Goal: Information Seeking & Learning: Learn about a topic

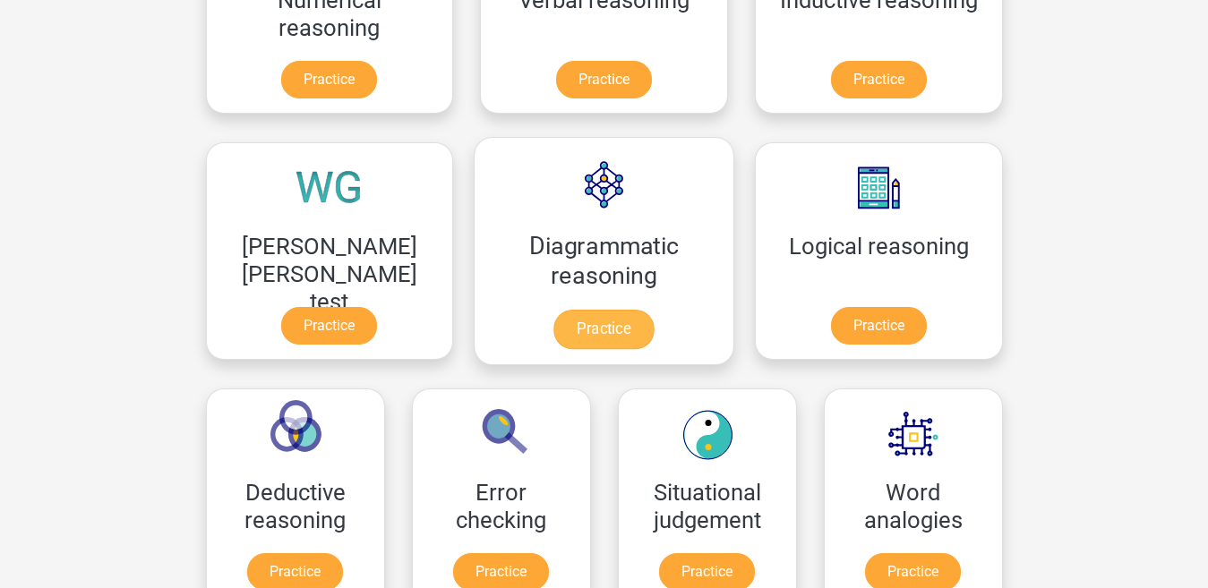
scroll to position [403, 0]
click at [553, 323] on link "Practice" at bounding box center [603, 329] width 100 height 39
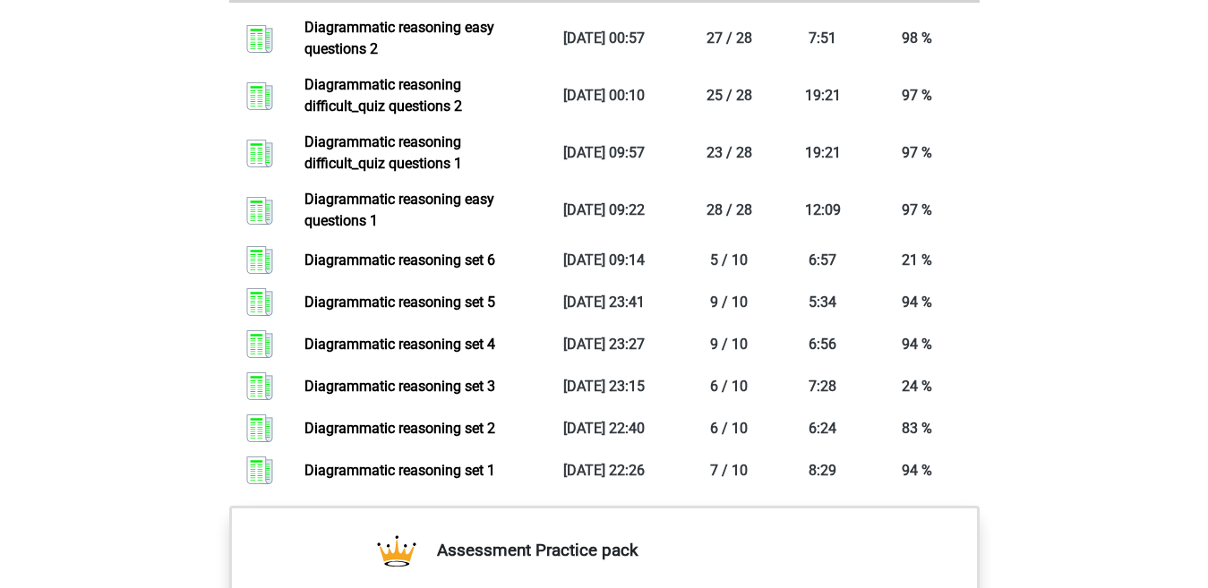
scroll to position [1414, 0]
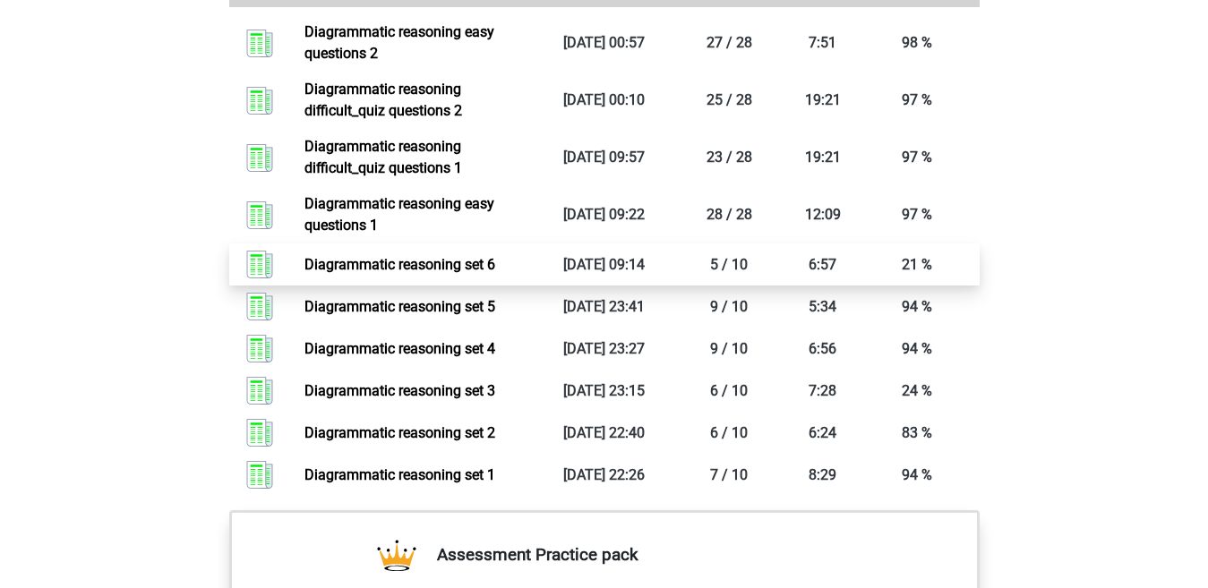
click at [495, 273] on link "Diagrammatic reasoning set 6" at bounding box center [400, 264] width 191 height 17
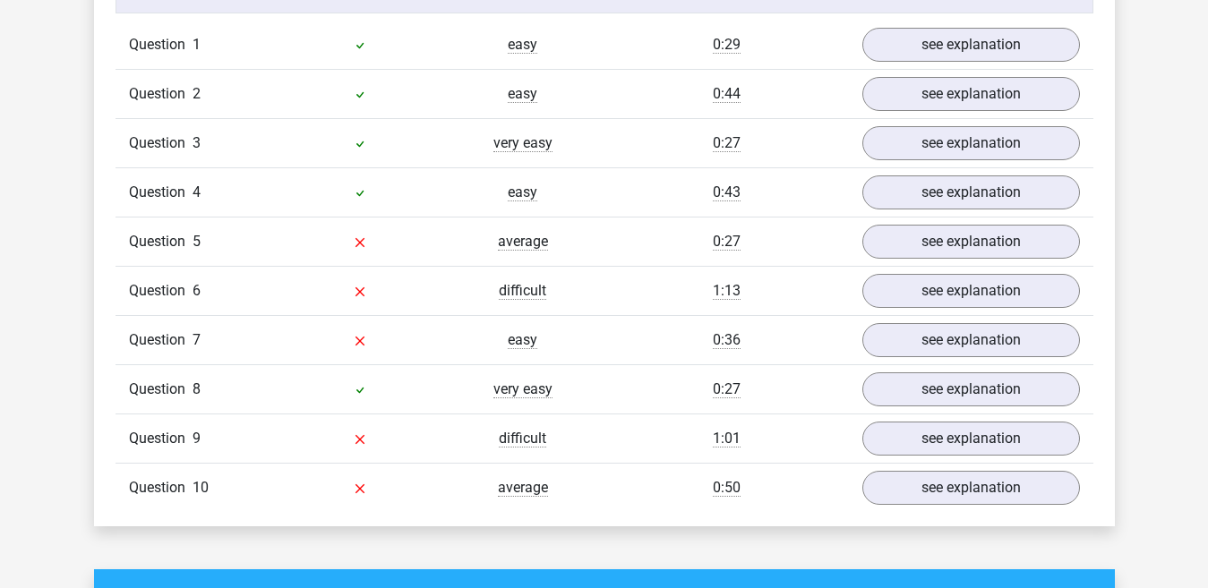
scroll to position [1511, 0]
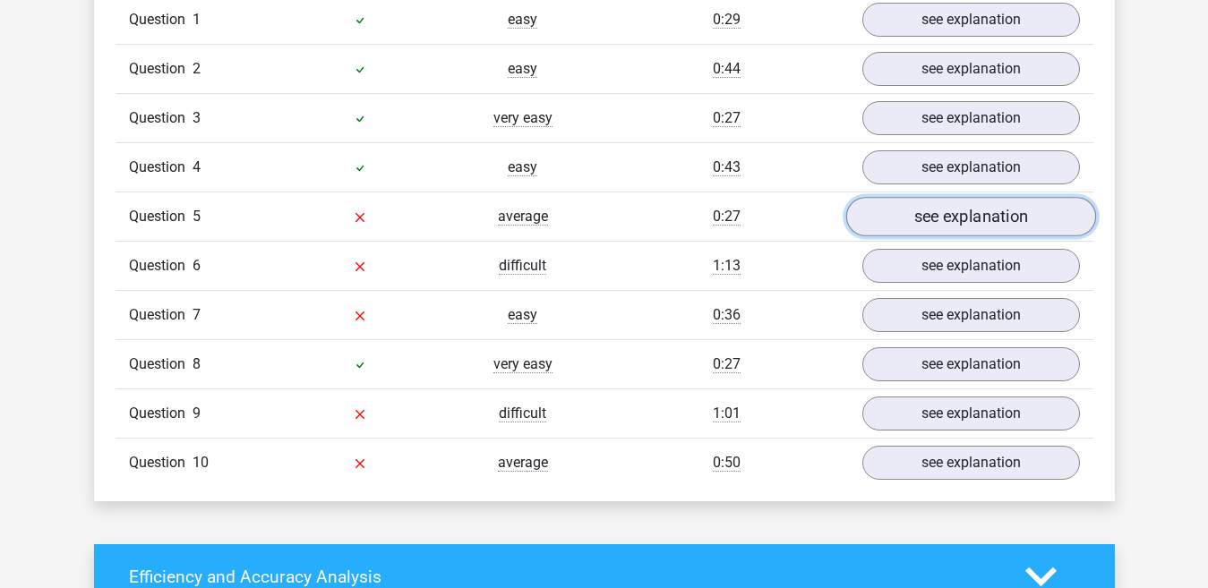
click at [986, 225] on link "see explanation" at bounding box center [970, 216] width 250 height 39
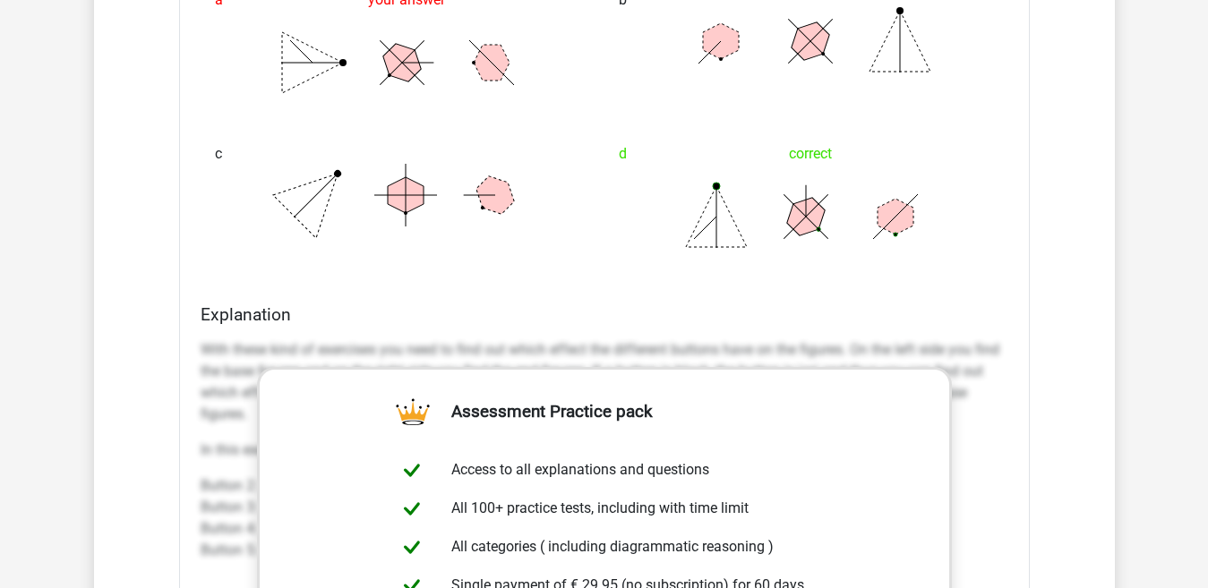
scroll to position [0, 0]
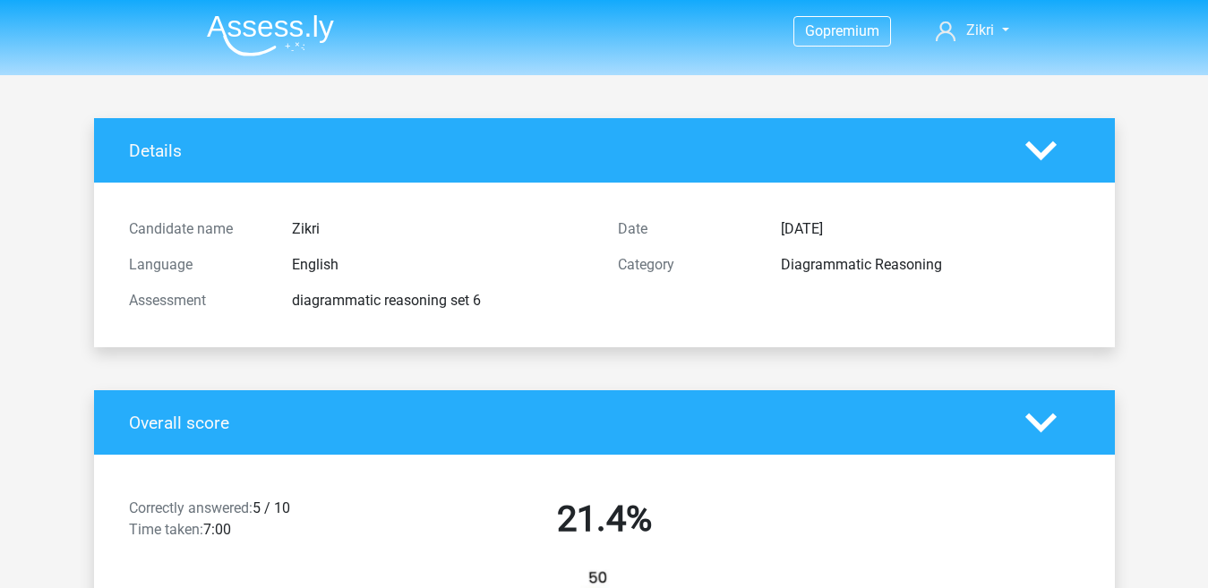
click at [274, 26] on img at bounding box center [270, 35] width 127 height 42
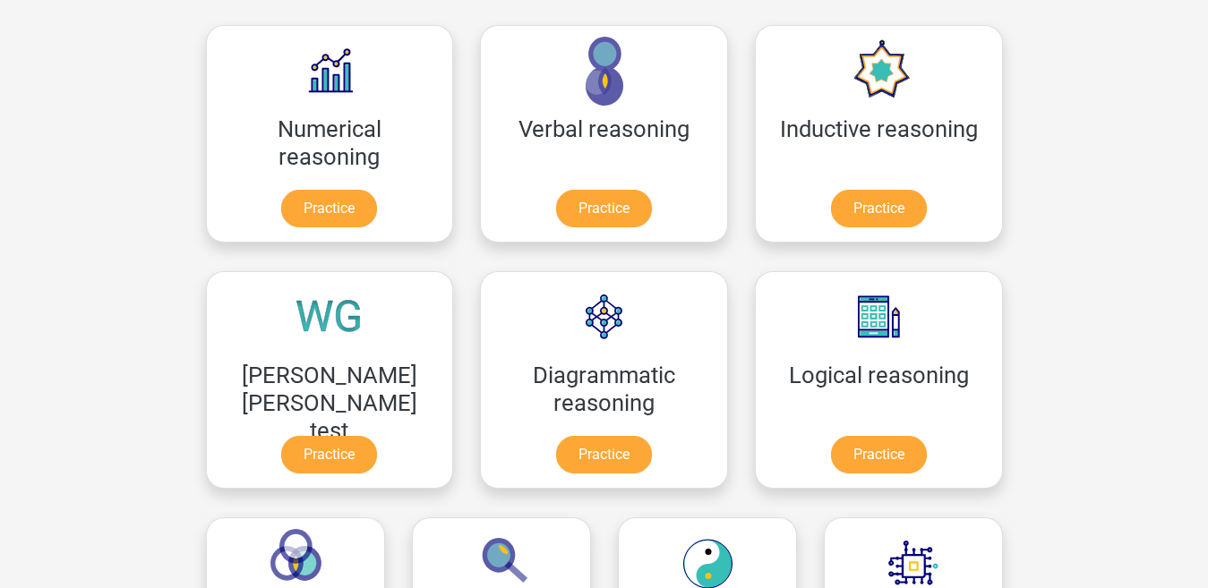
scroll to position [451, 0]
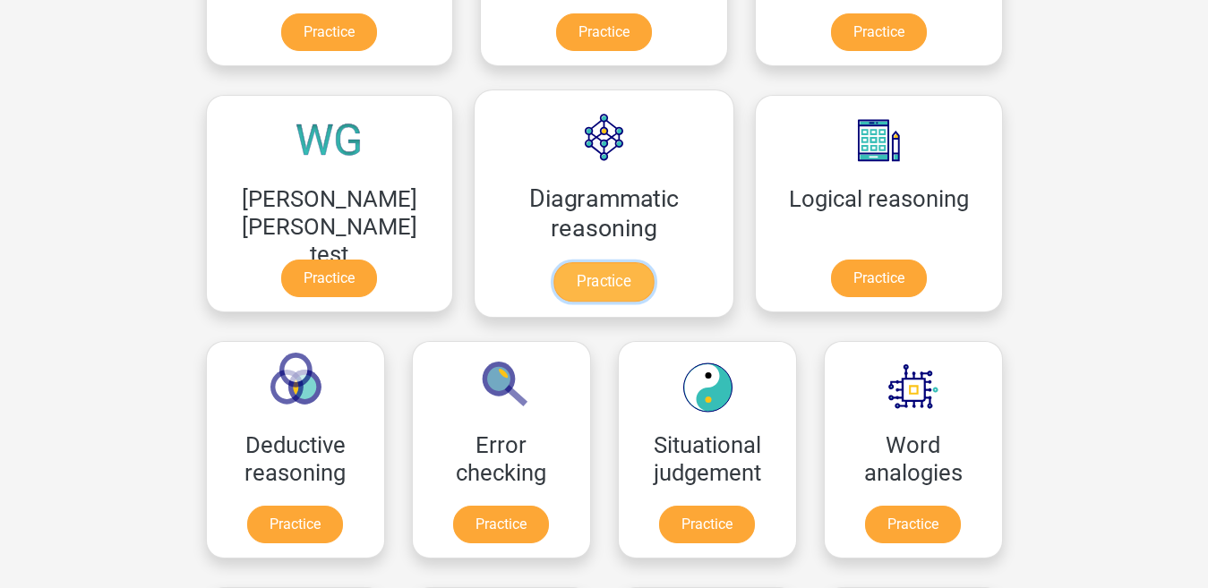
click at [553, 285] on link "Practice" at bounding box center [603, 281] width 100 height 39
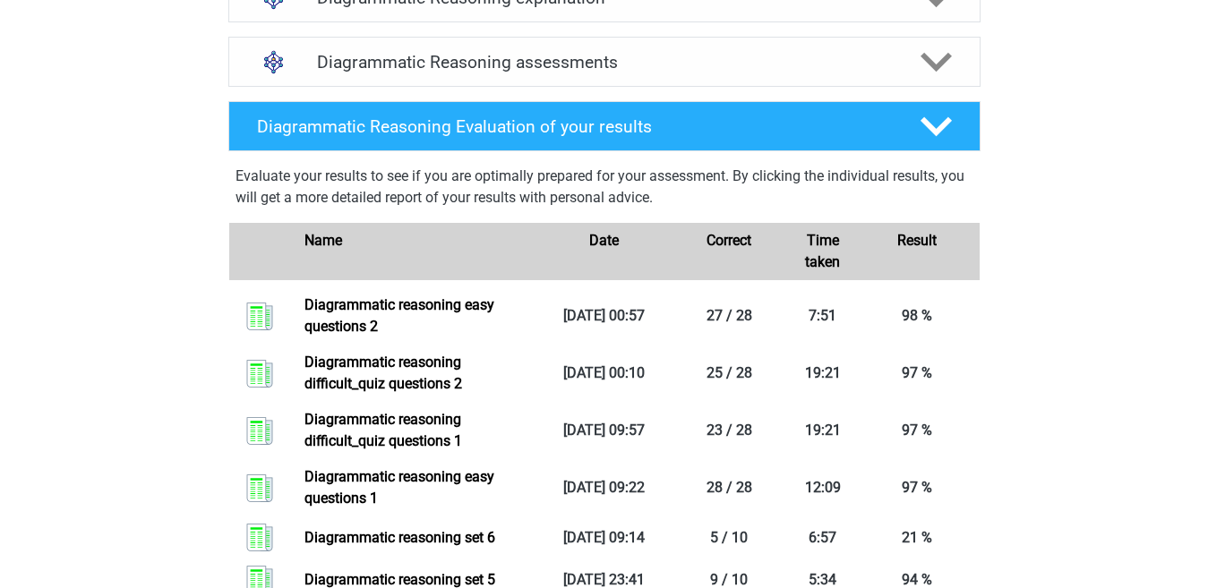
scroll to position [1073, 0]
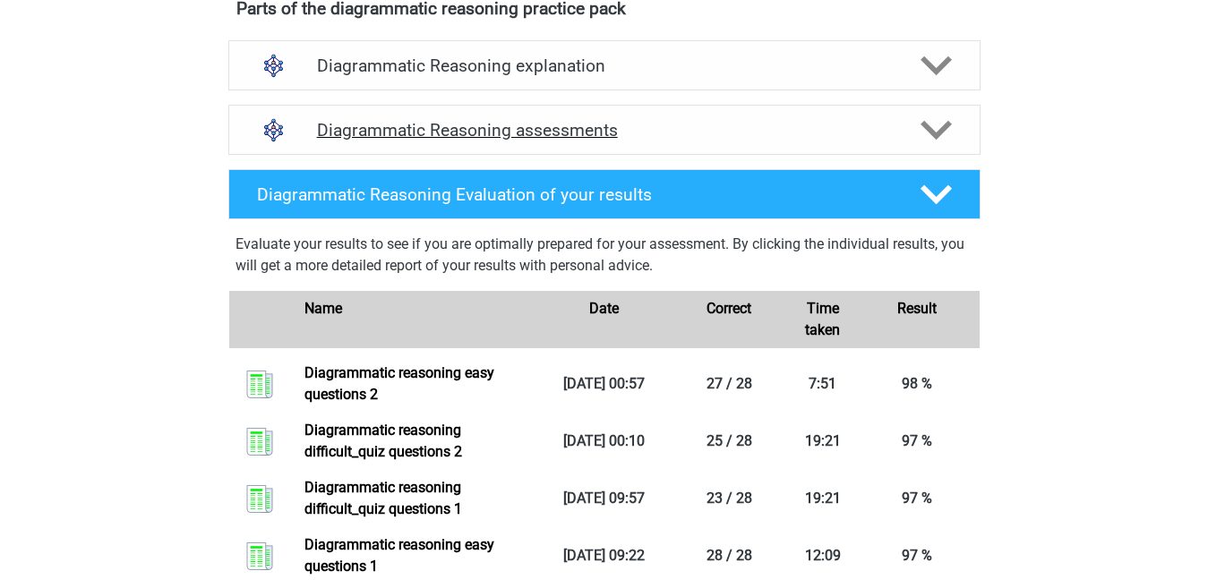
click at [937, 146] on icon at bounding box center [936, 130] width 31 height 31
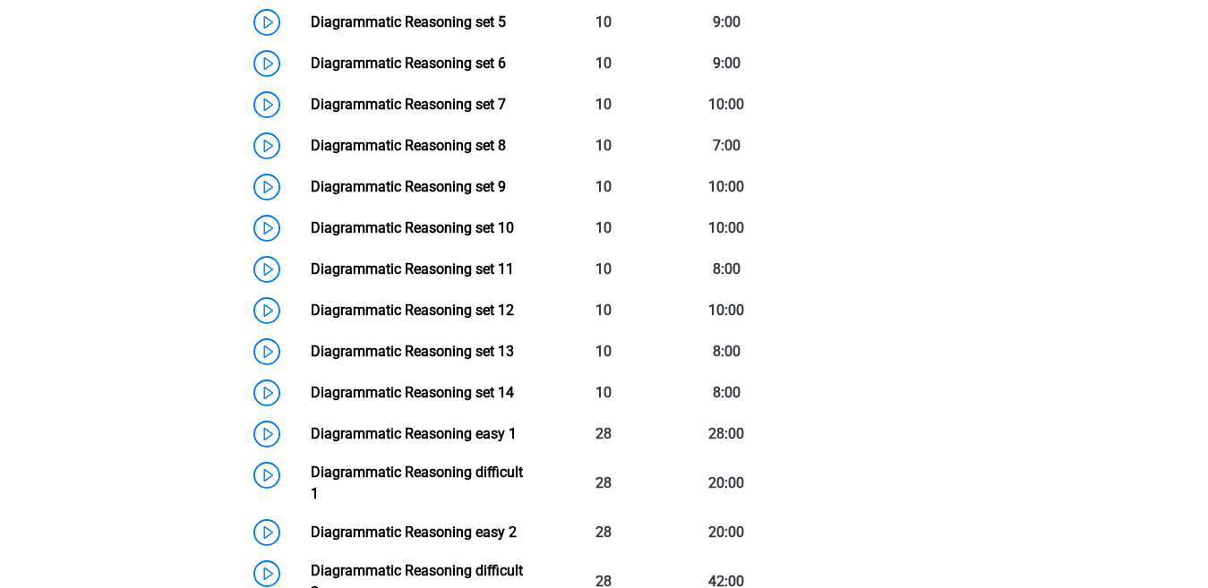
scroll to position [1478, 0]
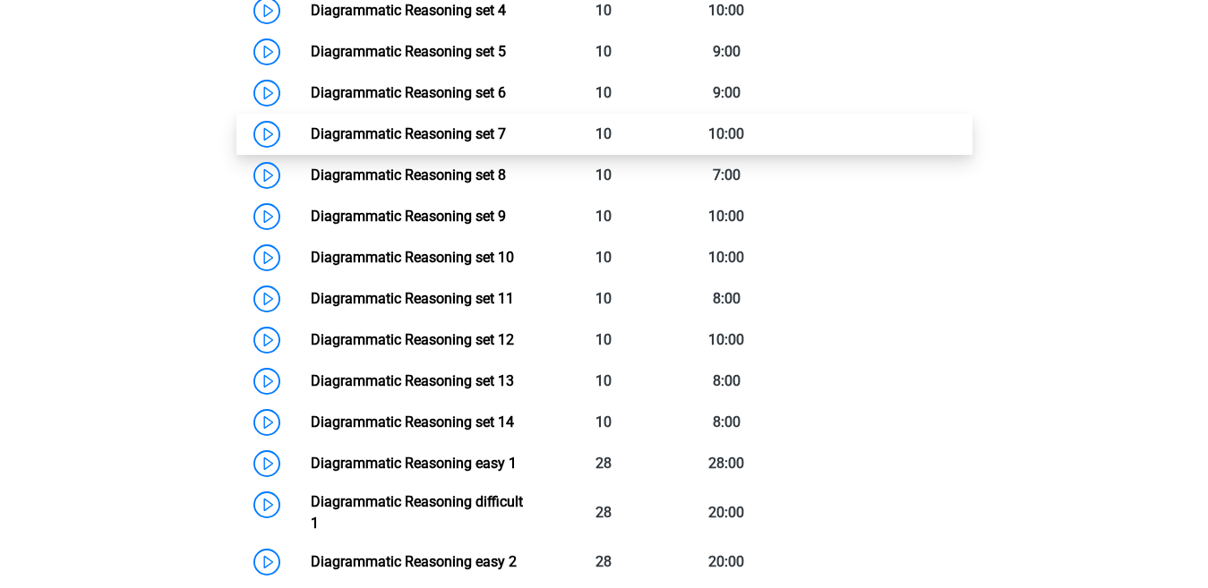
click at [506, 139] on link "Diagrammatic Reasoning set 7" at bounding box center [408, 133] width 195 height 17
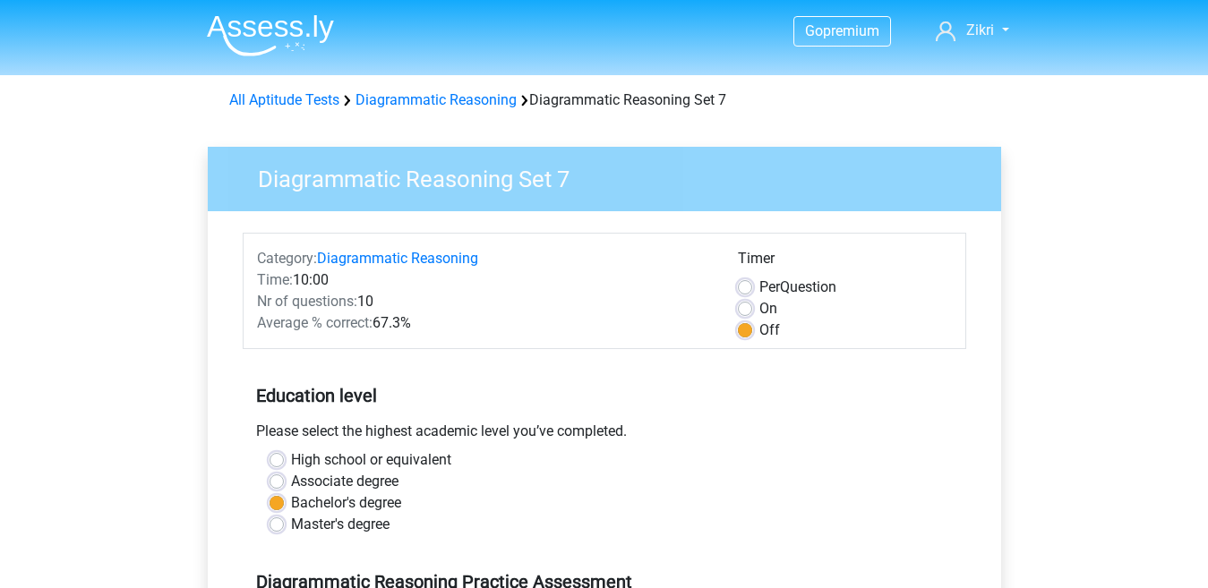
click at [284, 528] on div "Master's degree" at bounding box center [605, 524] width 670 height 21
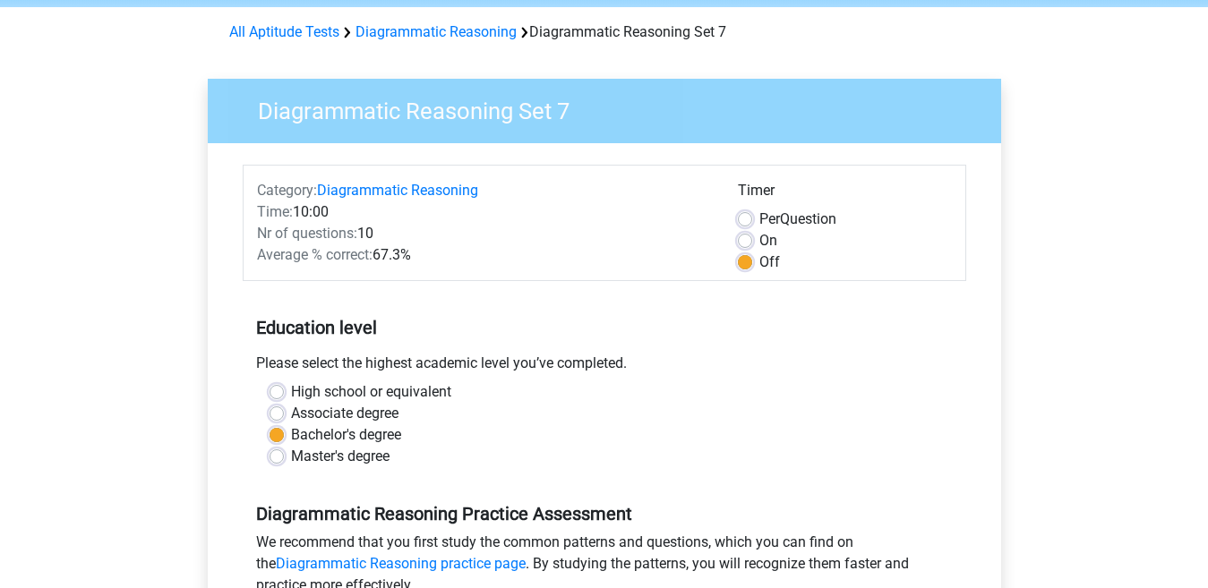
scroll to position [98, 0]
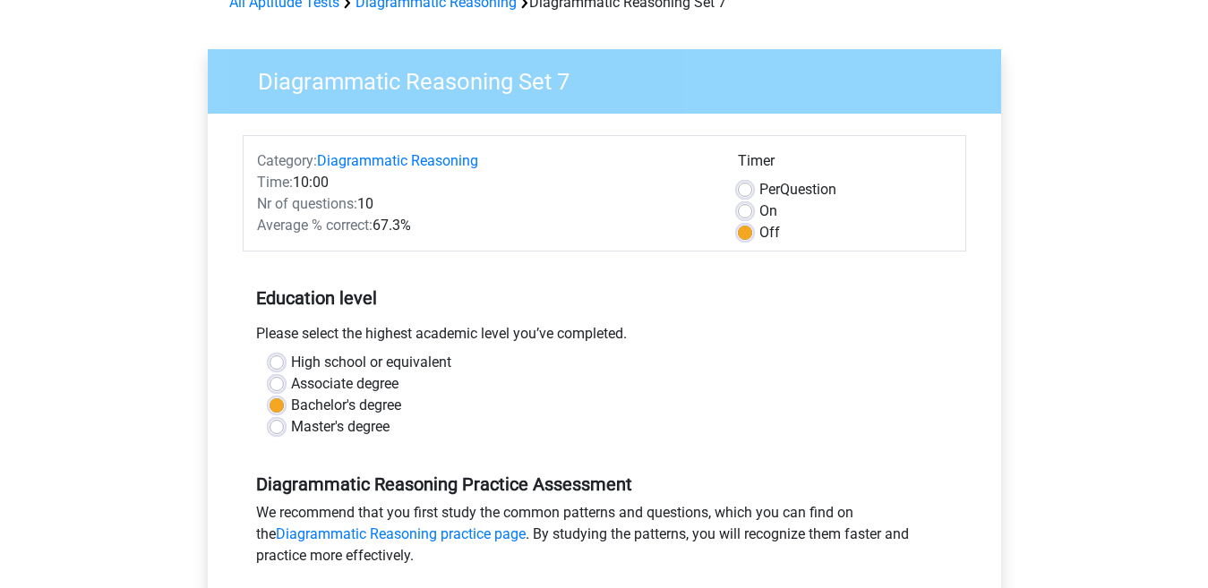
click at [759, 210] on label "On" at bounding box center [768, 211] width 18 height 21
click at [750, 210] on input "On" at bounding box center [745, 210] width 14 height 18
radio input "true"
click at [291, 433] on label "Master's degree" at bounding box center [340, 426] width 99 height 21
click at [275, 433] on input "Master's degree" at bounding box center [277, 425] width 14 height 18
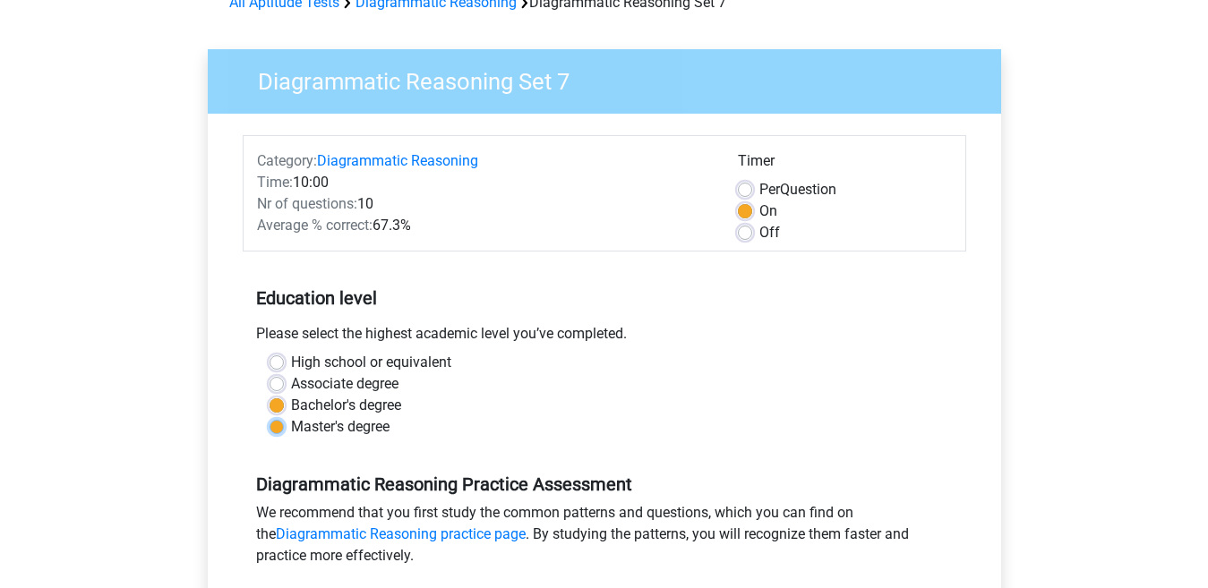
radio input "true"
click at [759, 192] on label "Per Question" at bounding box center [797, 189] width 77 height 21
click at [743, 192] on input "Per Question" at bounding box center [745, 188] width 14 height 18
radio input "true"
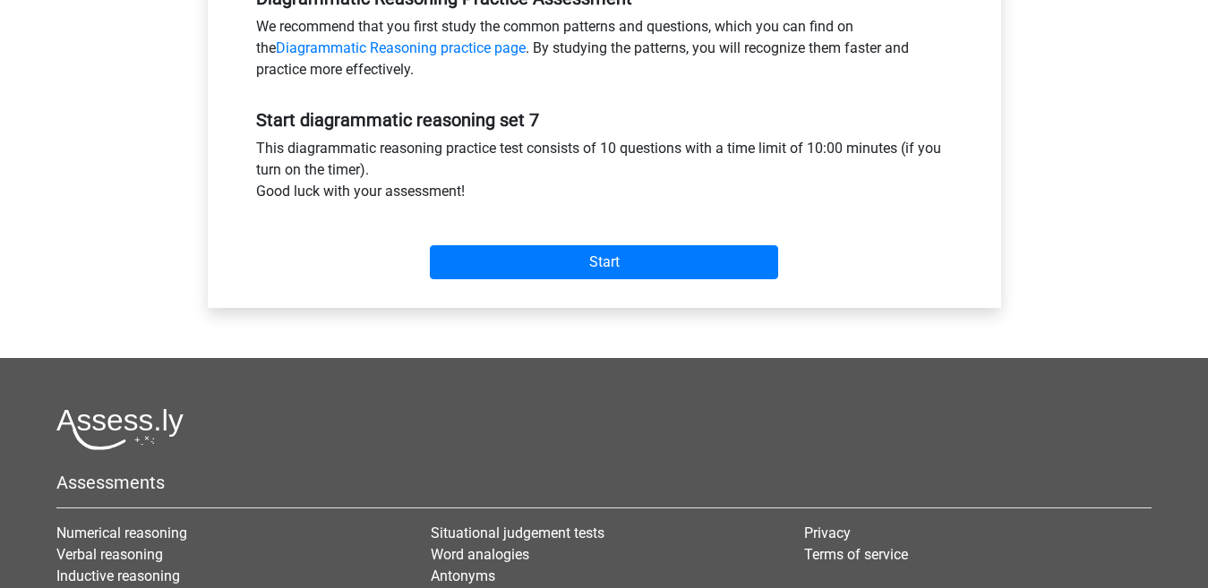
scroll to position [629, 0]
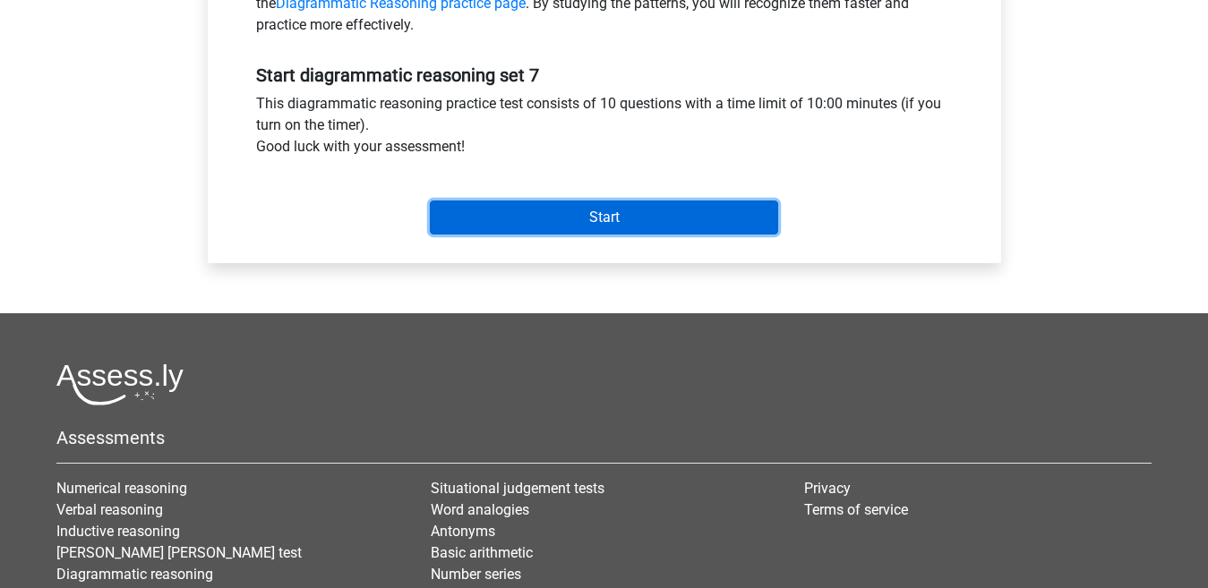
click at [742, 204] on input "Start" at bounding box center [604, 218] width 348 height 34
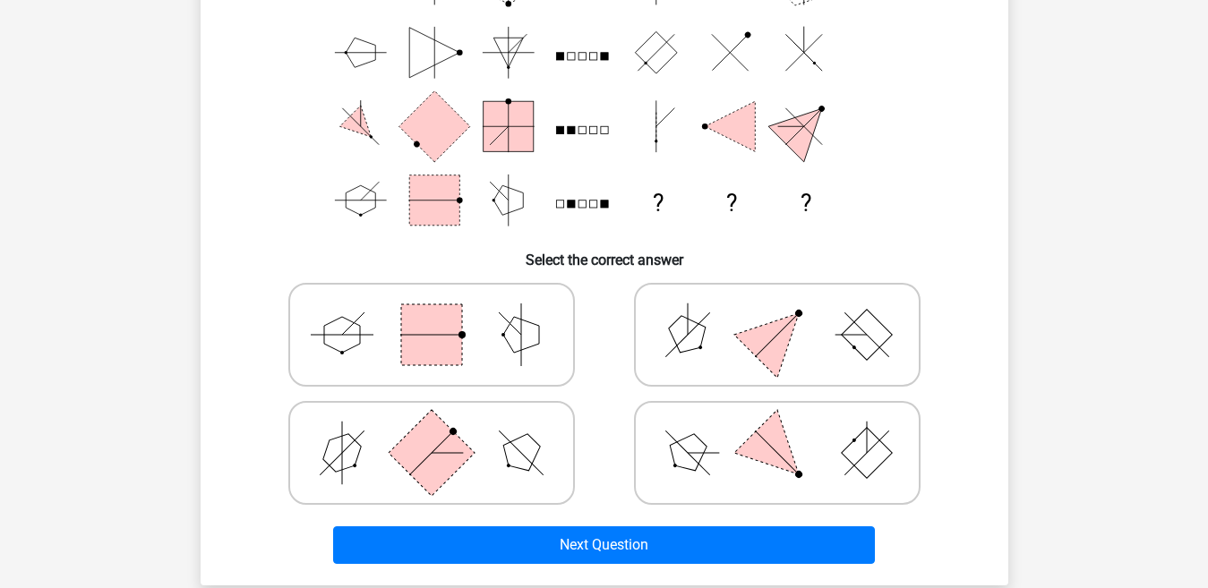
scroll to position [251, 0]
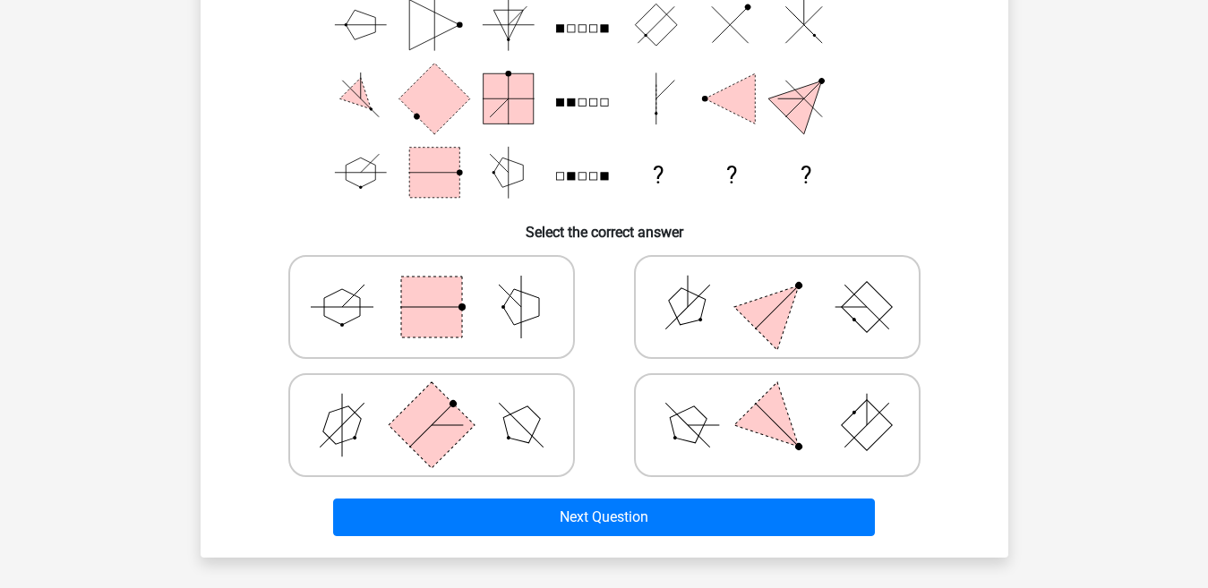
click at [458, 290] on rect at bounding box center [431, 307] width 61 height 61
click at [443, 285] on input "radio" at bounding box center [438, 279] width 12 height 12
radio input "true"
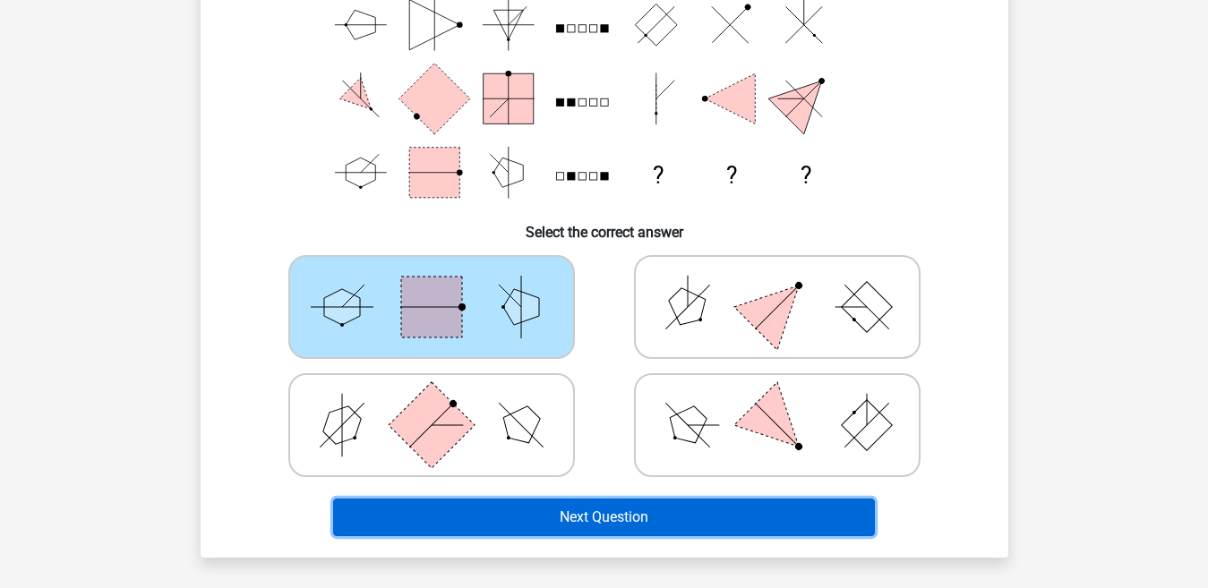
click at [540, 524] on button "Next Question" at bounding box center [604, 518] width 542 height 38
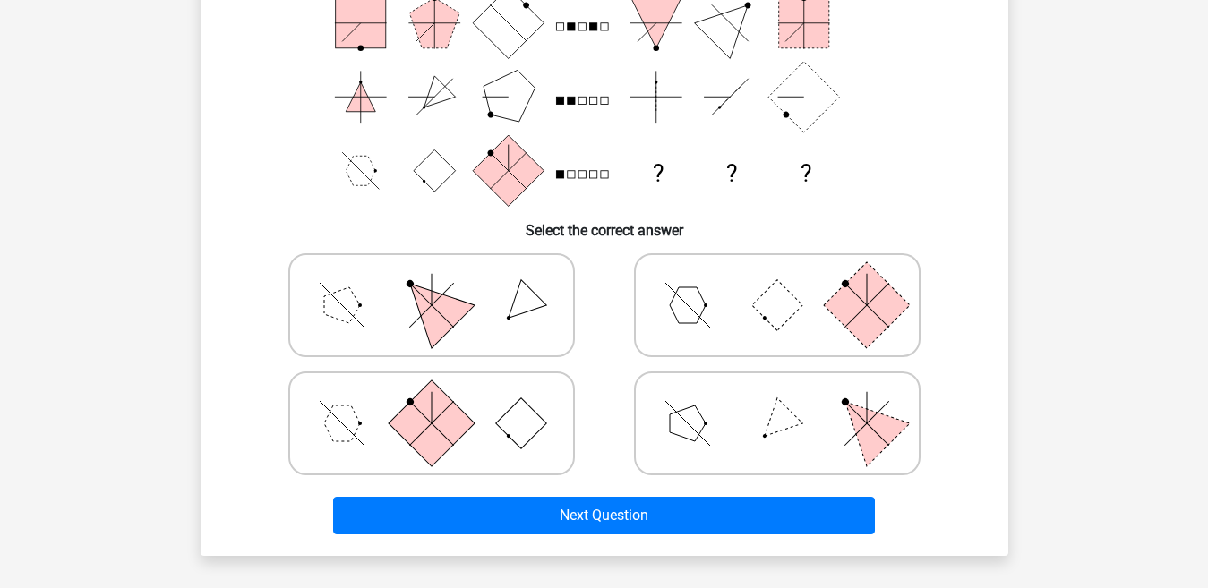
scroll to position [262, 0]
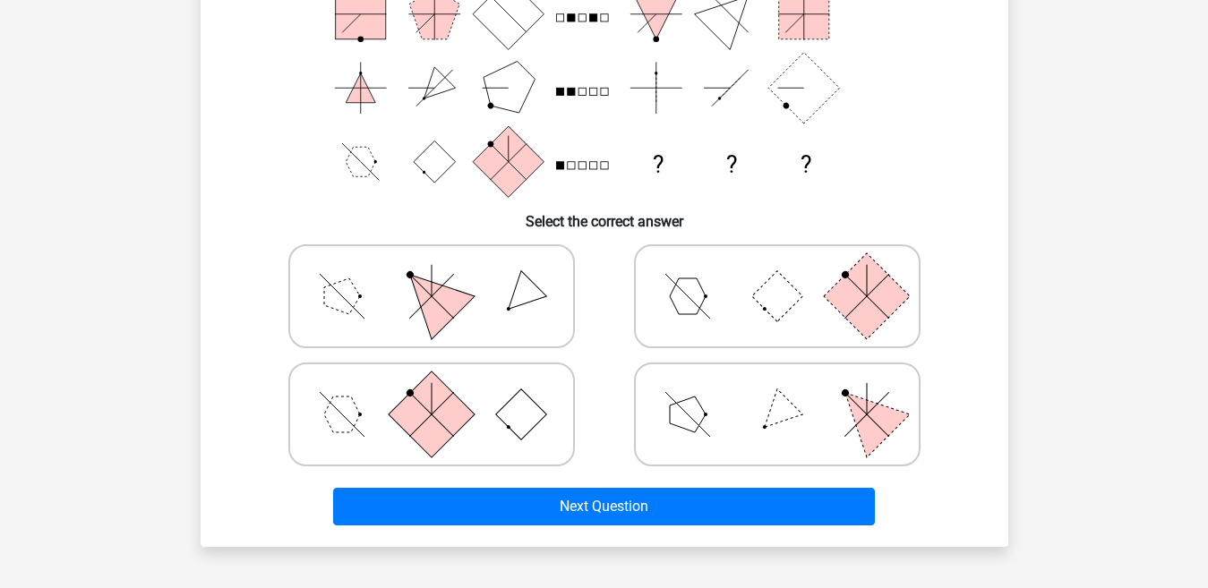
click at [707, 392] on icon at bounding box center [777, 415] width 269 height 90
click at [777, 392] on input "radio" at bounding box center [783, 387] width 12 height 12
radio input "true"
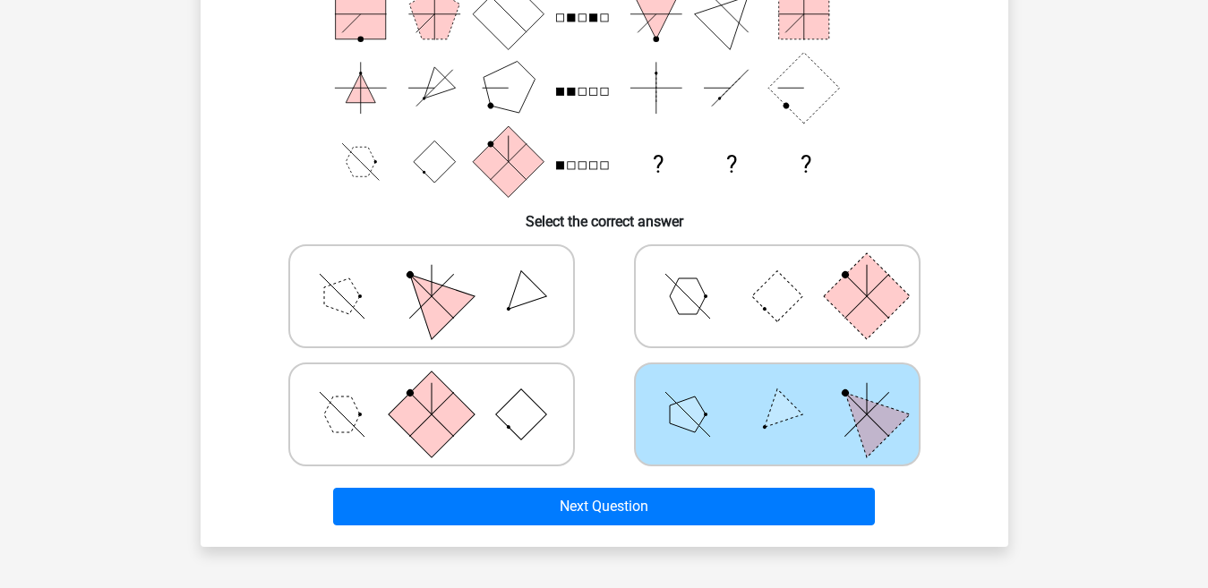
click at [744, 301] on icon at bounding box center [777, 297] width 269 height 90
click at [777, 274] on input "radio" at bounding box center [783, 268] width 12 height 12
radio input "true"
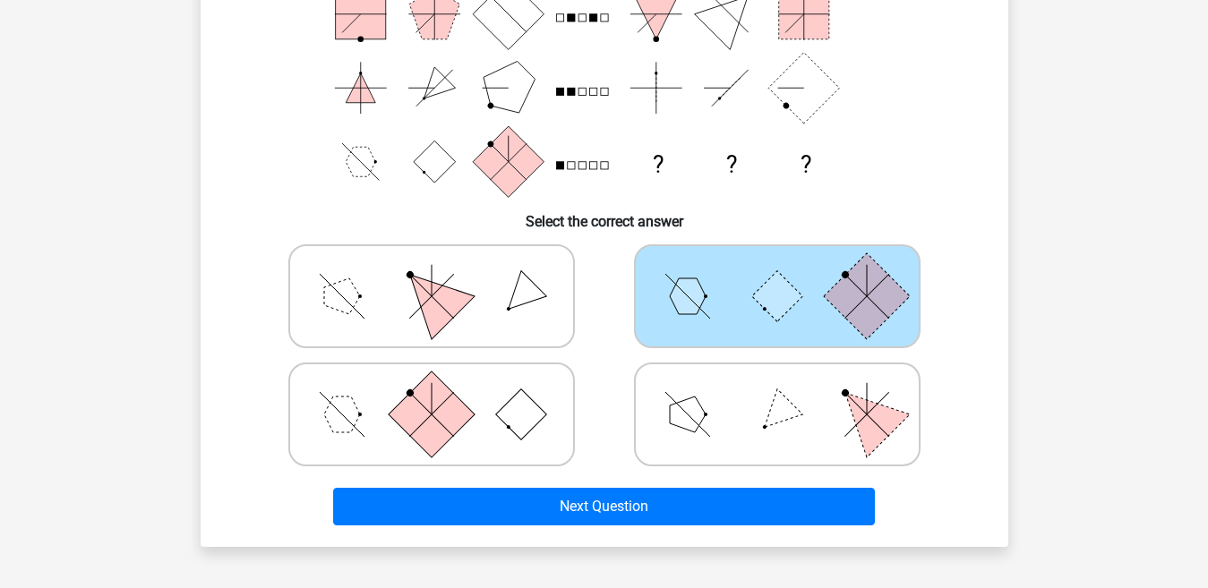
click at [695, 431] on polygon at bounding box center [688, 415] width 36 height 36
click at [777, 392] on input "radio" at bounding box center [783, 387] width 12 height 12
radio input "true"
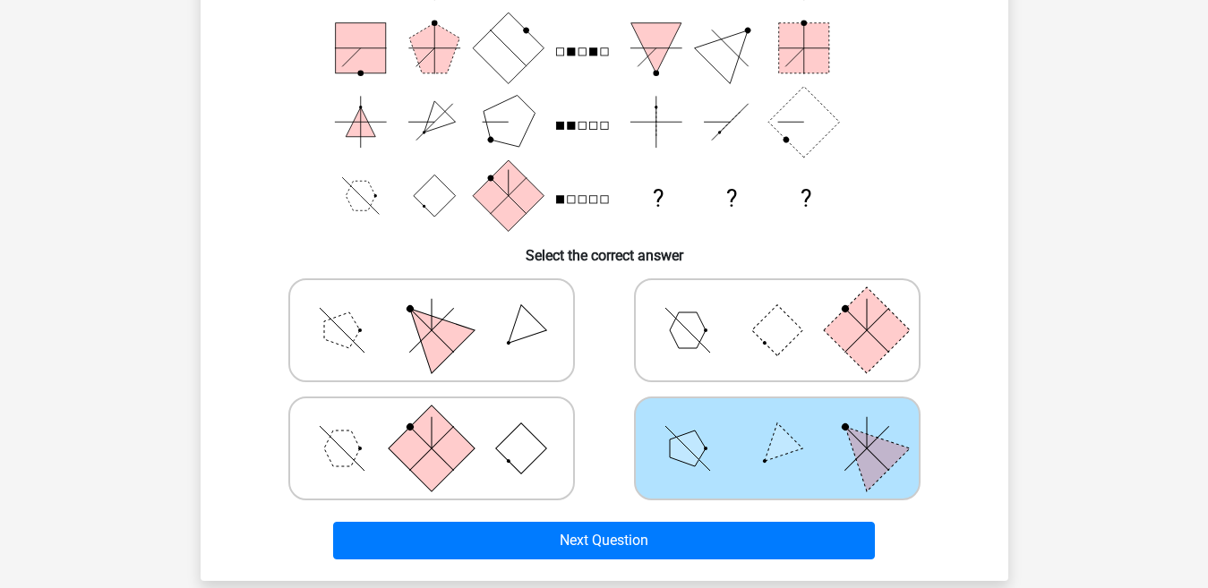
scroll to position [279, 0]
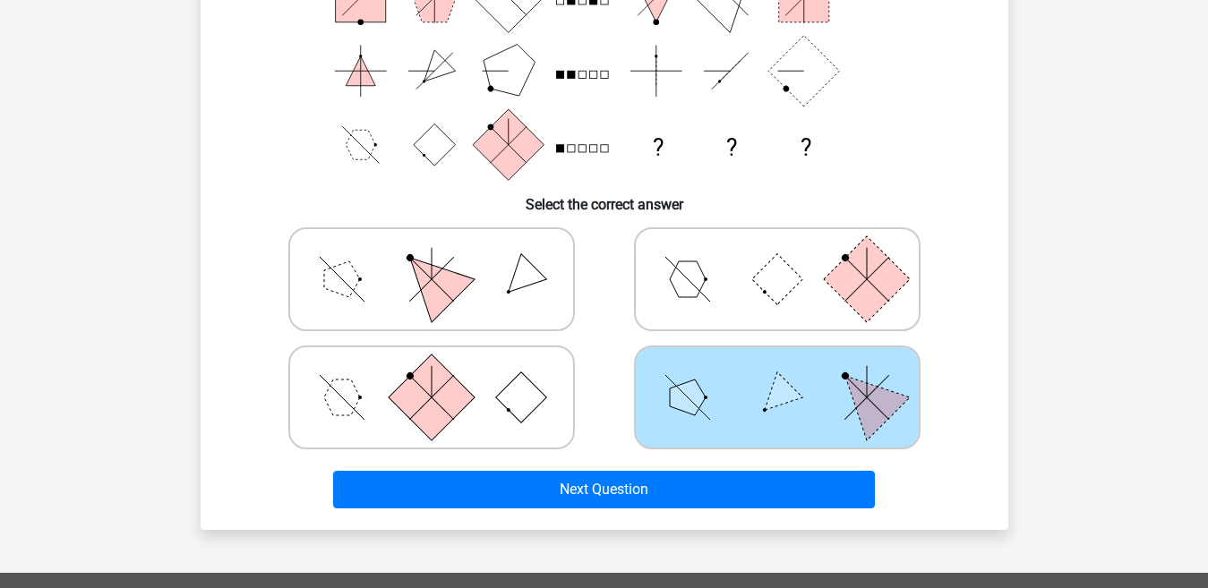
click at [700, 291] on icon at bounding box center [777, 280] width 269 height 90
click at [777, 257] on input "radio" at bounding box center [783, 251] width 12 height 12
radio input "true"
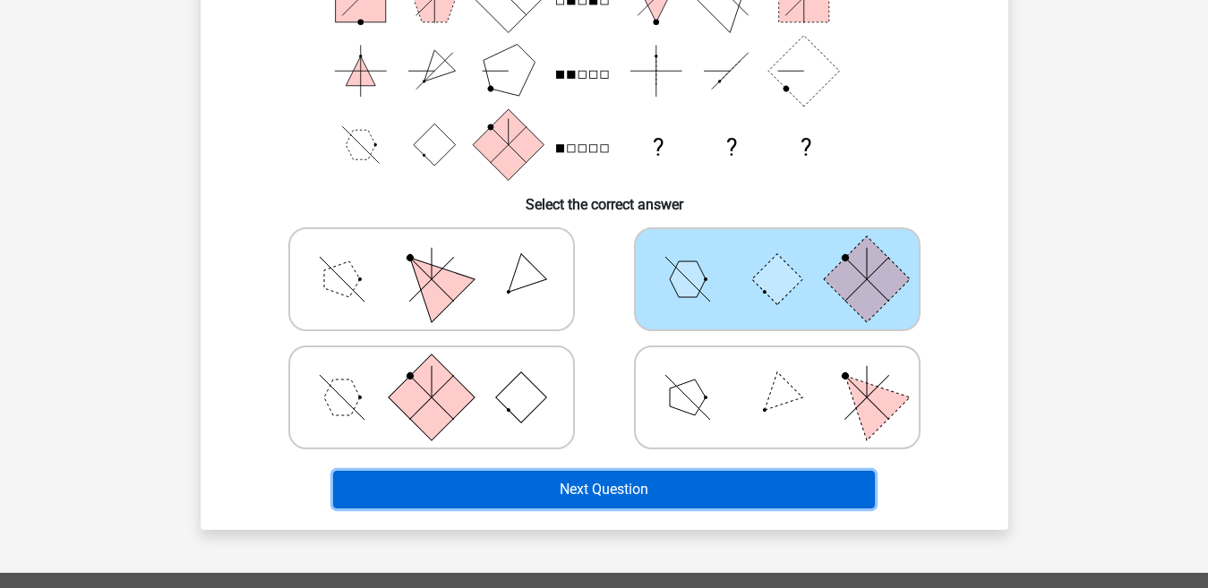
click at [637, 495] on button "Next Question" at bounding box center [604, 490] width 542 height 38
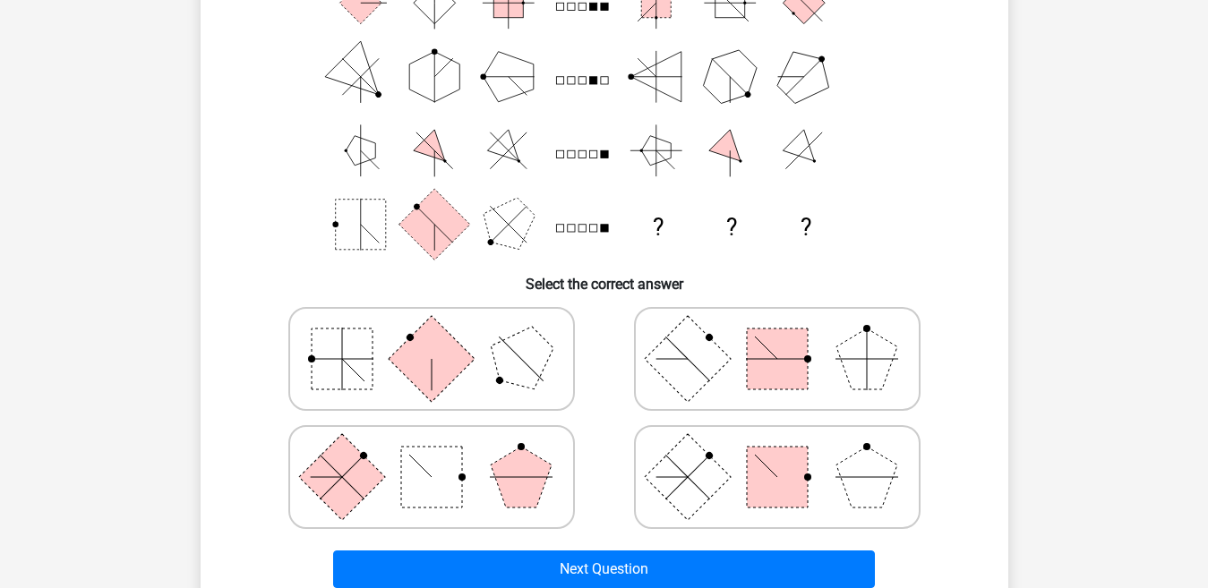
scroll to position [206, 0]
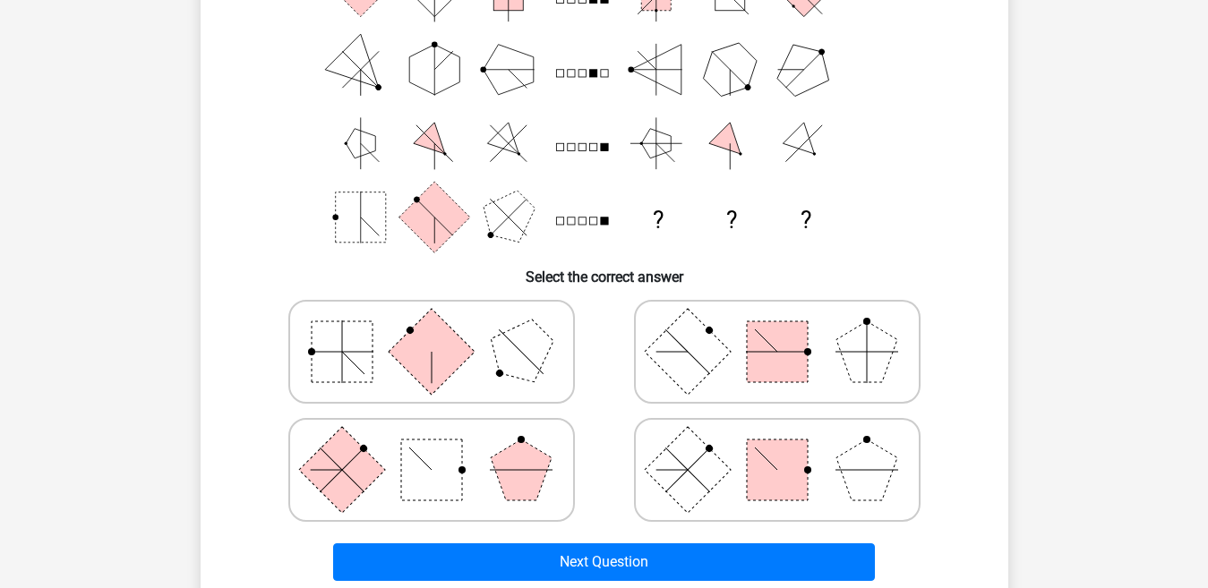
click at [448, 336] on rect at bounding box center [431, 352] width 86 height 86
click at [443, 330] on input "radio" at bounding box center [438, 324] width 12 height 12
radio input "true"
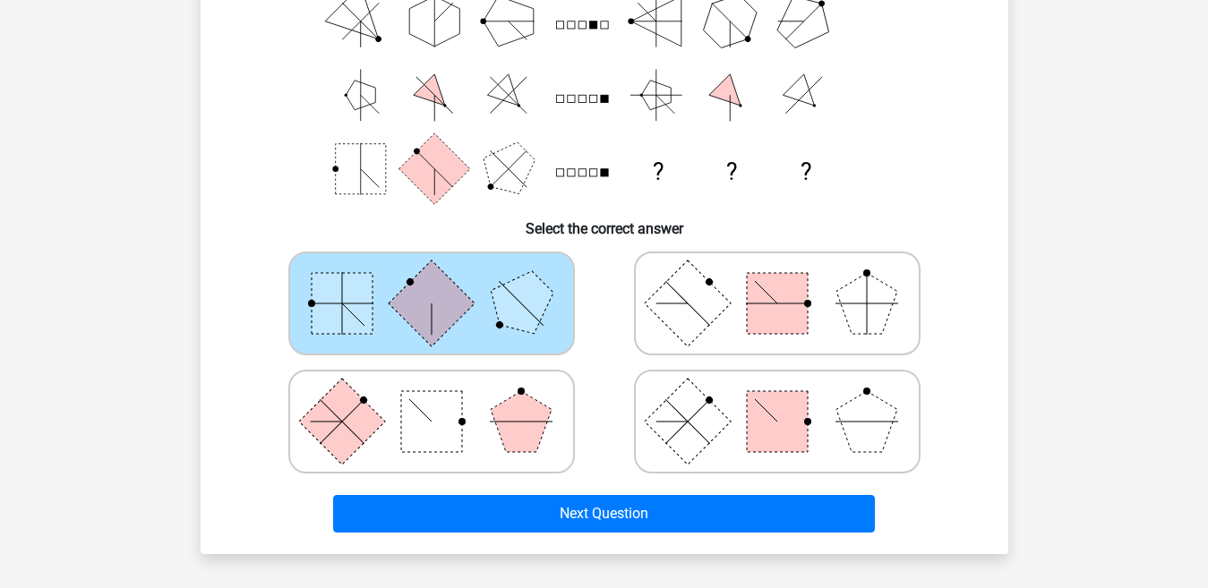
scroll to position [257, 0]
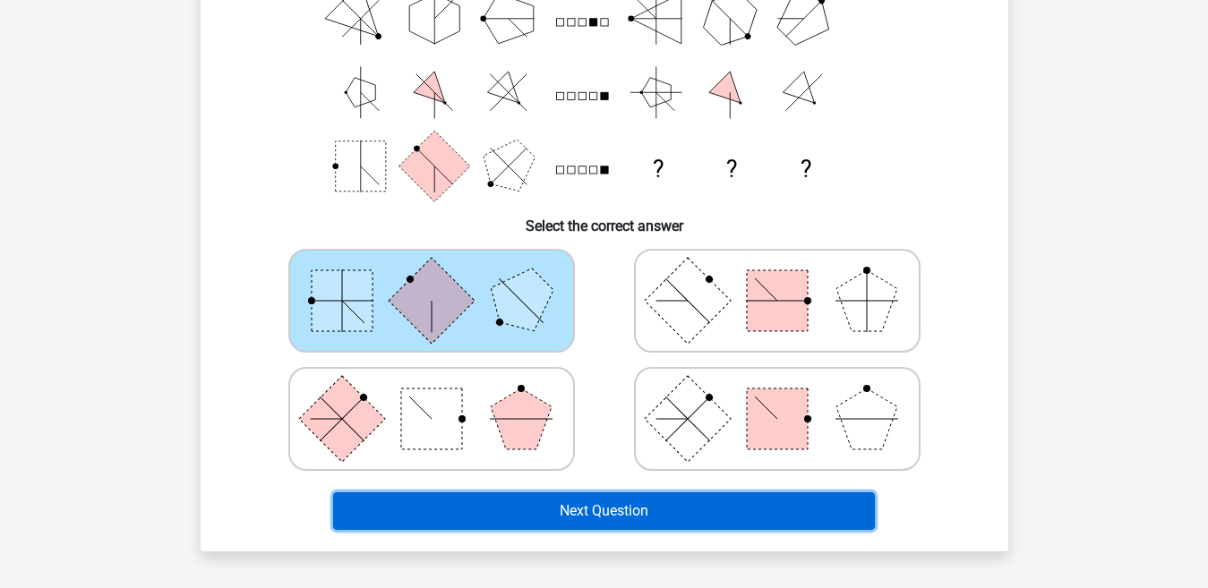
click at [727, 513] on button "Next Question" at bounding box center [604, 512] width 542 height 38
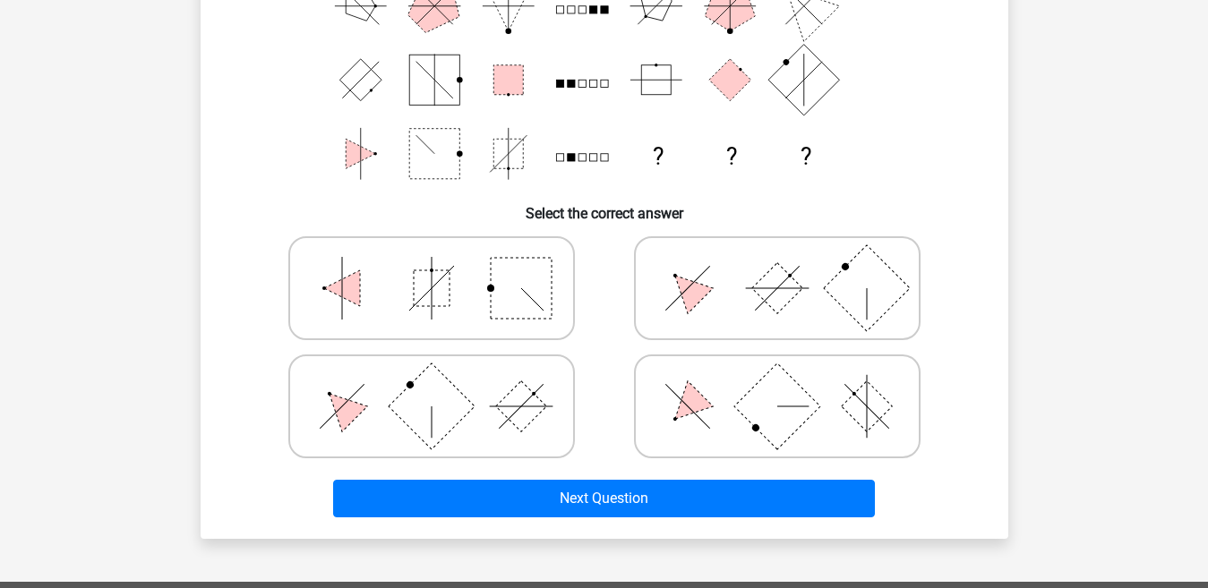
scroll to position [271, 0]
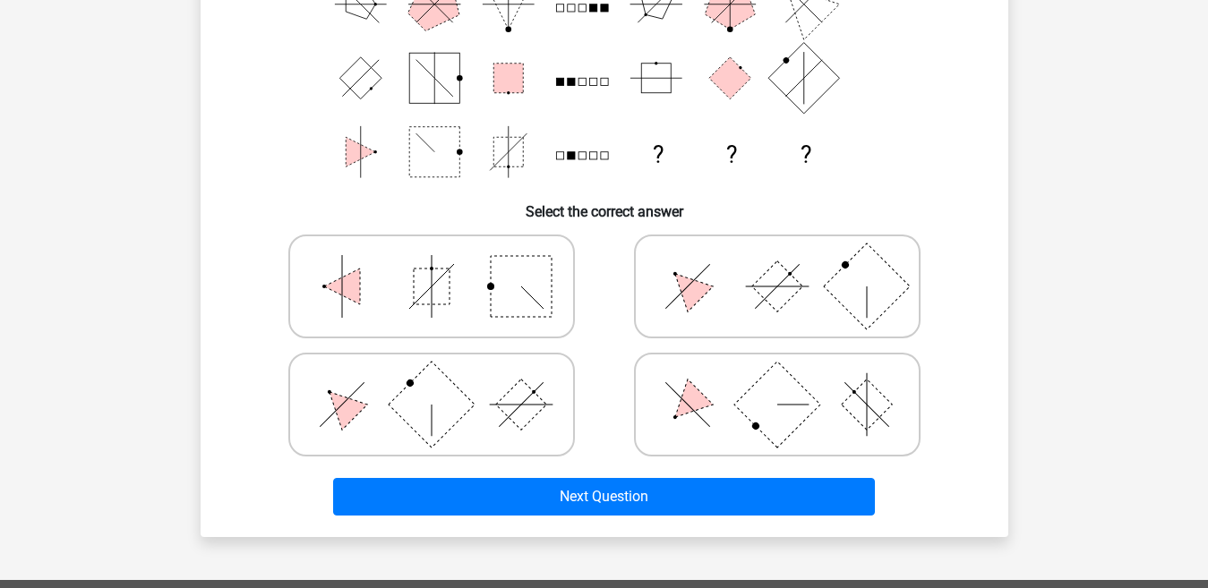
click at [755, 284] on rect at bounding box center [776, 287] width 51 height 51
click at [777, 264] on input "radio" at bounding box center [783, 259] width 12 height 12
radio input "true"
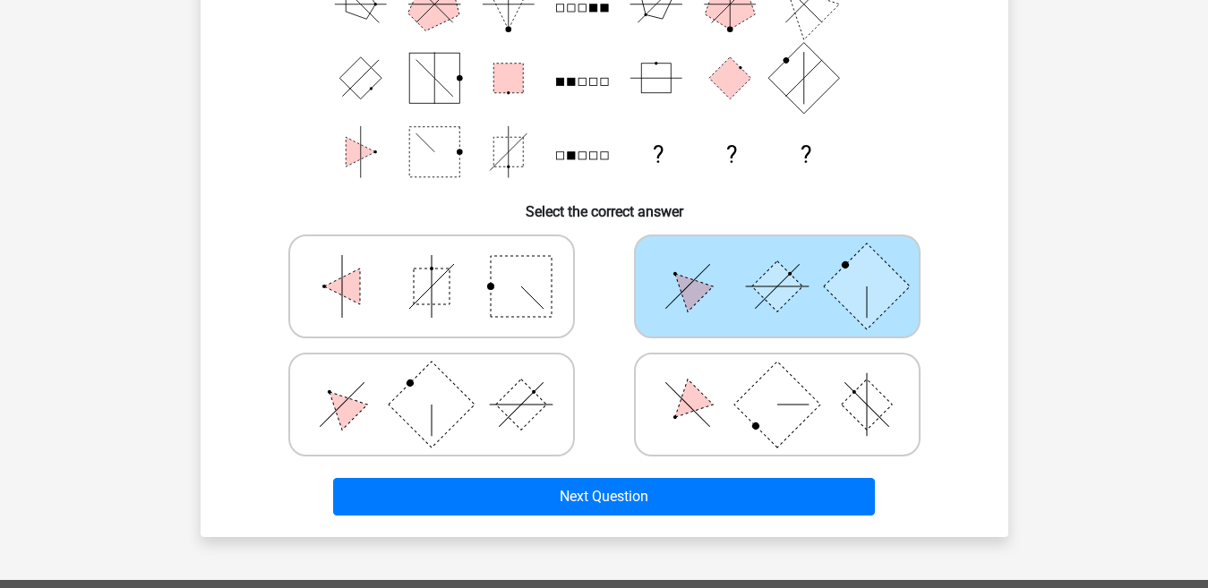
click at [733, 429] on icon at bounding box center [777, 405] width 269 height 90
click at [777, 382] on input "radio" at bounding box center [783, 377] width 12 height 12
radio input "true"
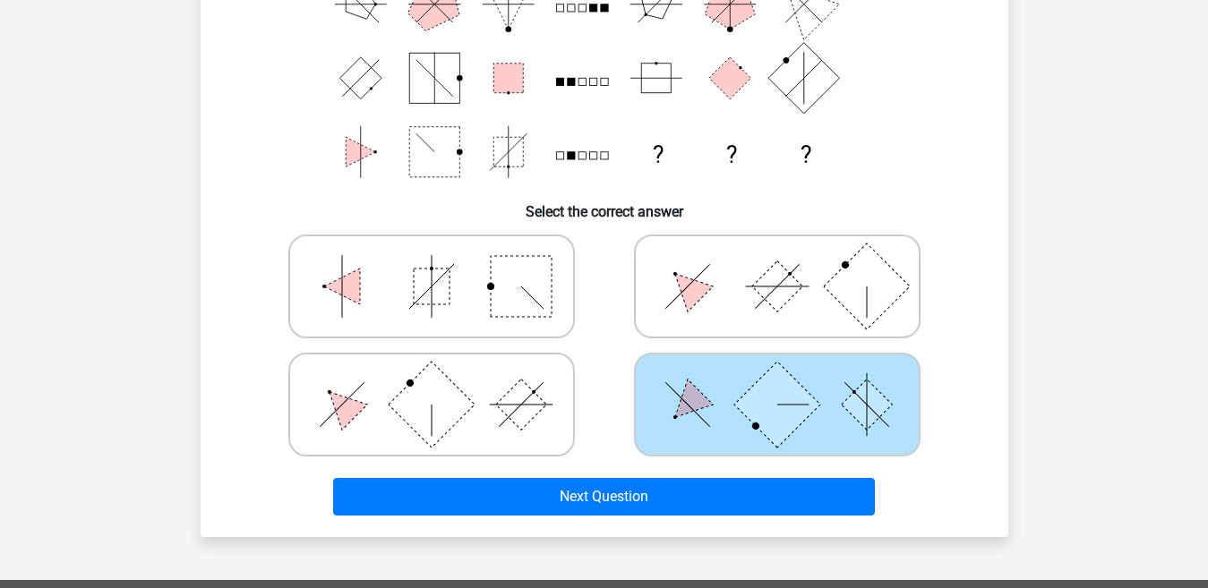
click at [494, 376] on icon at bounding box center [431, 405] width 269 height 90
click at [443, 376] on input "radio" at bounding box center [438, 377] width 12 height 12
radio input "true"
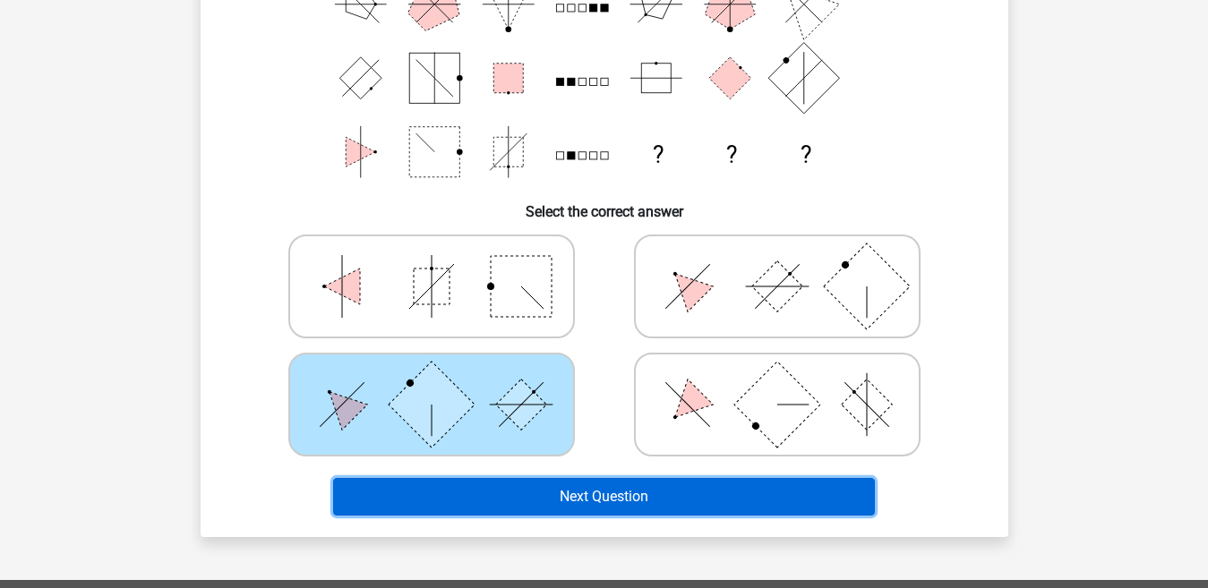
click at [516, 496] on button "Next Question" at bounding box center [604, 497] width 542 height 38
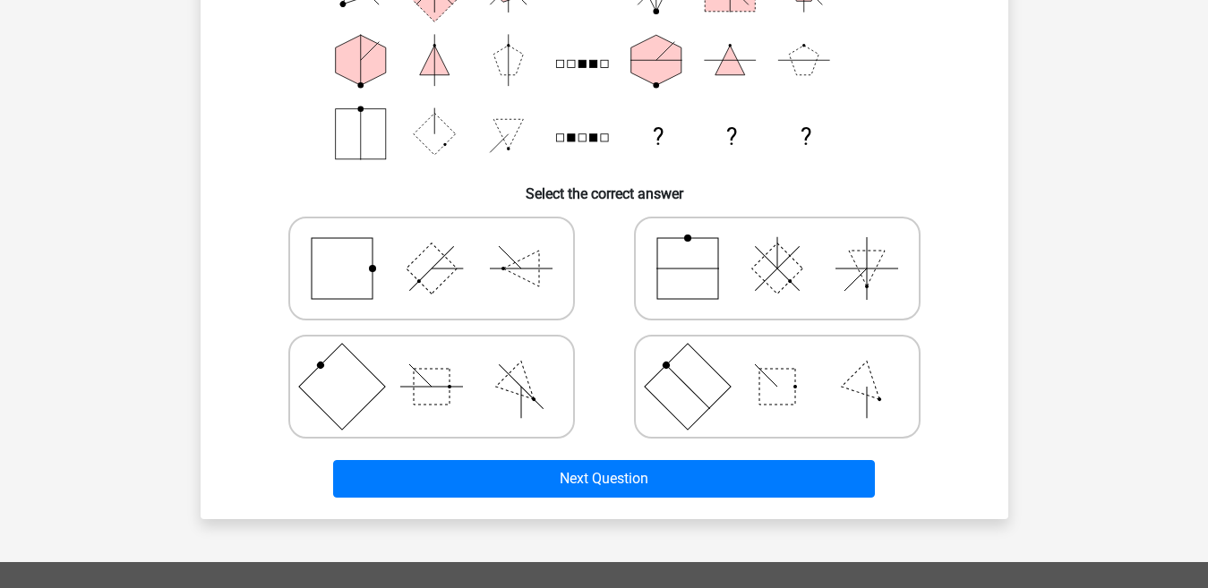
scroll to position [283, 0]
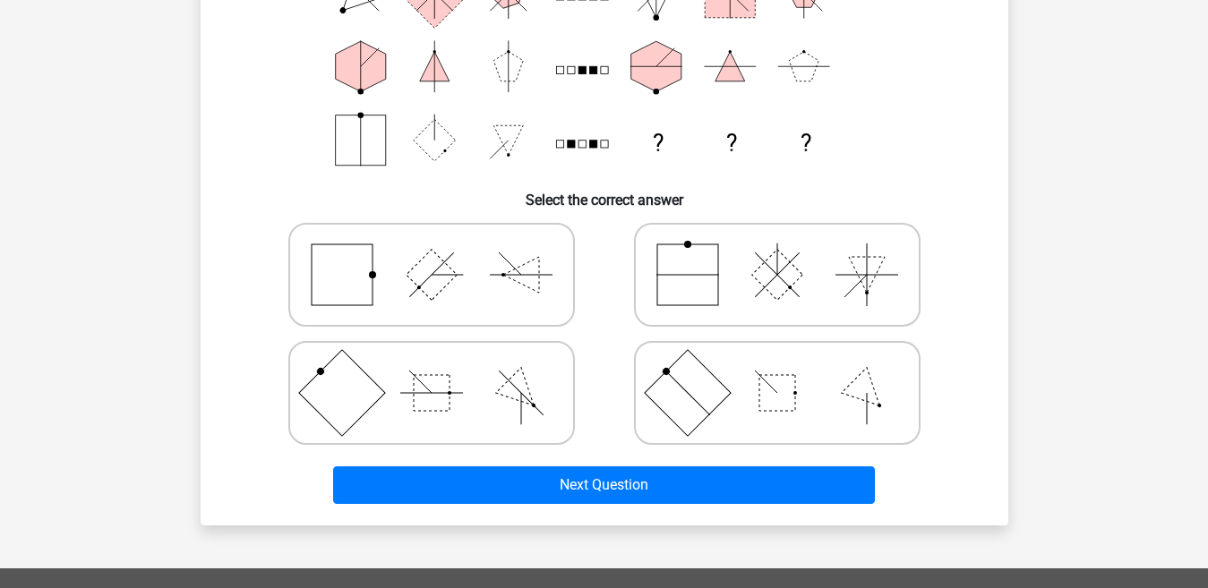
click at [476, 372] on icon at bounding box center [431, 393] width 269 height 90
click at [443, 371] on input "radio" at bounding box center [438, 365] width 12 height 12
radio input "true"
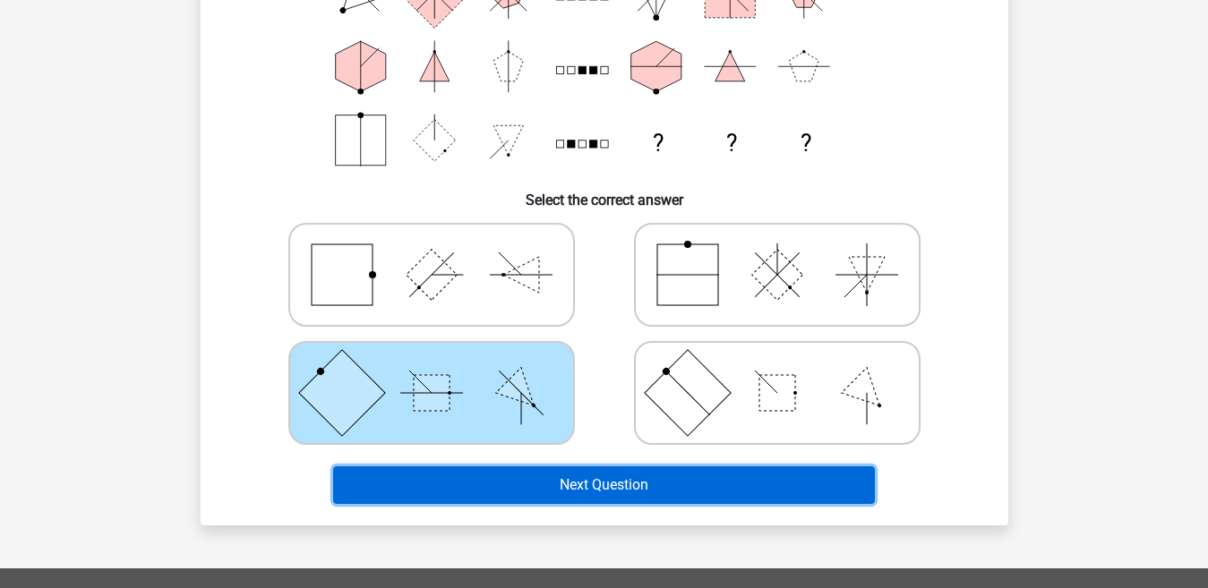
click at [519, 482] on button "Next Question" at bounding box center [604, 486] width 542 height 38
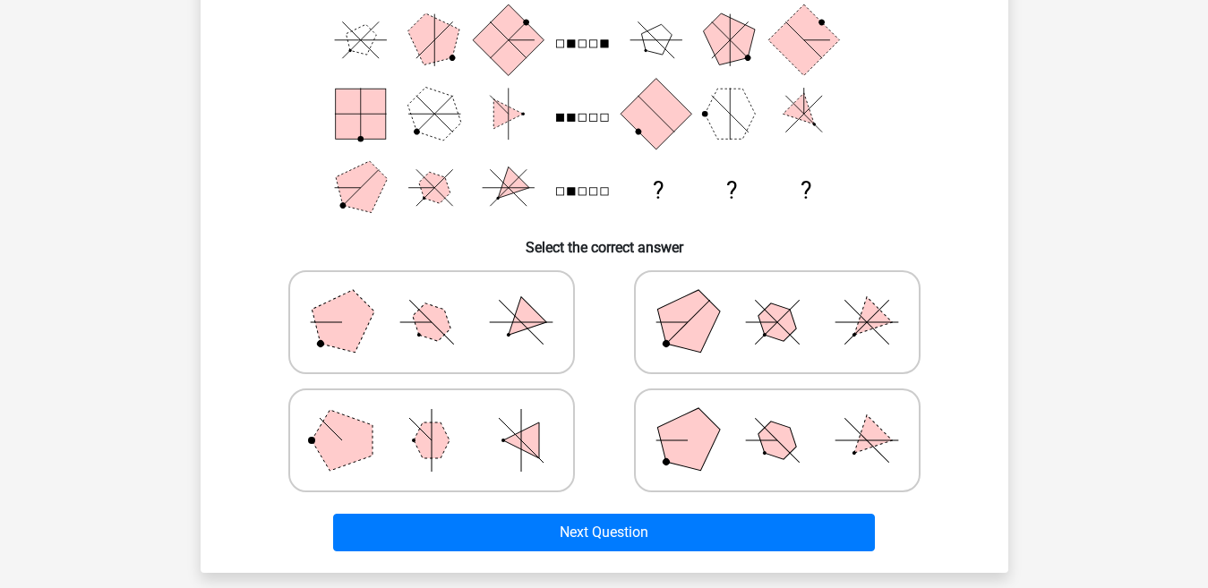
scroll to position [262, 0]
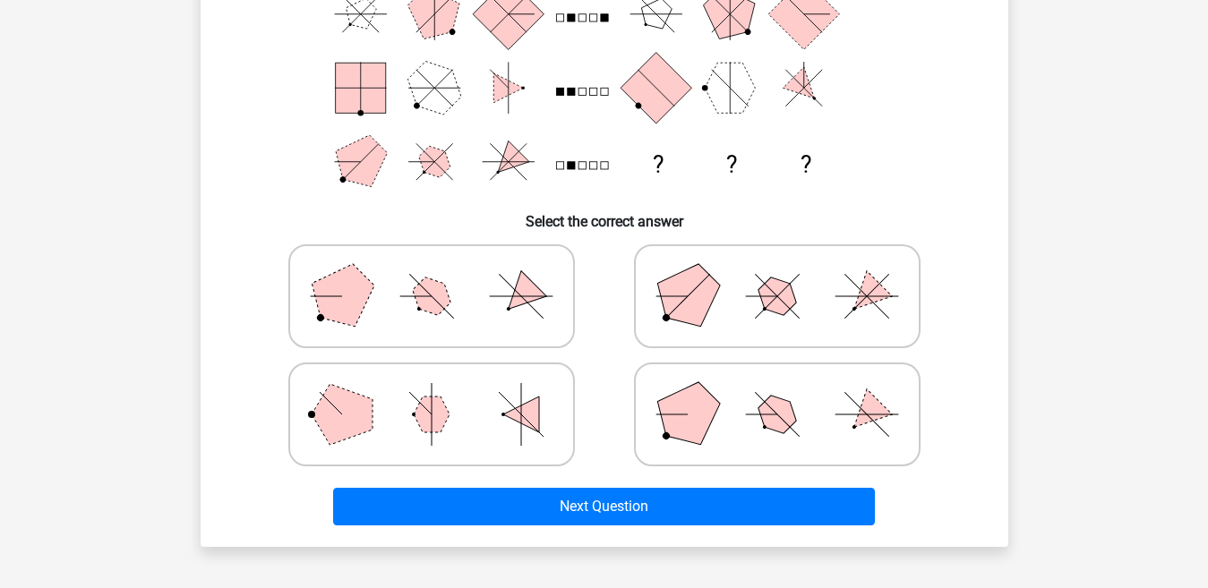
click at [450, 277] on icon at bounding box center [431, 297] width 269 height 90
click at [443, 274] on input "radio" at bounding box center [438, 268] width 12 height 12
radio input "true"
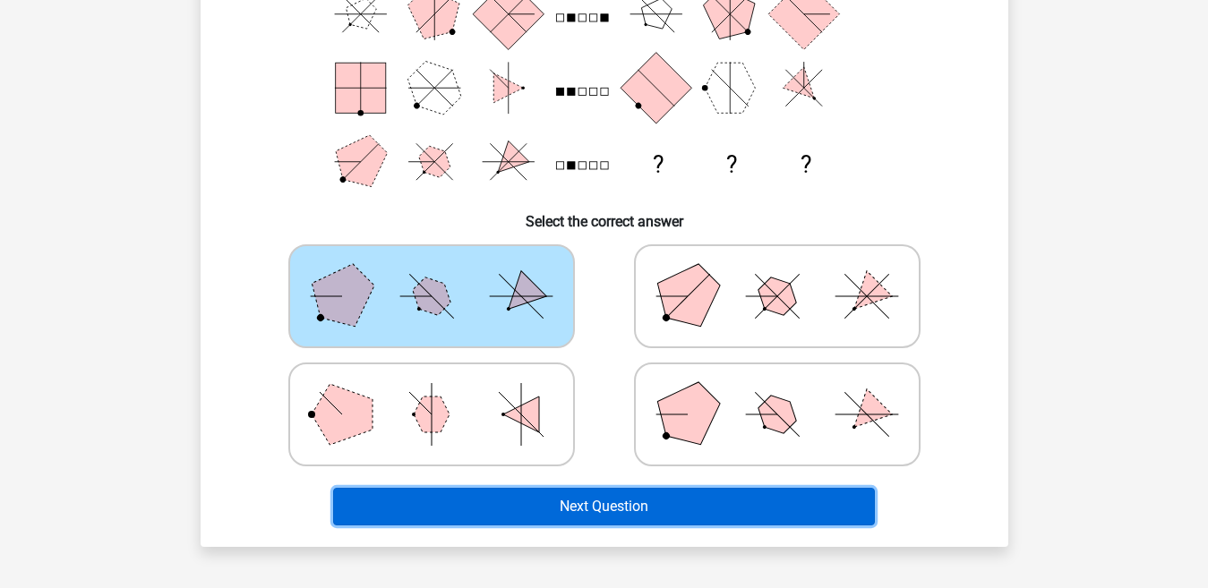
click at [530, 507] on button "Next Question" at bounding box center [604, 507] width 542 height 38
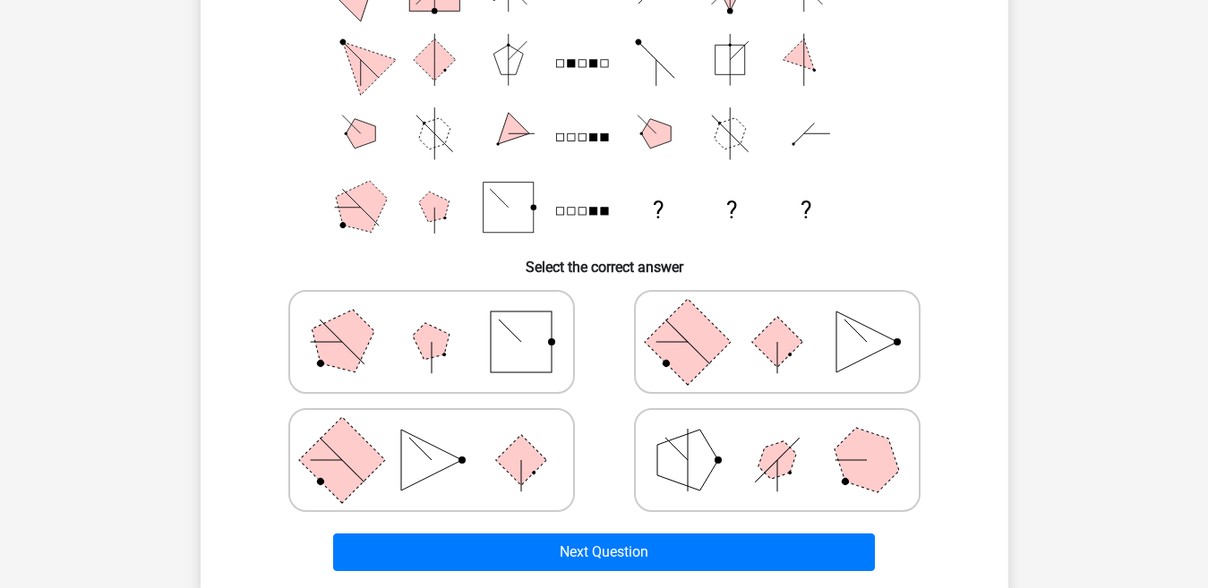
scroll to position [242, 0]
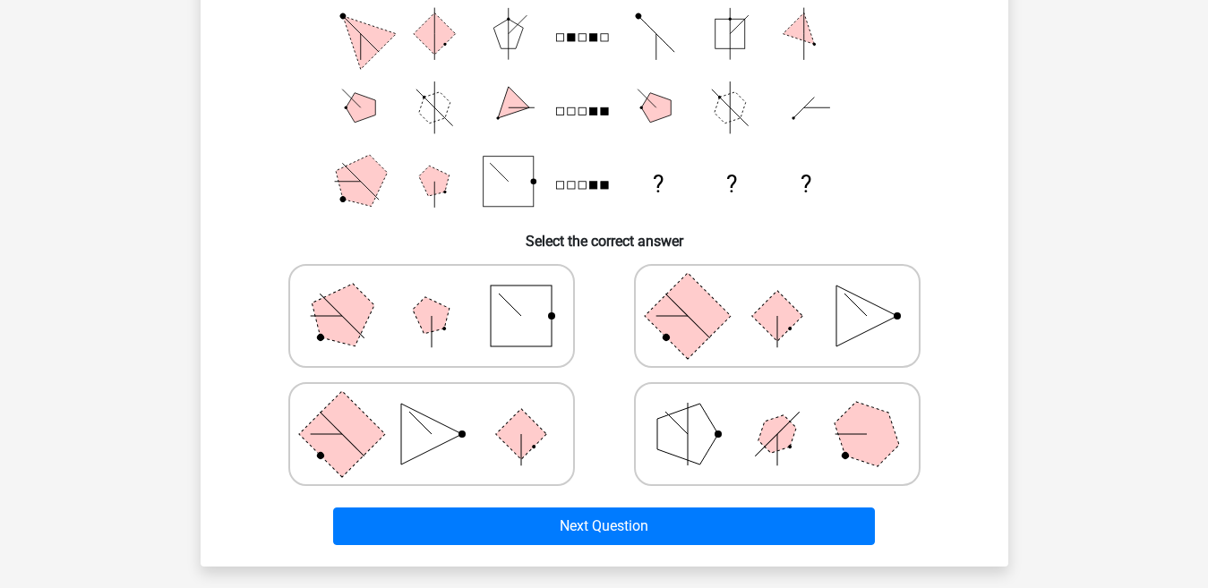
click at [512, 301] on rect at bounding box center [521, 316] width 61 height 61
click at [443, 294] on input "radio" at bounding box center [438, 288] width 12 height 12
radio input "true"
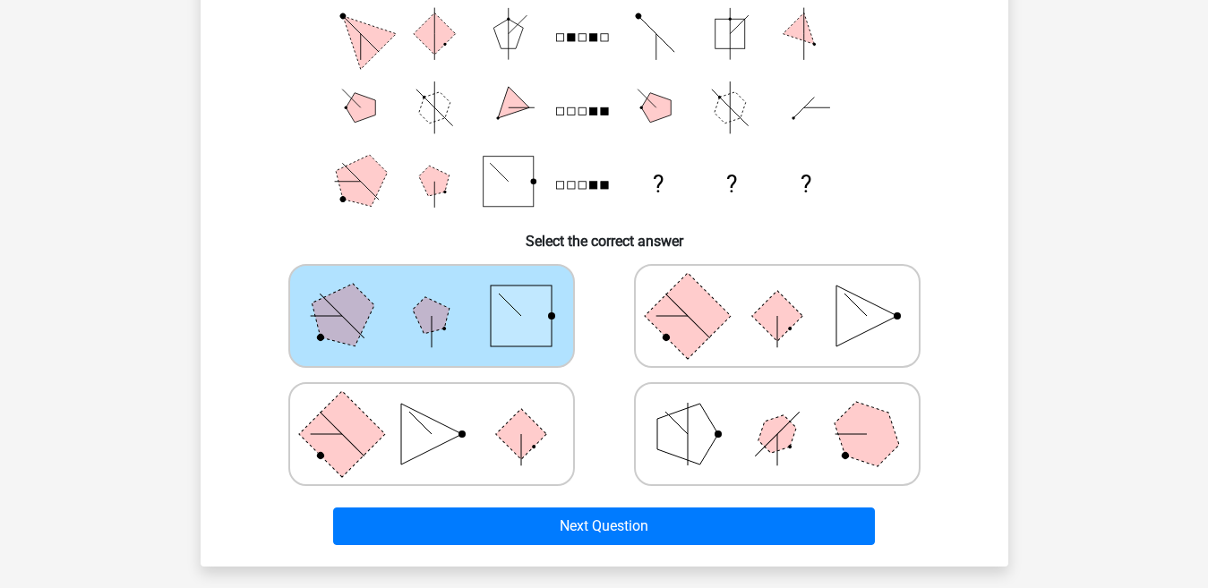
click at [762, 329] on icon at bounding box center [777, 316] width 269 height 90
click at [777, 294] on input "radio" at bounding box center [783, 288] width 12 height 12
radio input "true"
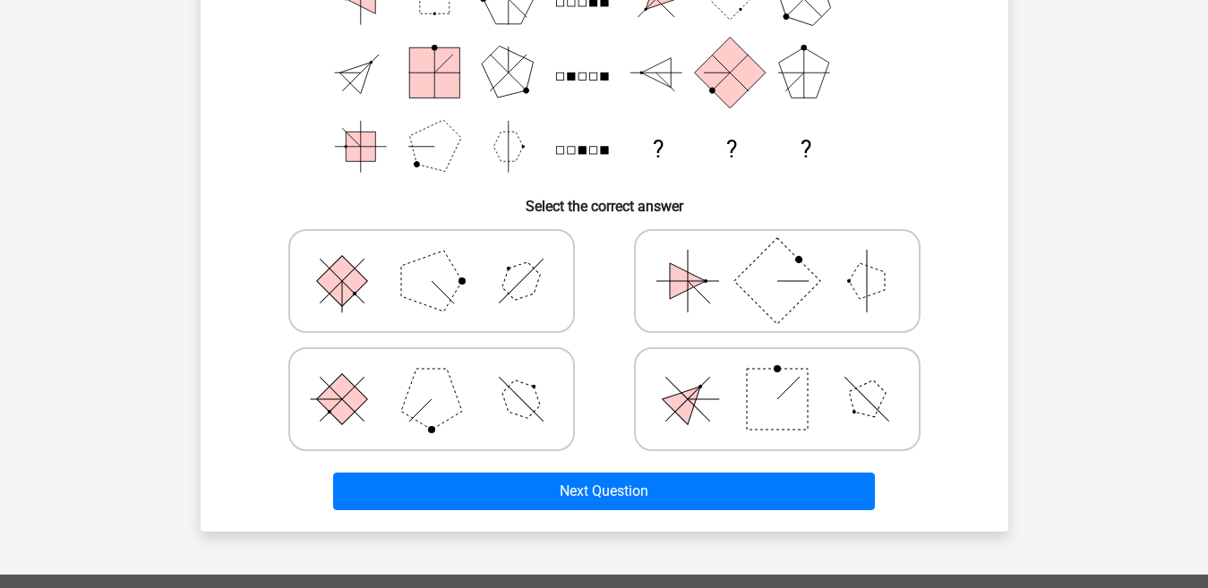
scroll to position [281, 0]
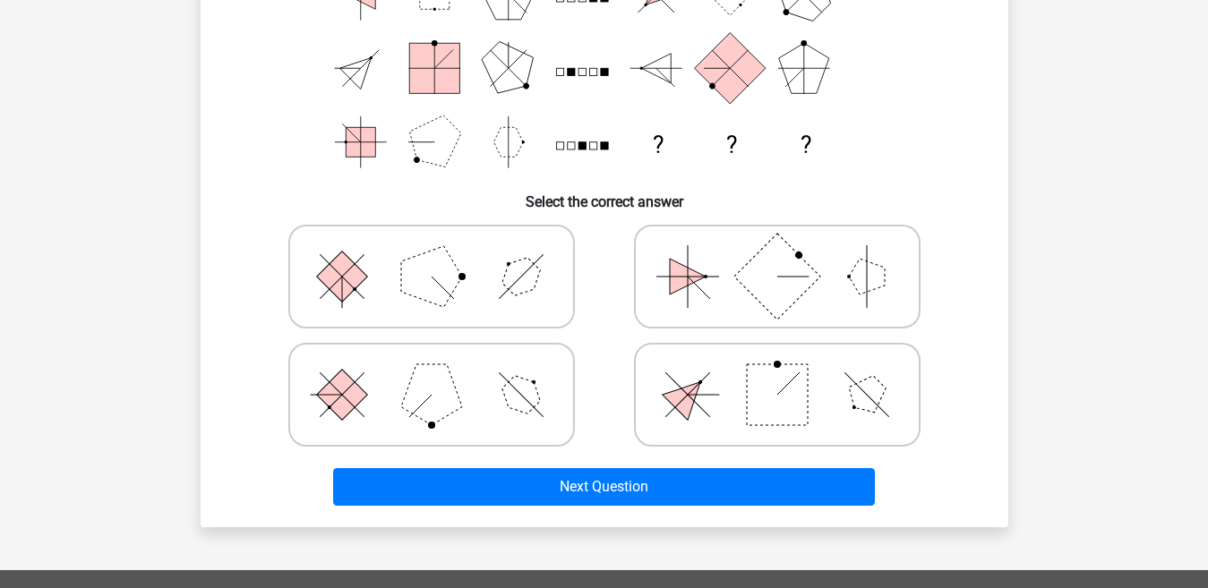
click at [782, 396] on rect at bounding box center [777, 395] width 61 height 61
click at [782, 373] on input "radio" at bounding box center [783, 367] width 12 height 12
radio input "true"
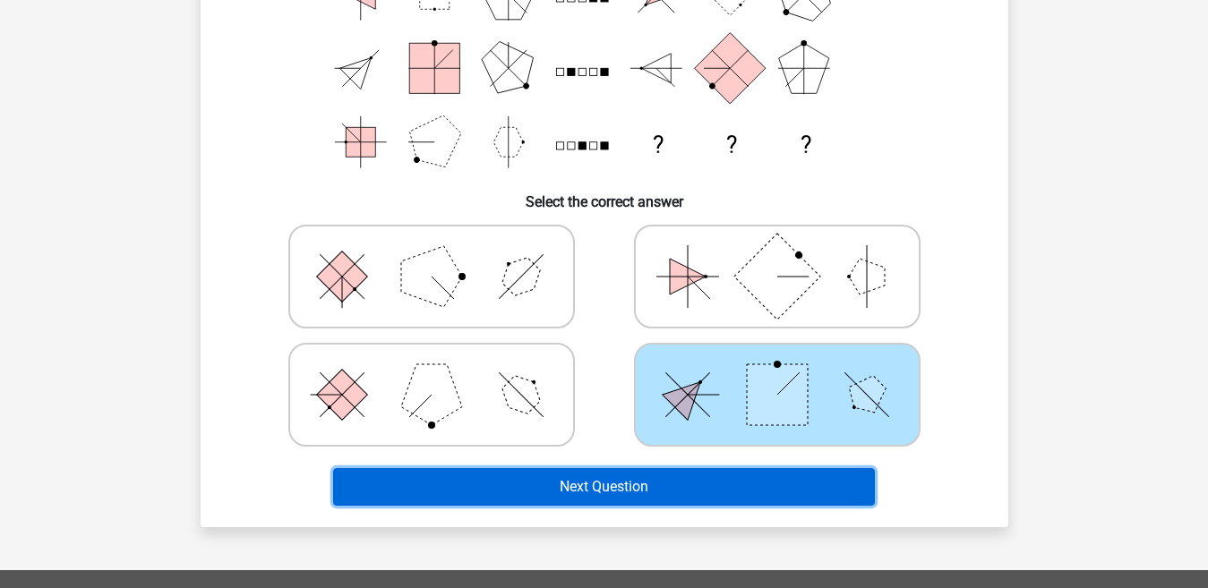
click at [733, 470] on button "Next Question" at bounding box center [604, 487] width 542 height 38
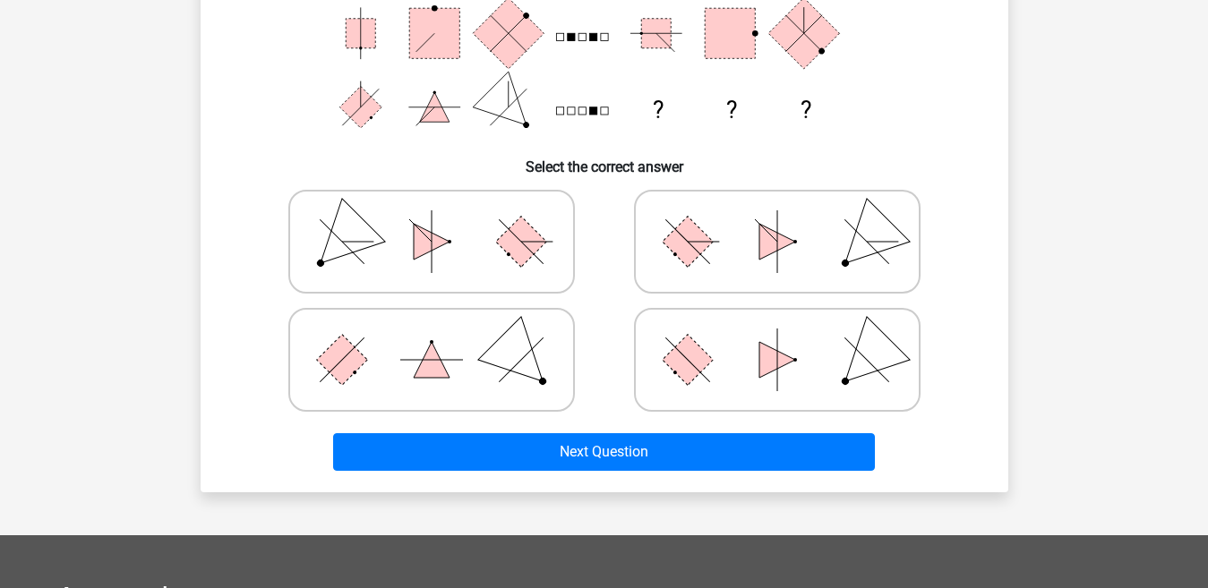
scroll to position [318, 0]
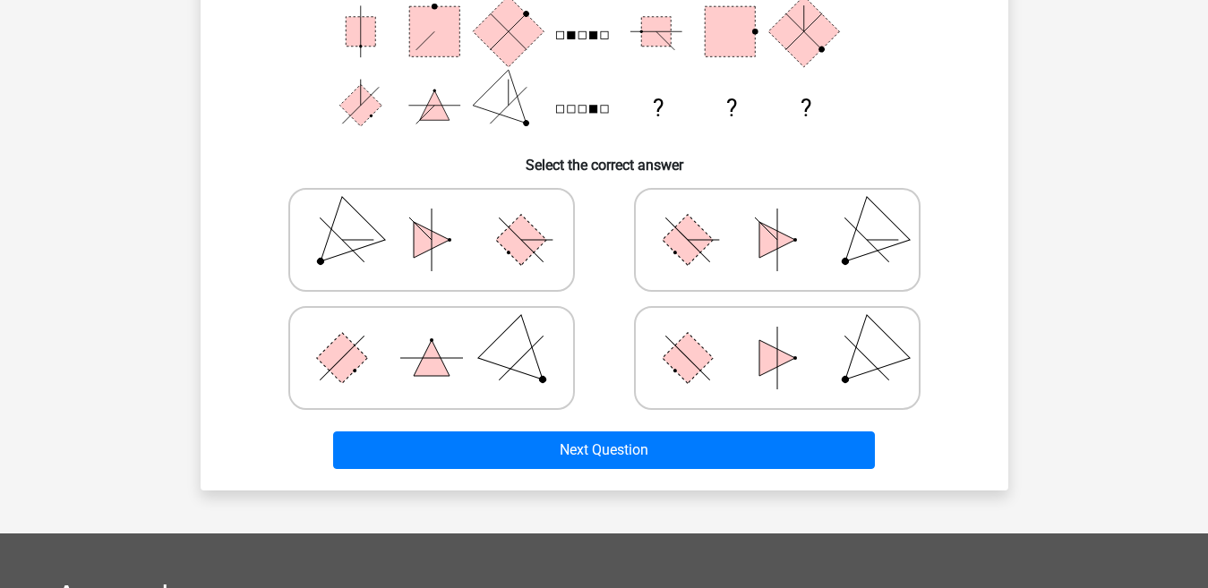
click at [517, 332] on polygon at bounding box center [520, 358] width 86 height 86
click at [443, 332] on input "radio" at bounding box center [438, 330] width 12 height 12
radio input "true"
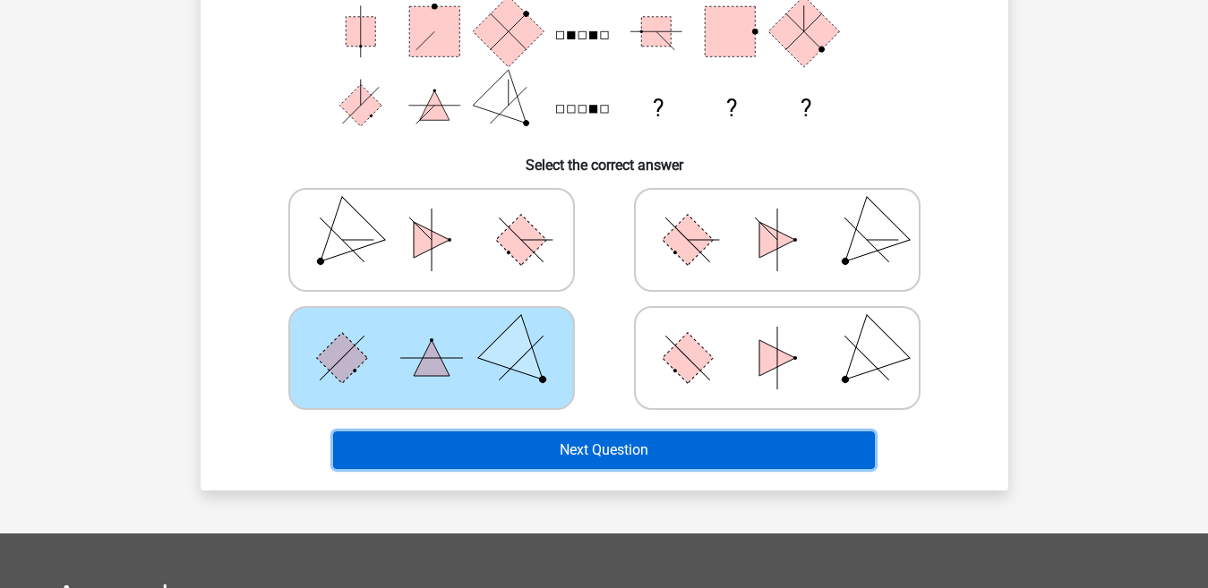
click at [573, 456] on button "Next Question" at bounding box center [604, 451] width 542 height 38
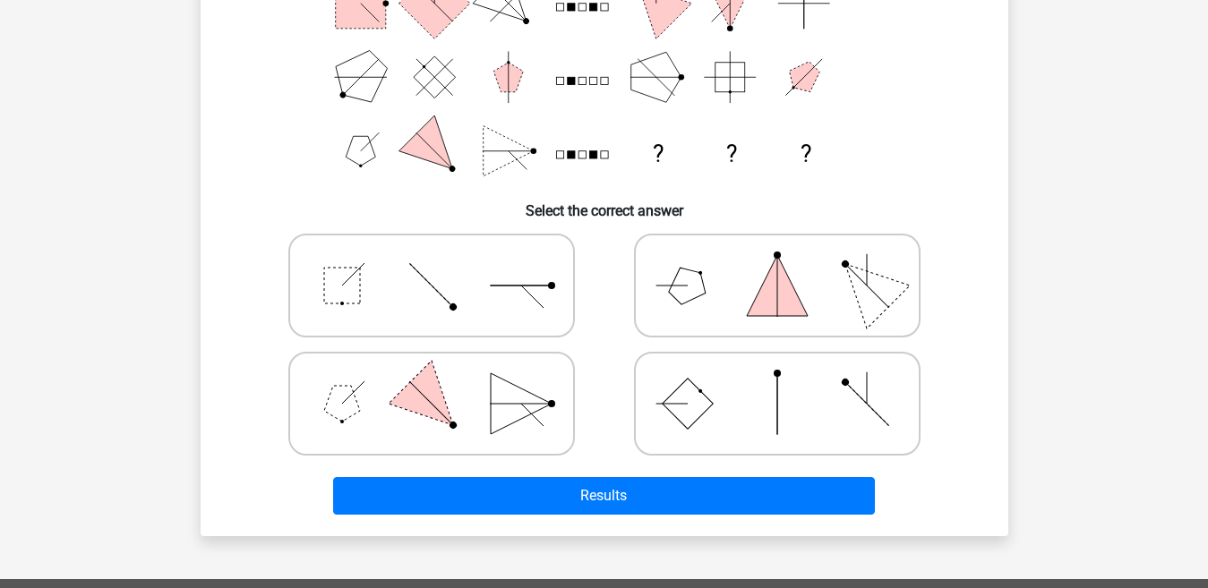
scroll to position [276, 0]
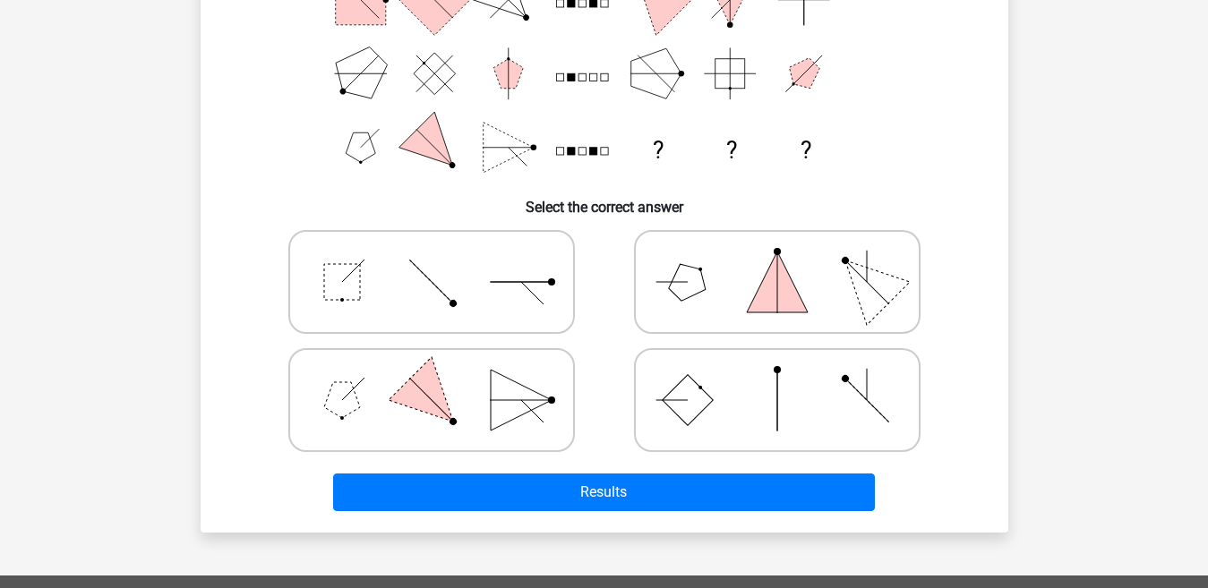
click at [849, 411] on icon at bounding box center [777, 401] width 269 height 90
click at [789, 378] on input "radio" at bounding box center [783, 372] width 12 height 12
radio input "true"
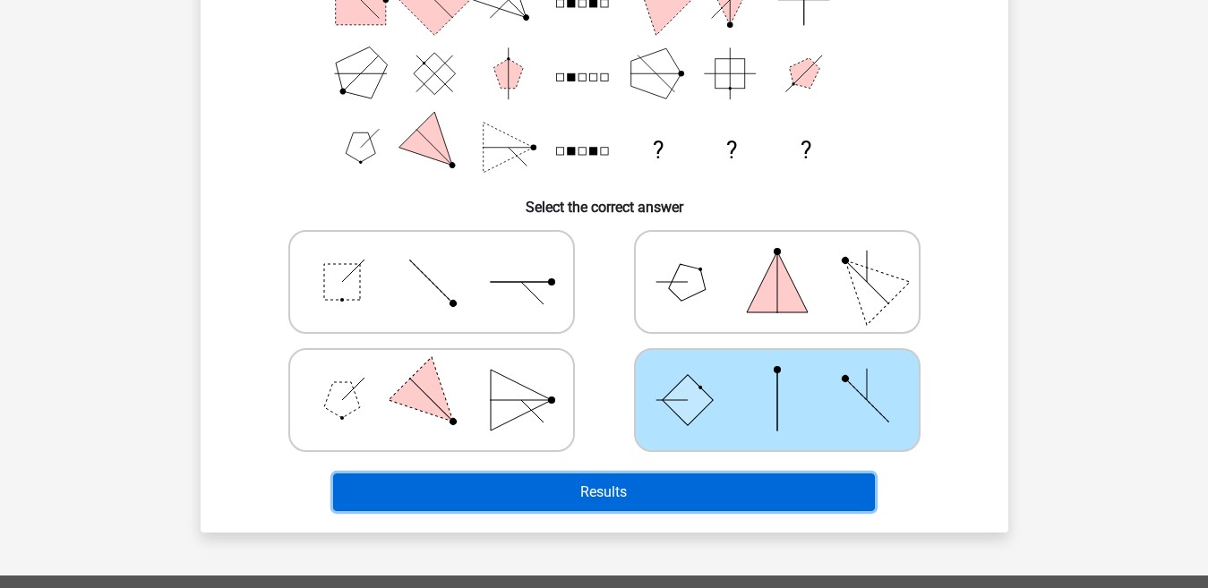
click at [682, 487] on button "Results" at bounding box center [604, 493] width 542 height 38
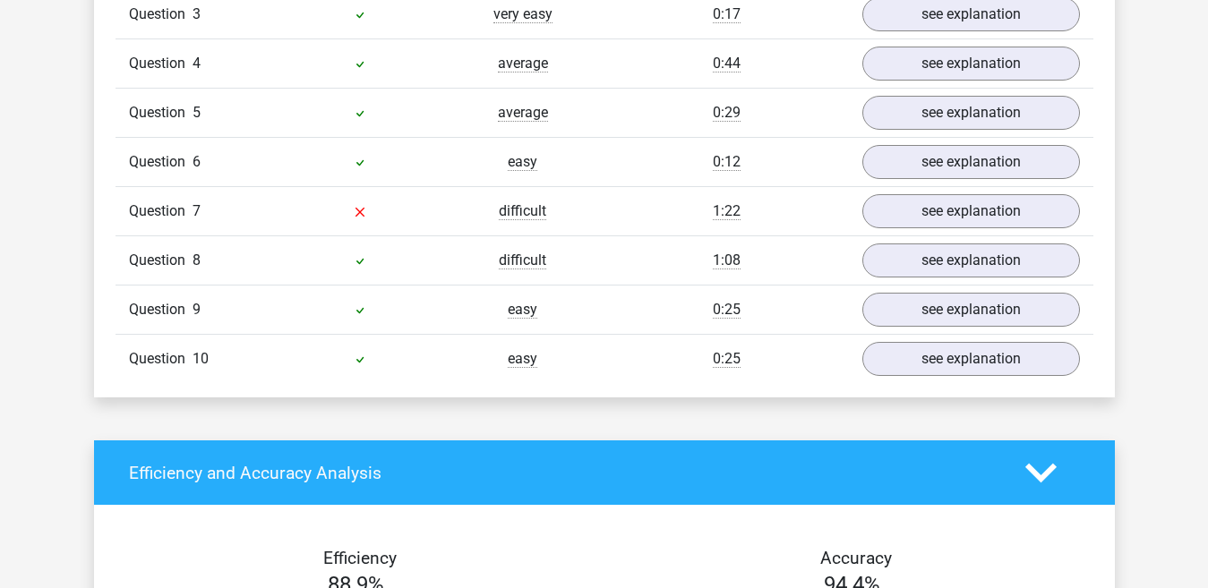
scroll to position [1596, 0]
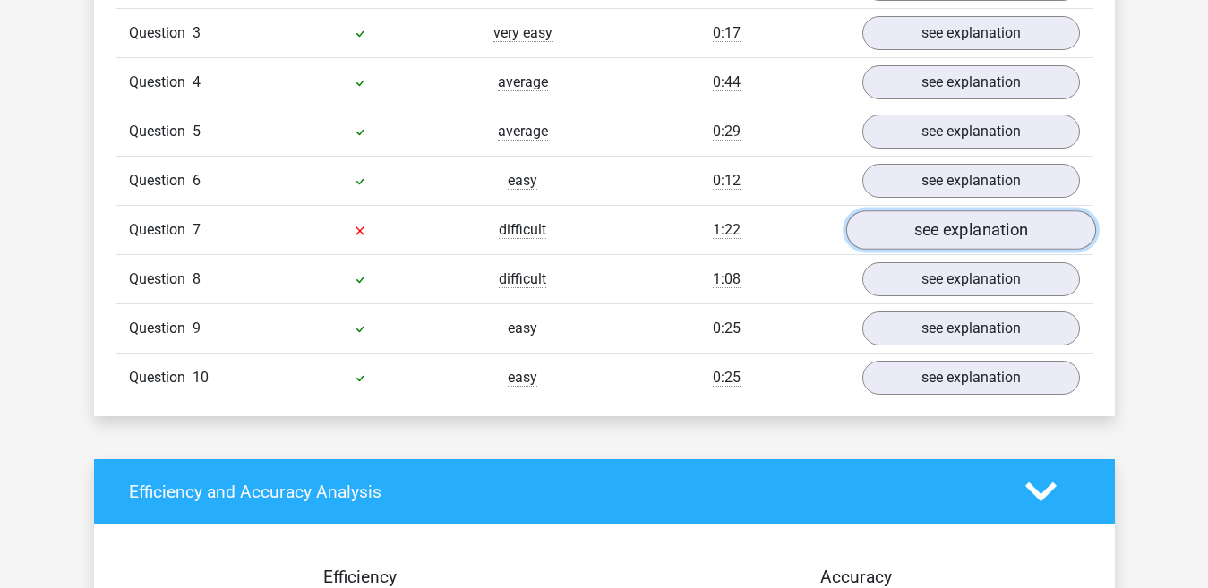
click at [1016, 234] on link "see explanation" at bounding box center [970, 229] width 250 height 39
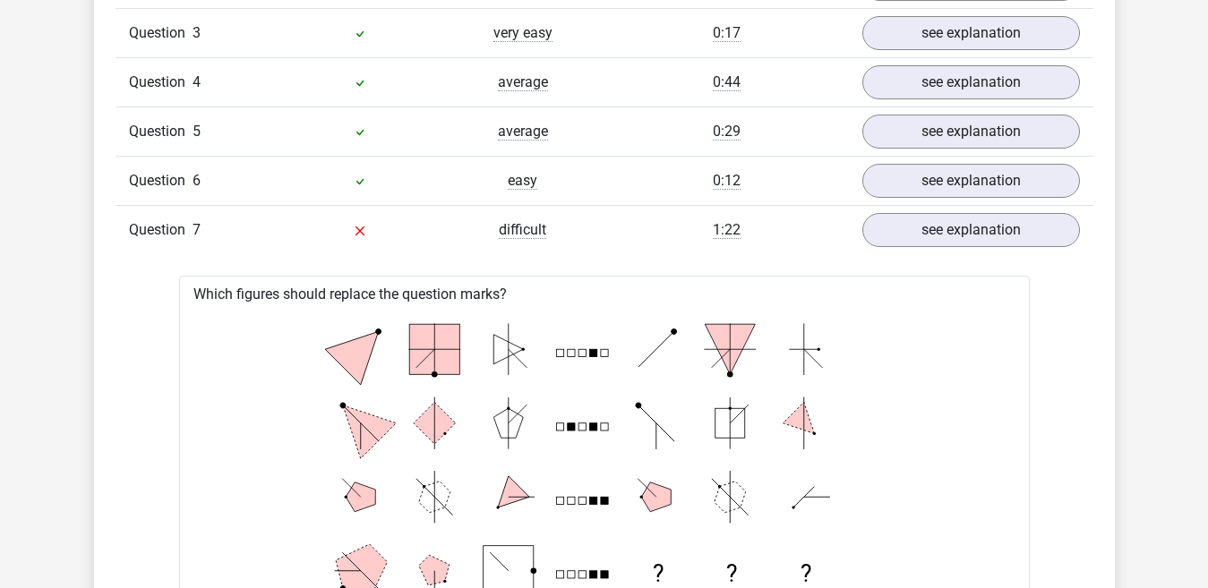
drag, startPoint x: 1209, startPoint y: 230, endPoint x: 1208, endPoint y: 271, distance: 41.2
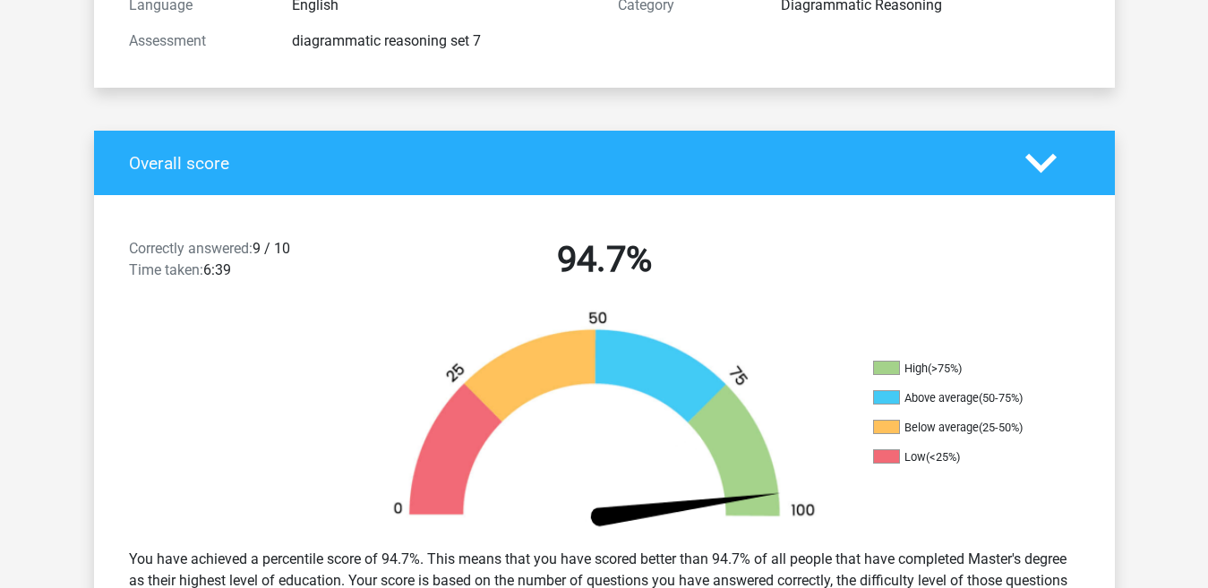
scroll to position [0, 0]
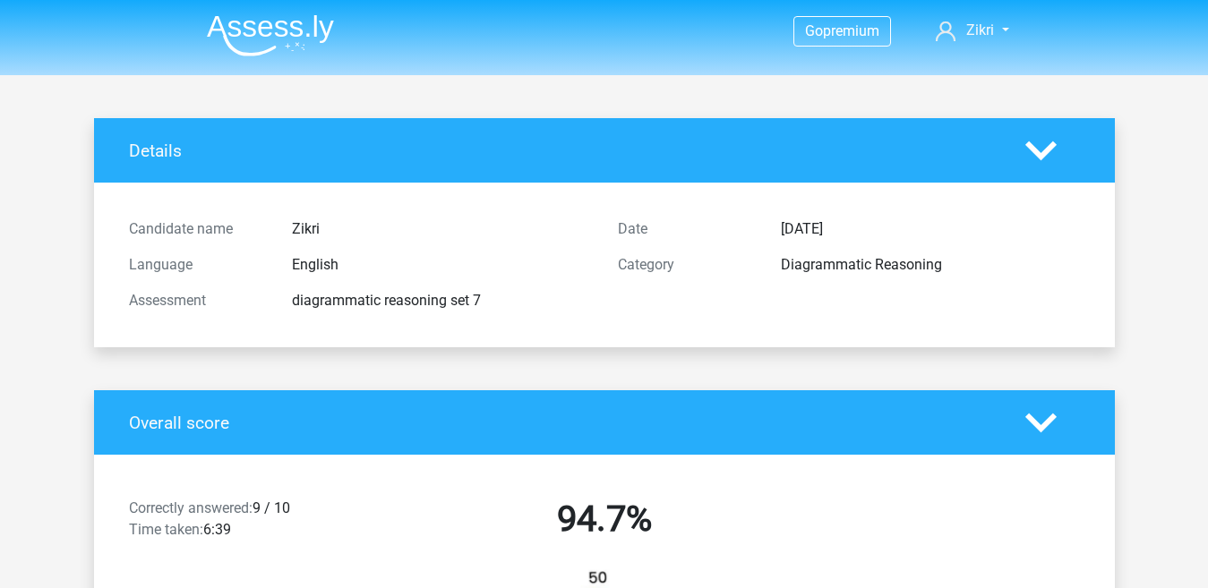
click at [296, 1] on header "Go premium Zikri mzikripku2@gmail.com" at bounding box center [604, 37] width 1208 height 75
click at [293, 18] on img at bounding box center [270, 35] width 127 height 42
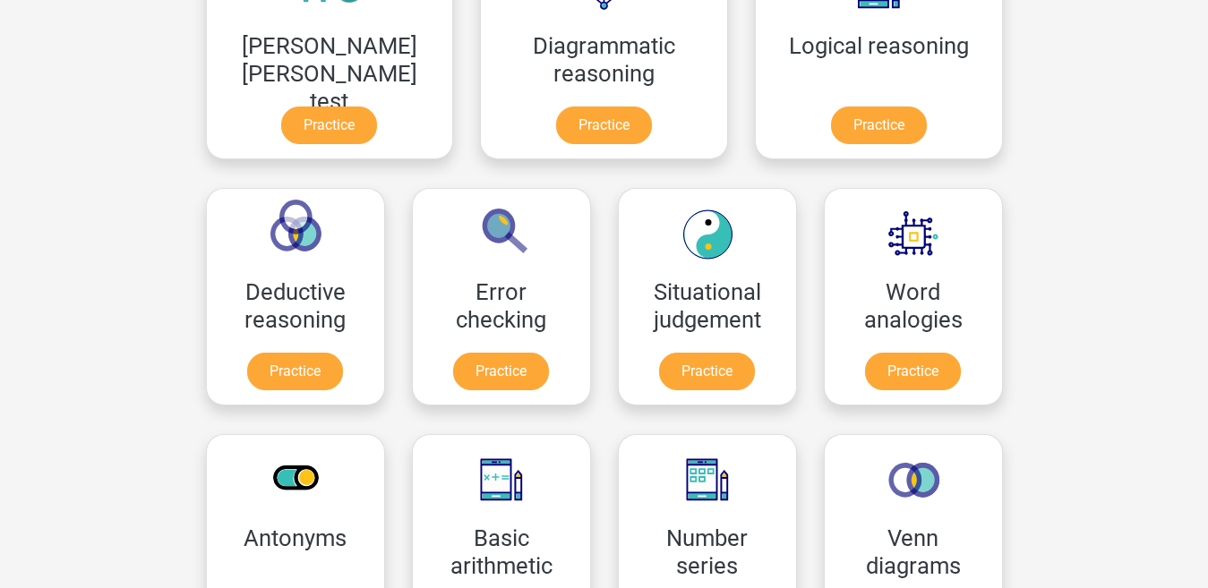
scroll to position [607, 0]
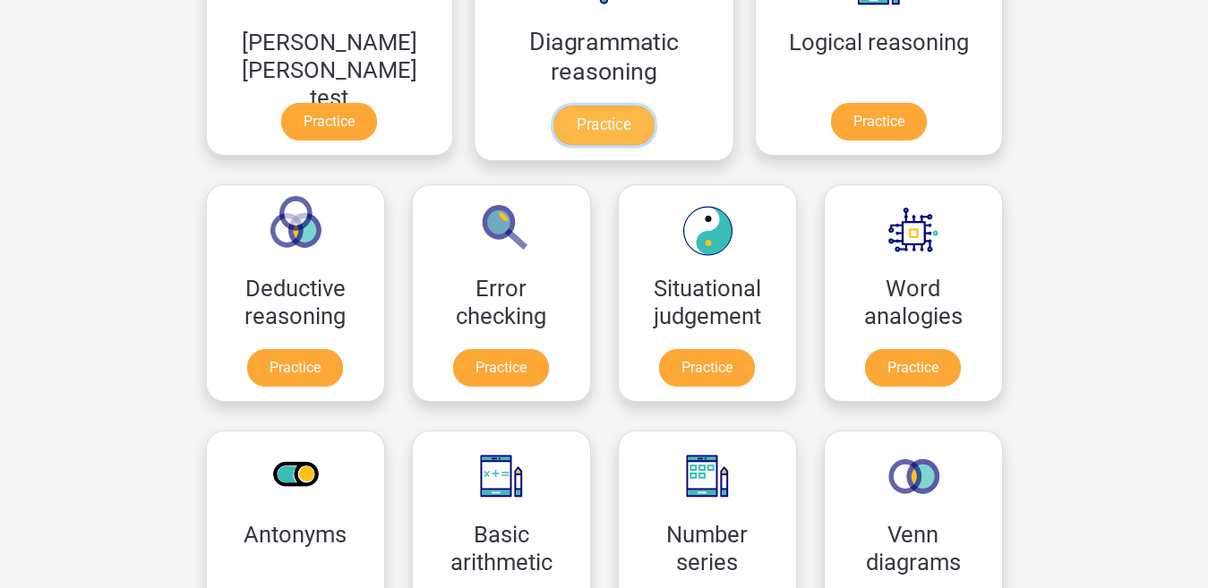
click at [553, 122] on link "Practice" at bounding box center [603, 125] width 100 height 39
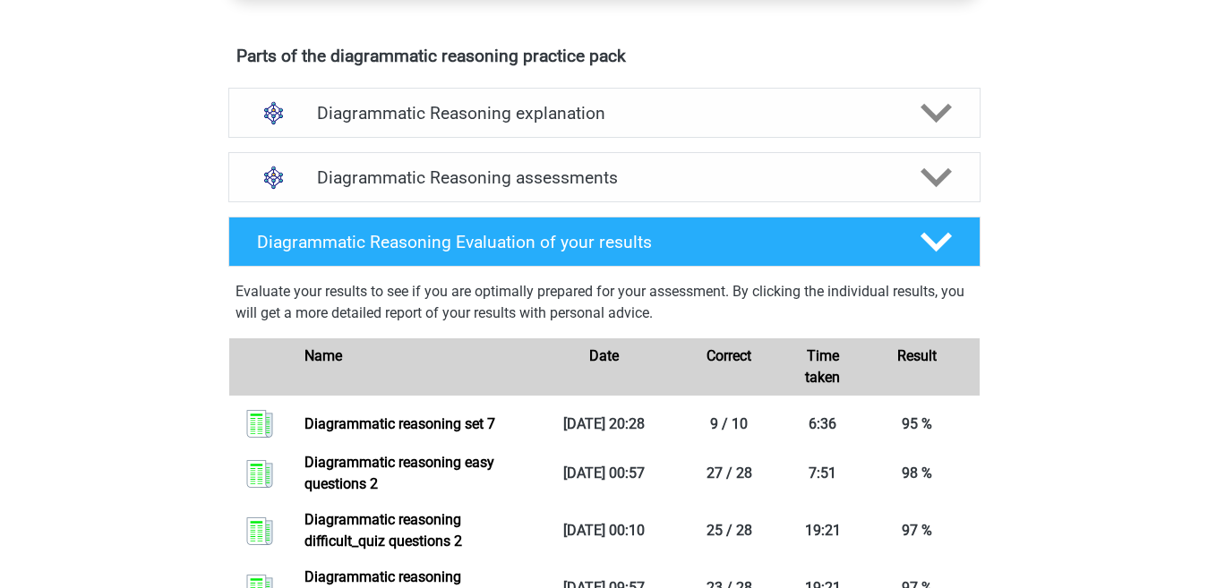
scroll to position [962, 0]
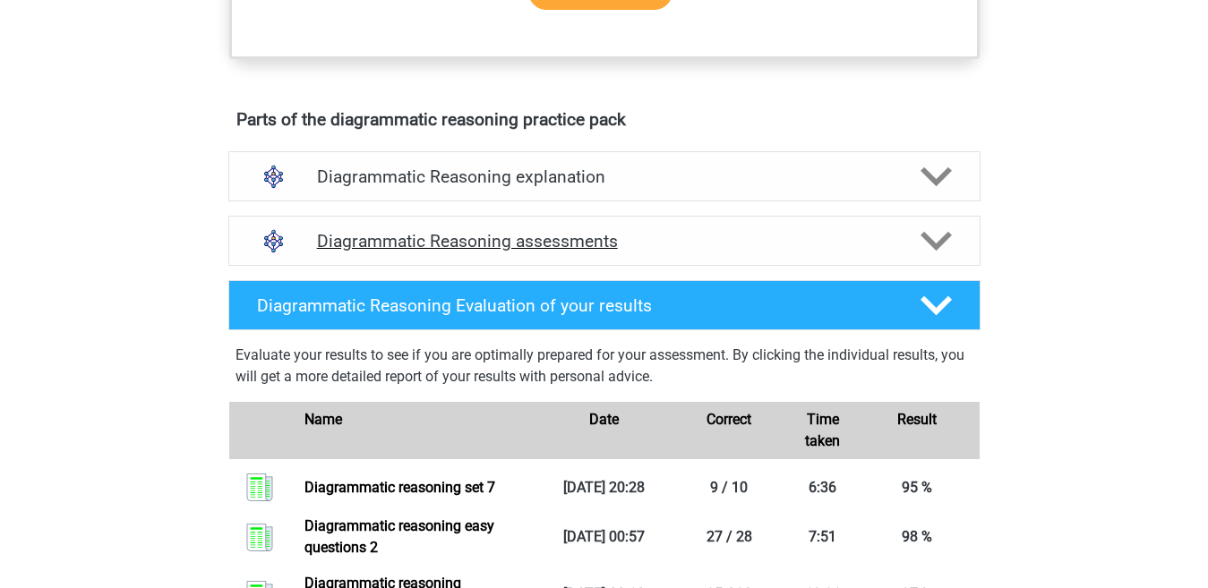
click at [938, 255] on icon at bounding box center [936, 241] width 31 height 31
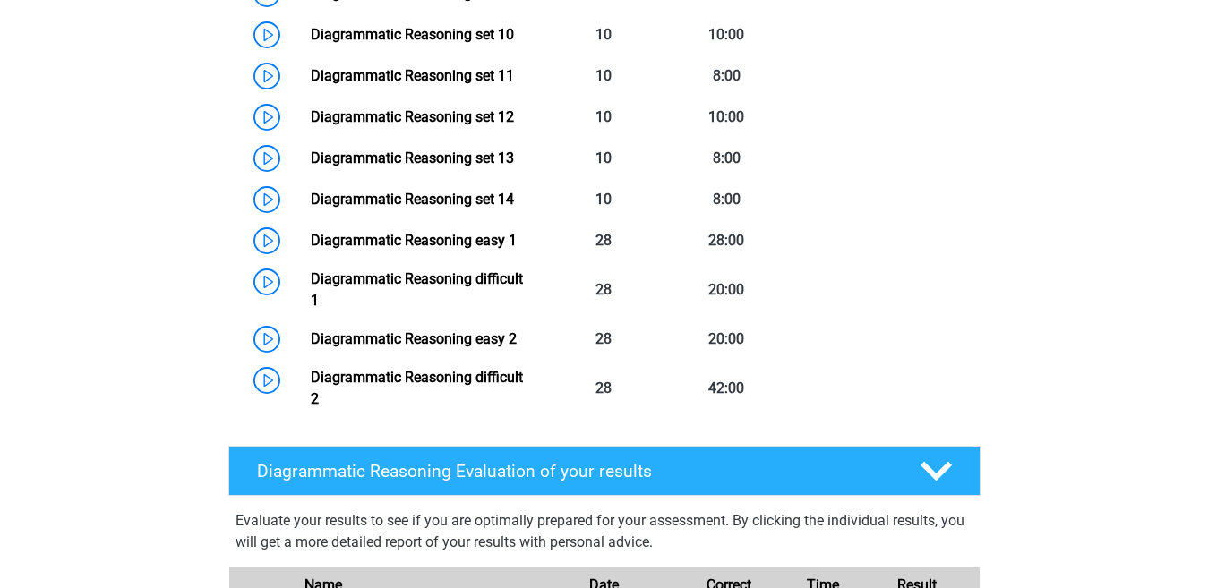
scroll to position [1851, 0]
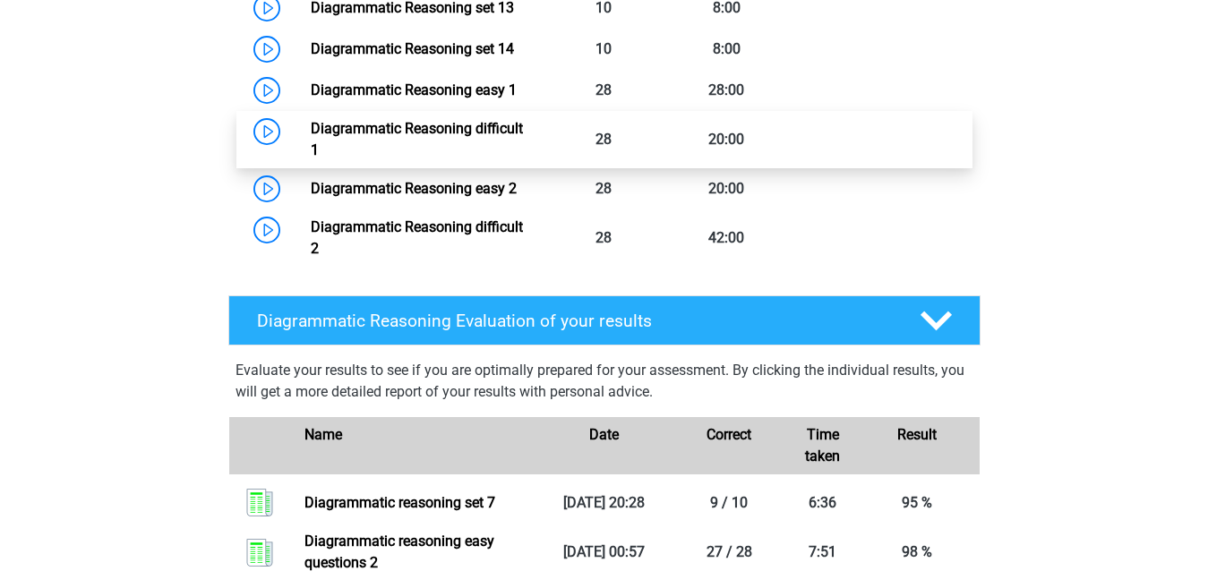
click at [523, 153] on link "Diagrammatic Reasoning difficult 1" at bounding box center [417, 139] width 212 height 39
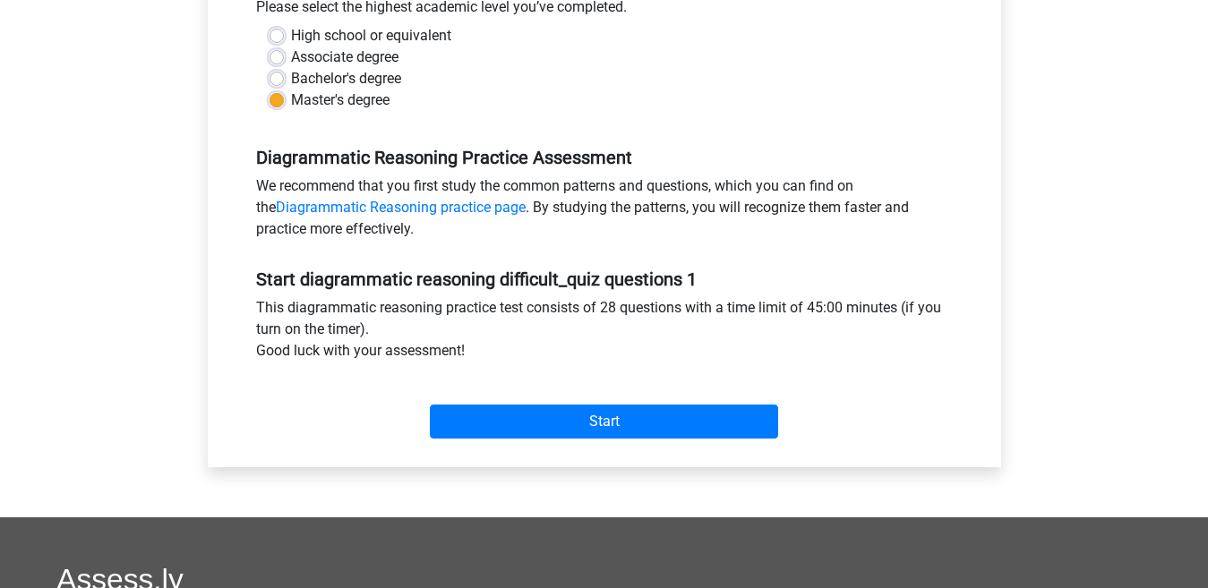
scroll to position [470, 0]
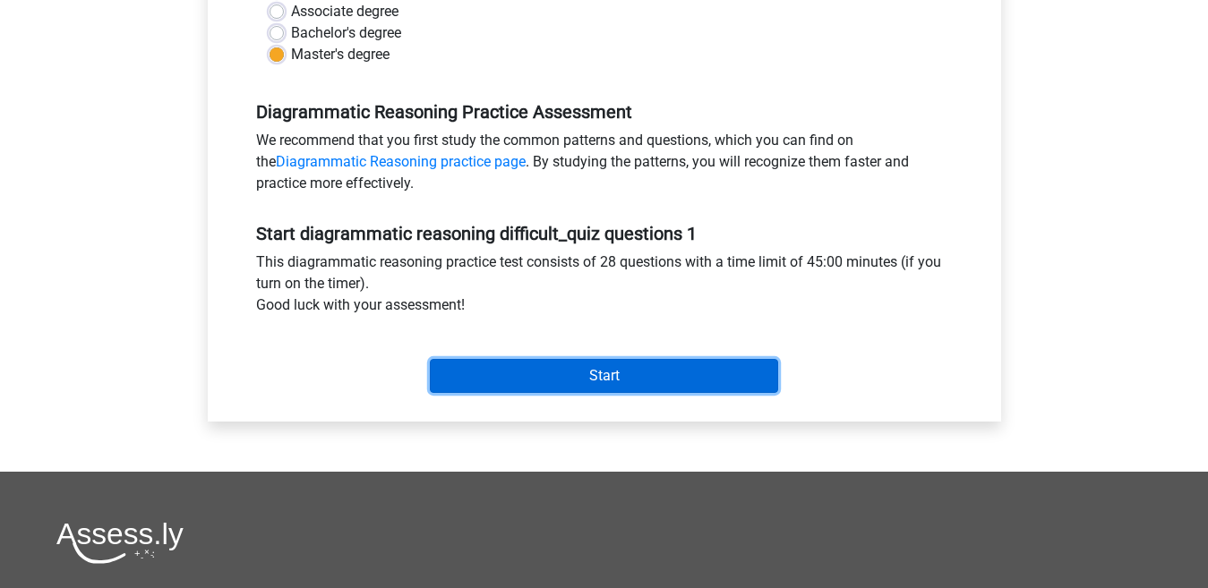
click at [731, 374] on input "Start" at bounding box center [604, 376] width 348 height 34
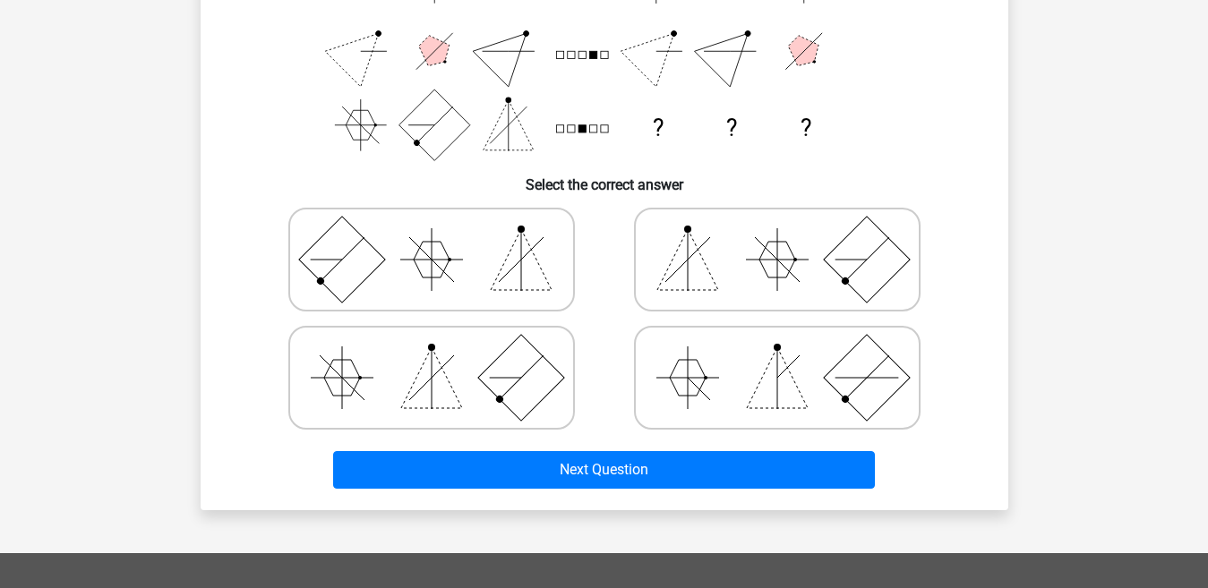
scroll to position [311, 0]
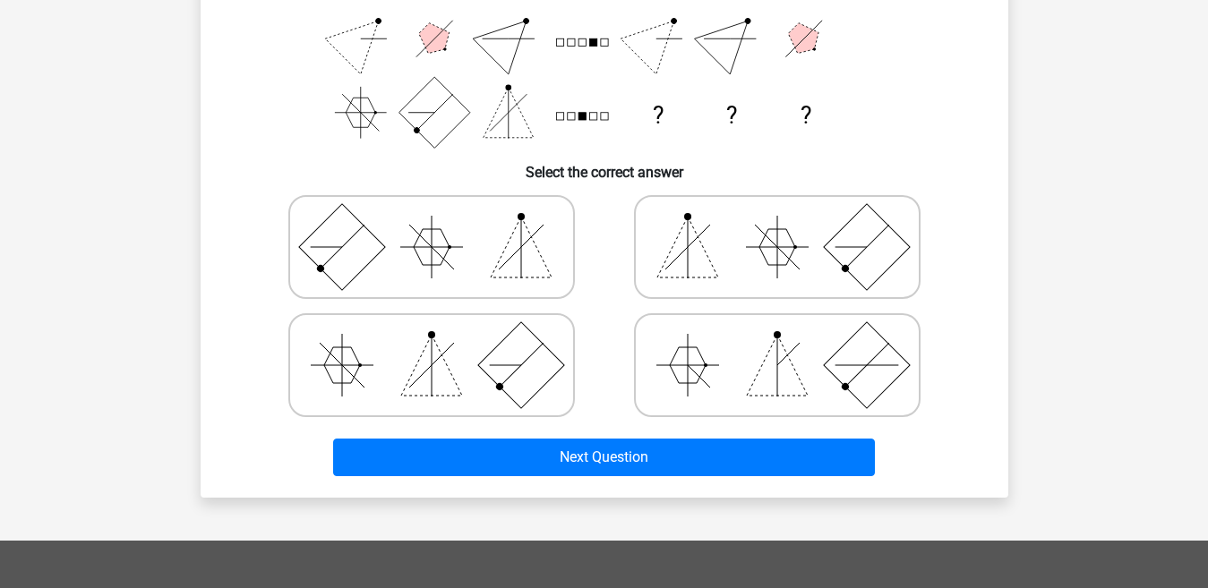
click at [522, 235] on polygon at bounding box center [521, 247] width 61 height 61
click at [443, 225] on input "radio" at bounding box center [438, 219] width 12 height 12
radio input "true"
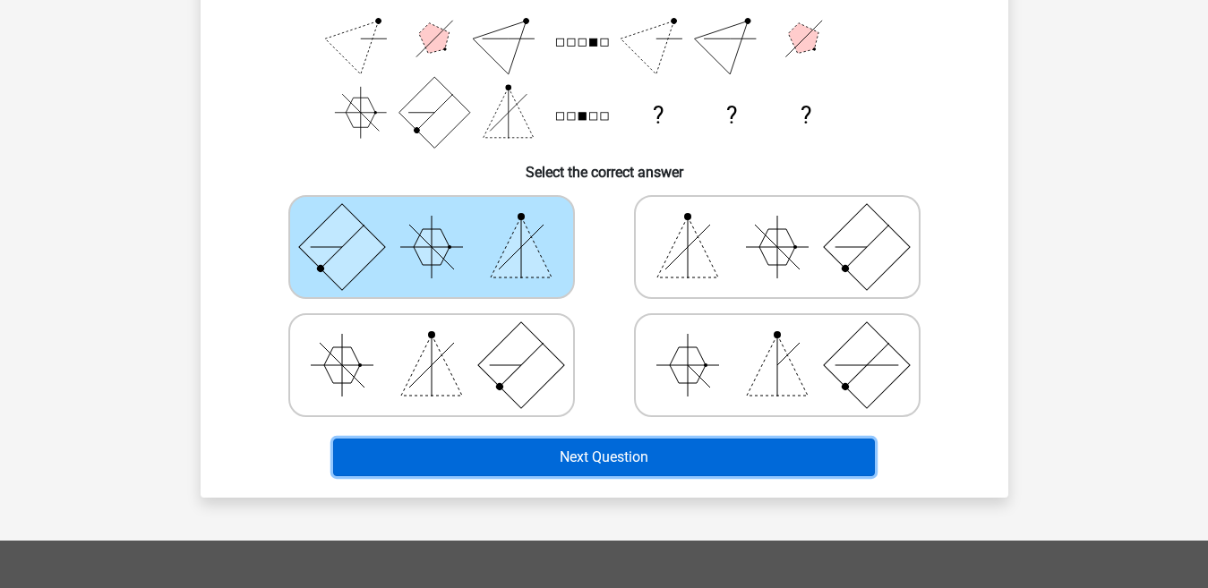
click at [581, 450] on button "Next Question" at bounding box center [604, 458] width 542 height 38
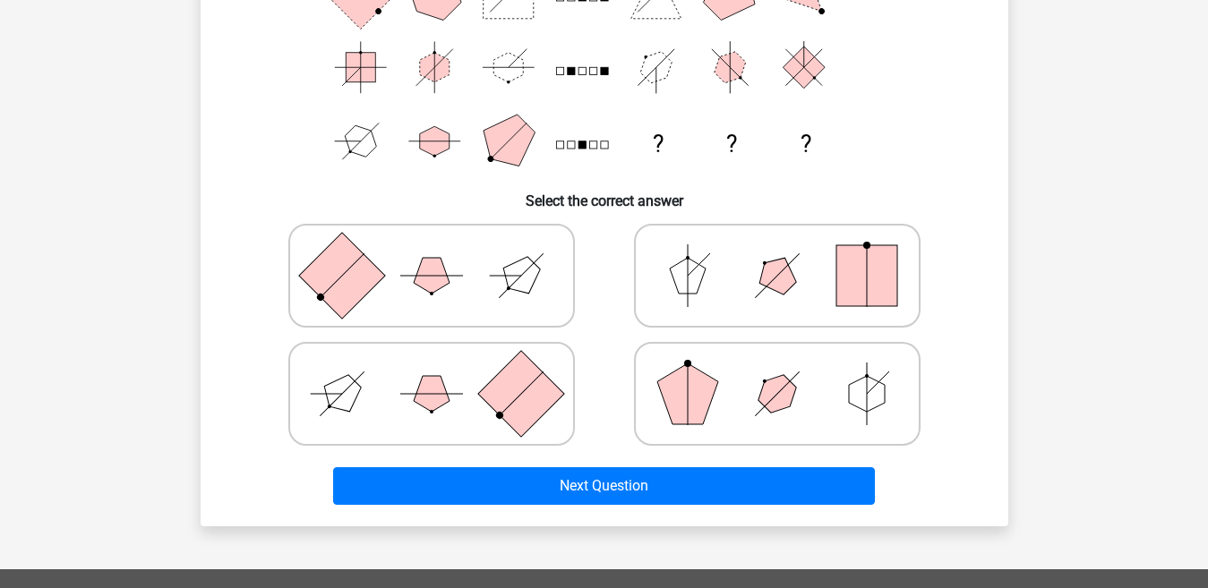
scroll to position [287, 0]
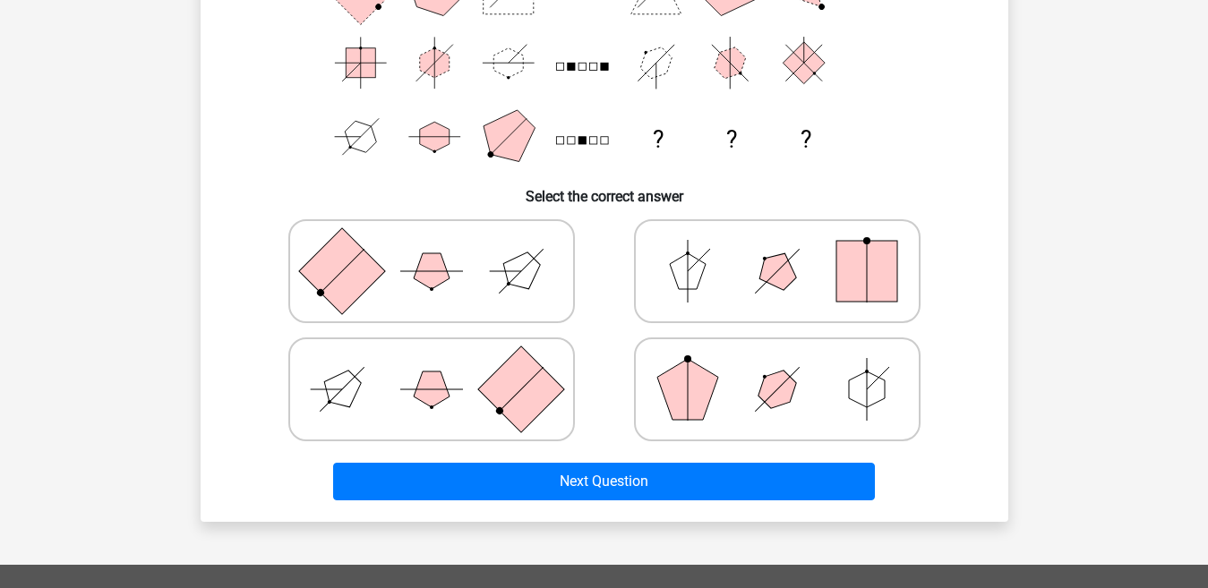
click at [478, 398] on icon at bounding box center [431, 390] width 269 height 90
click at [443, 367] on input "radio" at bounding box center [438, 362] width 12 height 12
radio input "true"
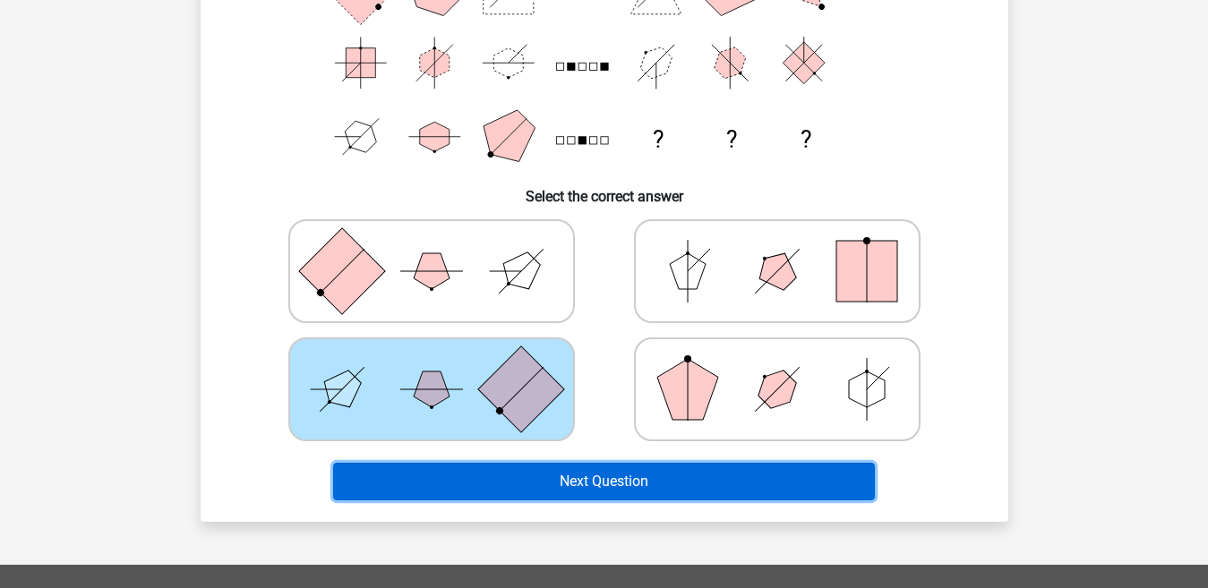
click at [519, 475] on button "Next Question" at bounding box center [604, 482] width 542 height 38
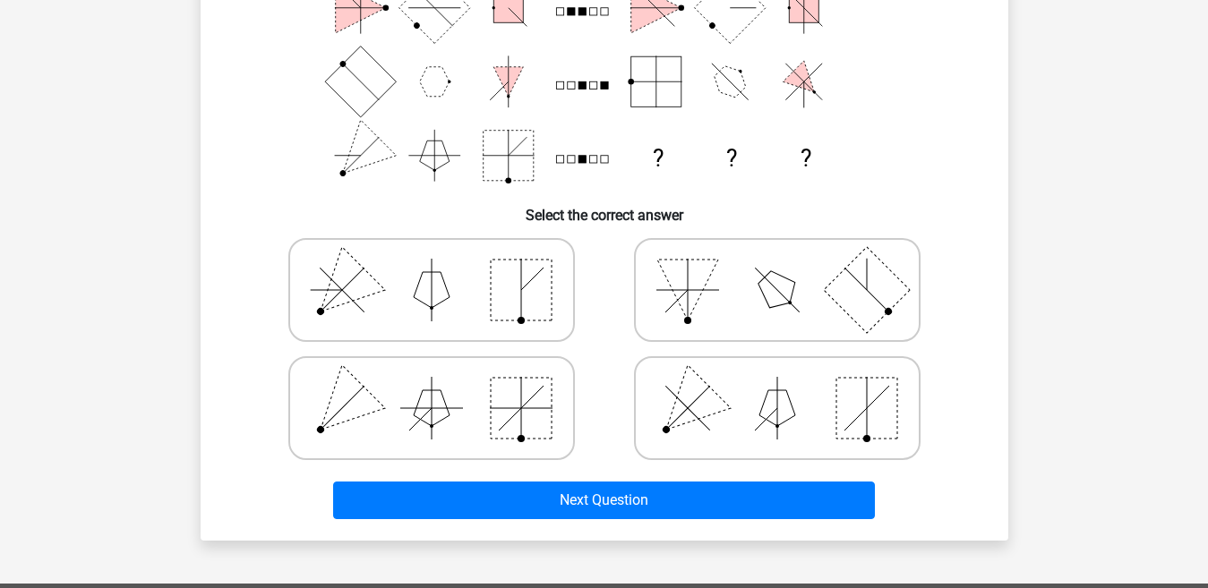
scroll to position [304, 0]
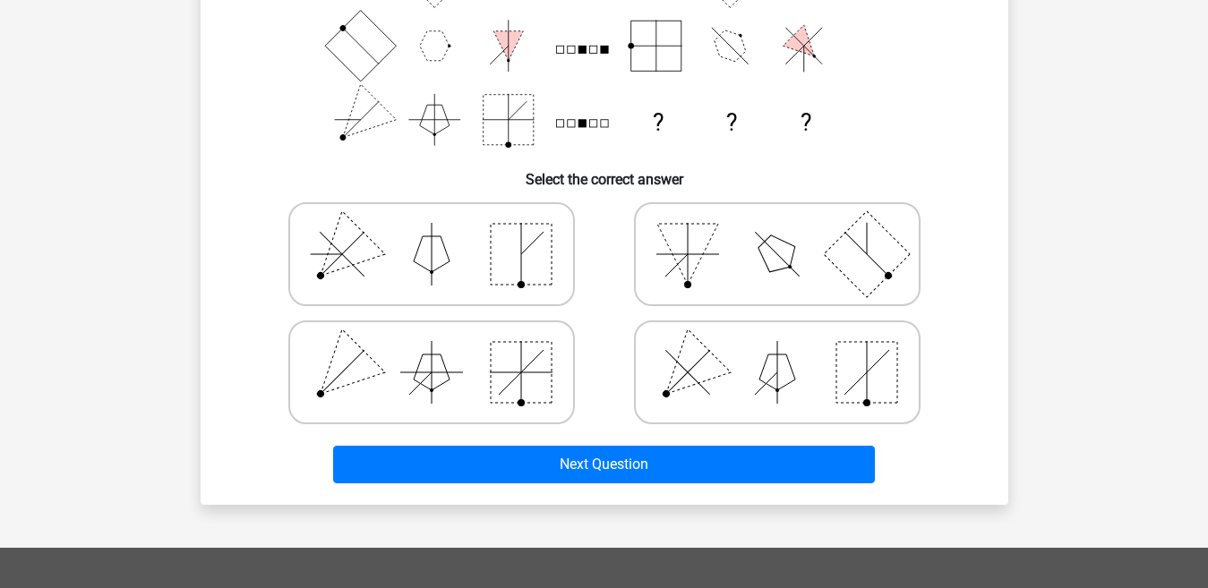
click at [447, 234] on icon at bounding box center [431, 255] width 269 height 90
click at [443, 232] on input "radio" at bounding box center [438, 226] width 12 height 12
radio input "true"
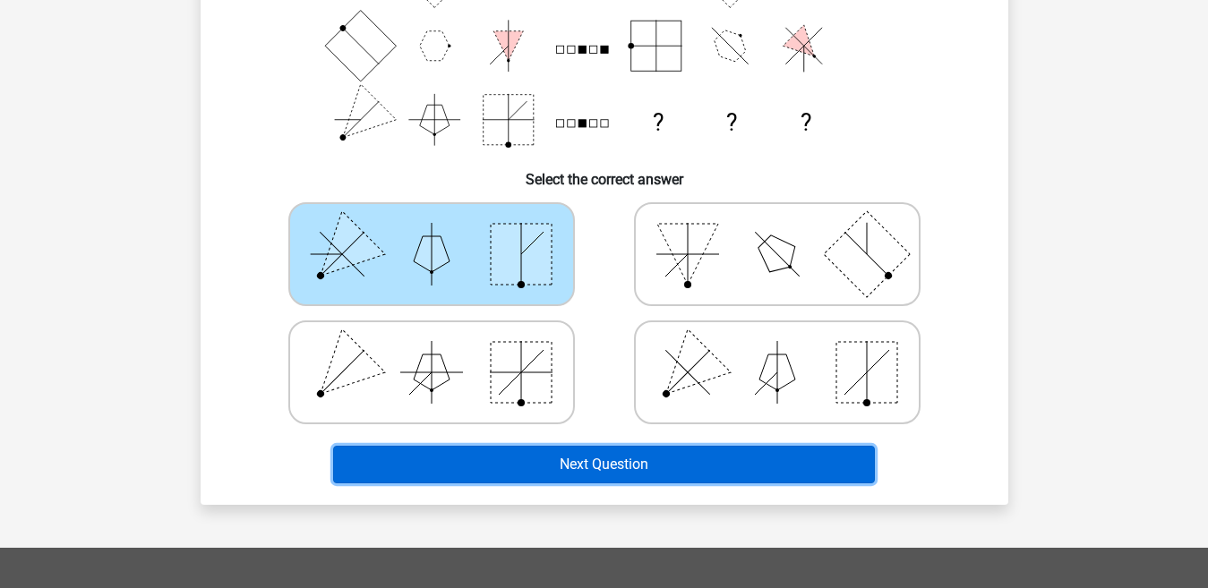
click at [529, 450] on button "Next Question" at bounding box center [604, 465] width 542 height 38
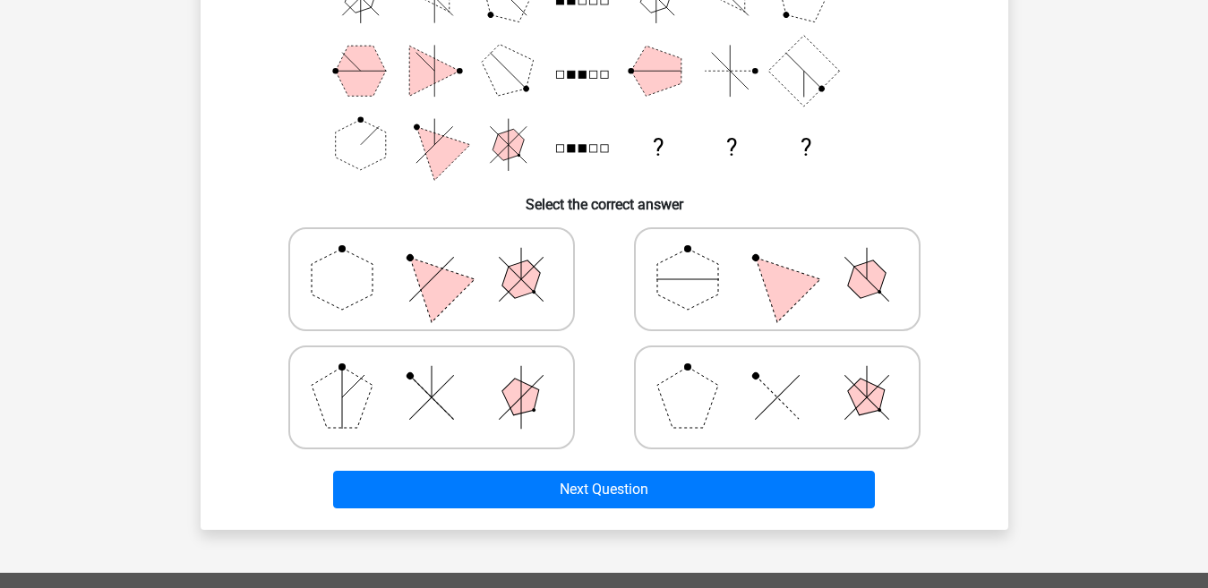
scroll to position [282, 0]
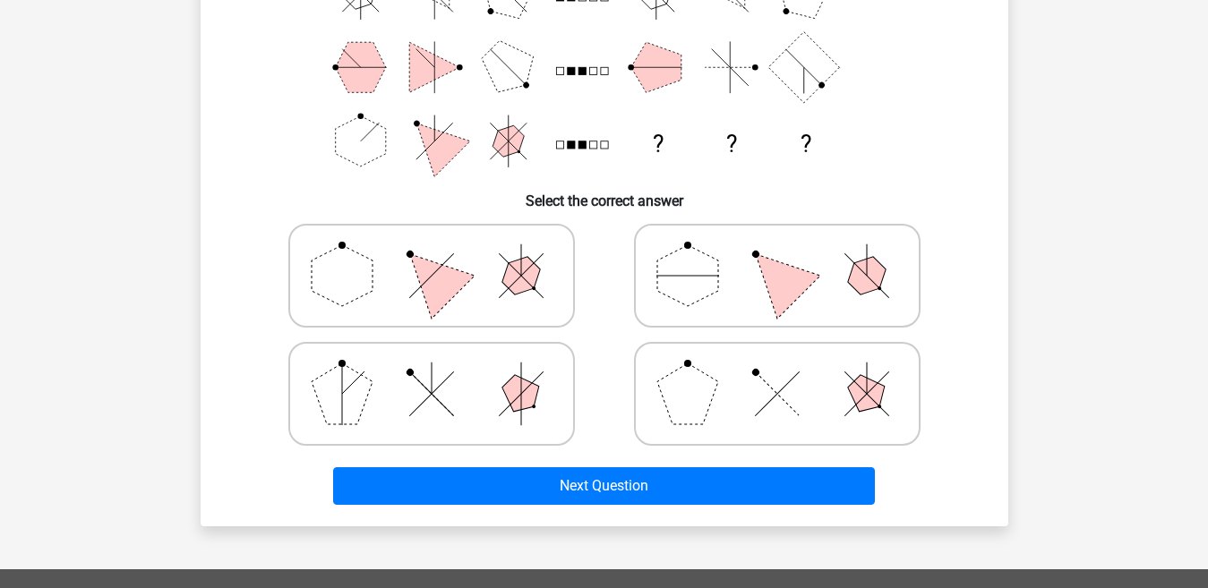
click at [434, 291] on polygon at bounding box center [431, 276] width 86 height 86
click at [434, 253] on input "radio" at bounding box center [438, 248] width 12 height 12
radio input "true"
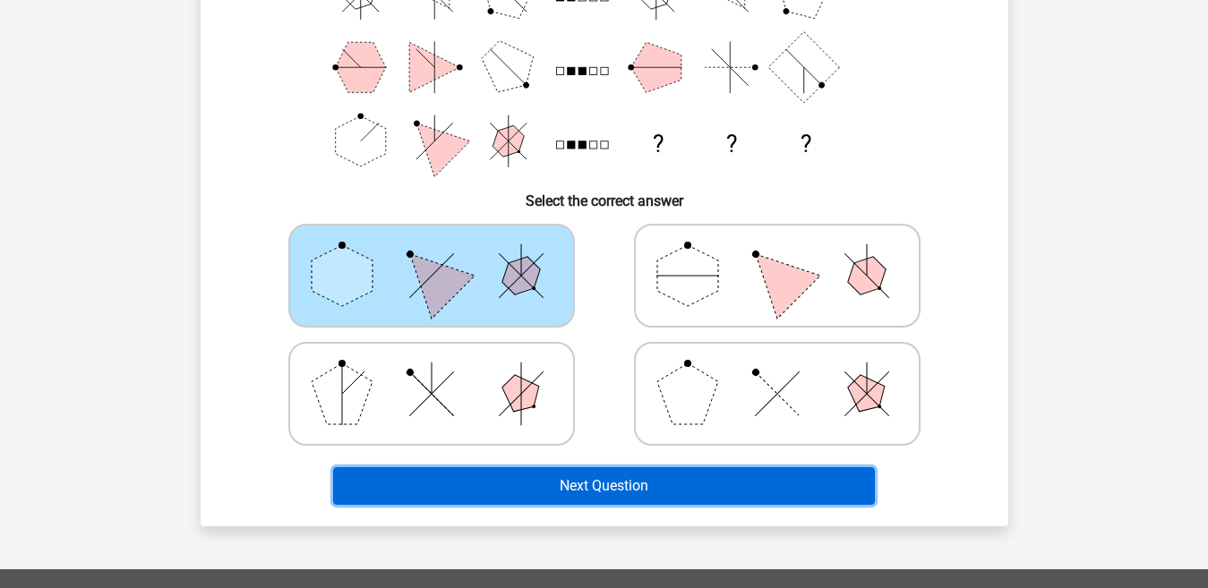
click at [511, 478] on button "Next Question" at bounding box center [604, 487] width 542 height 38
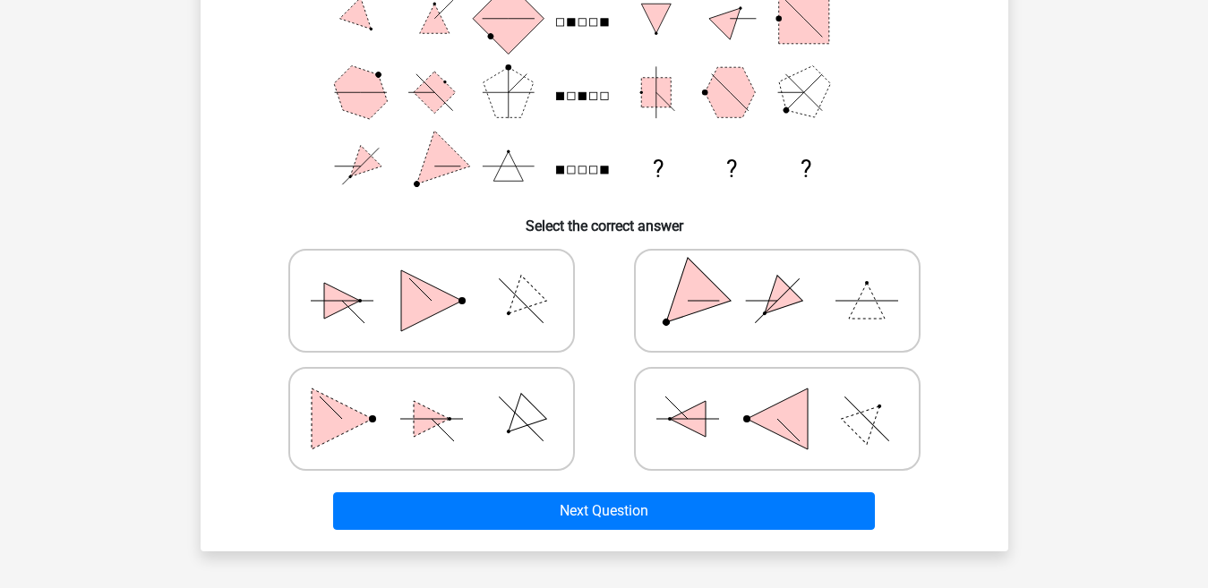
scroll to position [272, 0]
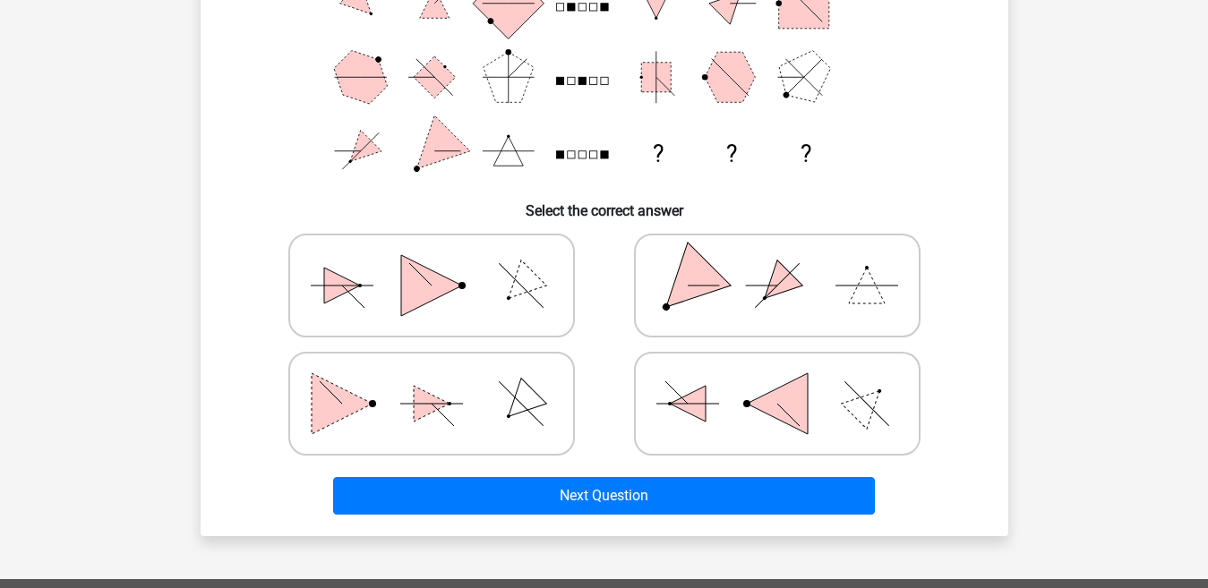
click at [759, 279] on icon at bounding box center [777, 286] width 269 height 90
click at [777, 263] on input "radio" at bounding box center [783, 258] width 12 height 12
radio input "true"
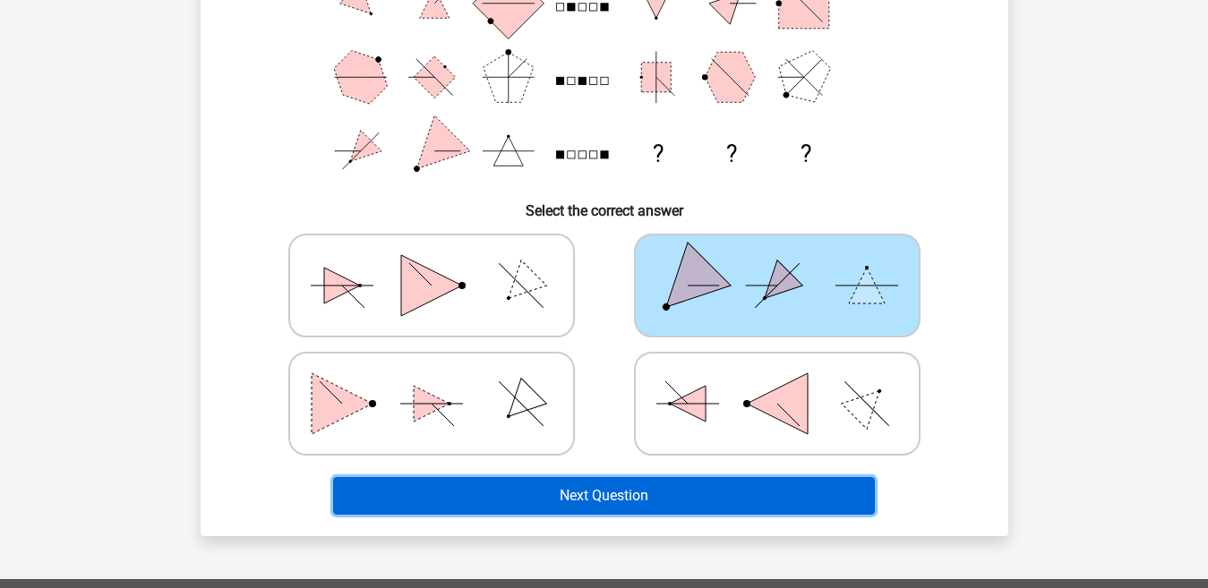
click at [622, 490] on button "Next Question" at bounding box center [604, 496] width 542 height 38
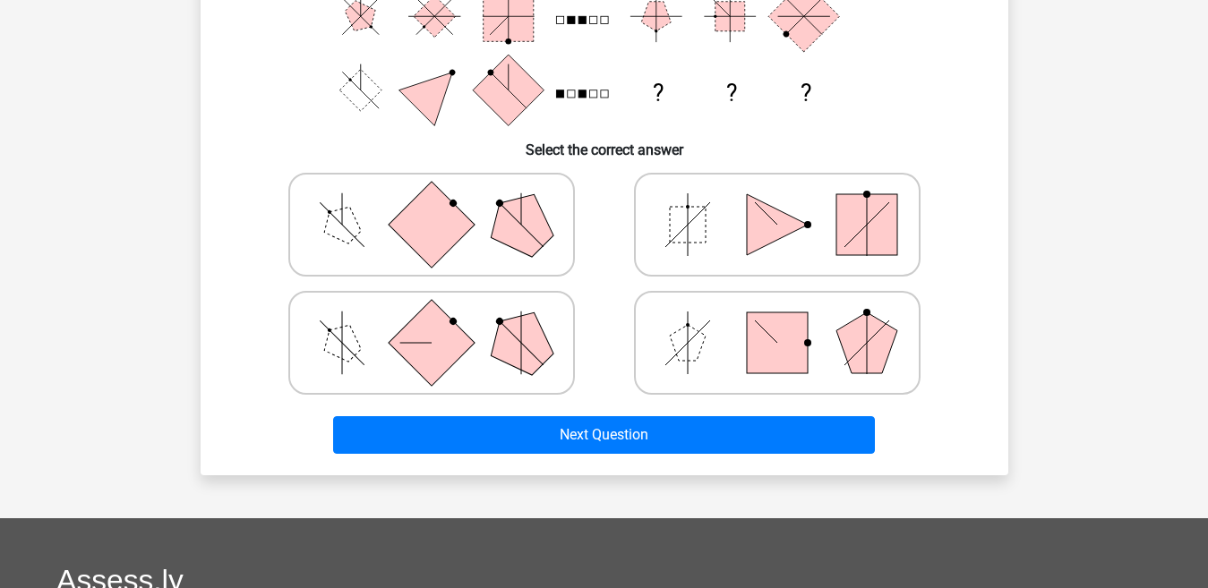
scroll to position [355, 0]
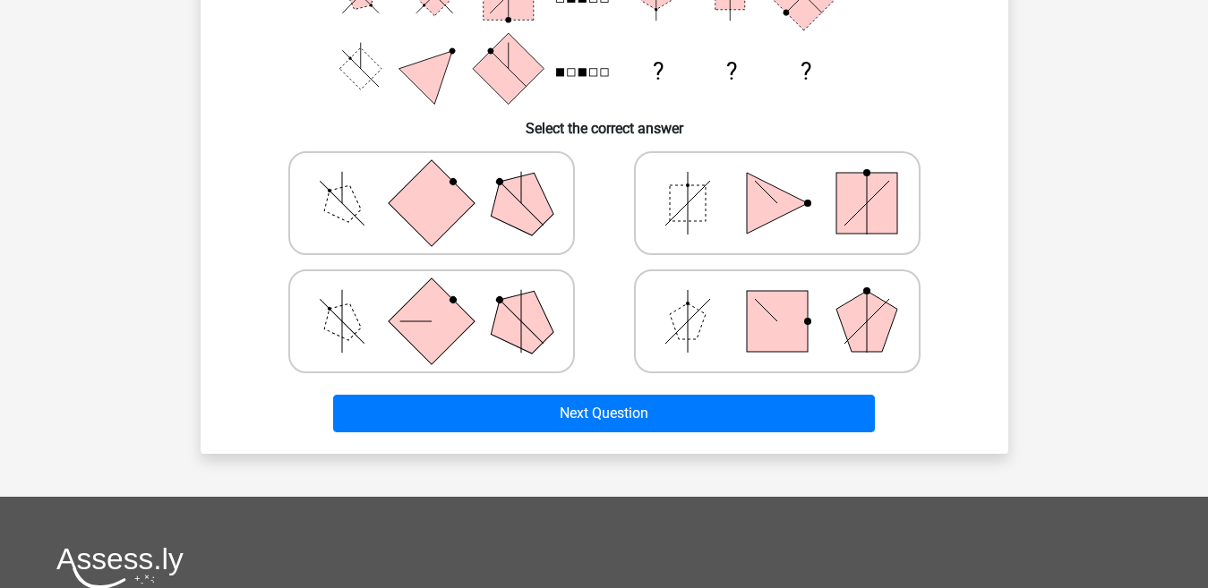
click at [483, 342] on icon at bounding box center [431, 322] width 269 height 90
click at [443, 299] on input "radio" at bounding box center [438, 293] width 12 height 12
radio input "true"
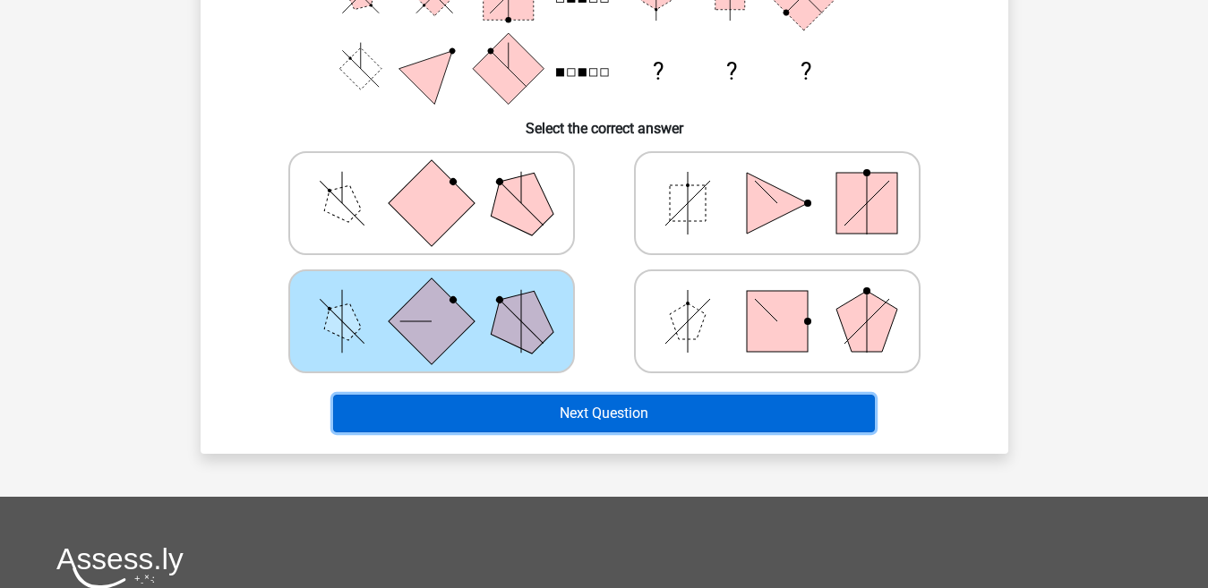
click at [511, 402] on button "Next Question" at bounding box center [604, 414] width 542 height 38
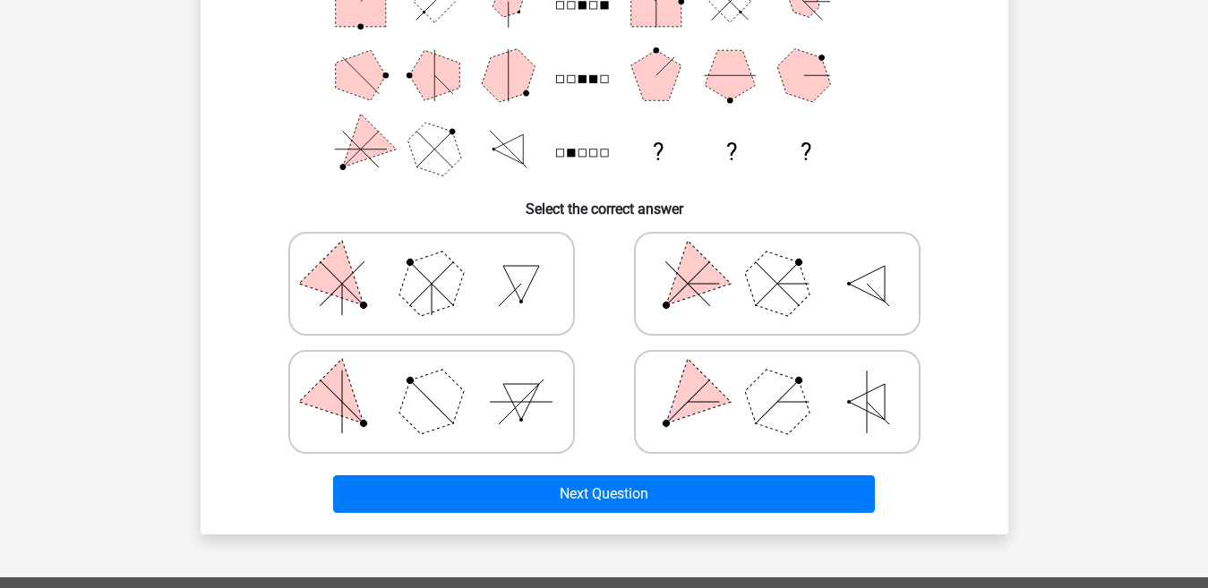
scroll to position [291, 0]
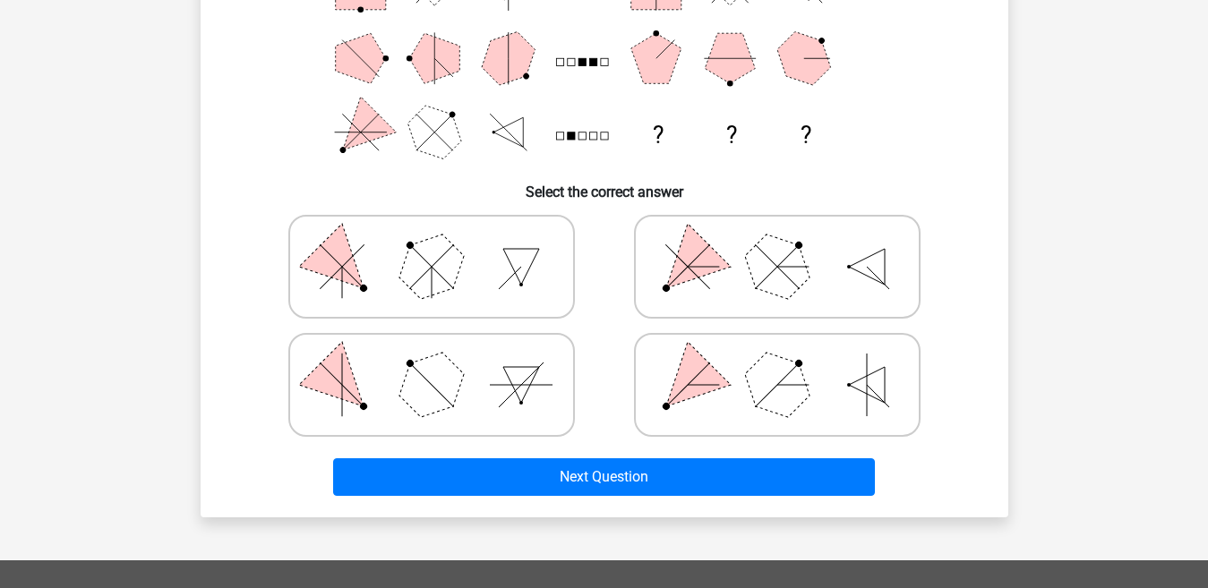
click at [709, 284] on icon at bounding box center [777, 267] width 269 height 90
click at [777, 245] on input "radio" at bounding box center [783, 239] width 12 height 12
radio input "true"
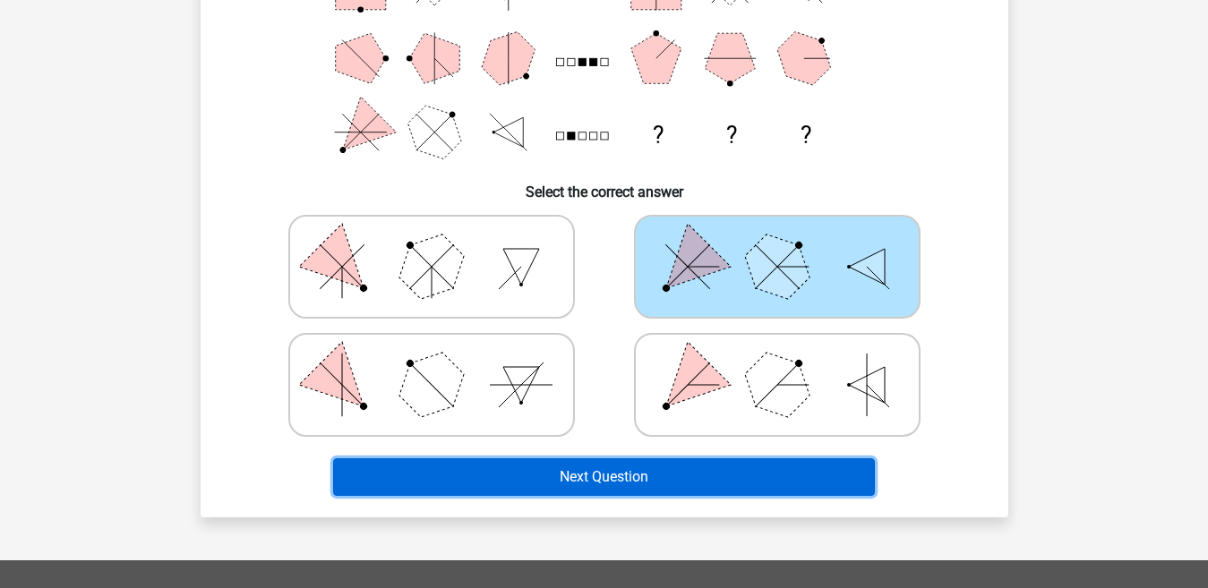
click at [644, 468] on button "Next Question" at bounding box center [604, 478] width 542 height 38
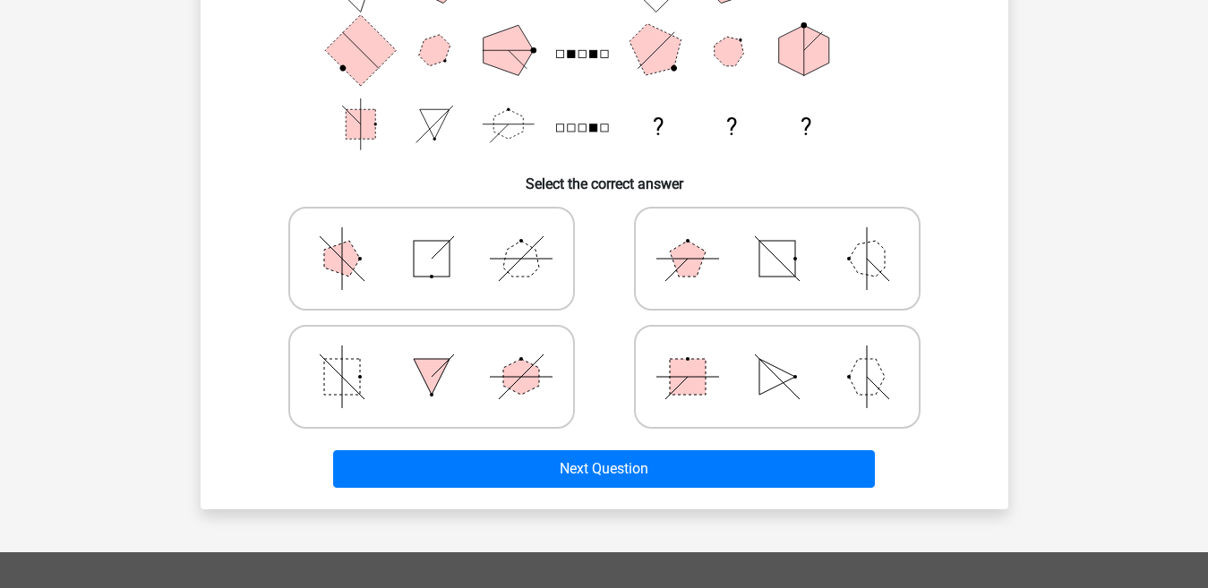
scroll to position [314, 0]
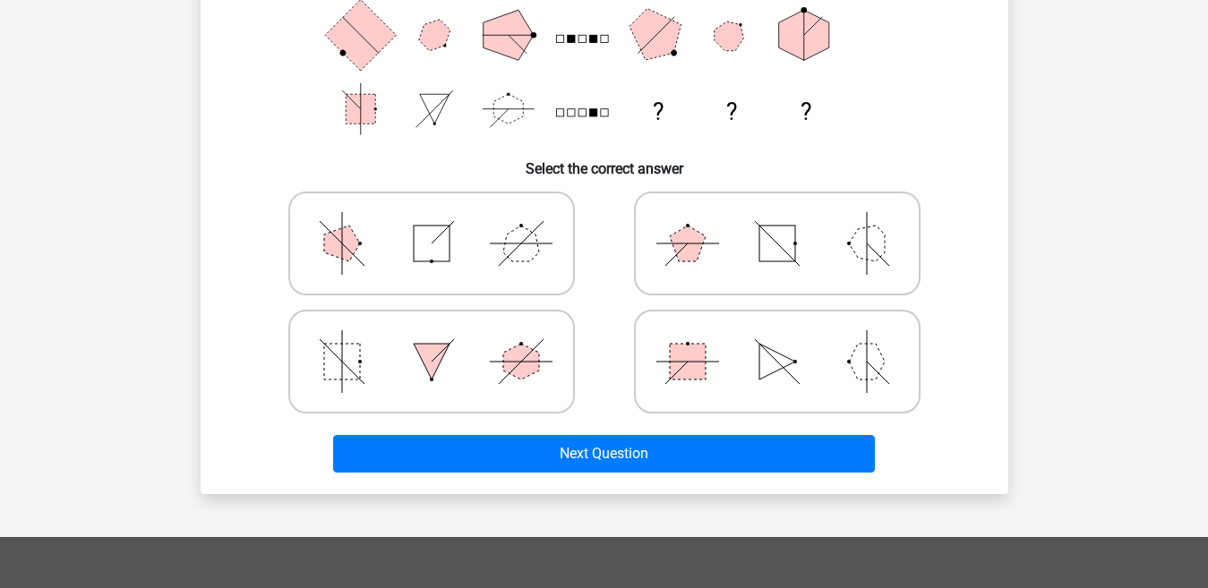
click at [682, 362] on line at bounding box center [687, 362] width 63 height 0
click at [777, 339] on input "radio" at bounding box center [783, 334] width 12 height 12
radio input "true"
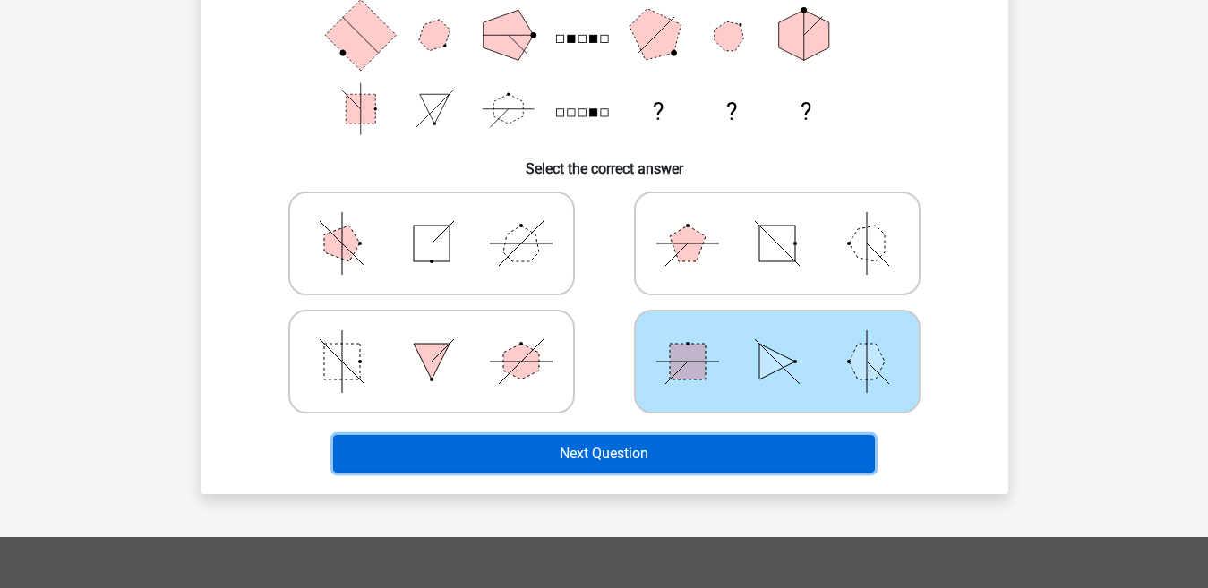
click at [648, 442] on button "Next Question" at bounding box center [604, 454] width 542 height 38
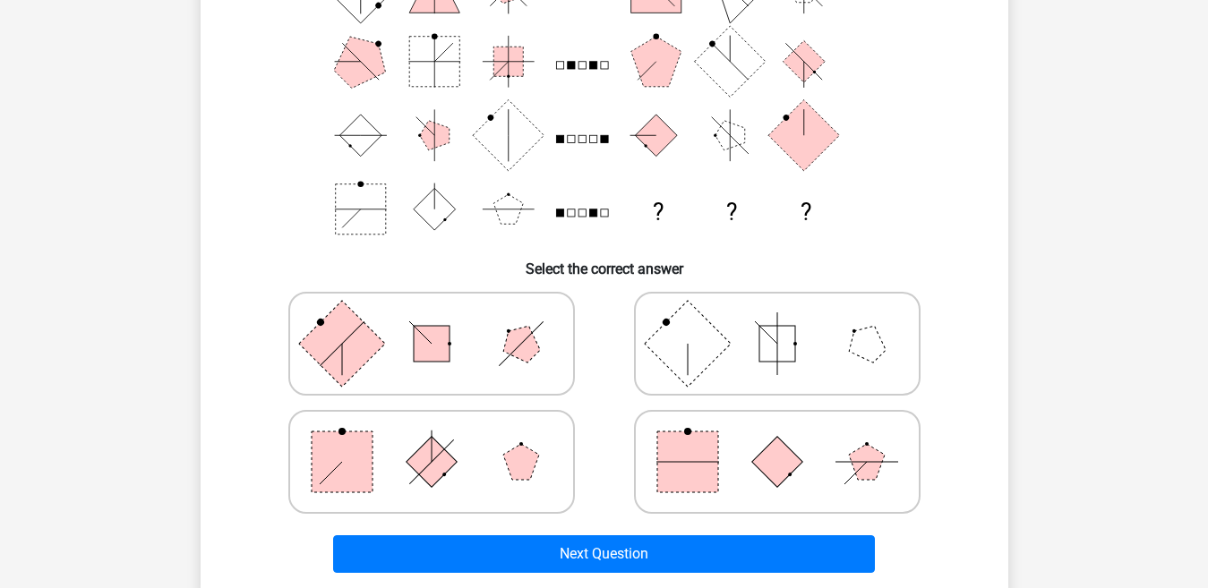
scroll to position [246, 0]
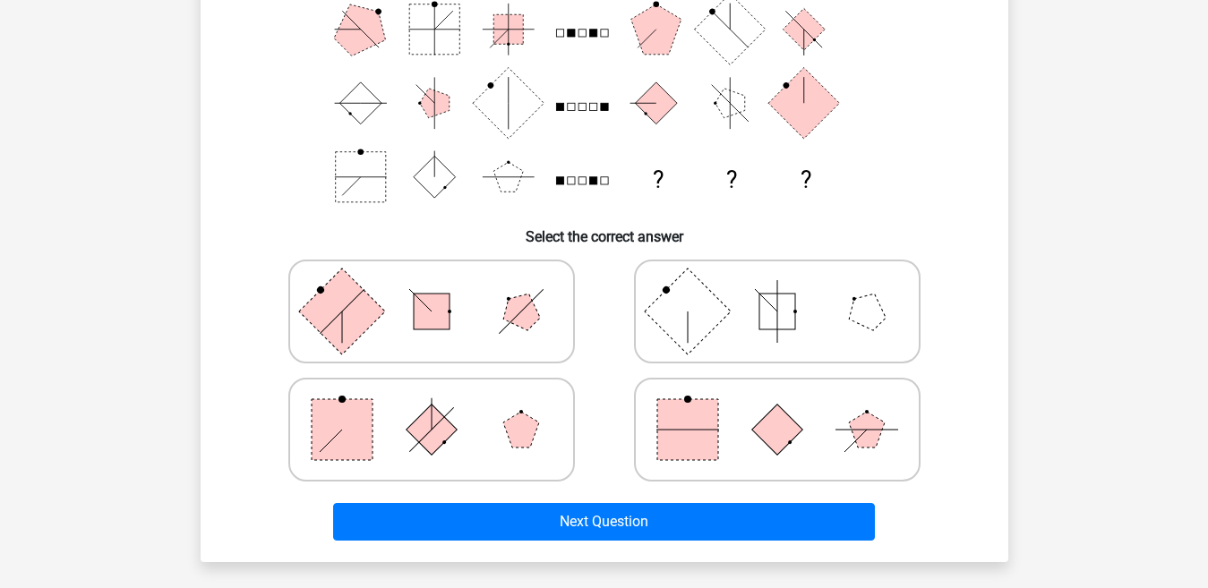
click at [510, 411] on icon at bounding box center [431, 430] width 269 height 90
click at [443, 408] on input "radio" at bounding box center [438, 402] width 12 height 12
radio input "true"
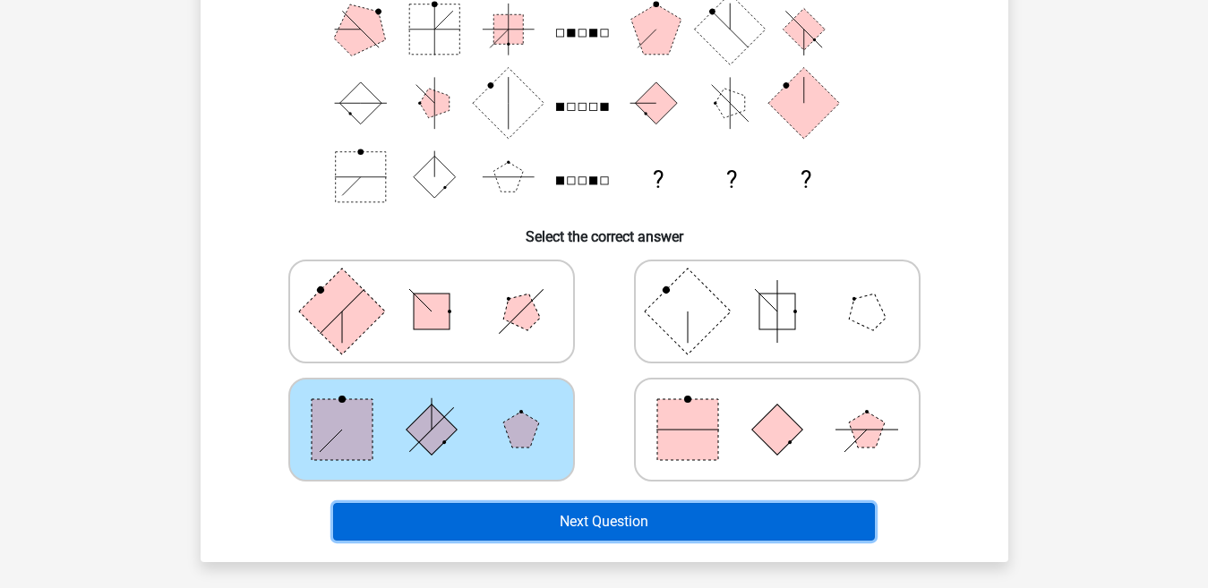
click at [501, 519] on button "Next Question" at bounding box center [604, 522] width 542 height 38
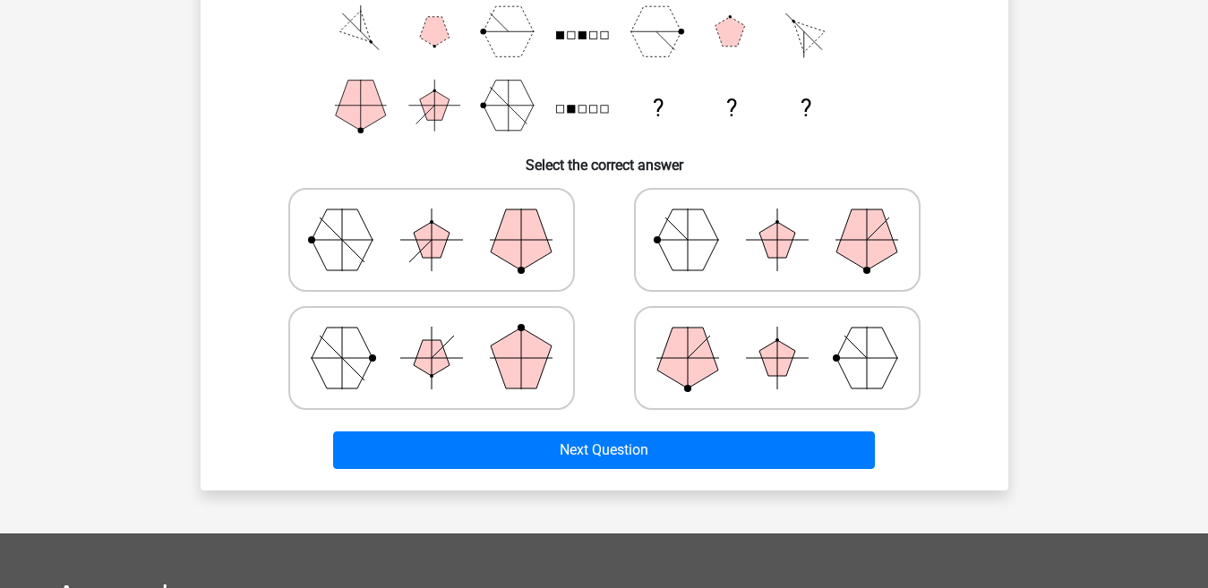
scroll to position [327, 0]
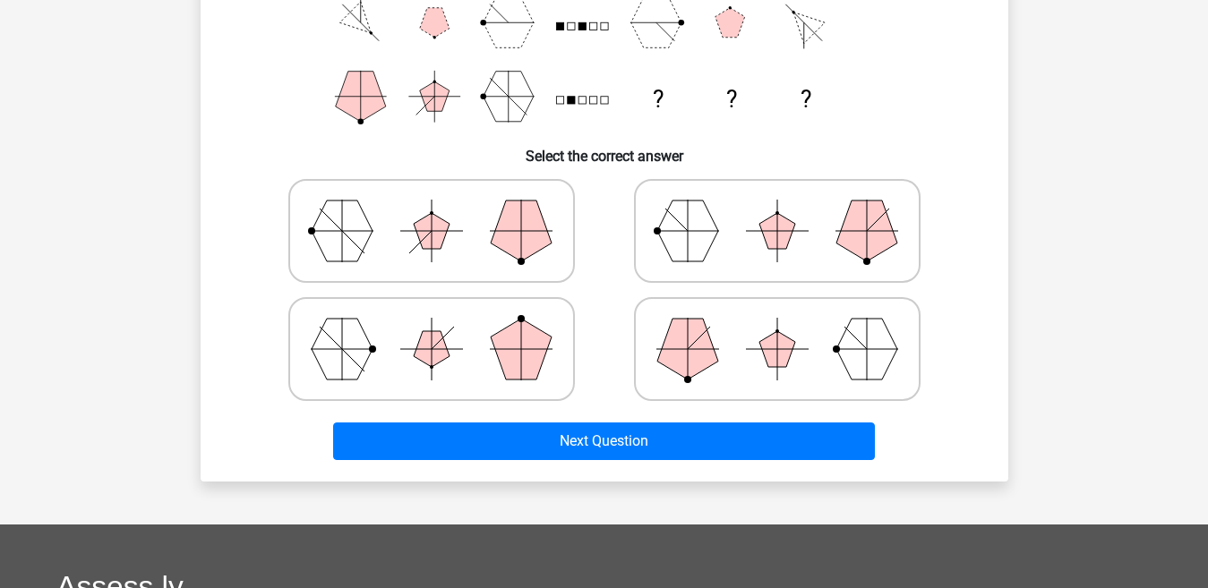
click at [715, 339] on icon at bounding box center [777, 350] width 269 height 90
click at [777, 327] on input "radio" at bounding box center [783, 321] width 12 height 12
radio input "true"
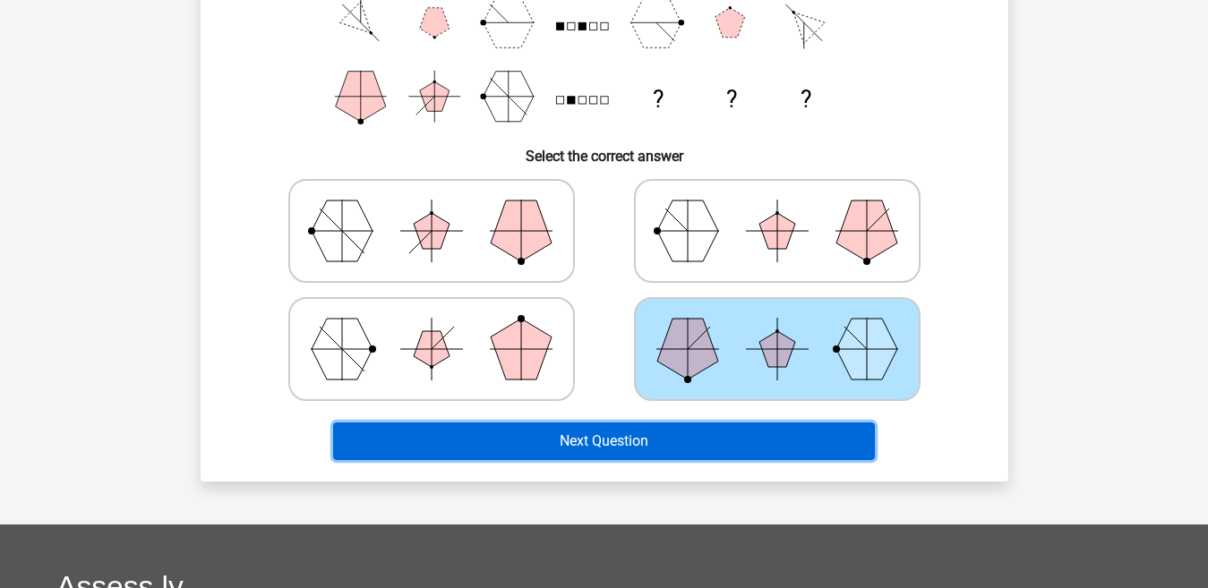
click at [669, 438] on button "Next Question" at bounding box center [604, 442] width 542 height 38
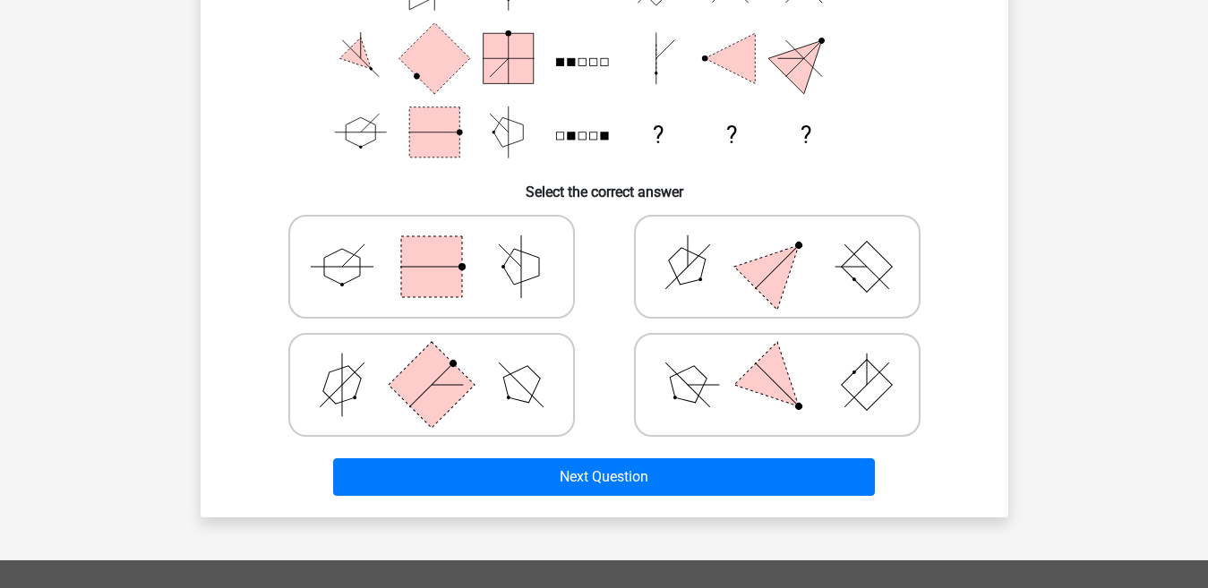
scroll to position [295, 0]
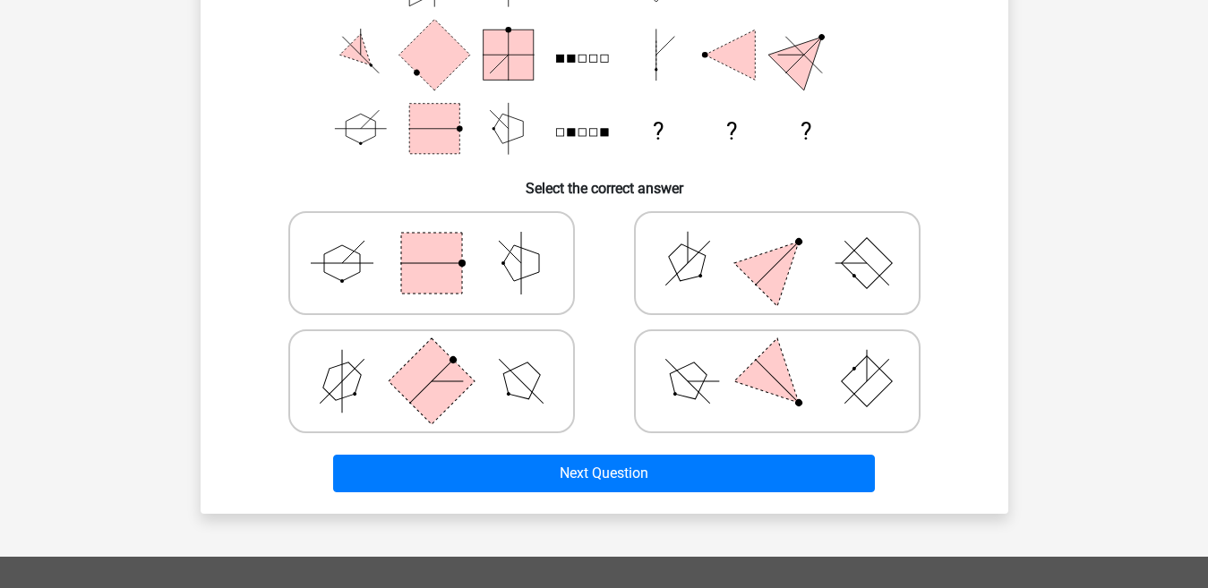
click at [510, 258] on polygon at bounding box center [521, 263] width 36 height 36
click at [443, 241] on input "radio" at bounding box center [438, 235] width 12 height 12
radio input "true"
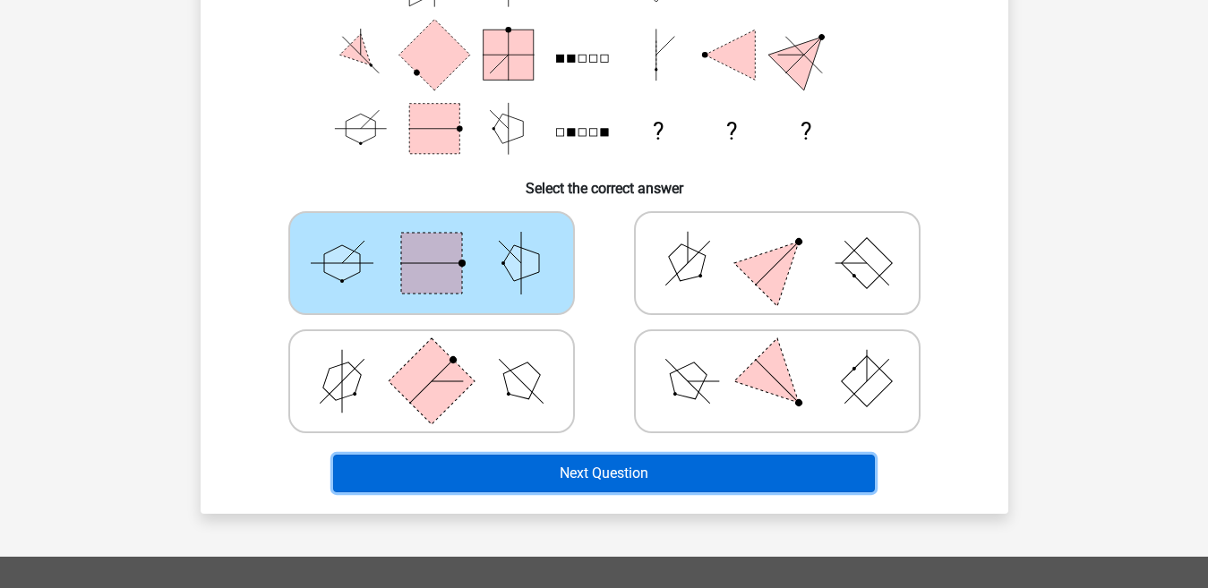
click at [508, 463] on button "Next Question" at bounding box center [604, 474] width 542 height 38
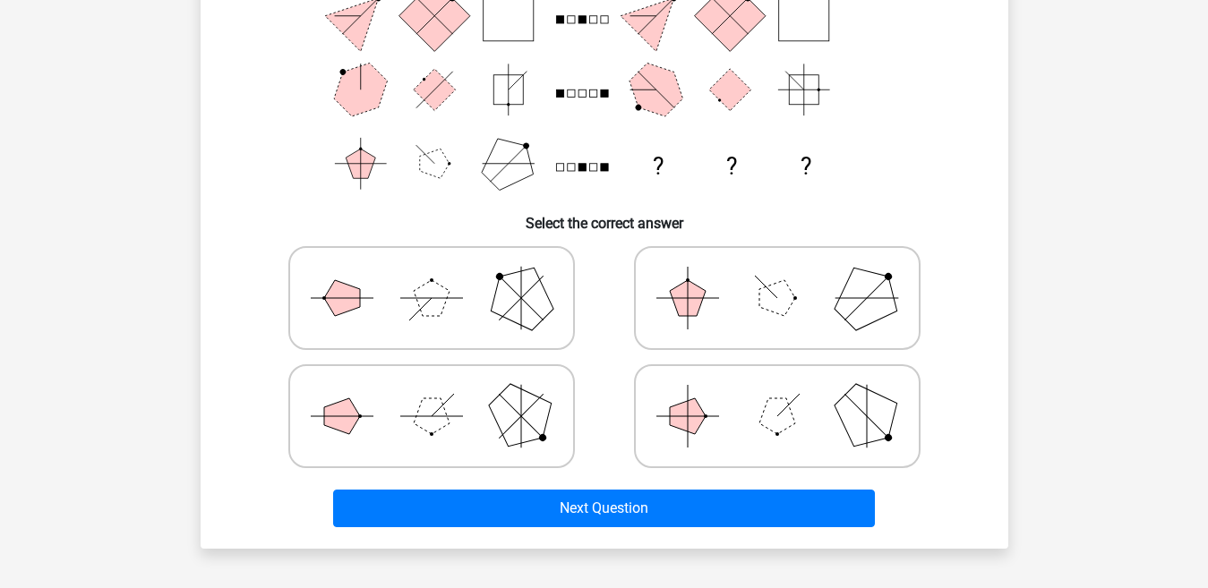
scroll to position [289, 0]
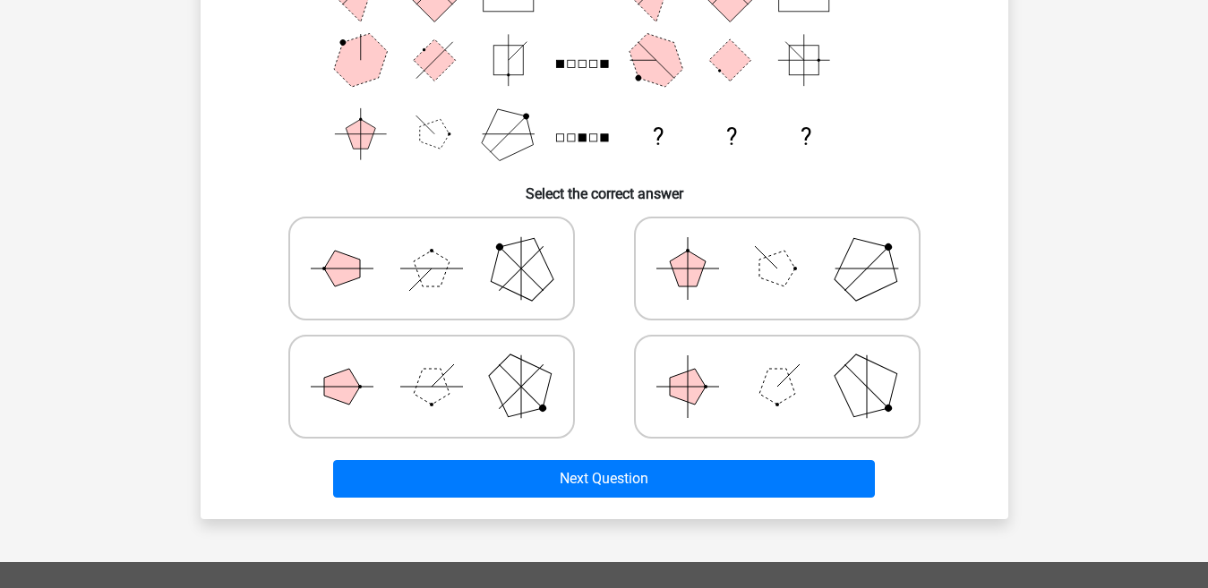
click at [429, 357] on icon at bounding box center [431, 387] width 269 height 90
click at [432, 357] on input "radio" at bounding box center [438, 359] width 12 height 12
radio input "true"
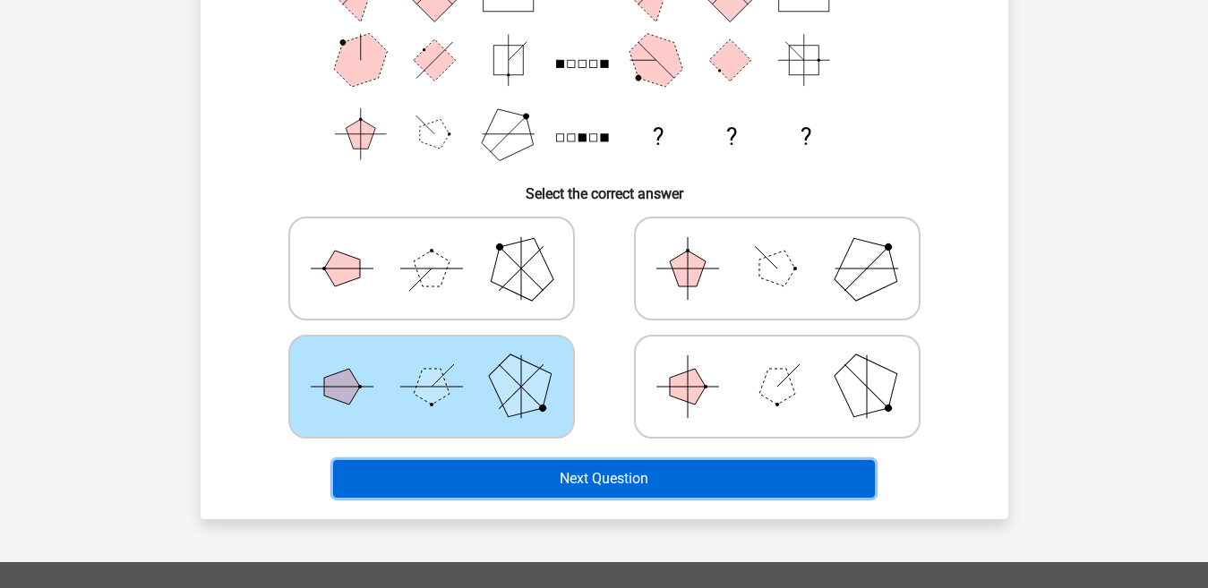
click at [468, 480] on button "Next Question" at bounding box center [604, 479] width 542 height 38
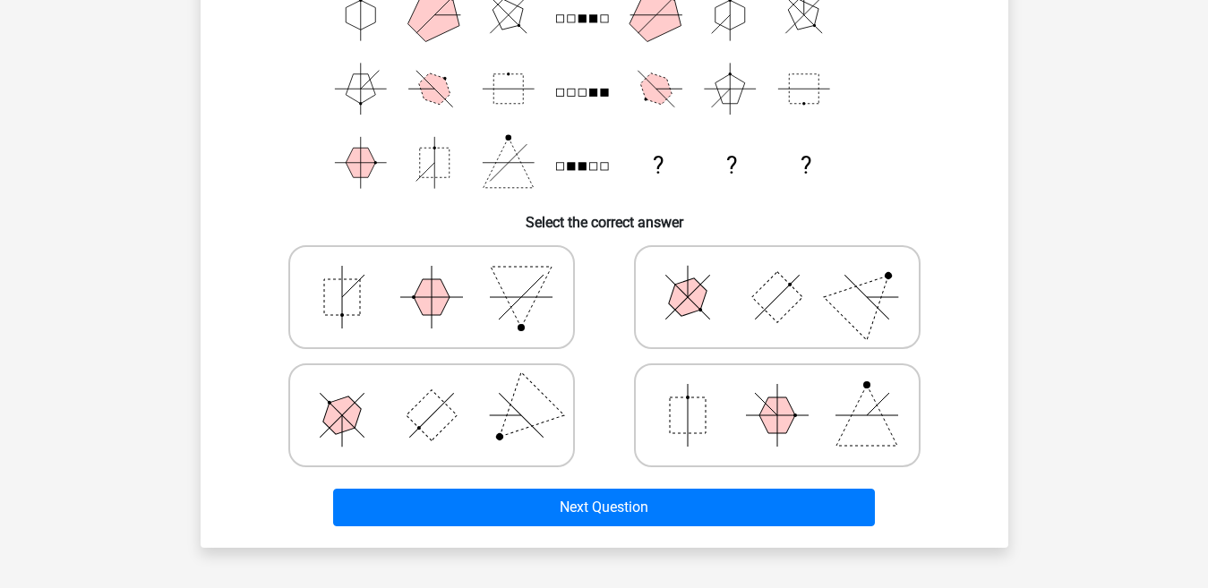
scroll to position [267, 0]
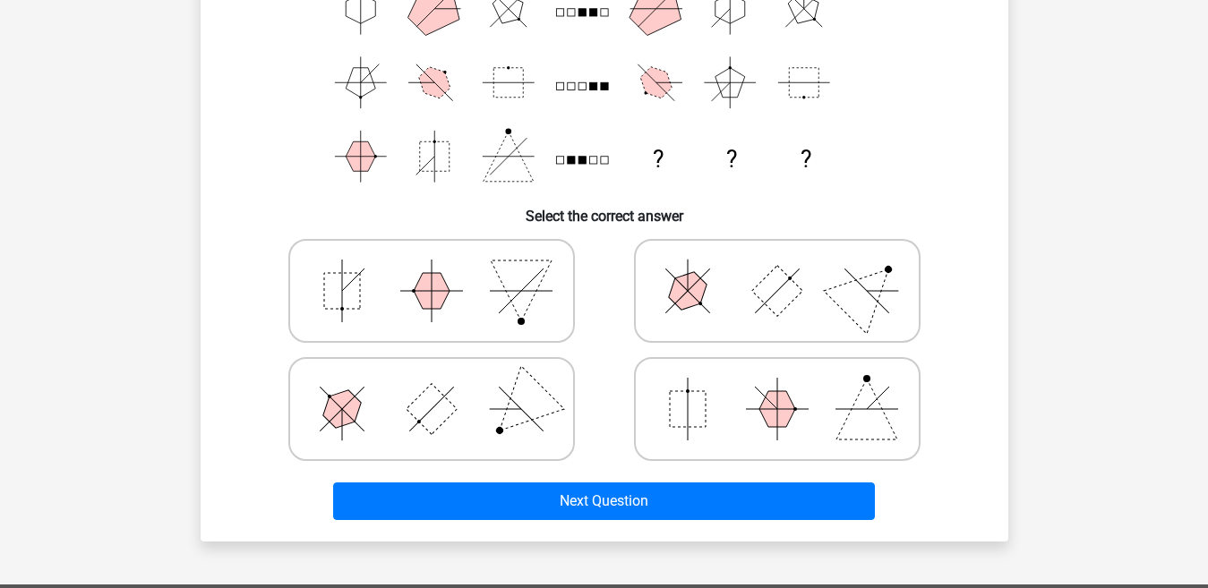
click at [780, 280] on rect at bounding box center [776, 291] width 51 height 51
click at [780, 269] on input "radio" at bounding box center [783, 263] width 12 height 12
radio input "true"
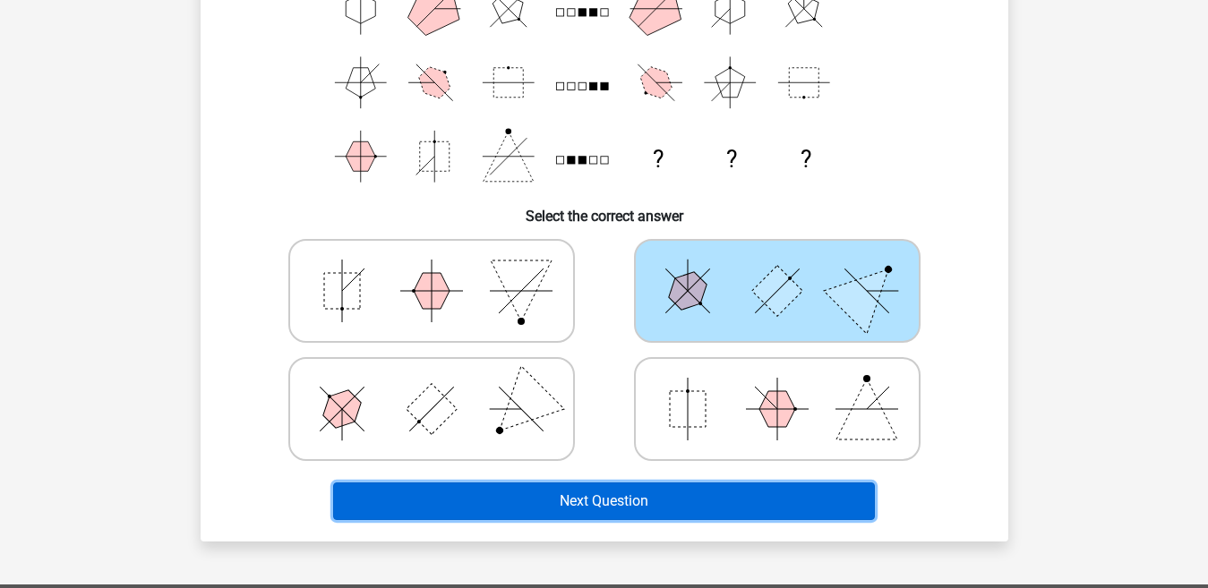
click at [665, 493] on button "Next Question" at bounding box center [604, 502] width 542 height 38
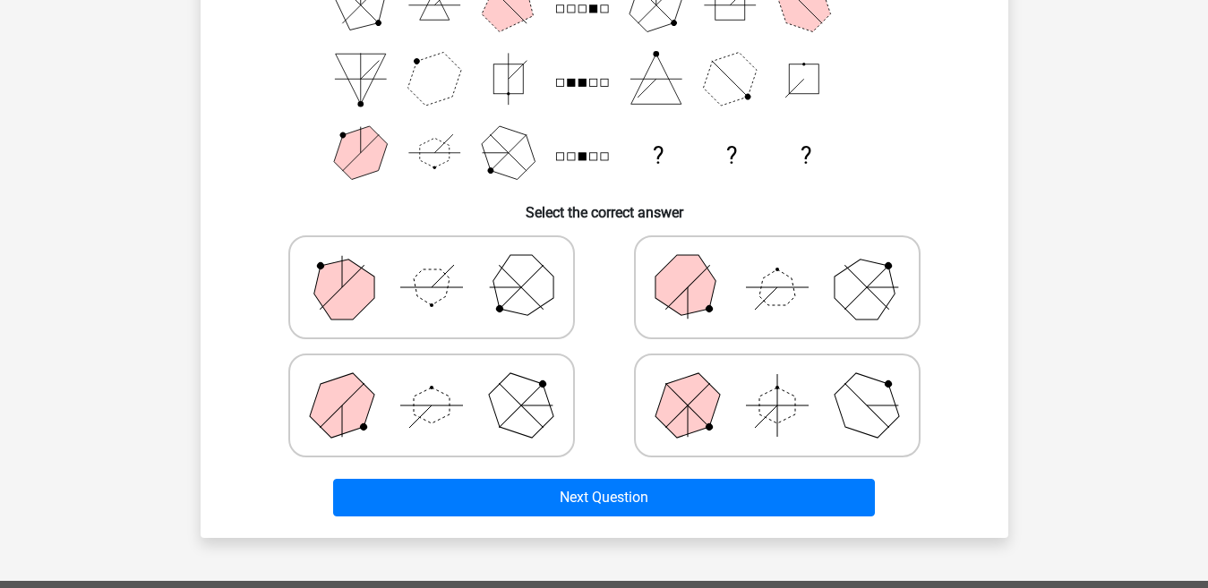
scroll to position [279, 0]
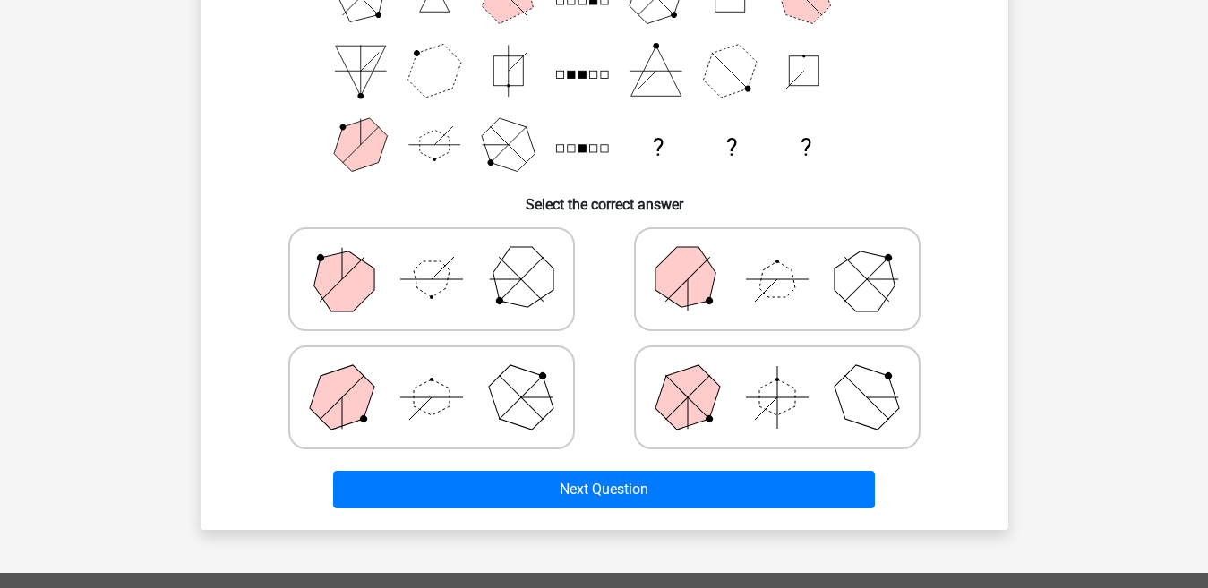
click at [441, 371] on input "radio" at bounding box center [438, 370] width 12 height 12
radio input "true"
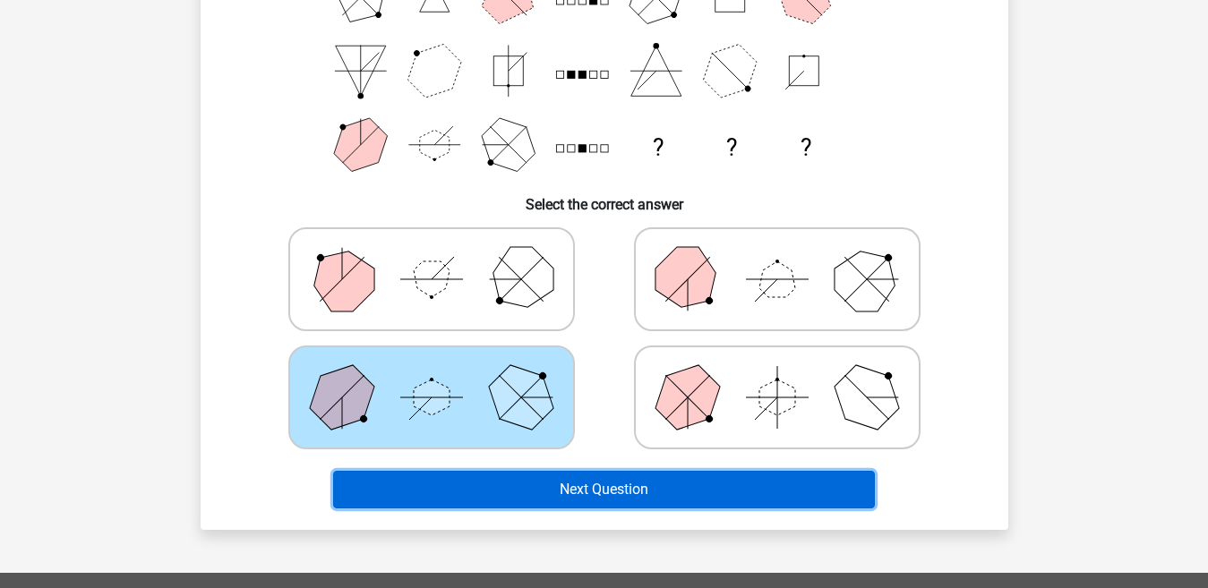
click at [462, 488] on button "Next Question" at bounding box center [604, 490] width 542 height 38
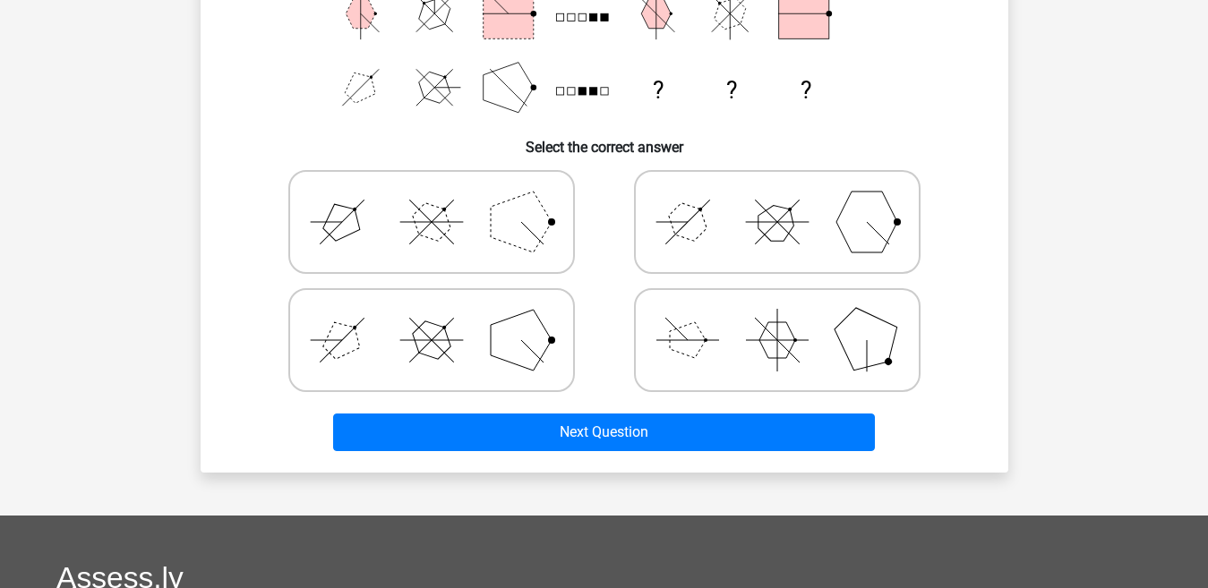
scroll to position [339, 0]
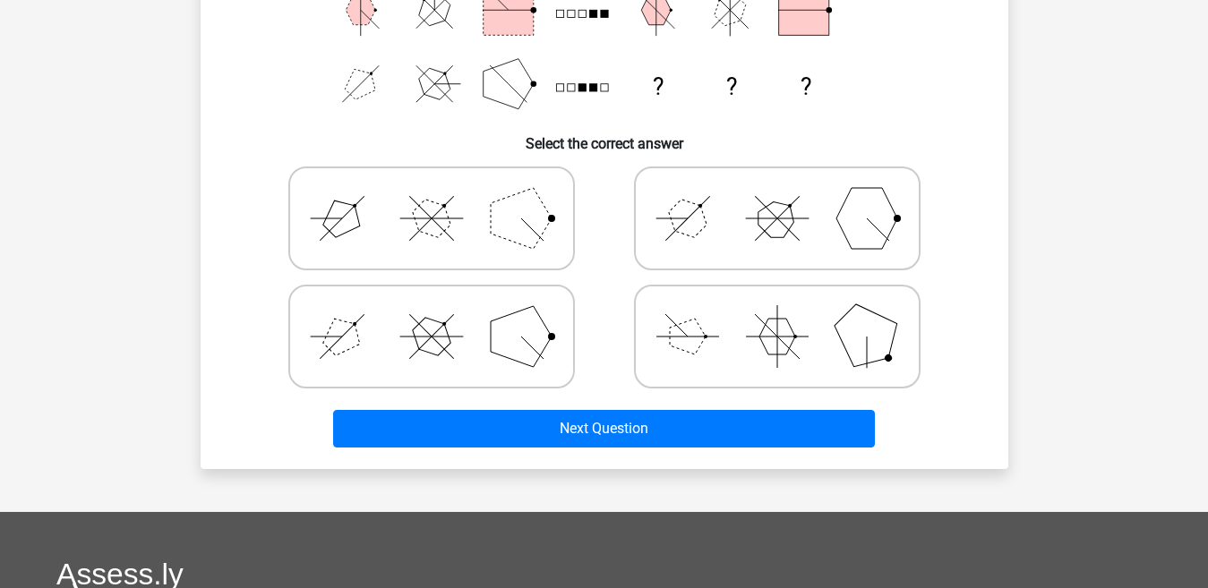
click at [715, 235] on icon at bounding box center [777, 219] width 269 height 90
click at [777, 196] on input "radio" at bounding box center [783, 190] width 12 height 12
radio input "true"
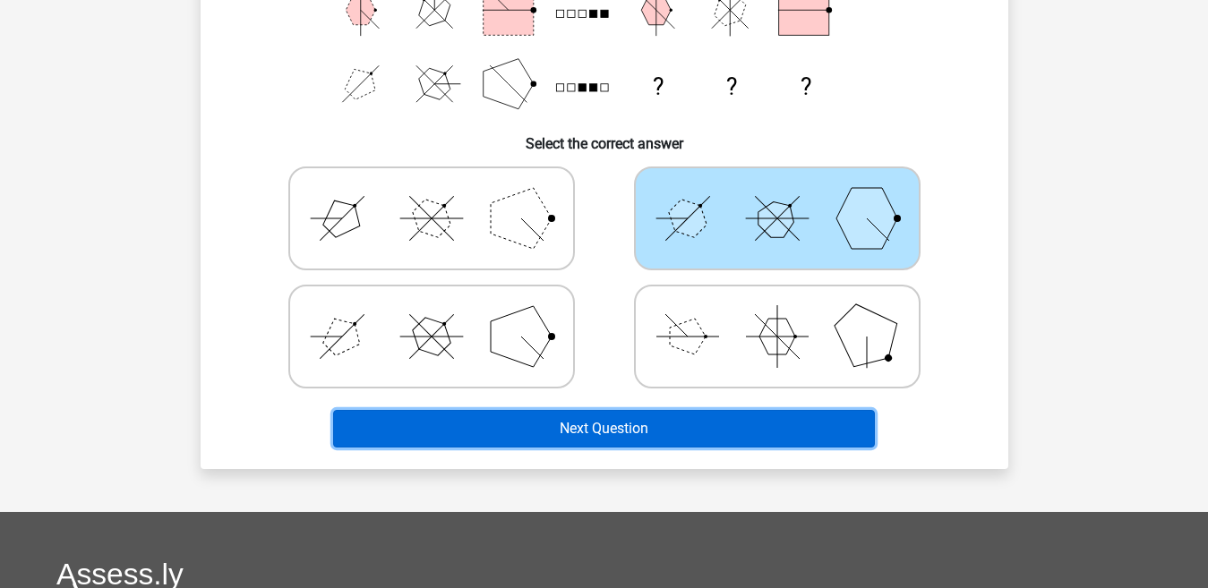
click at [612, 417] on button "Next Question" at bounding box center [604, 429] width 542 height 38
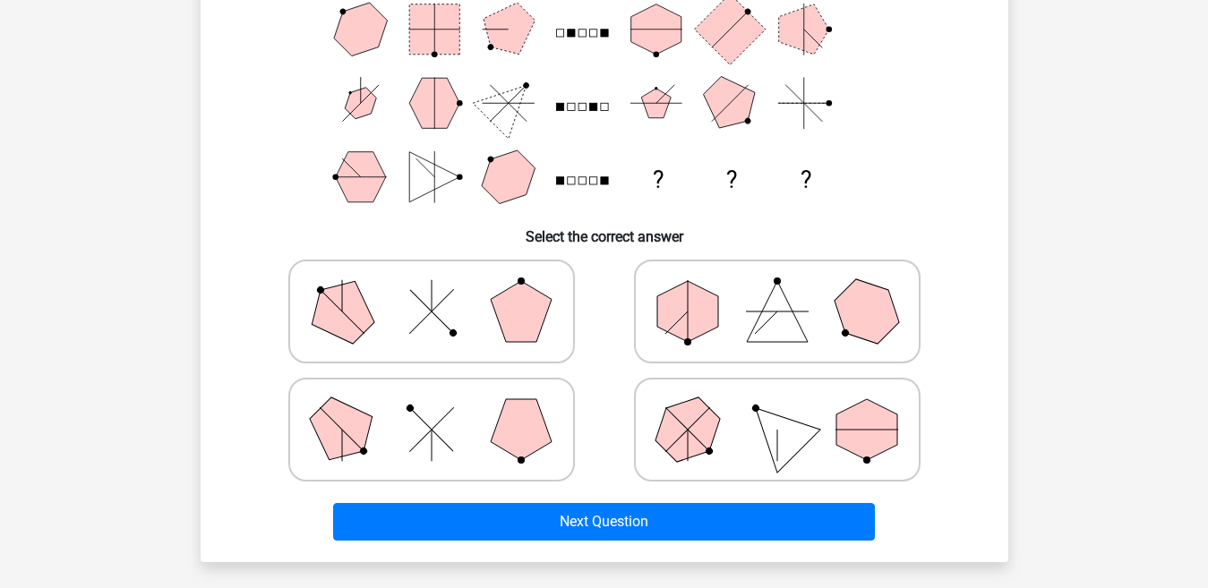
scroll to position [302, 0]
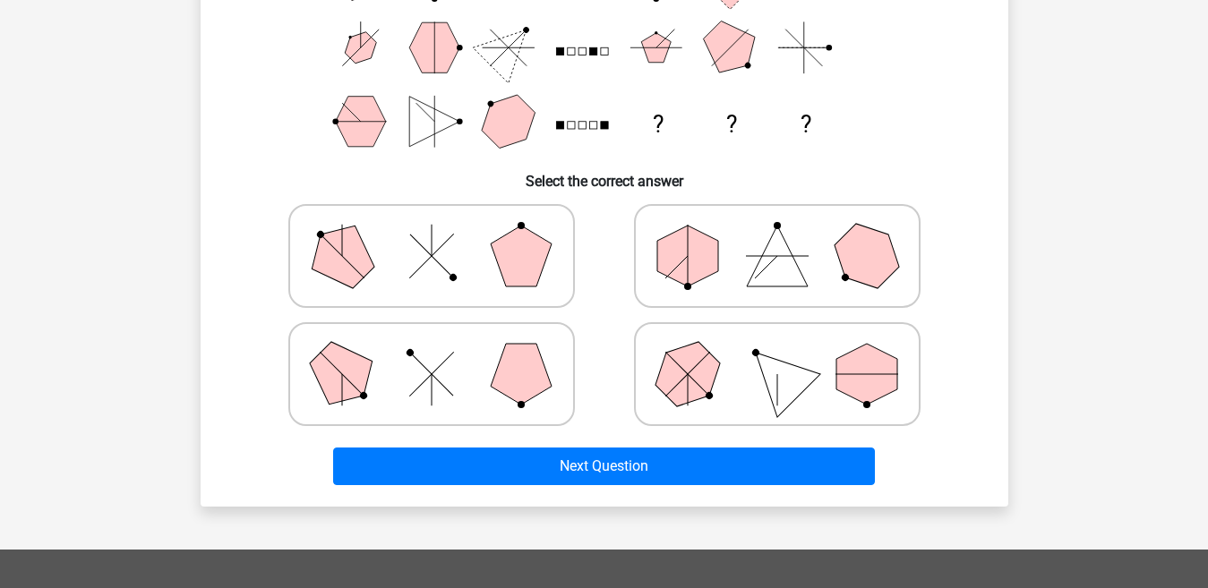
click at [682, 260] on polygon at bounding box center [687, 256] width 61 height 61
click at [777, 234] on input "radio" at bounding box center [783, 228] width 12 height 12
radio input "true"
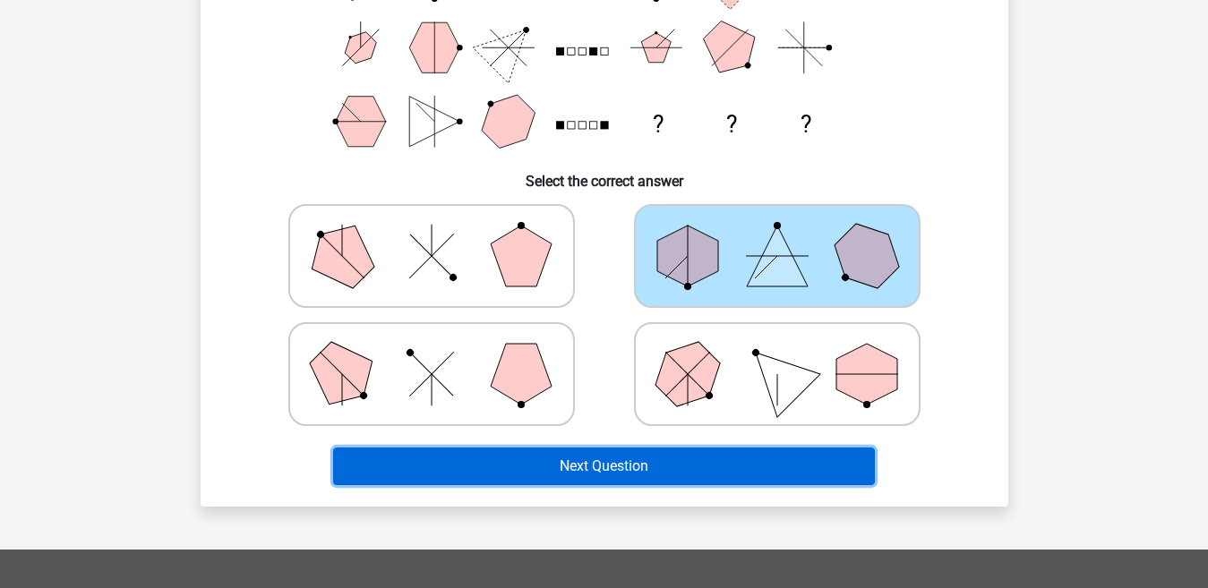
click at [625, 473] on button "Next Question" at bounding box center [604, 467] width 542 height 38
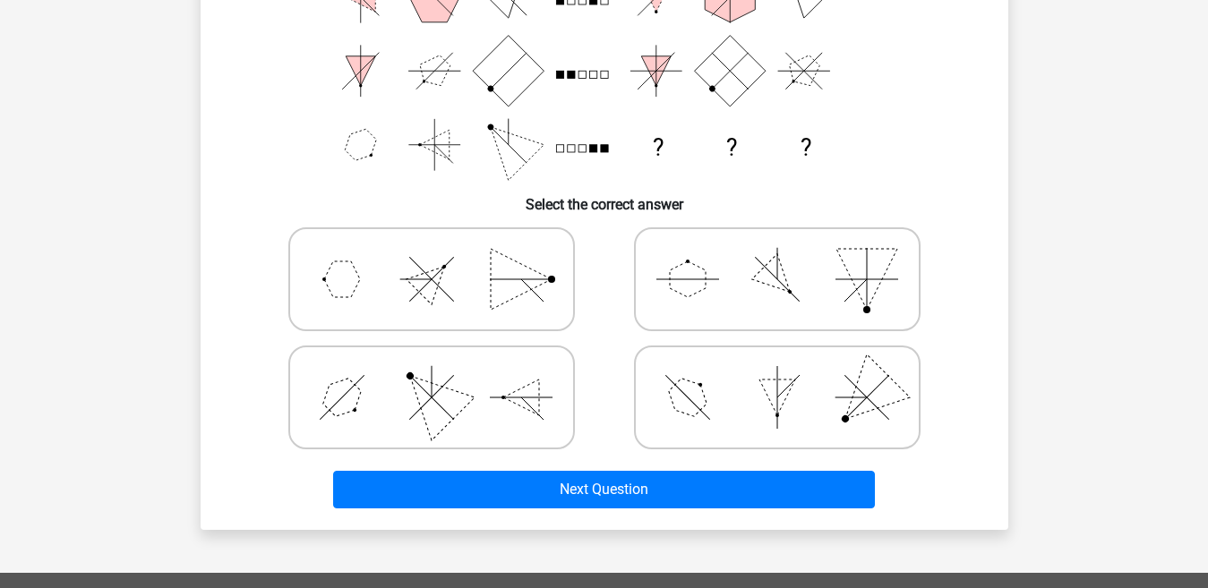
scroll to position [280, 0]
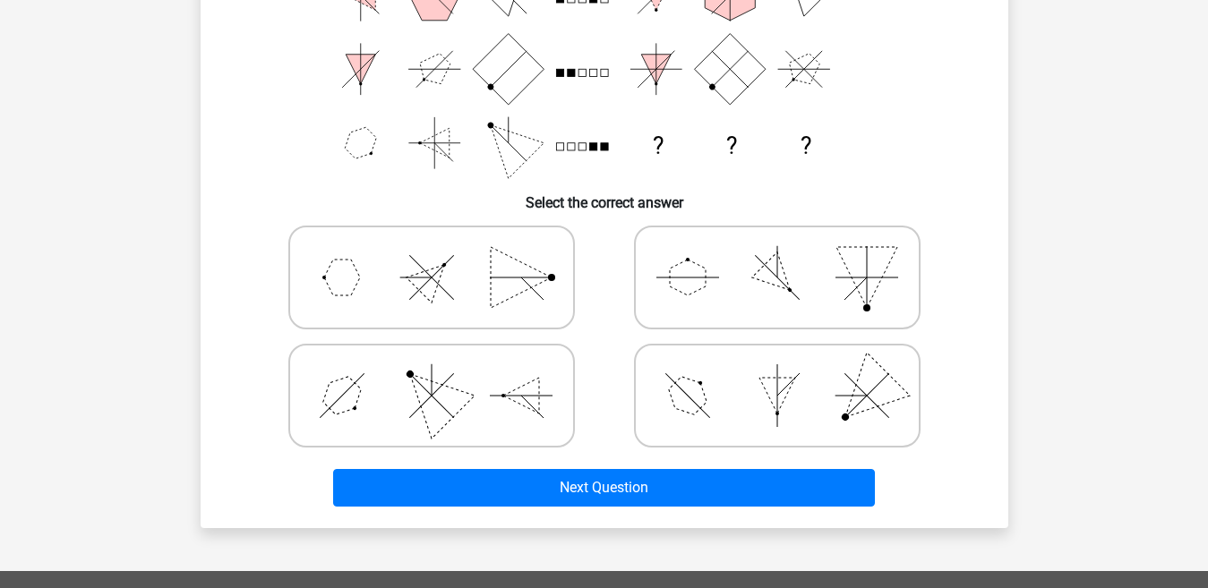
click at [421, 285] on polygon at bounding box center [431, 278] width 51 height 51
click at [432, 255] on input "radio" at bounding box center [438, 250] width 12 height 12
radio input "true"
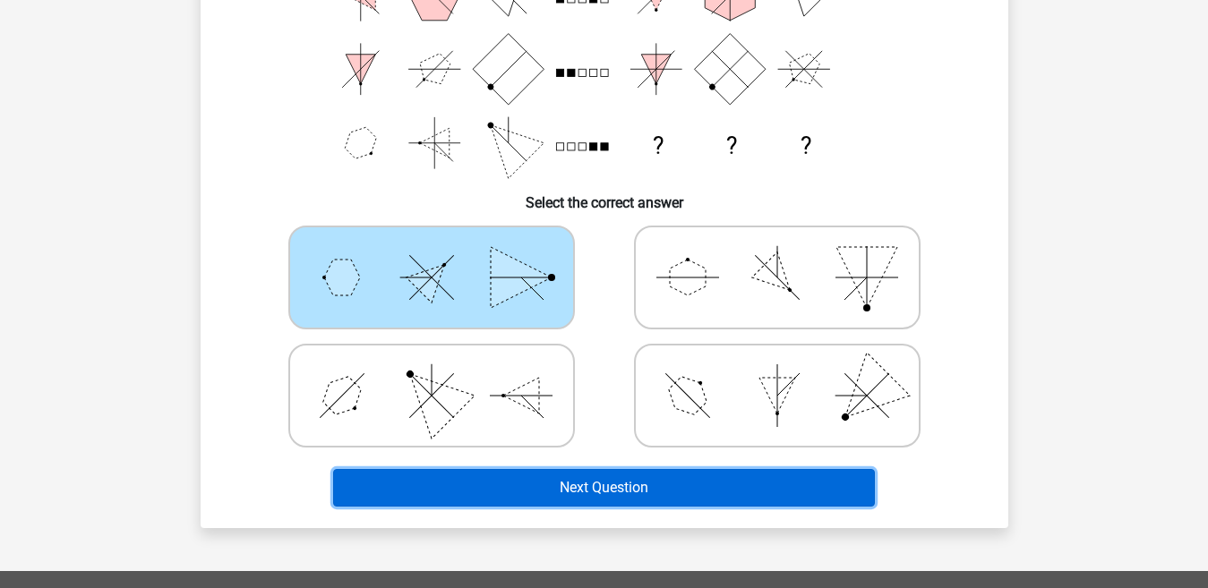
click at [467, 485] on button "Next Question" at bounding box center [604, 488] width 542 height 38
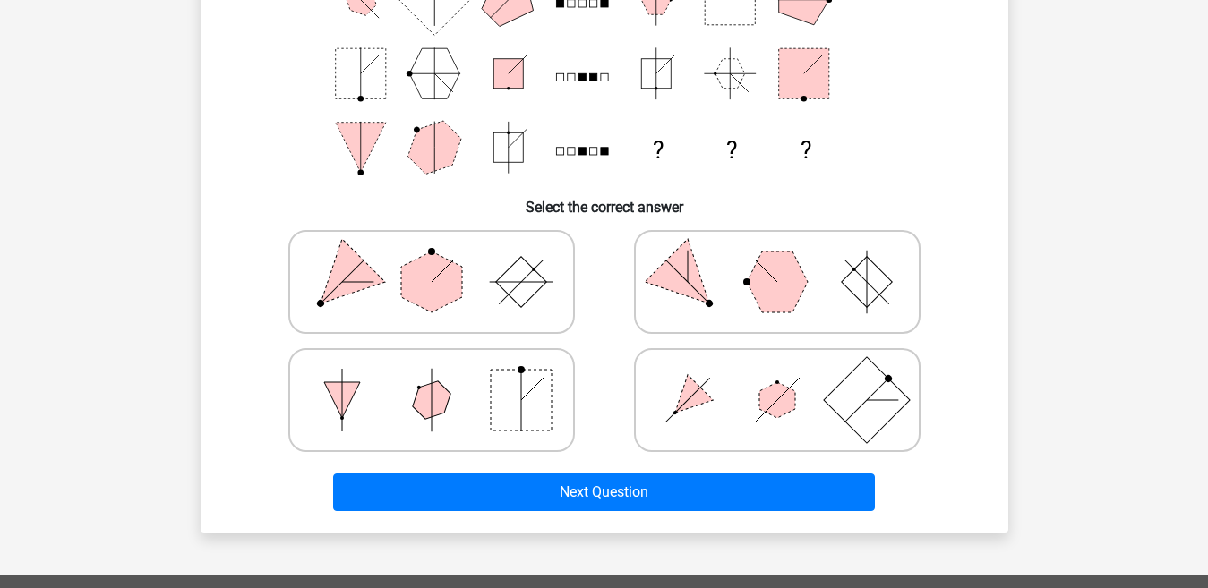
scroll to position [279, 0]
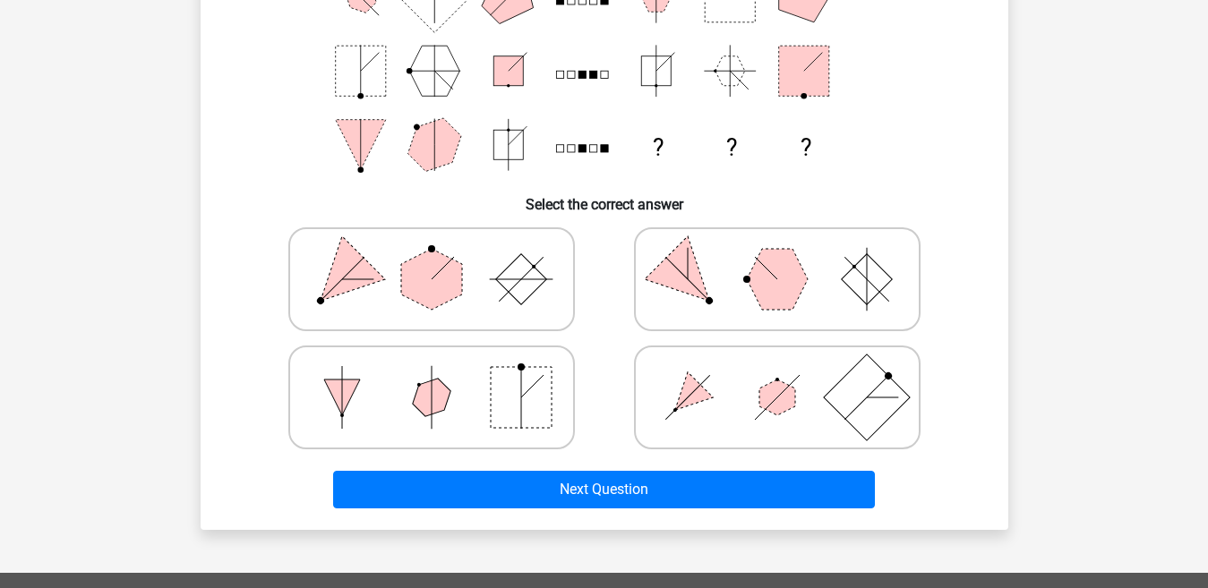
click at [735, 402] on icon at bounding box center [777, 398] width 269 height 90
click at [777, 375] on input "radio" at bounding box center [783, 370] width 12 height 12
radio input "true"
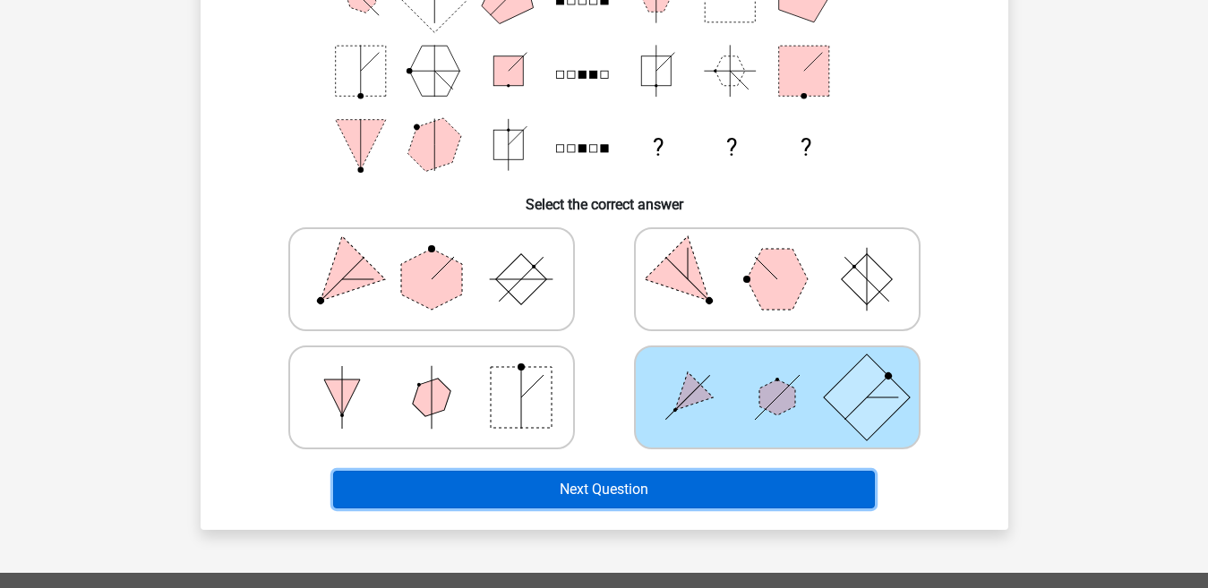
click at [693, 485] on button "Next Question" at bounding box center [604, 490] width 542 height 38
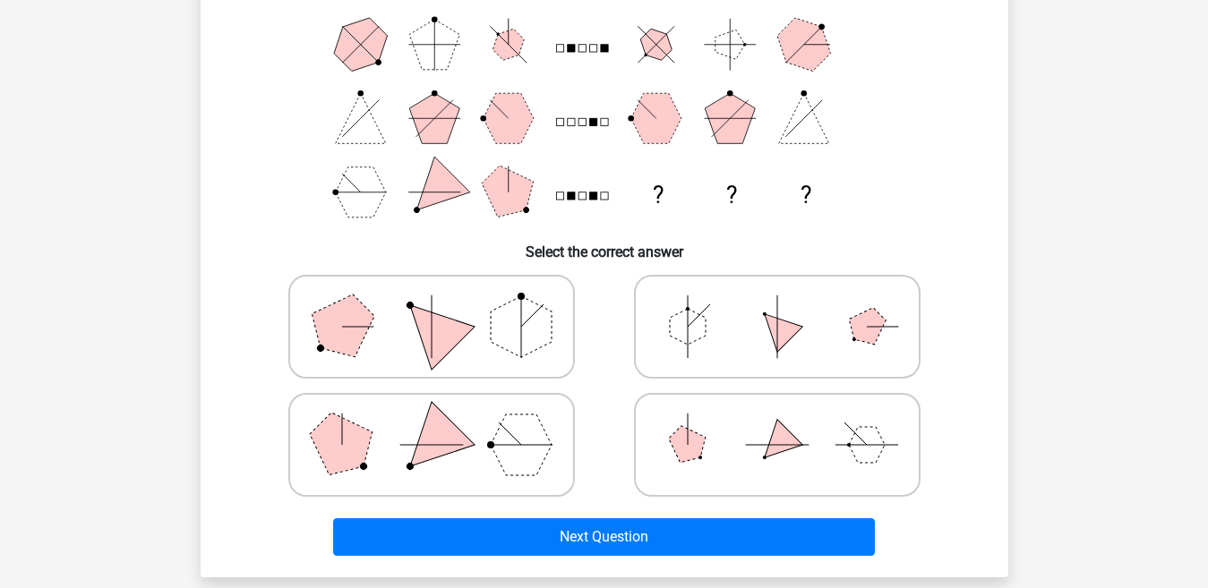
scroll to position [282, 0]
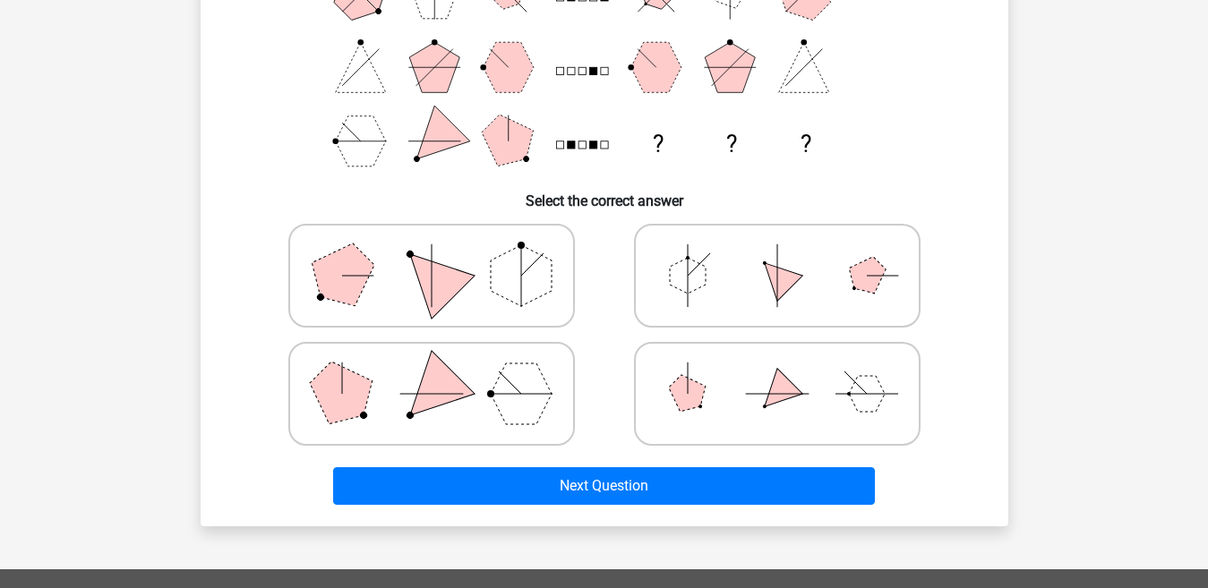
click at [805, 231] on icon at bounding box center [777, 276] width 269 height 90
click at [789, 242] on input "radio" at bounding box center [783, 248] width 12 height 12
radio input "true"
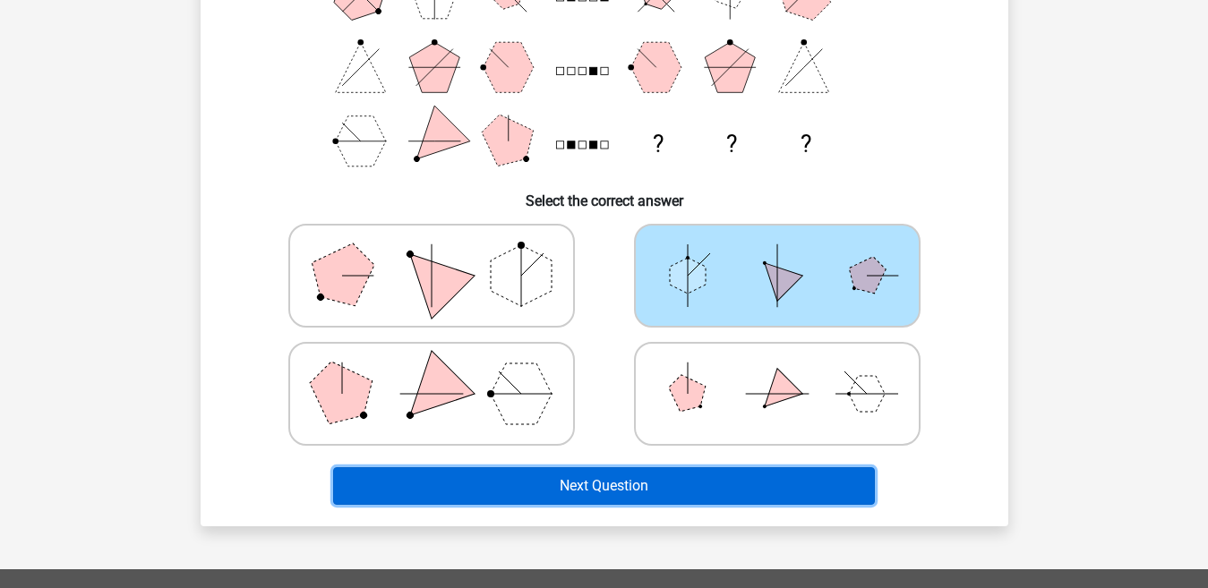
click at [718, 480] on button "Next Question" at bounding box center [604, 487] width 542 height 38
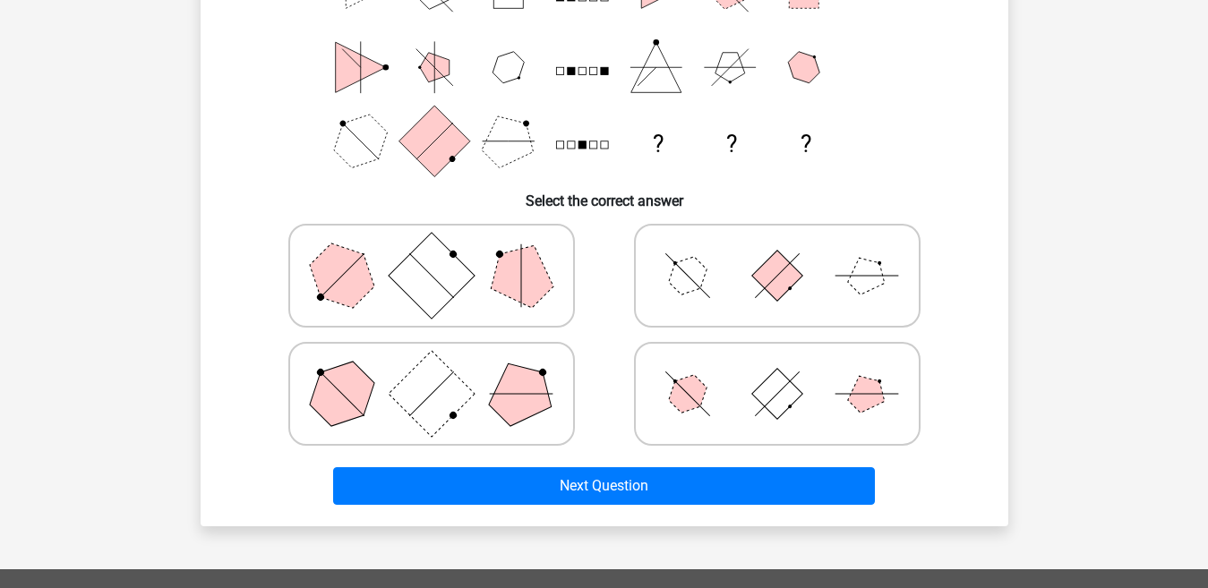
click at [717, 262] on icon at bounding box center [777, 276] width 269 height 90
click at [777, 253] on input "radio" at bounding box center [783, 248] width 12 height 12
radio input "true"
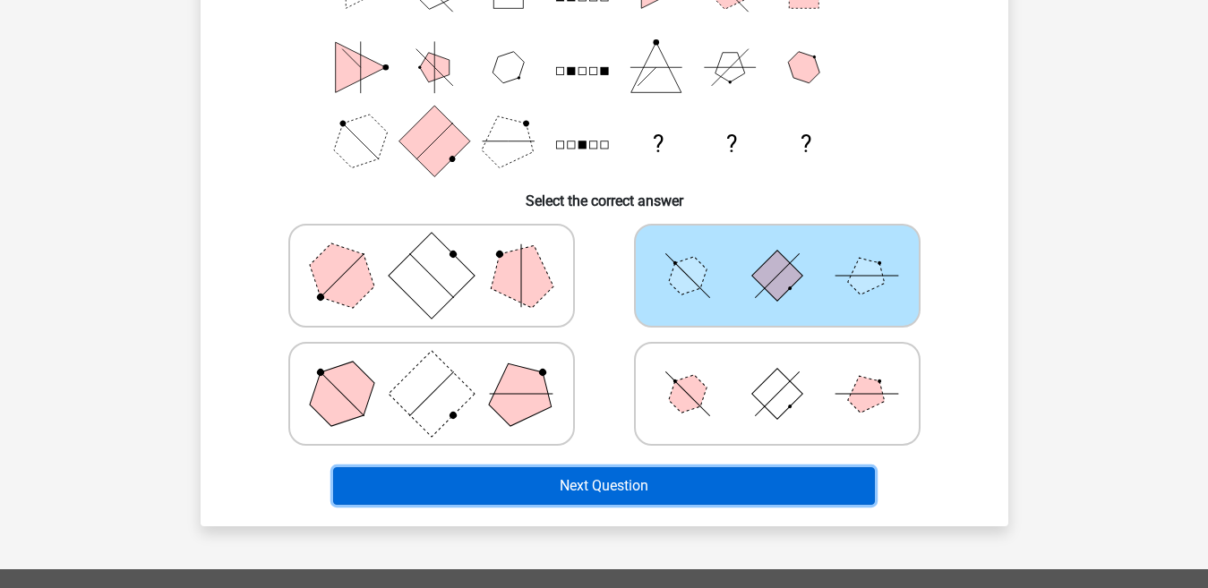
click at [609, 494] on button "Next Question" at bounding box center [604, 487] width 542 height 38
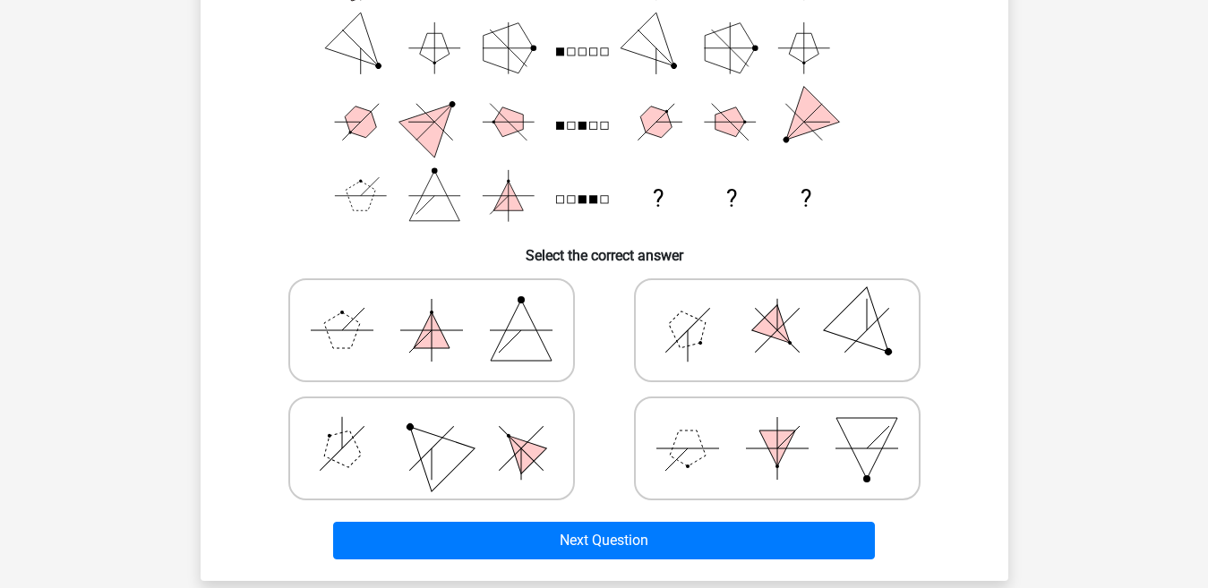
scroll to position [262, 0]
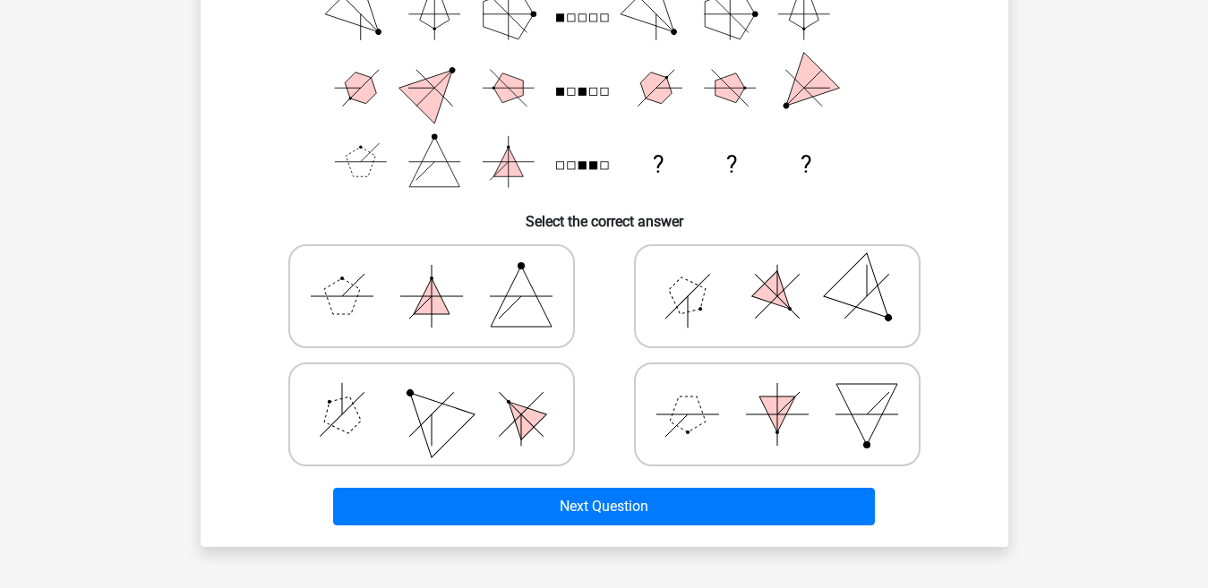
click at [439, 387] on input "radio" at bounding box center [438, 387] width 12 height 12
radio input "true"
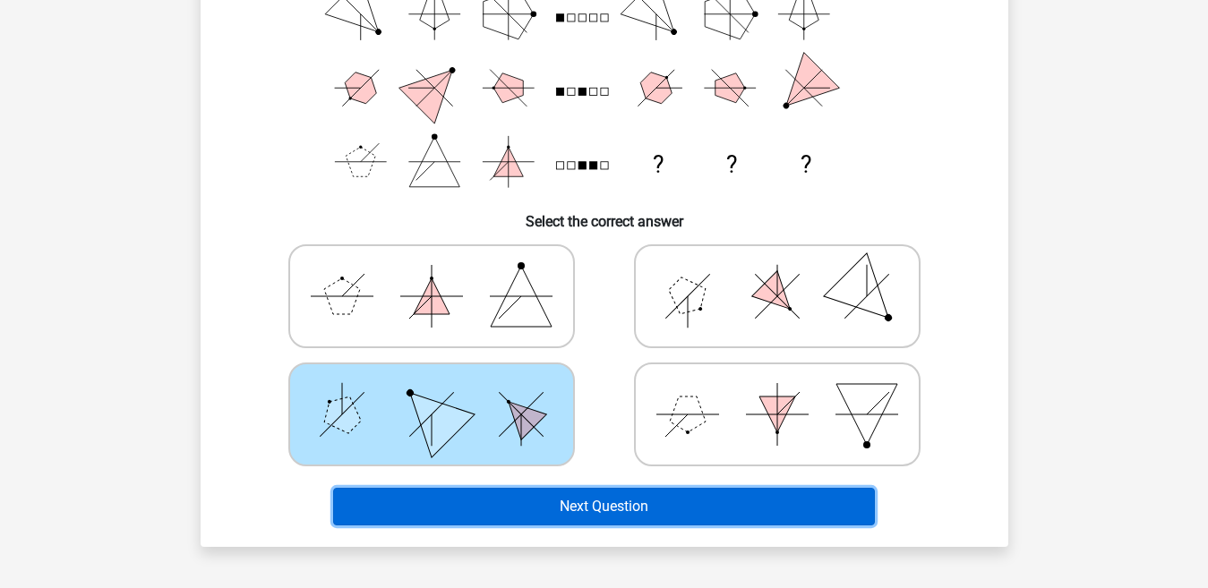
click at [468, 493] on button "Next Question" at bounding box center [604, 507] width 542 height 38
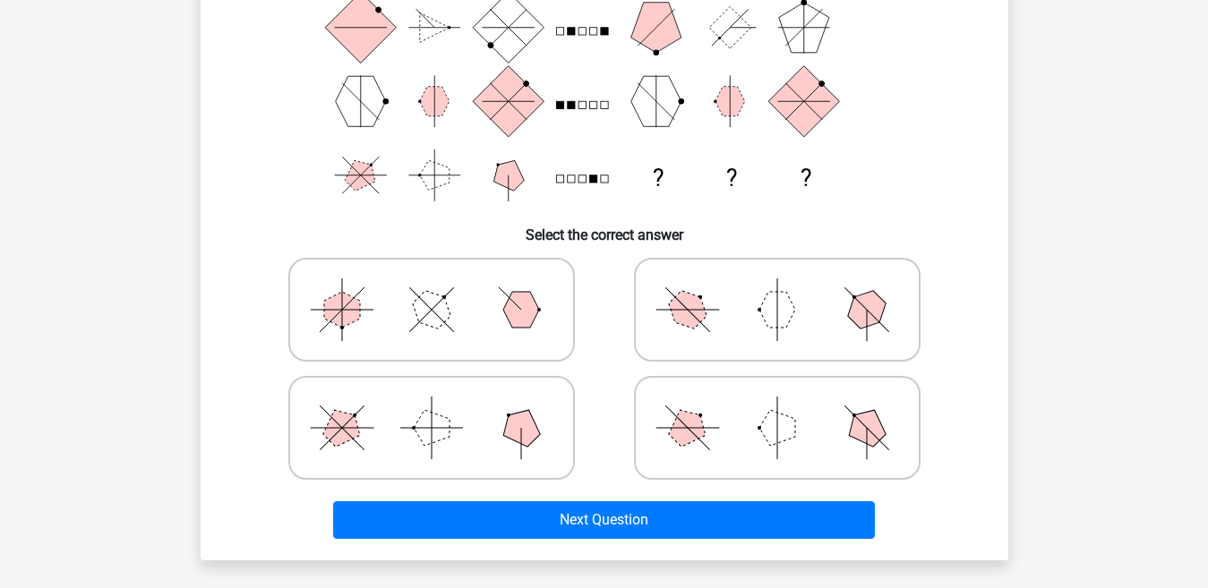
scroll to position [253, 0]
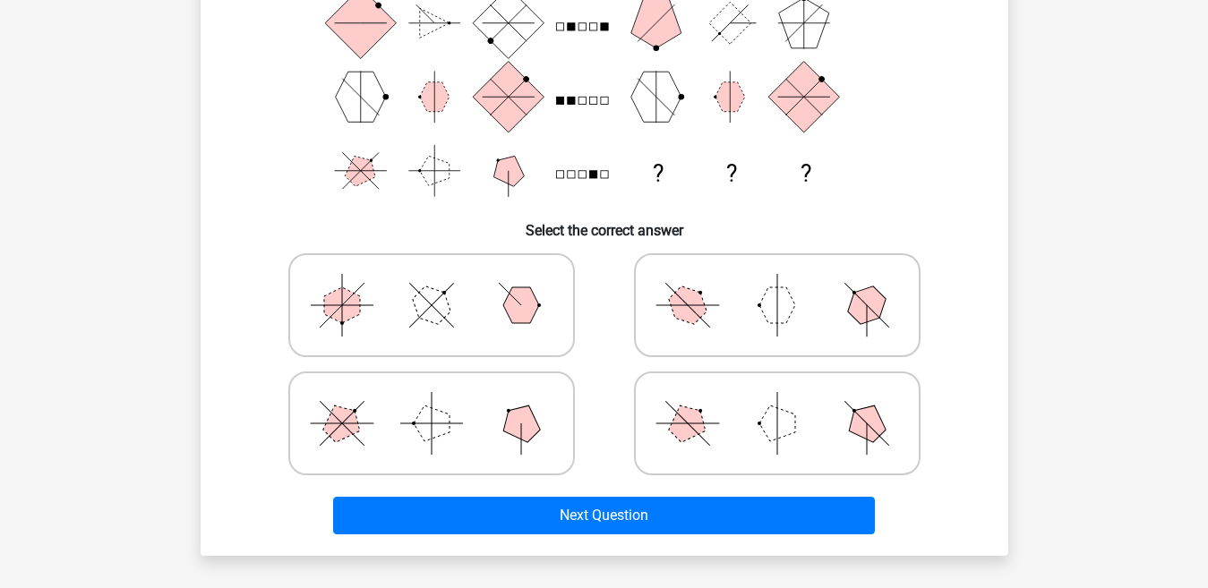
click at [674, 408] on icon at bounding box center [777, 424] width 269 height 90
click at [777, 401] on input "radio" at bounding box center [783, 396] width 12 height 12
radio input "true"
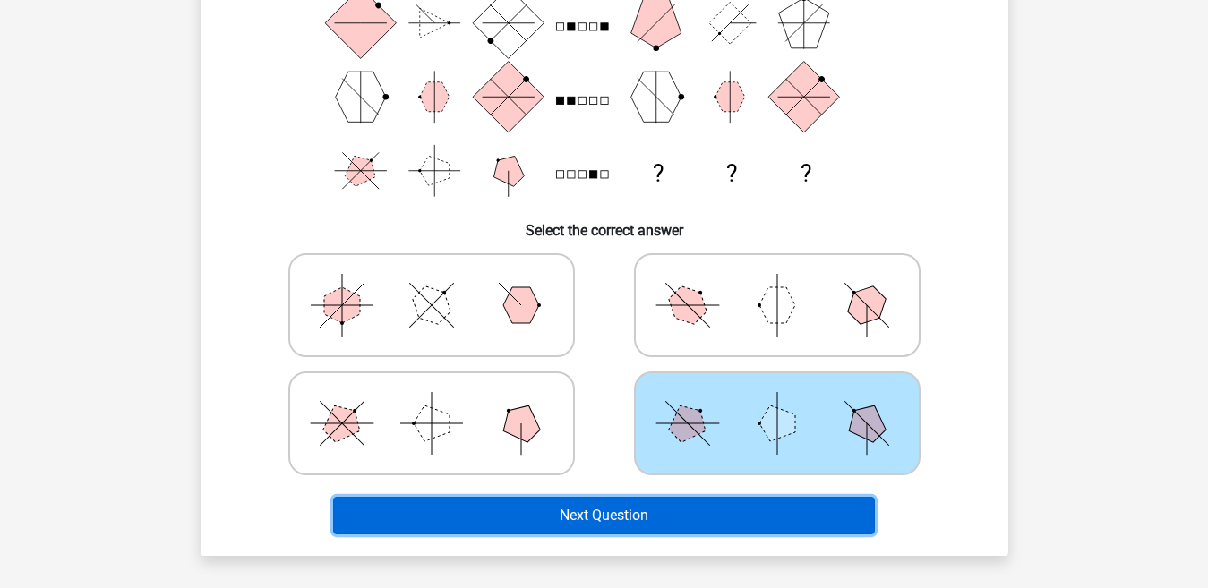
click at [617, 520] on button "Next Question" at bounding box center [604, 516] width 542 height 38
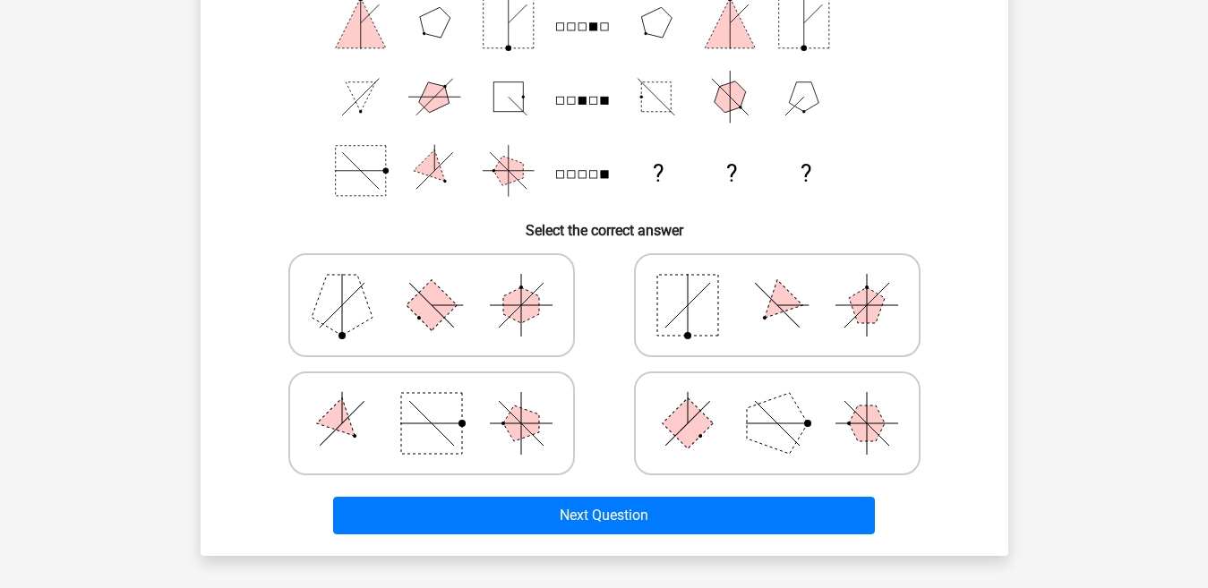
click at [760, 306] on icon at bounding box center [777, 306] width 269 height 90
click at [777, 283] on input "radio" at bounding box center [783, 277] width 12 height 12
radio input "true"
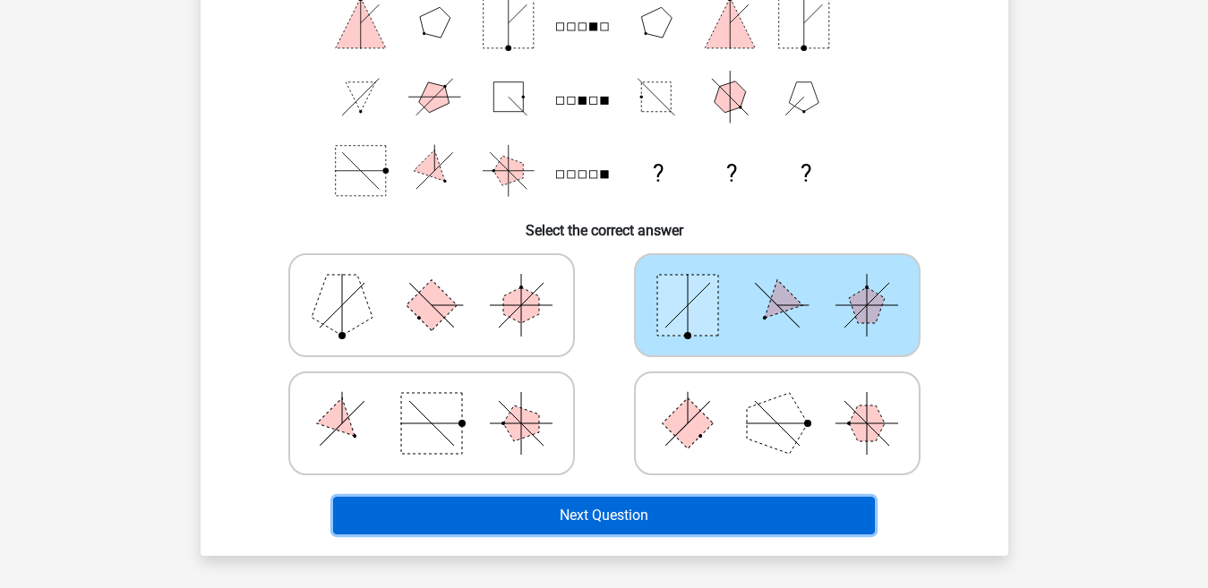
click at [665, 511] on button "Next Question" at bounding box center [604, 516] width 542 height 38
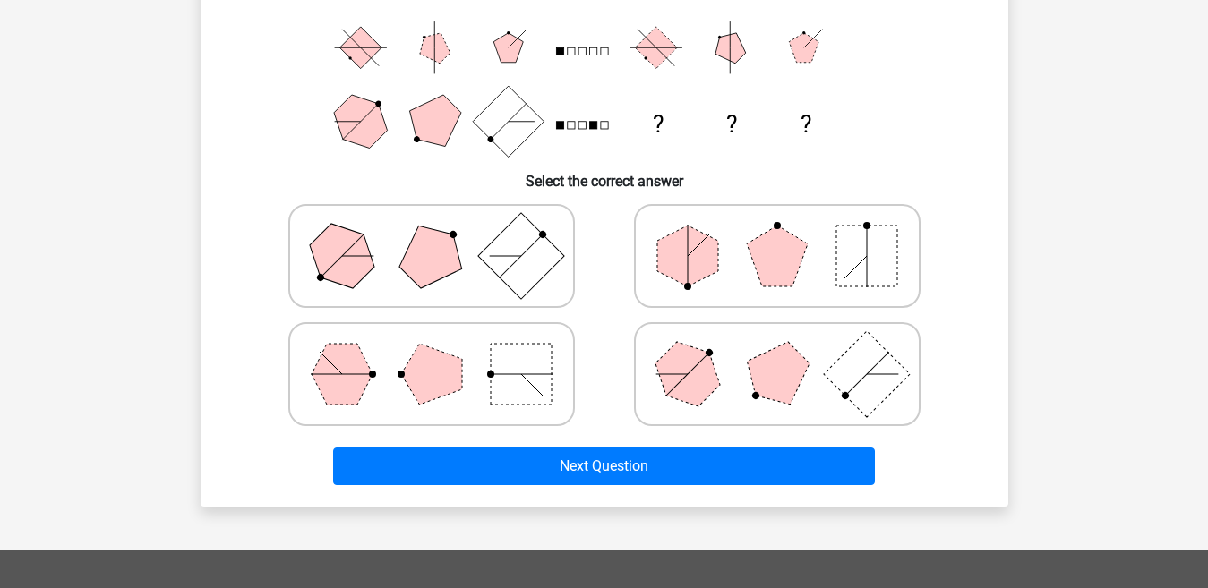
scroll to position [304, 0]
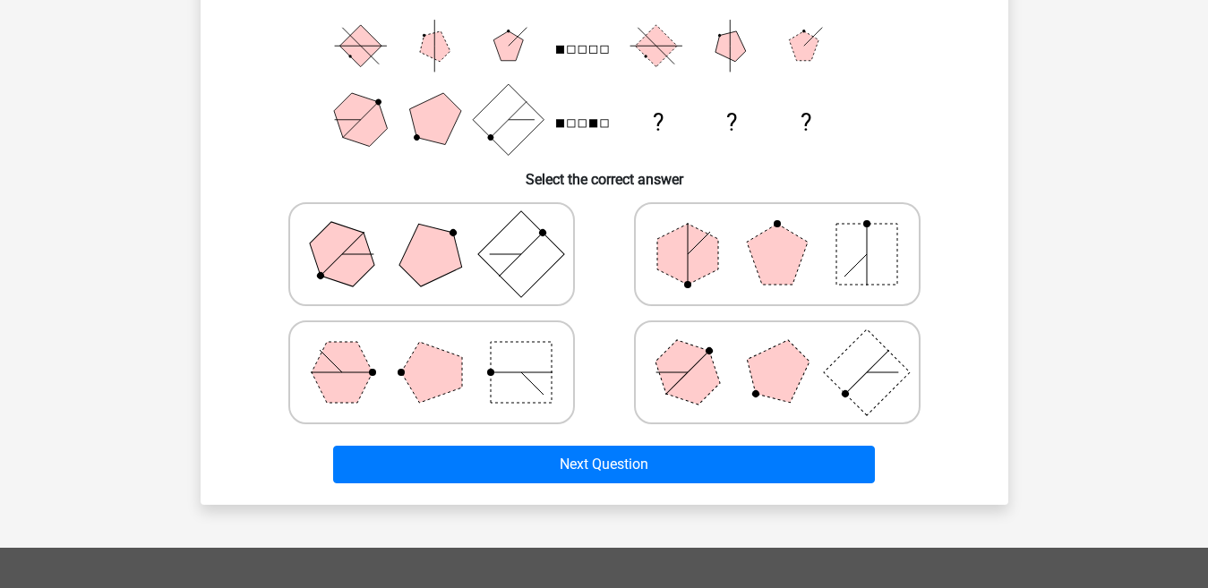
click at [486, 394] on icon at bounding box center [431, 373] width 269 height 90
click at [443, 350] on input "radio" at bounding box center [438, 345] width 12 height 12
radio input "true"
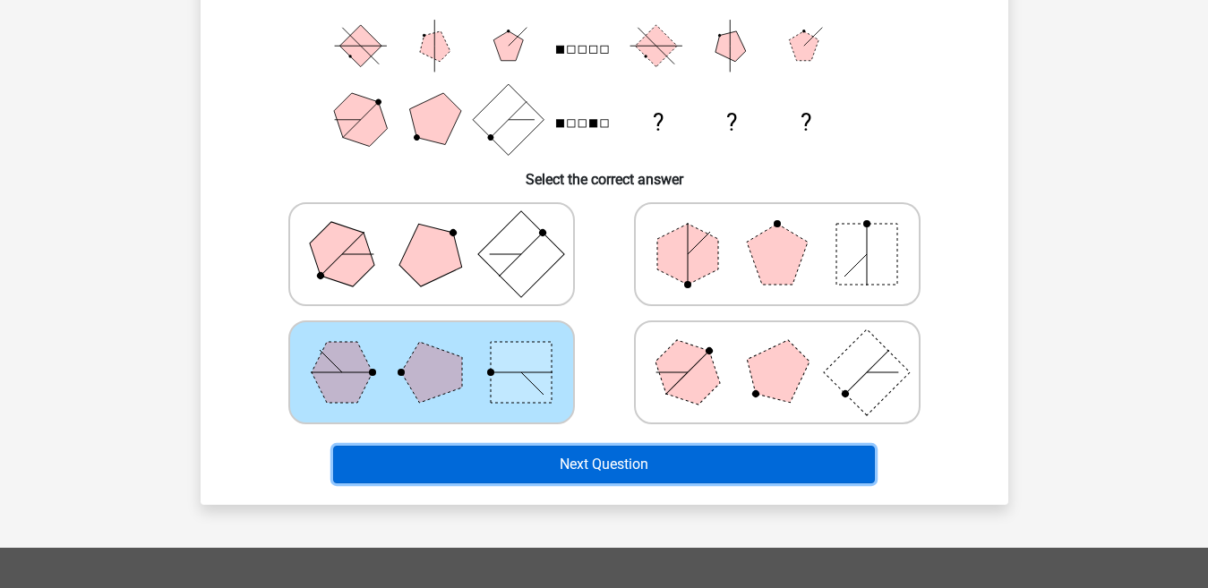
click at [509, 459] on button "Next Question" at bounding box center [604, 465] width 542 height 38
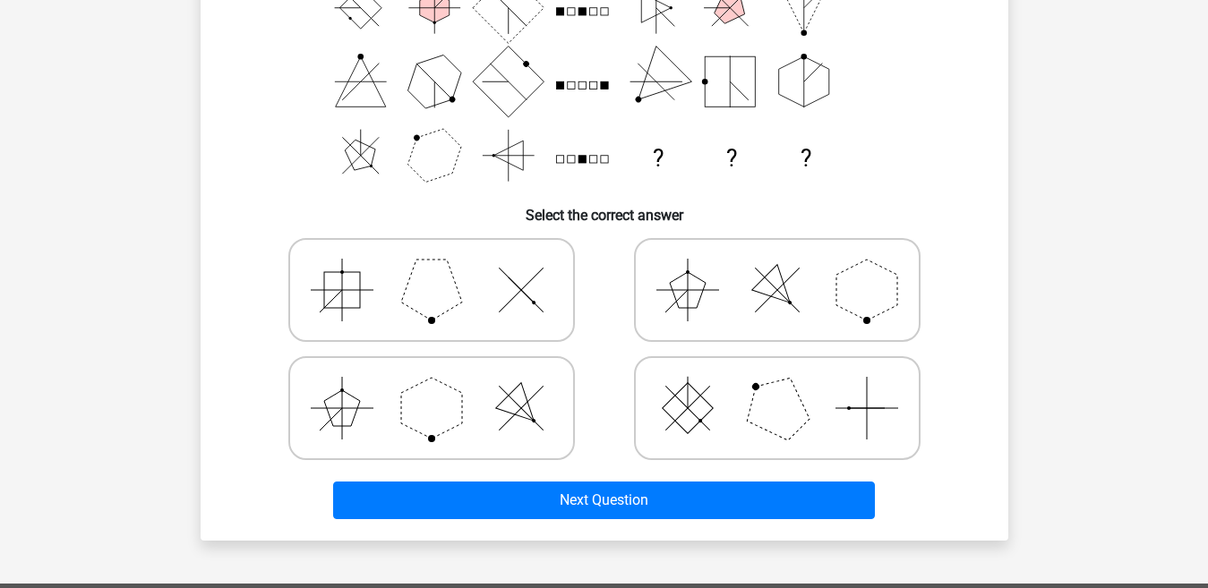
scroll to position [279, 0]
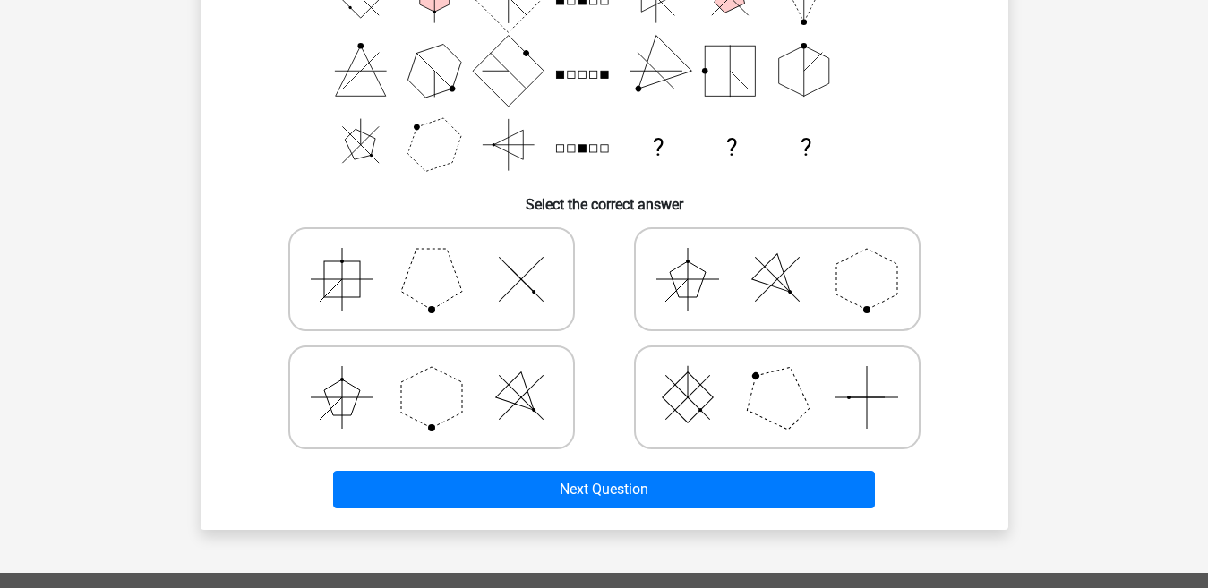
click at [686, 408] on rect at bounding box center [687, 398] width 51 height 51
click at [777, 375] on input "radio" at bounding box center [783, 370] width 12 height 12
radio input "true"
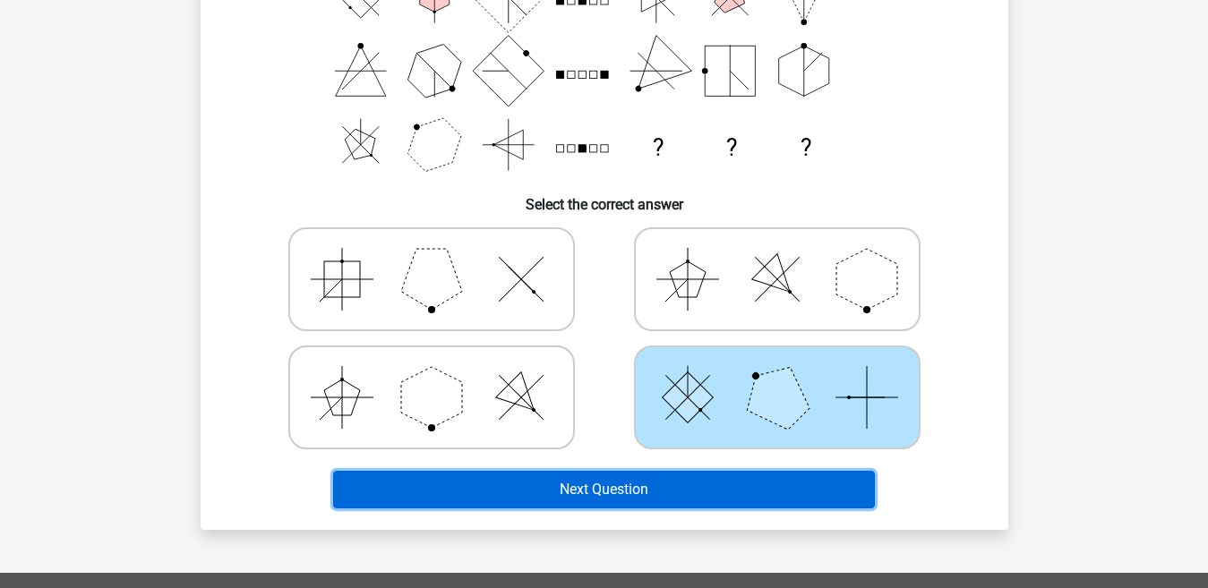
click at [665, 479] on button "Next Question" at bounding box center [604, 490] width 542 height 38
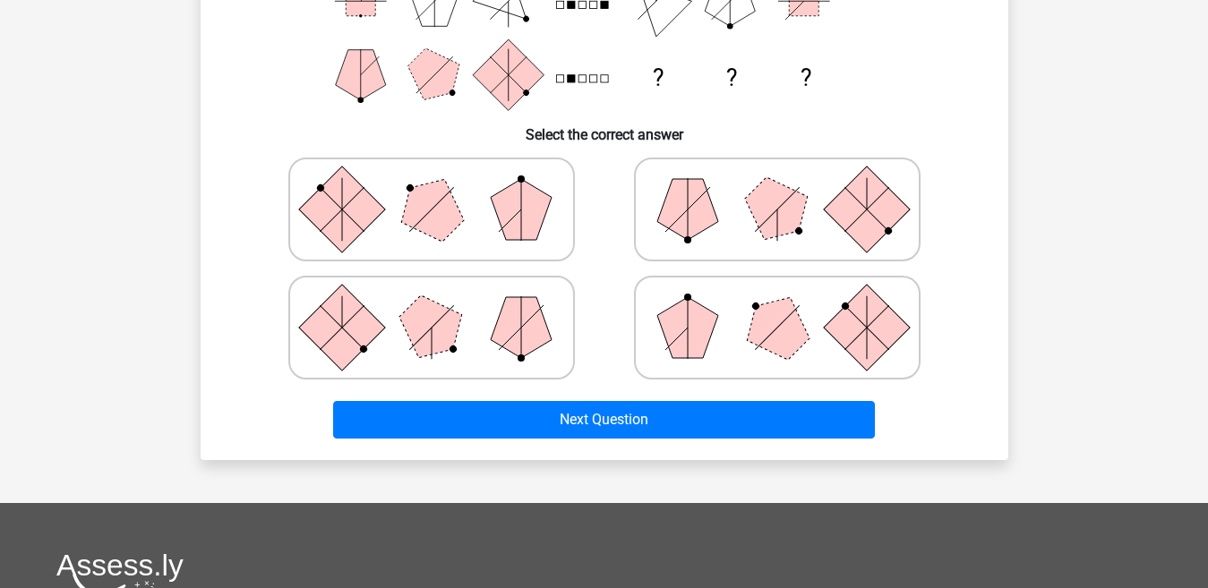
scroll to position [380, 0]
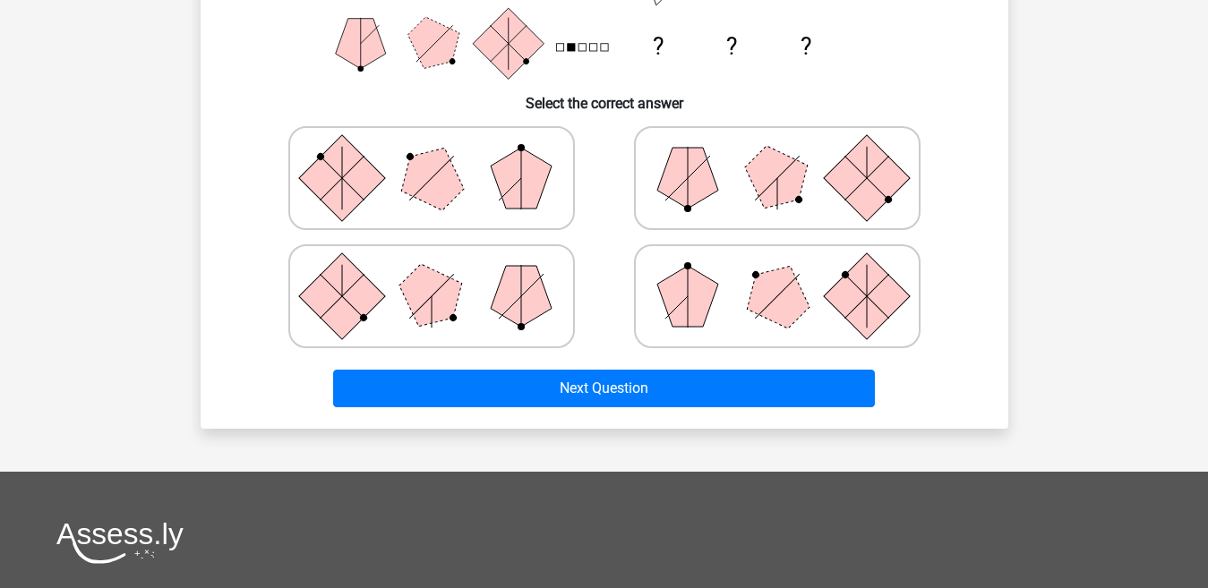
click at [649, 284] on icon at bounding box center [777, 297] width 269 height 90
click at [777, 274] on input "radio" at bounding box center [783, 268] width 12 height 12
radio input "true"
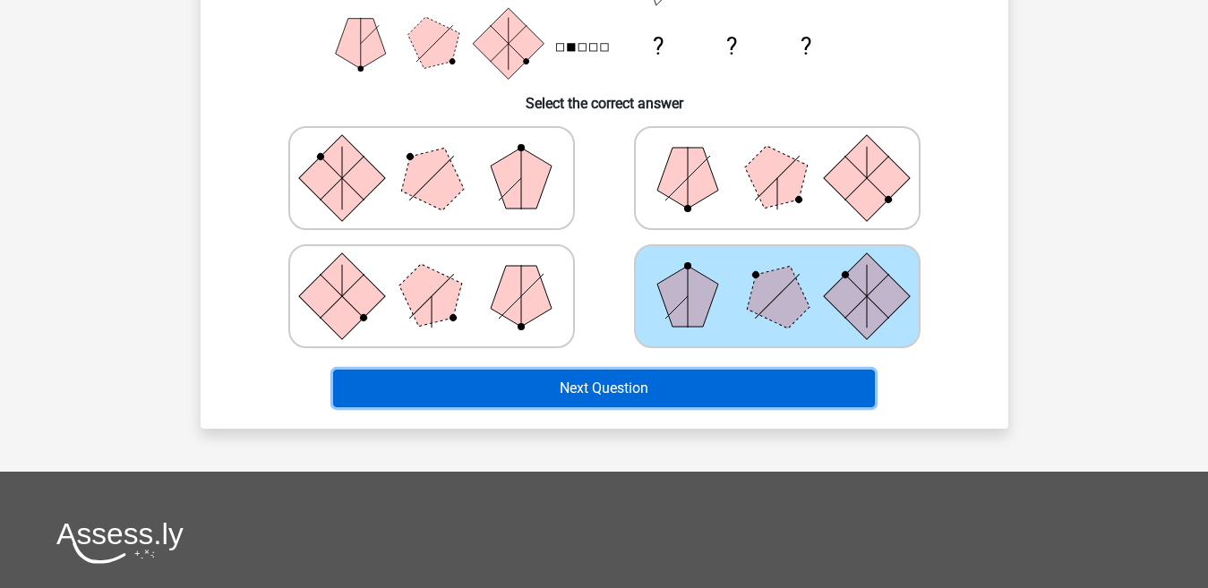
click at [659, 375] on button "Next Question" at bounding box center [604, 389] width 542 height 38
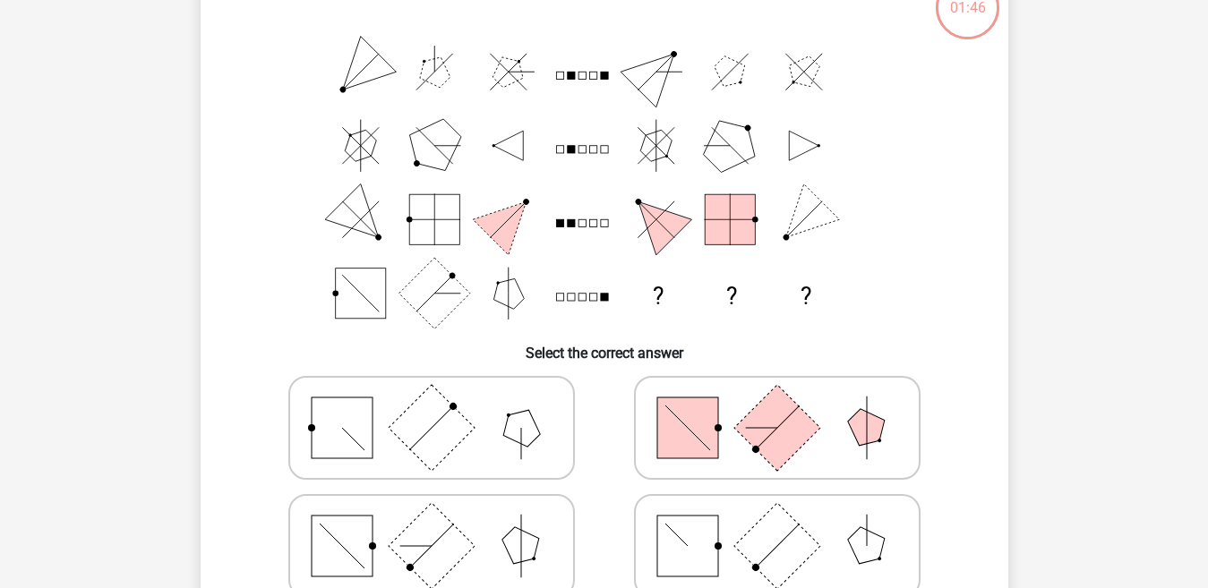
scroll to position [266, 0]
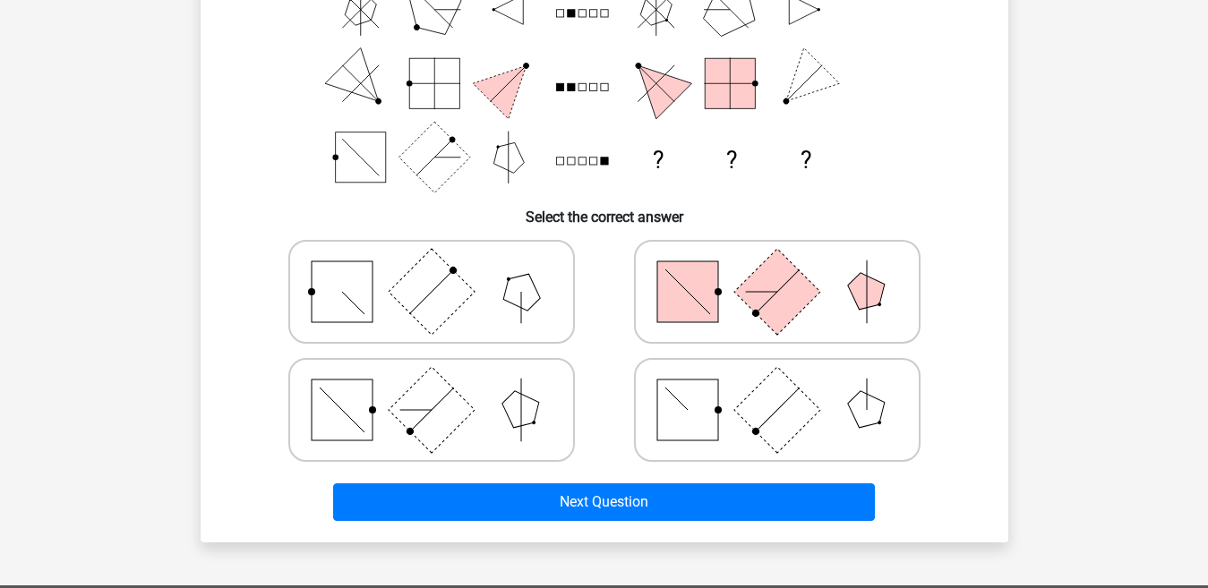
click at [417, 269] on rect at bounding box center [431, 292] width 86 height 86
click at [432, 269] on input "radio" at bounding box center [438, 264] width 12 height 12
radio input "true"
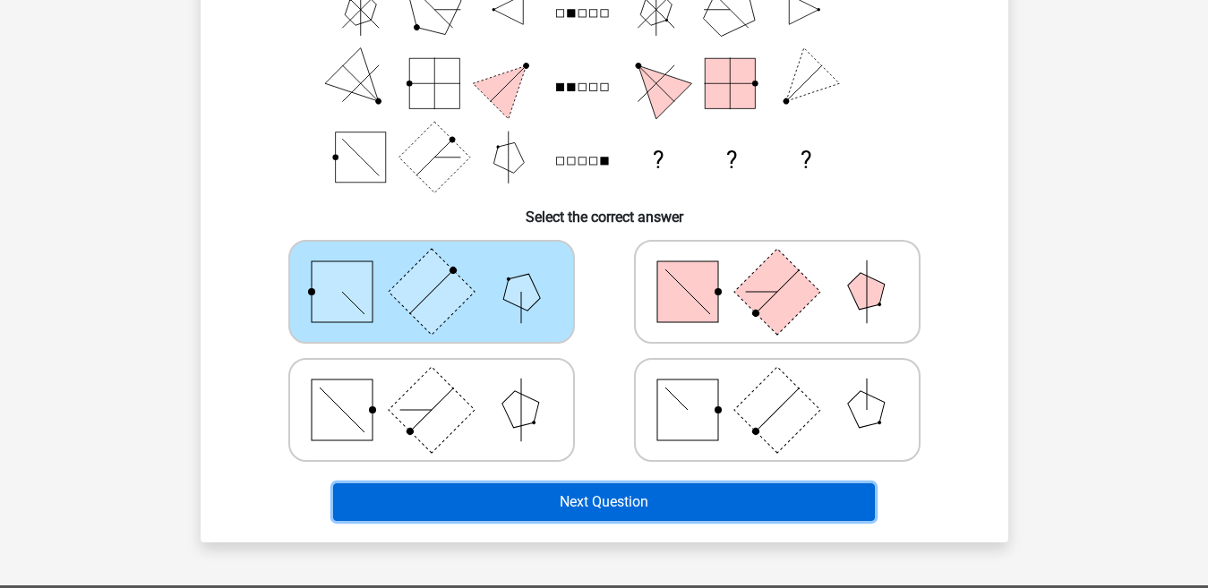
click at [543, 498] on button "Next Question" at bounding box center [604, 503] width 542 height 38
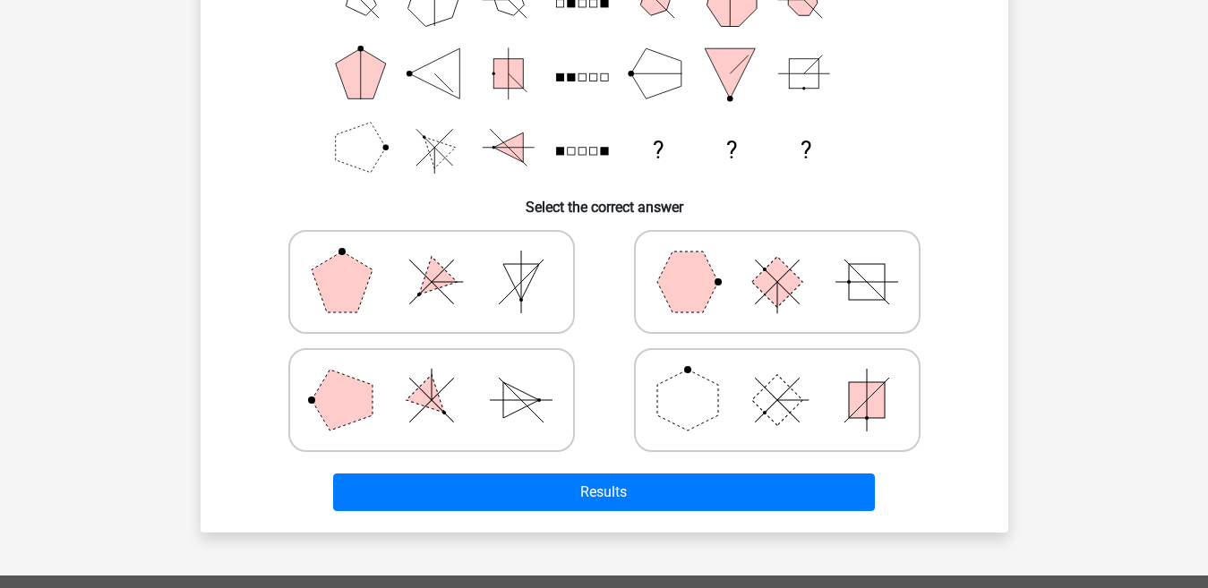
scroll to position [287, 0]
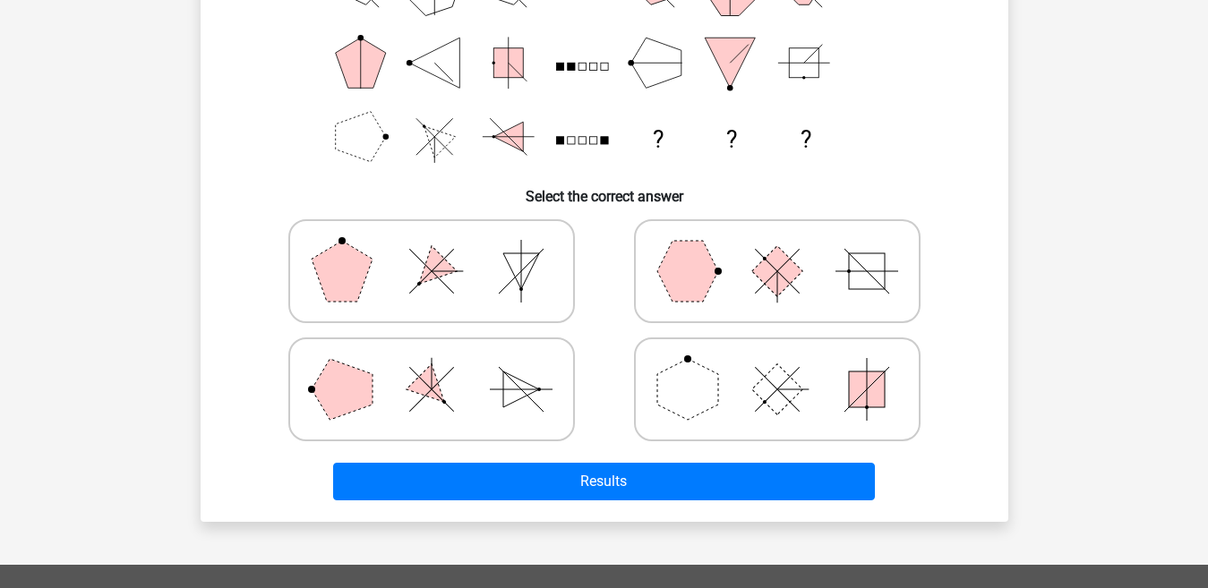
click at [487, 277] on icon at bounding box center [431, 272] width 269 height 90
click at [443, 249] on input "radio" at bounding box center [438, 243] width 12 height 12
radio input "true"
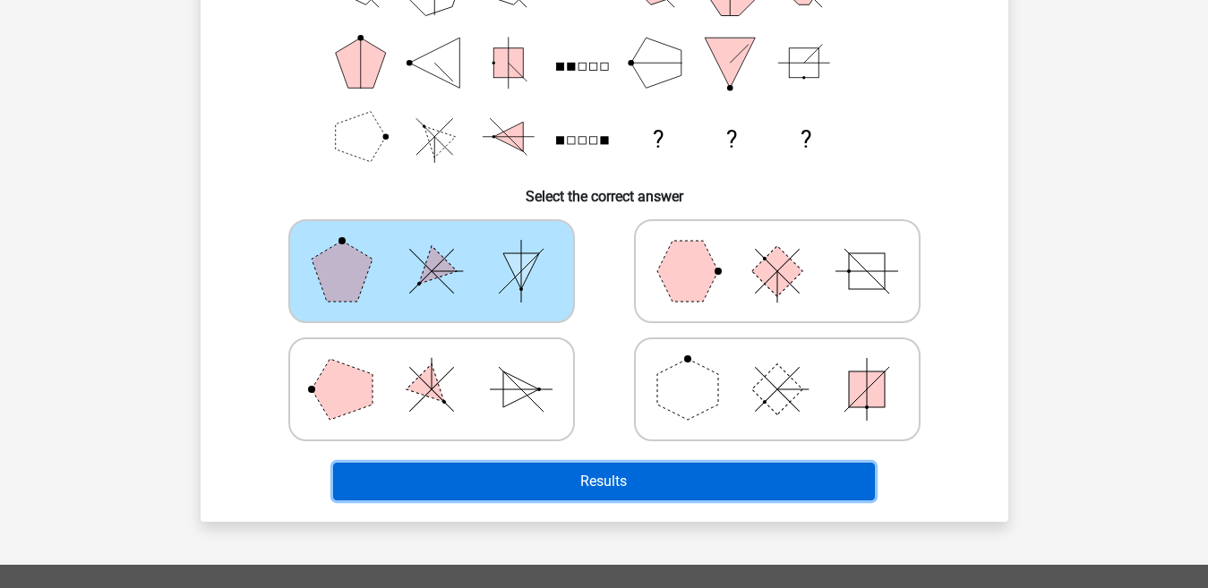
click at [503, 478] on button "Results" at bounding box center [604, 482] width 542 height 38
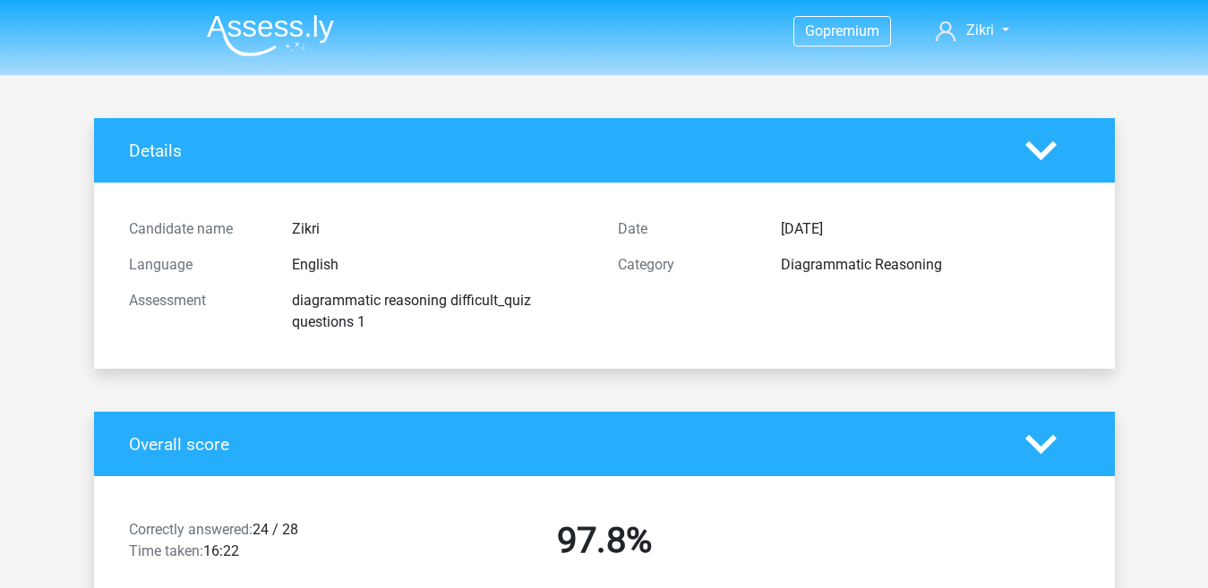
click at [298, 31] on img at bounding box center [270, 35] width 127 height 42
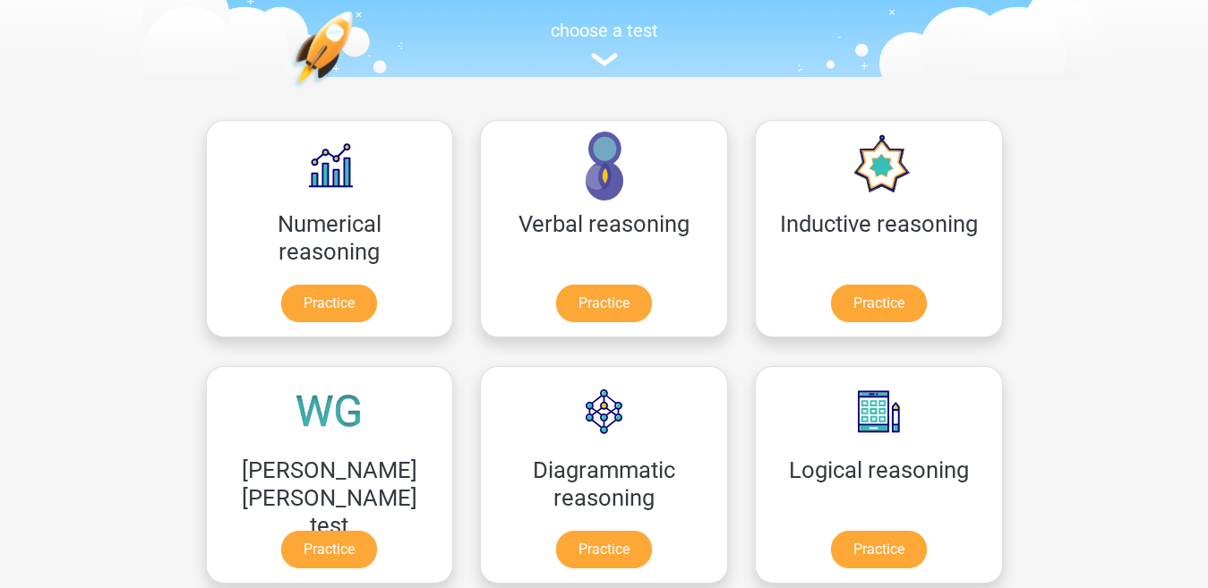
scroll to position [186, 0]
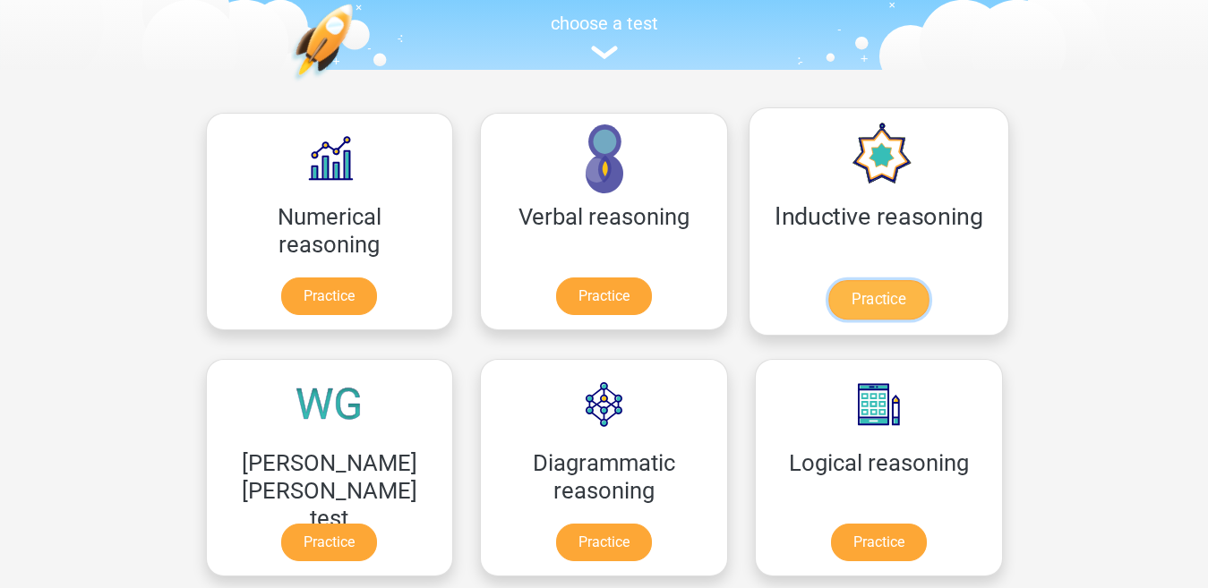
click at [828, 306] on link "Practice" at bounding box center [878, 299] width 100 height 39
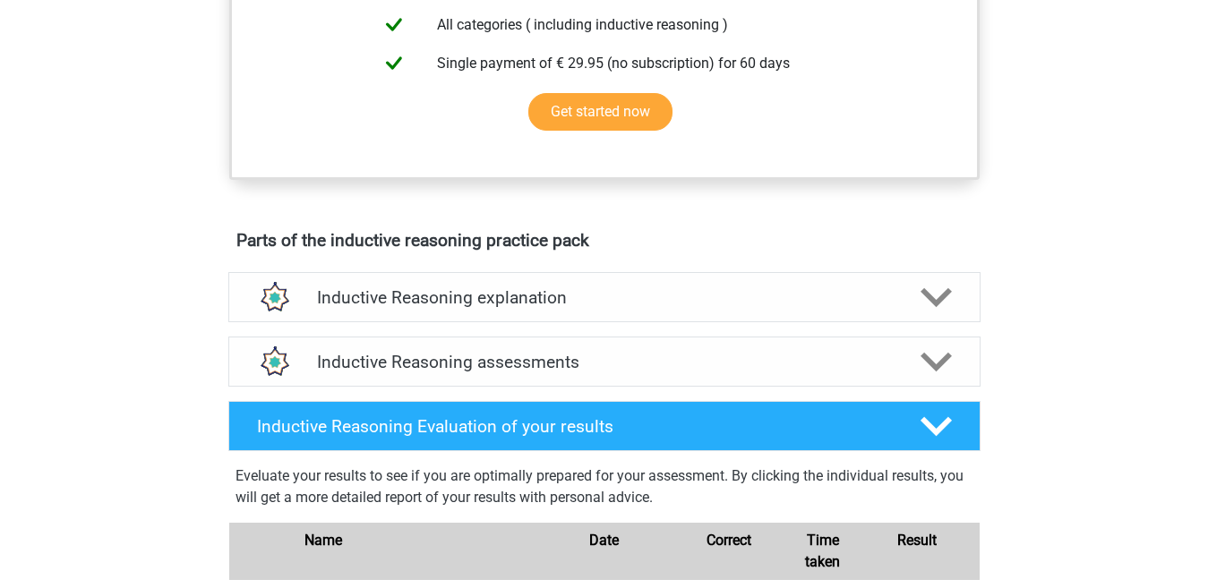
scroll to position [799, 0]
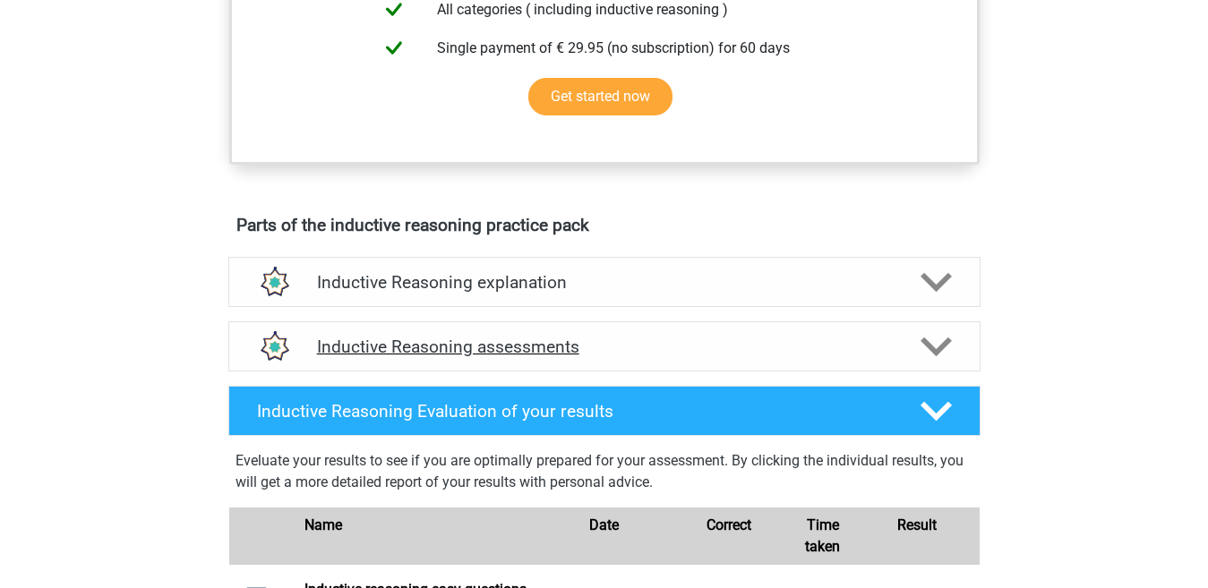
click at [942, 356] on polygon at bounding box center [936, 347] width 31 height 20
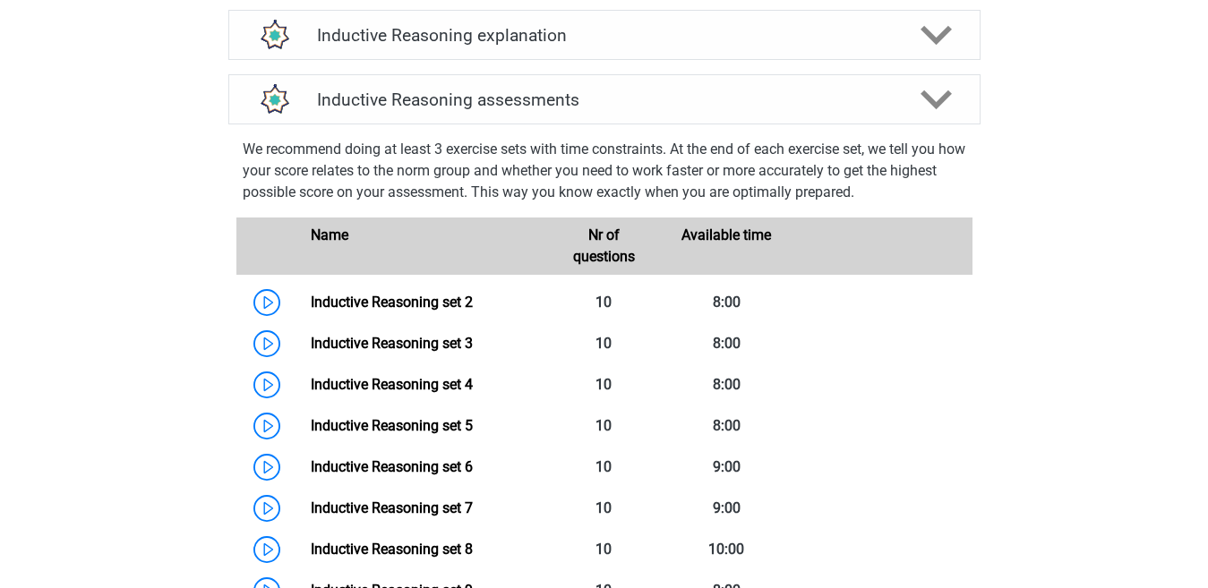
scroll to position [1060, 0]
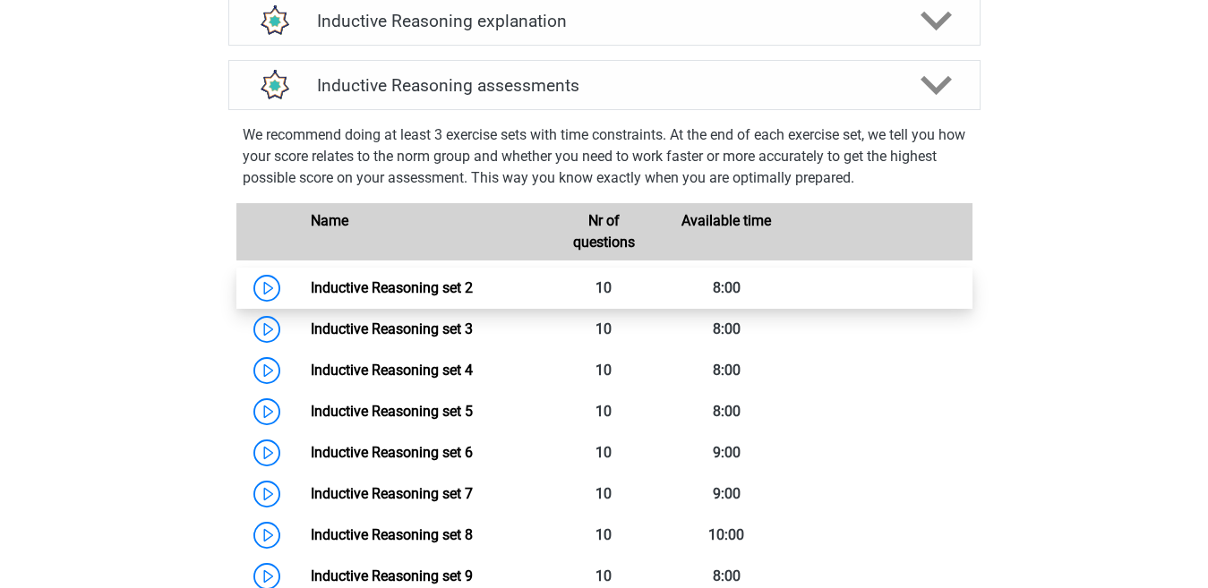
click at [473, 295] on link "Inductive Reasoning set 2" at bounding box center [392, 287] width 162 height 17
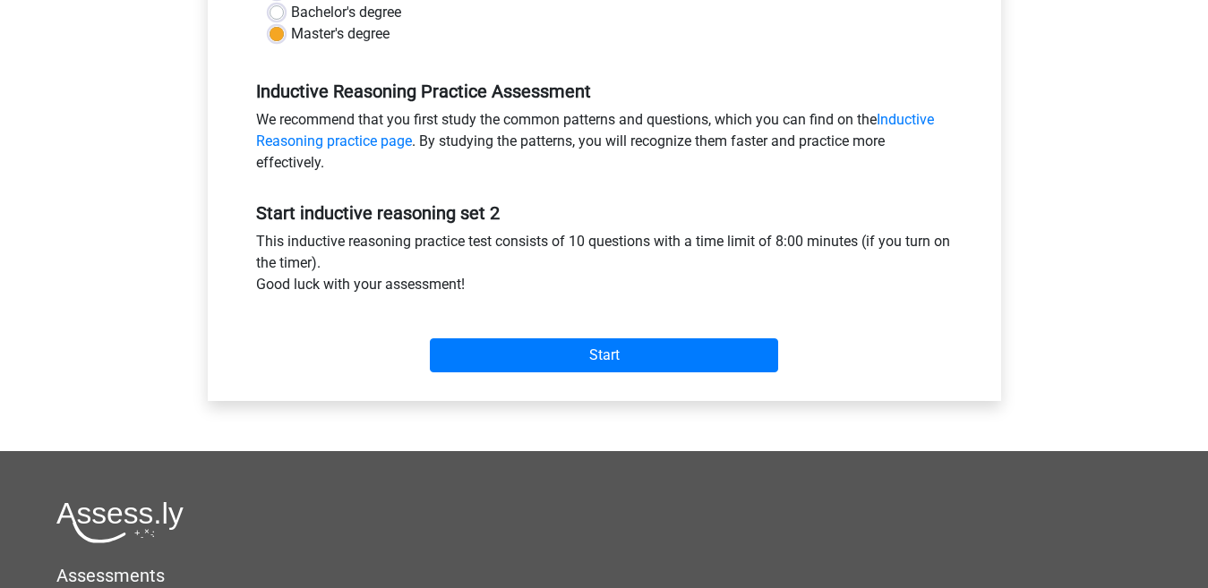
scroll to position [493, 0]
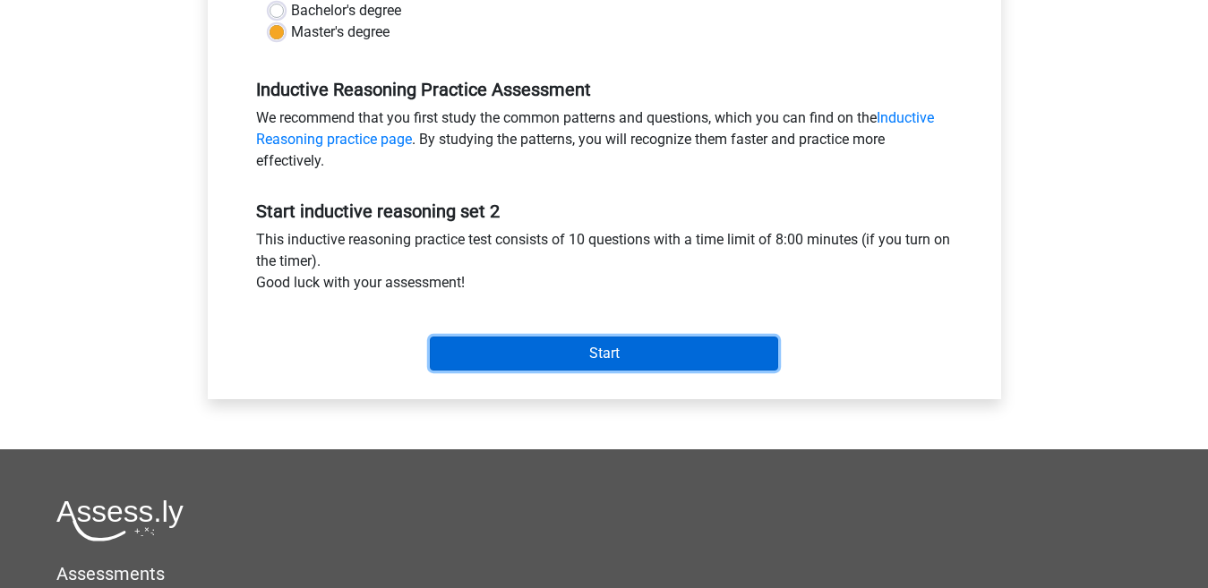
click at [751, 350] on input "Start" at bounding box center [604, 354] width 348 height 34
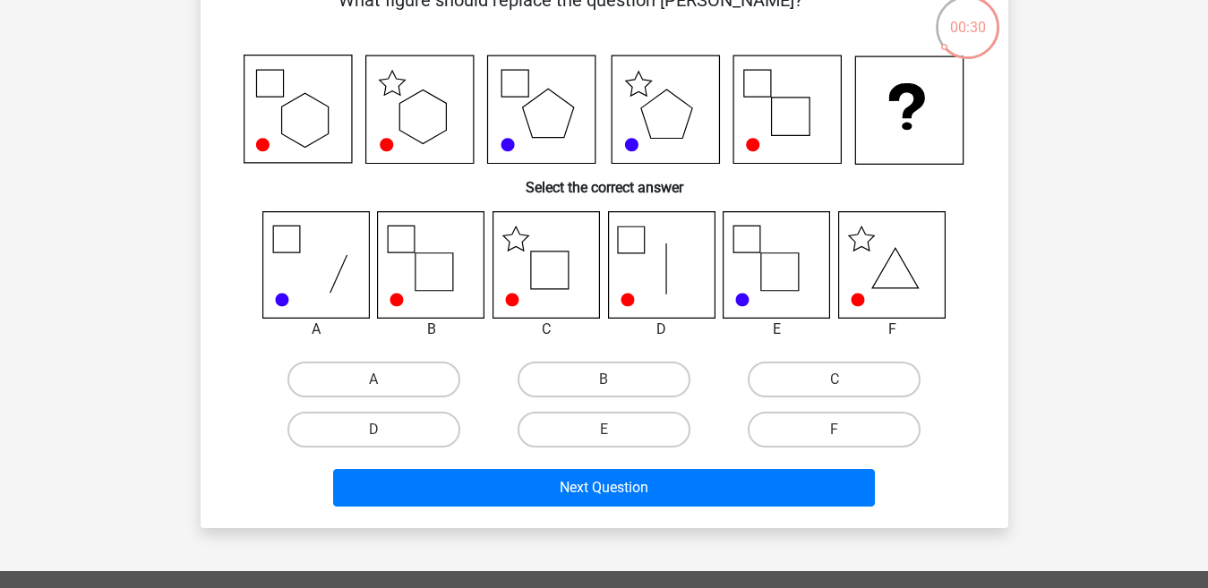
scroll to position [105, 0]
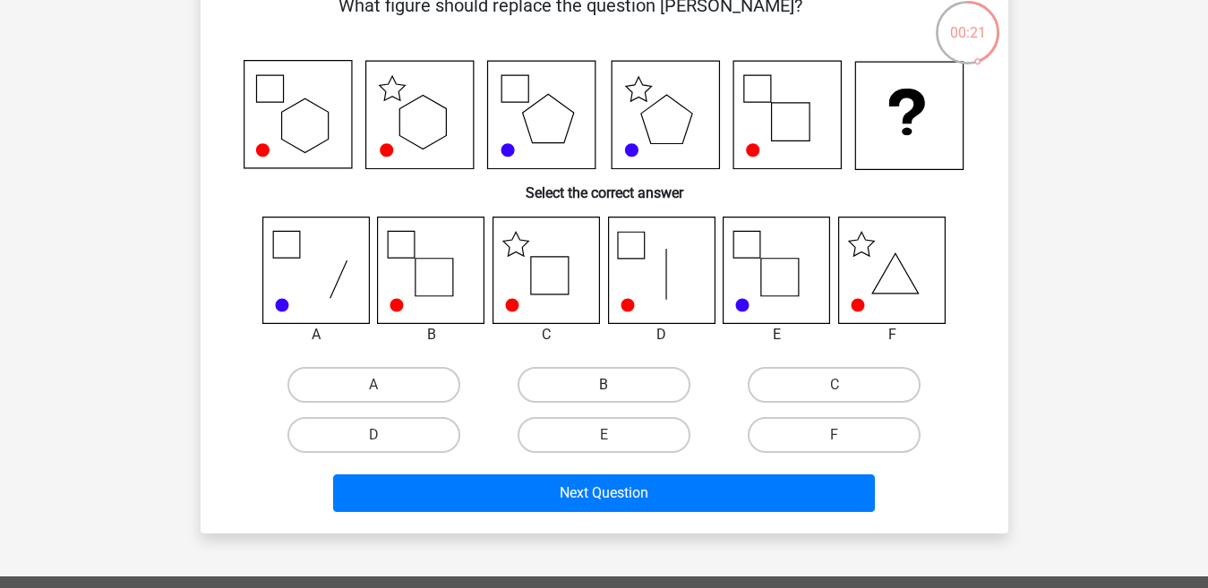
click at [596, 388] on label "B" at bounding box center [604, 385] width 173 height 36
click at [604, 388] on input "B" at bounding box center [610, 391] width 12 height 12
radio input "true"
click at [799, 386] on label "C" at bounding box center [834, 385] width 173 height 36
click at [835, 386] on input "C" at bounding box center [841, 391] width 12 height 12
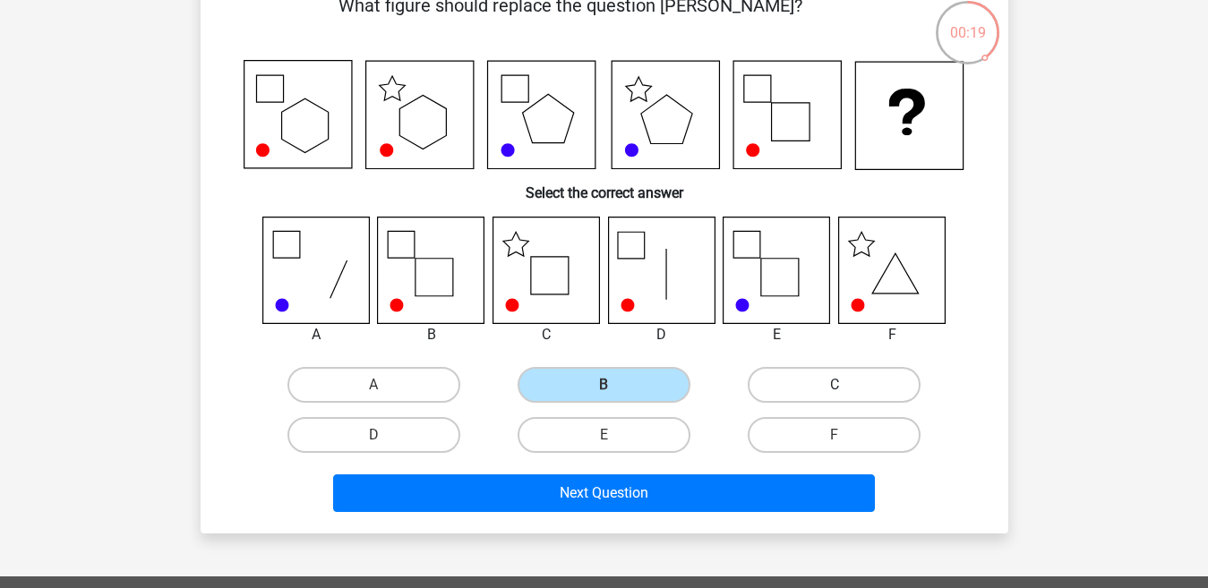
radio input "true"
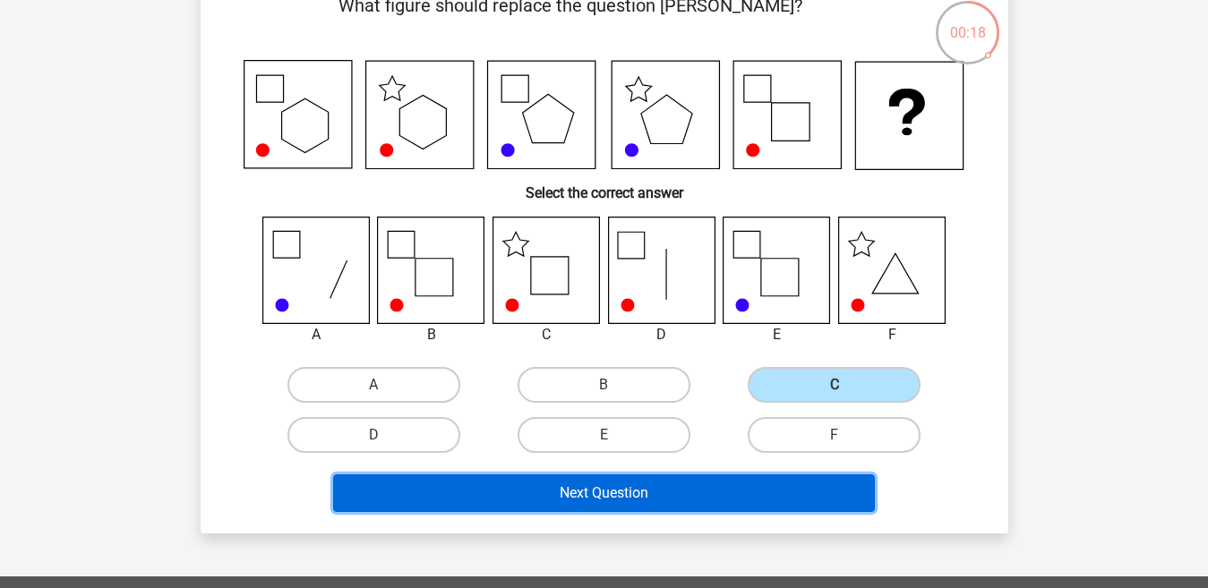
click at [711, 482] on button "Next Question" at bounding box center [604, 494] width 542 height 38
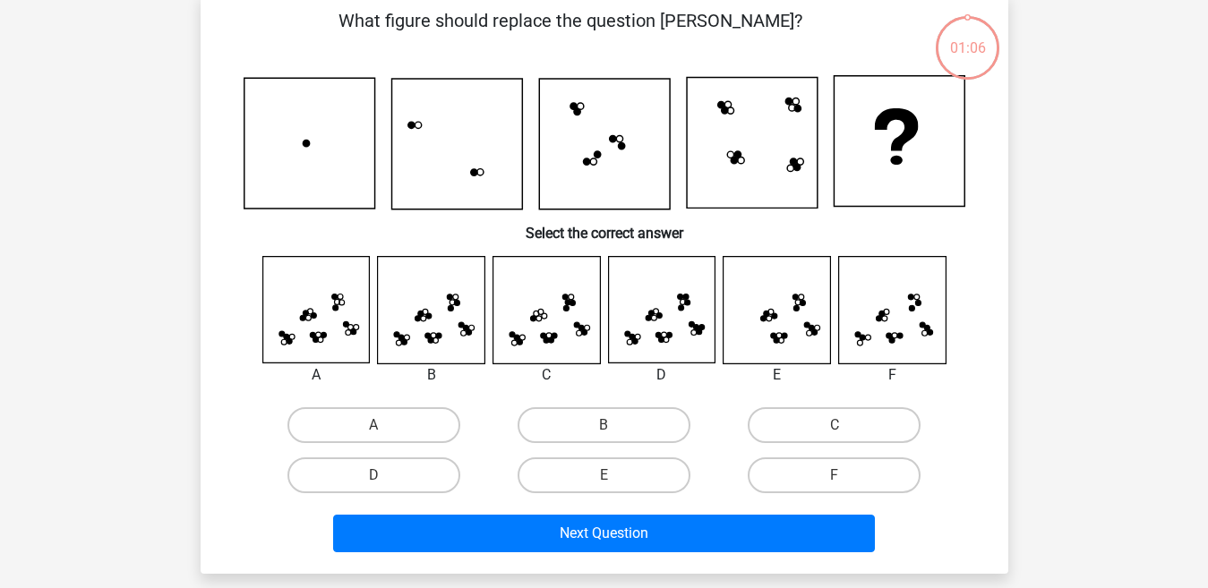
scroll to position [98, 0]
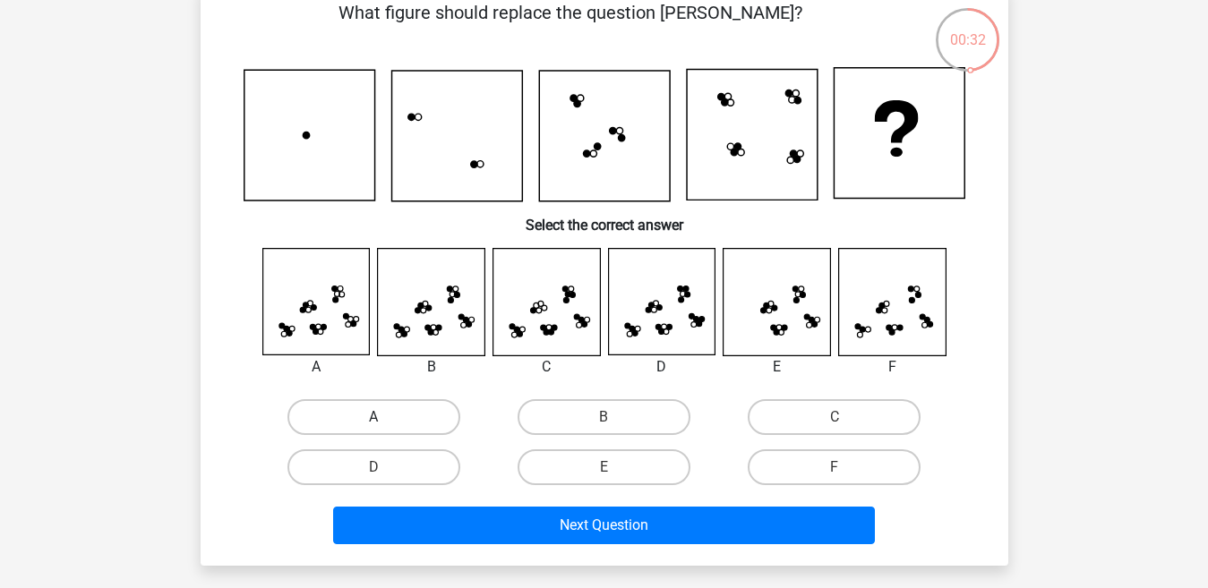
click at [360, 402] on label "A" at bounding box center [373, 417] width 173 height 36
click at [373, 417] on input "A" at bounding box center [379, 423] width 12 height 12
radio input "true"
click at [447, 313] on icon at bounding box center [431, 302] width 107 height 107
click at [545, 405] on label "B" at bounding box center [604, 417] width 173 height 36
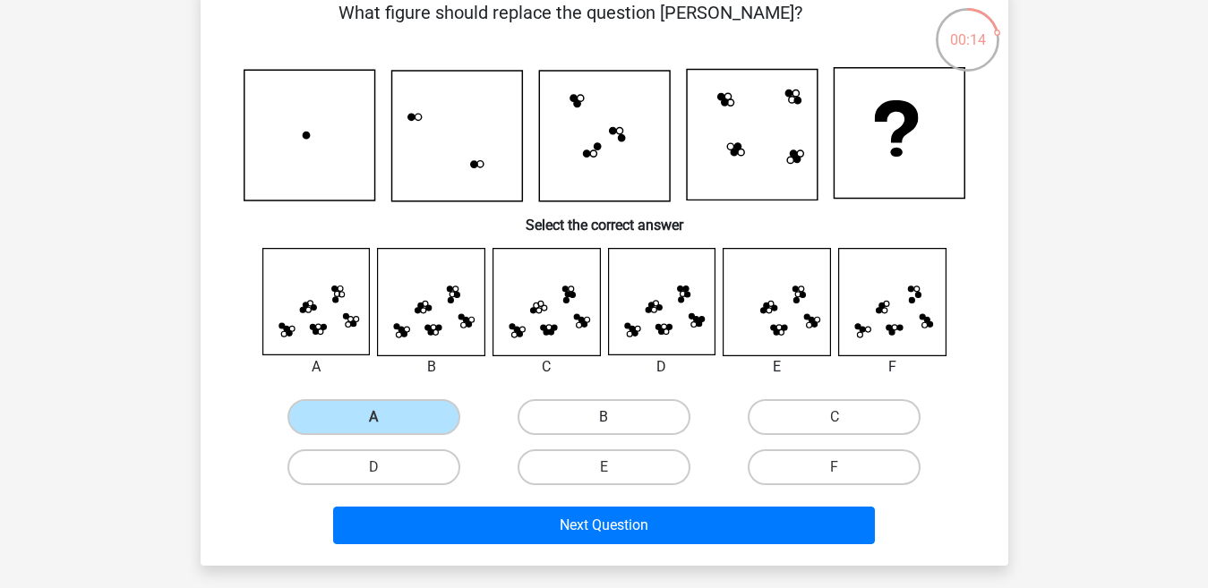
click at [604, 417] on input "B" at bounding box center [610, 423] width 12 height 12
radio input "true"
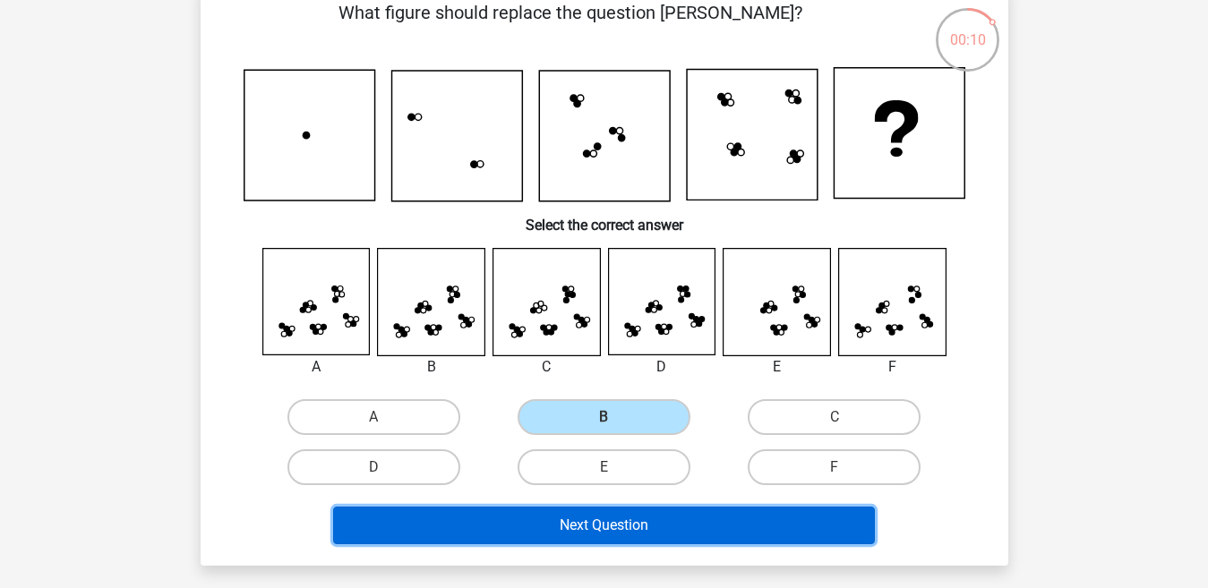
click at [519, 515] on button "Next Question" at bounding box center [604, 526] width 542 height 38
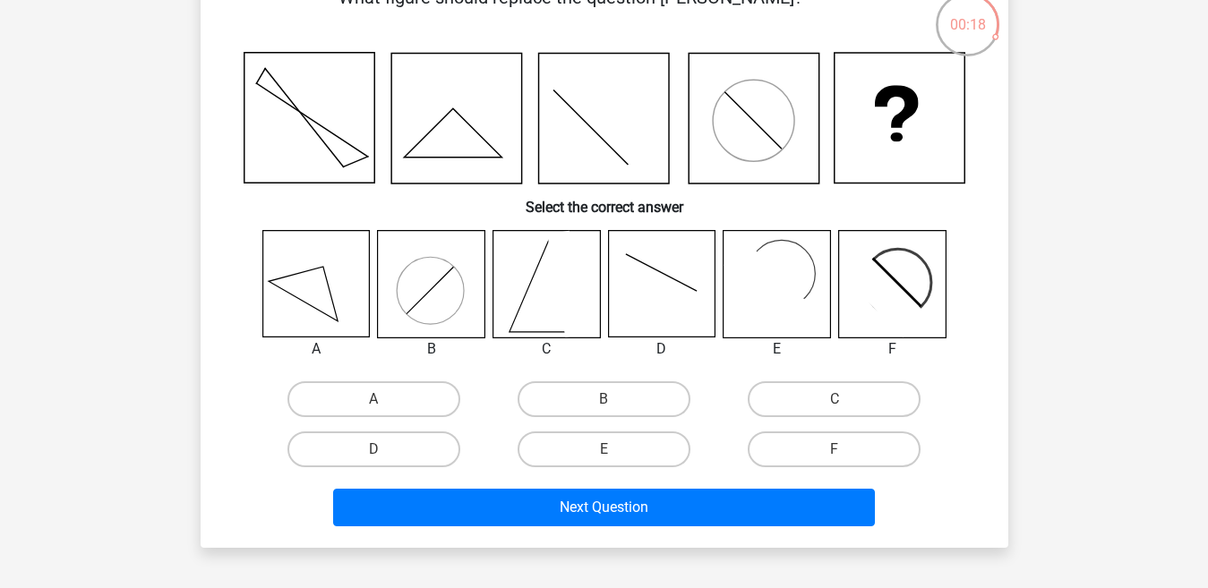
scroll to position [125, 0]
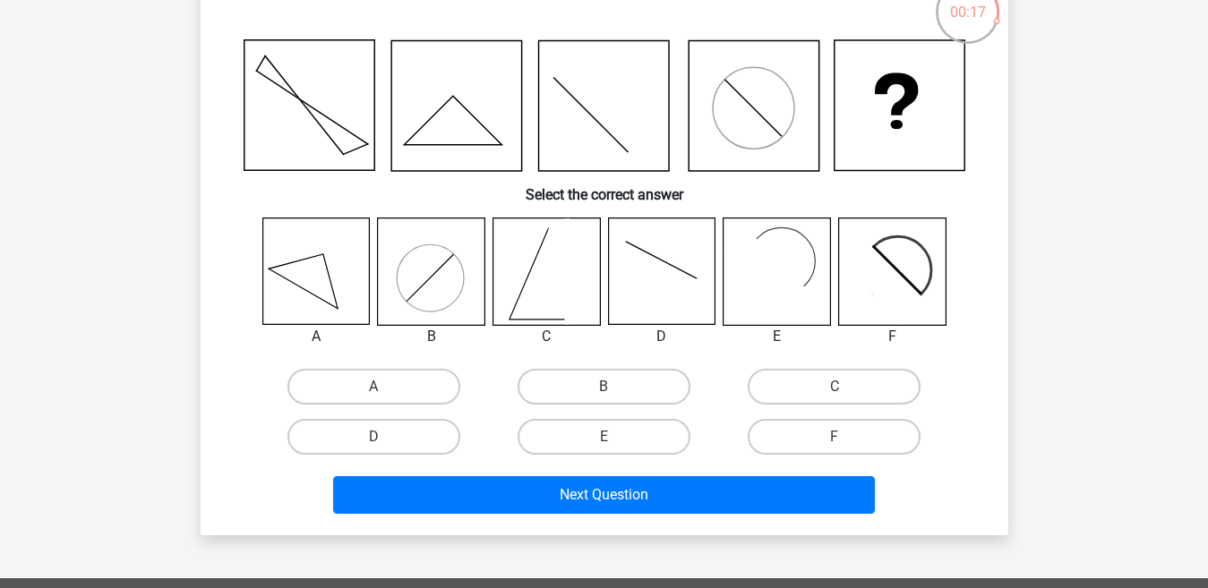
click at [777, 253] on rect at bounding box center [777, 272] width 107 height 107
click at [639, 430] on label "E" at bounding box center [604, 437] width 173 height 36
click at [615, 437] on input "E" at bounding box center [610, 443] width 12 height 12
radio input "true"
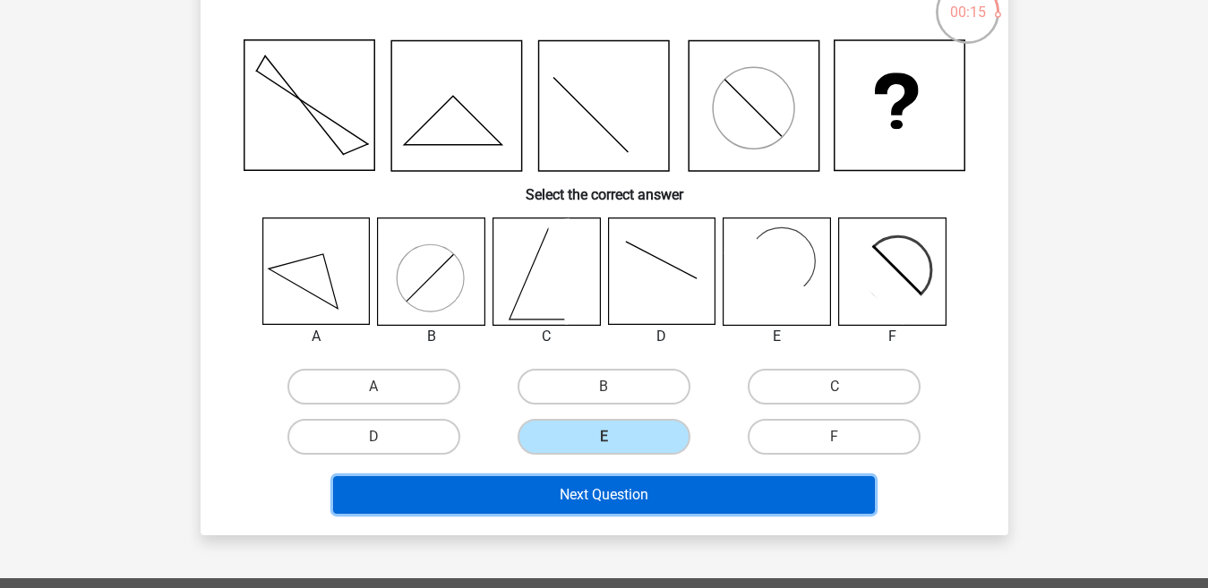
click at [631, 485] on button "Next Question" at bounding box center [604, 495] width 542 height 38
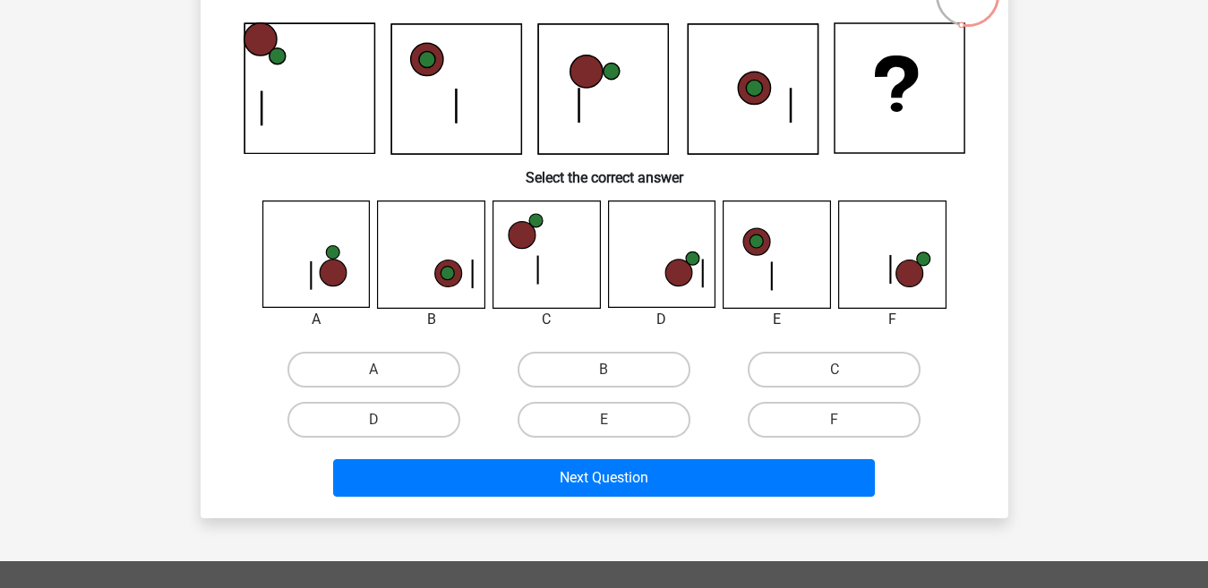
scroll to position [145, 0]
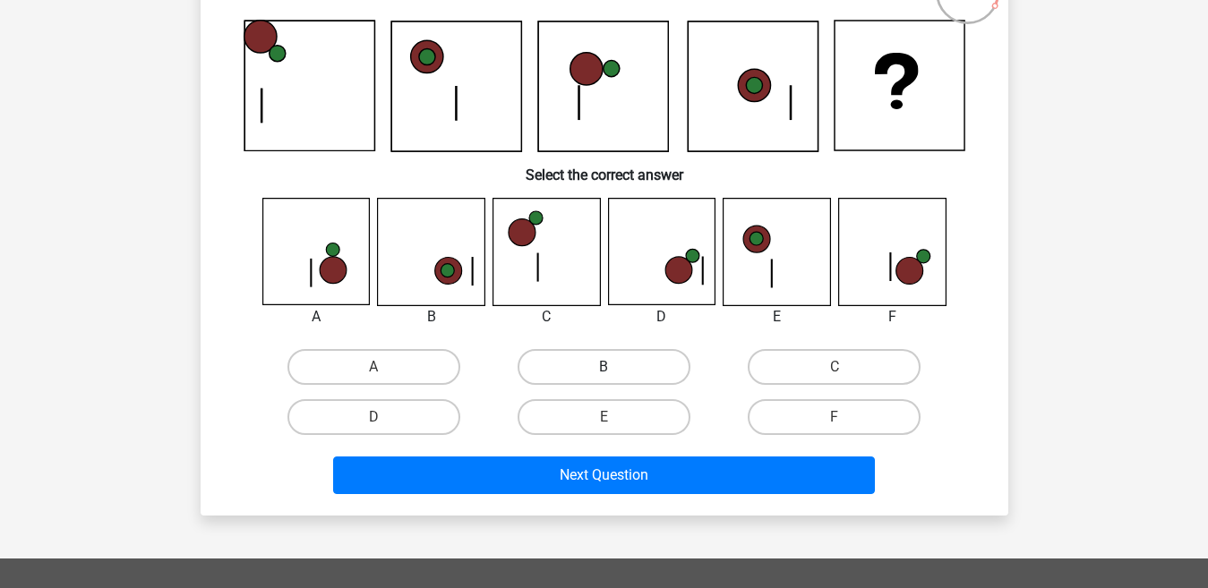
click at [640, 359] on label "B" at bounding box center [604, 367] width 173 height 36
click at [615, 367] on input "B" at bounding box center [610, 373] width 12 height 12
radio input "true"
drag, startPoint x: 781, startPoint y: 367, endPoint x: 760, endPoint y: 398, distance: 36.8
click at [780, 367] on label "C" at bounding box center [834, 367] width 173 height 36
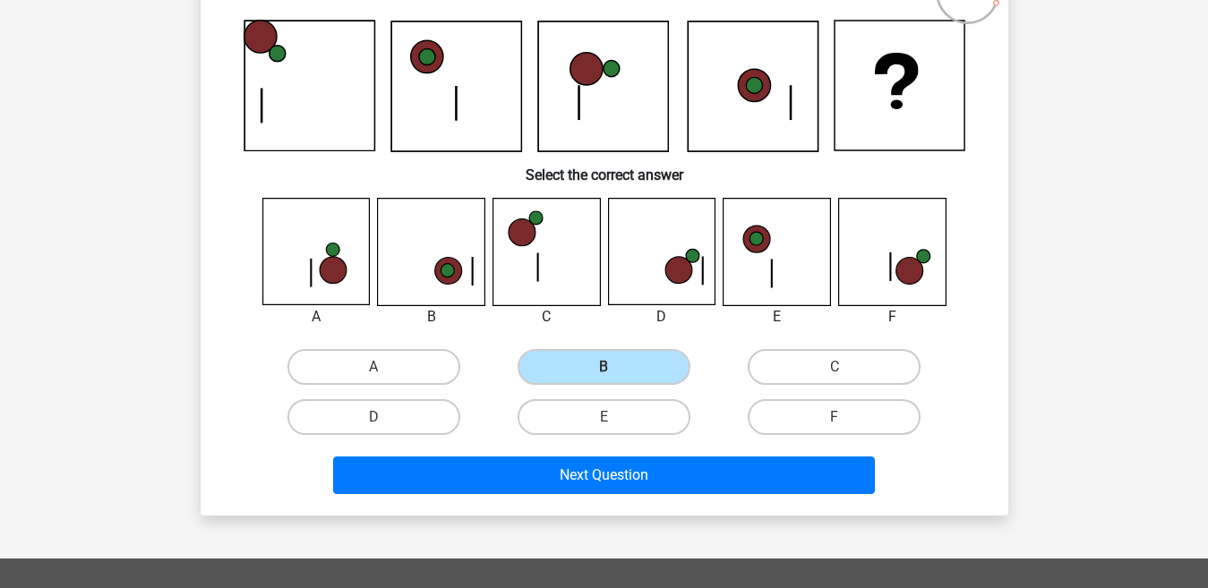
click at [835, 367] on input "C" at bounding box center [841, 373] width 12 height 12
radio input "true"
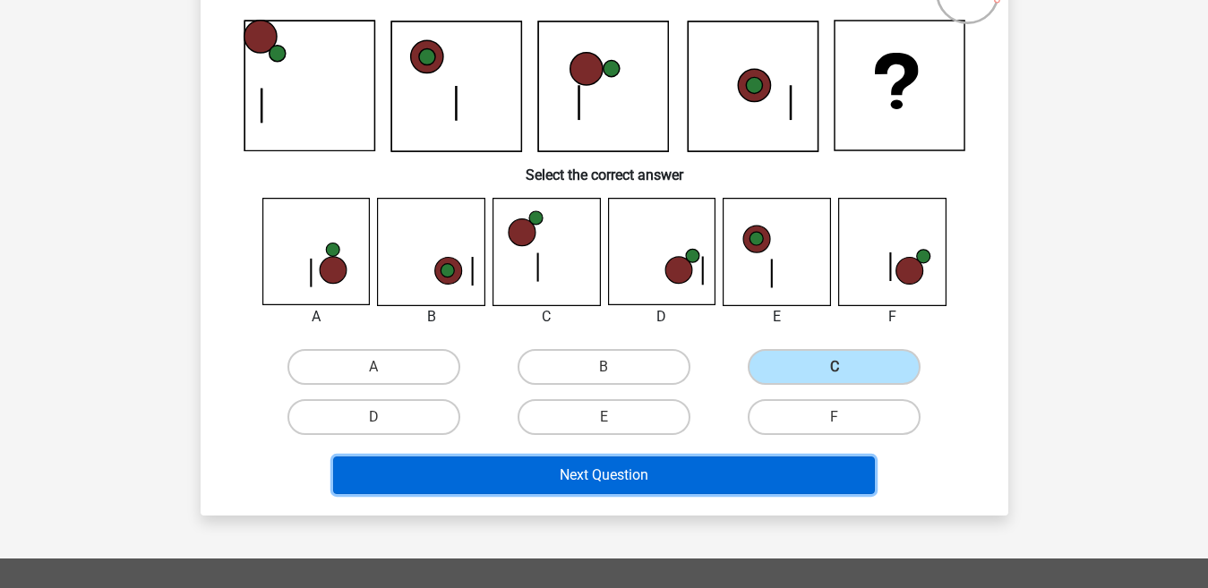
click at [716, 475] on button "Next Question" at bounding box center [604, 476] width 542 height 38
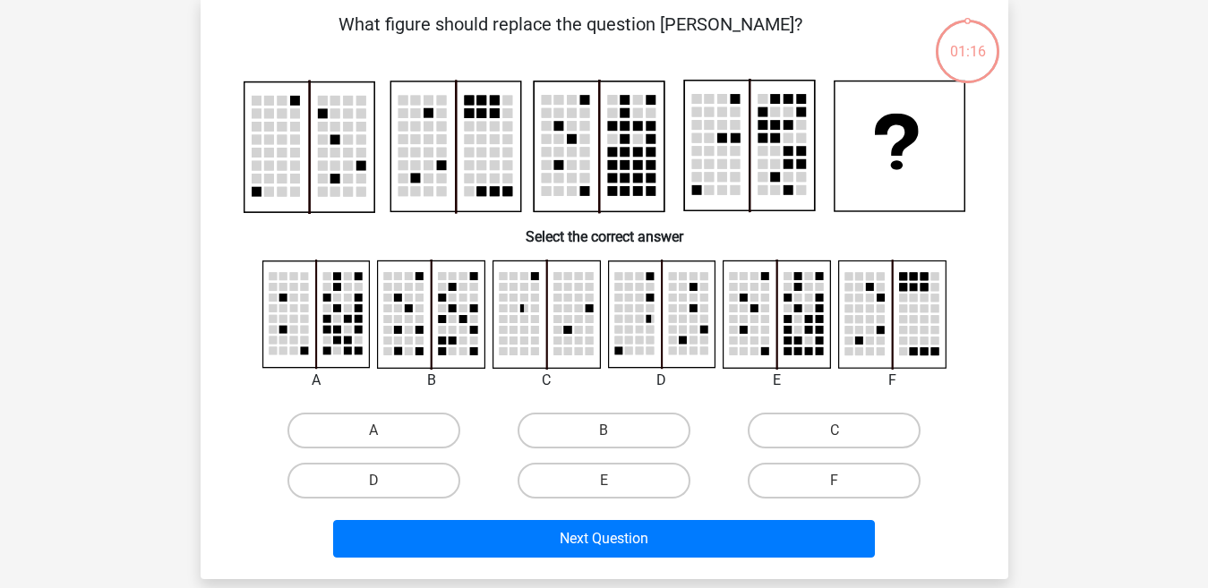
scroll to position [84, 0]
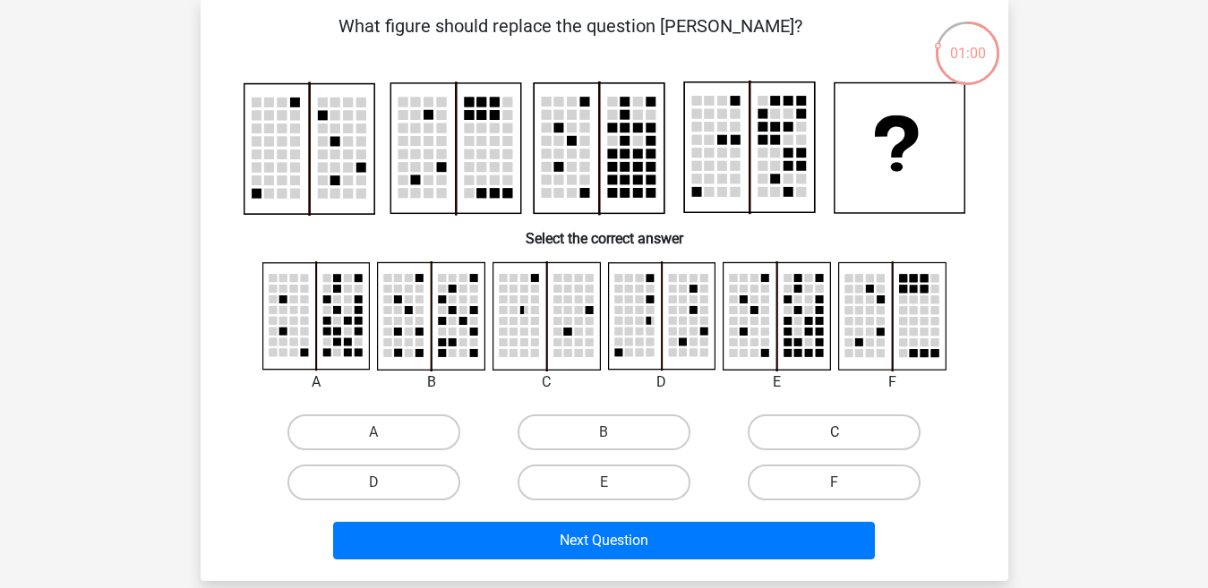
click at [901, 422] on label "C" at bounding box center [834, 433] width 173 height 36
click at [846, 433] on input "C" at bounding box center [841, 439] width 12 height 12
radio input "true"
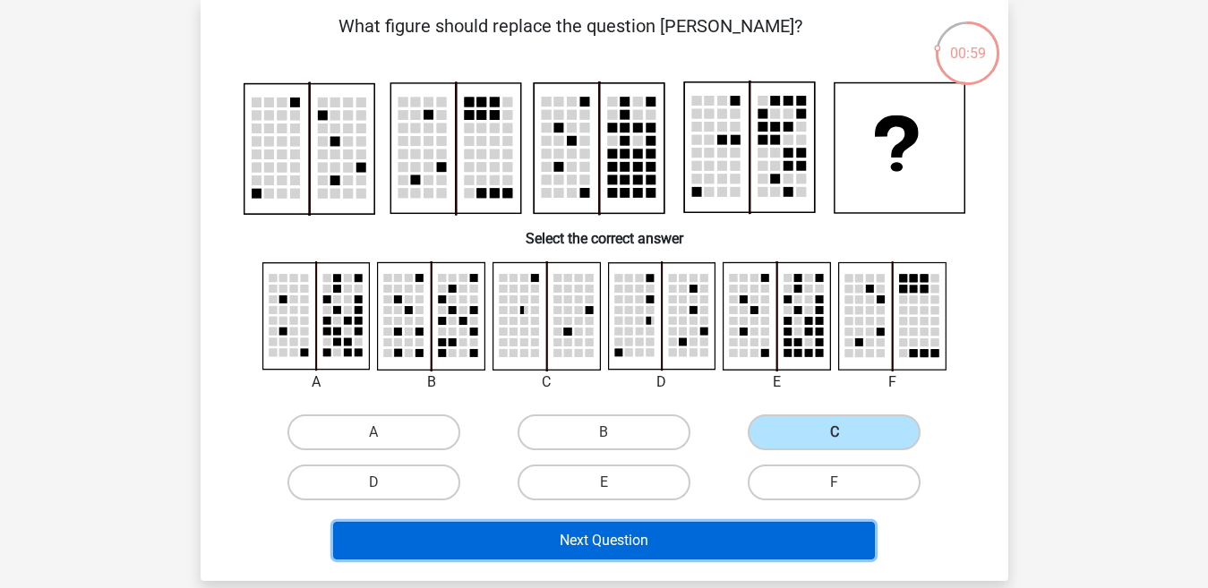
click at [777, 536] on button "Next Question" at bounding box center [604, 541] width 542 height 38
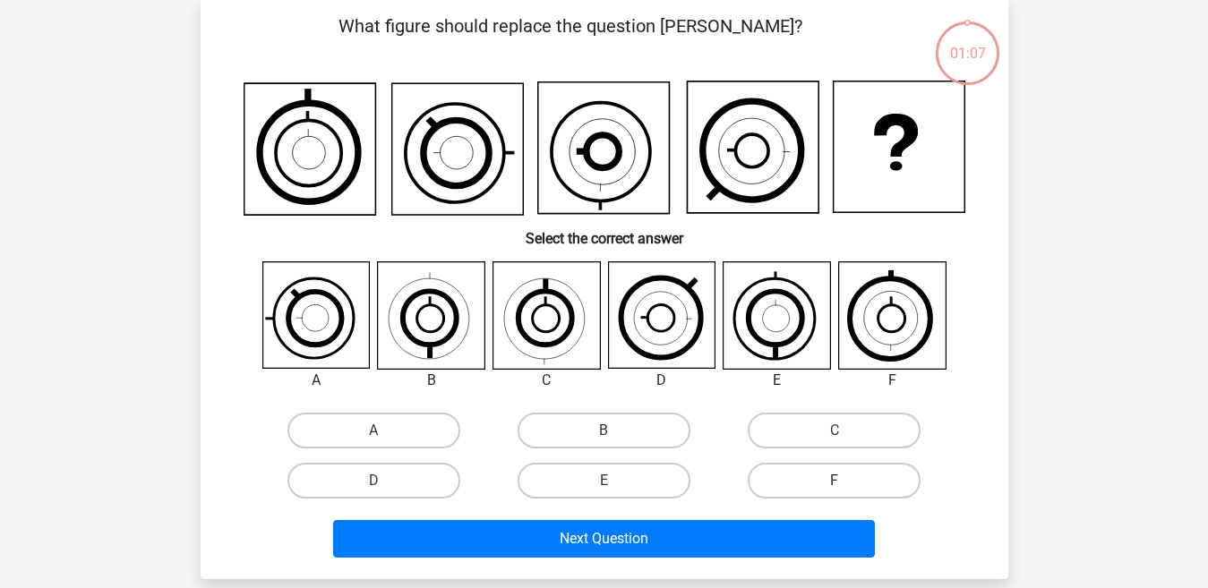
scroll to position [82, 0]
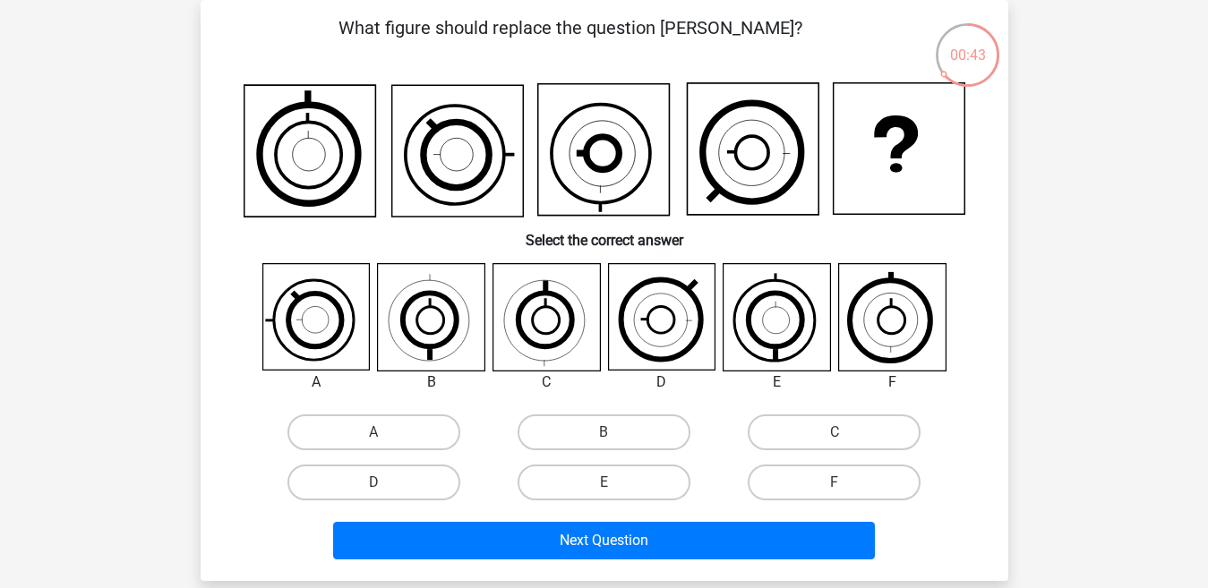
drag, startPoint x: 1163, startPoint y: 274, endPoint x: 1165, endPoint y: 286, distance: 11.8
click at [1165, 286] on div "Go premium Zikri mzikripku2@gmail.com" at bounding box center [604, 508] width 1208 height 1180
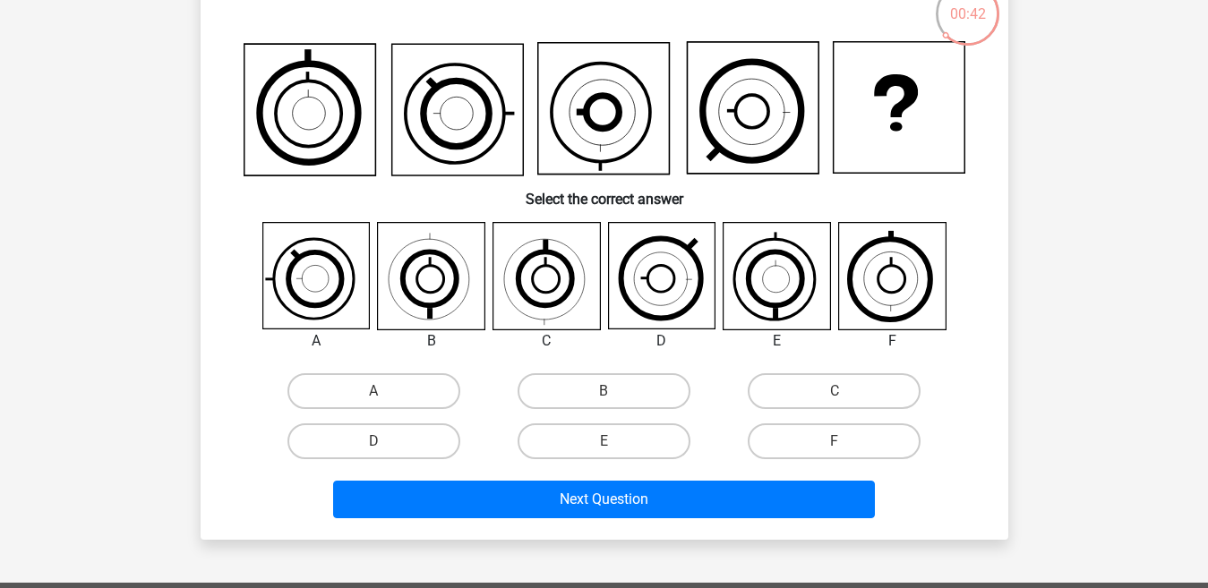
scroll to position [133, 0]
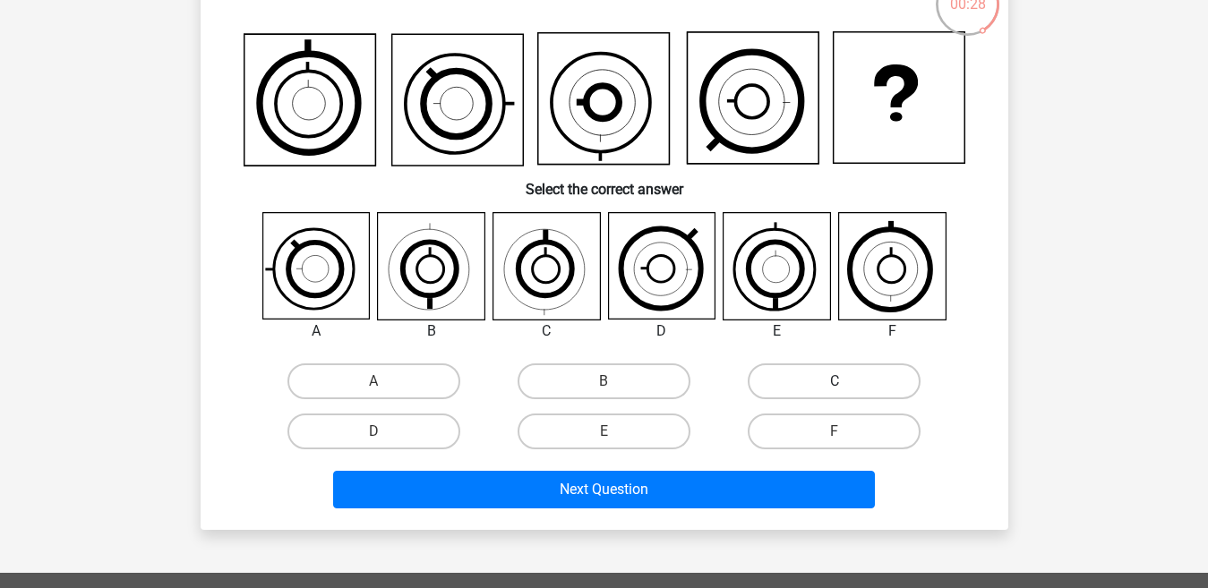
click at [780, 386] on label "C" at bounding box center [834, 382] width 173 height 36
click at [835, 386] on input "C" at bounding box center [841, 388] width 12 height 12
radio input "true"
click at [544, 373] on label "B" at bounding box center [604, 382] width 173 height 36
click at [604, 382] on input "B" at bounding box center [610, 388] width 12 height 12
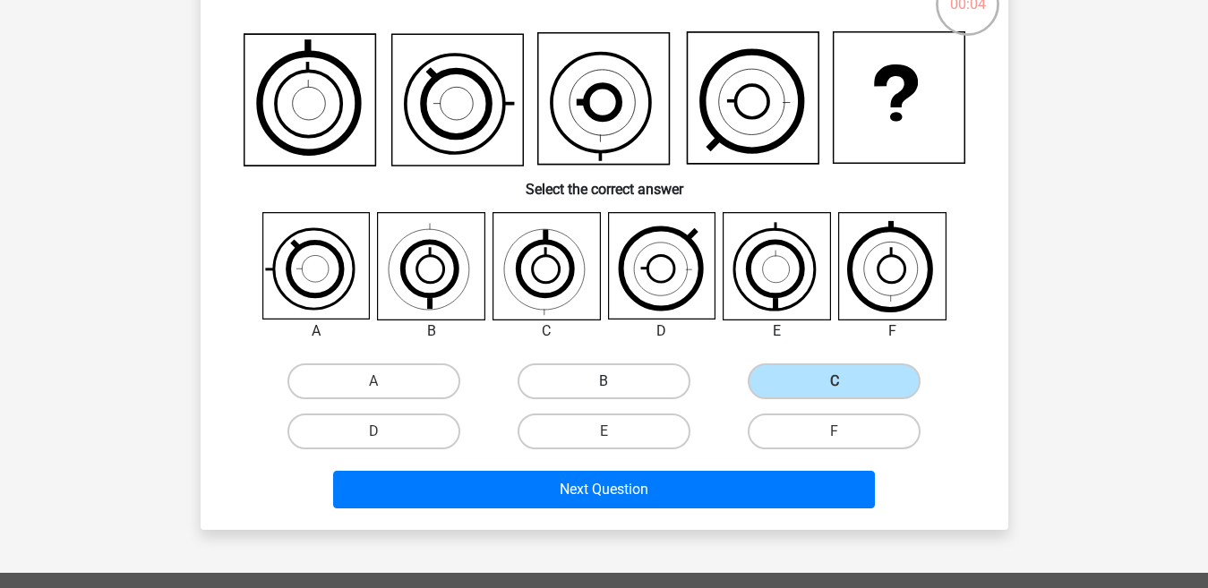
radio input "true"
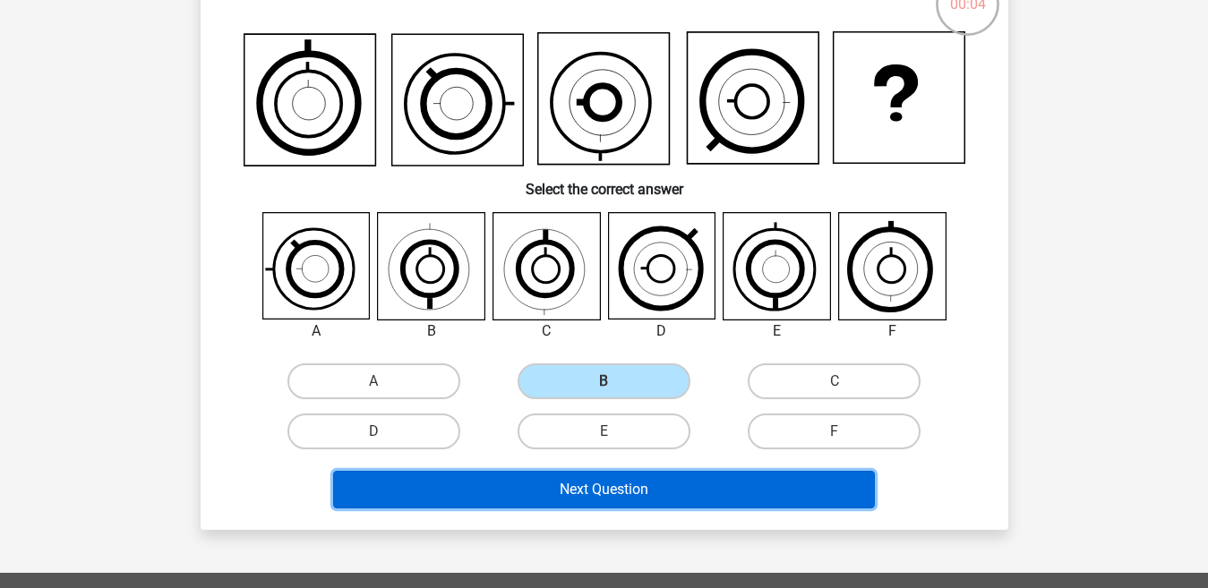
click at [542, 486] on button "Next Question" at bounding box center [604, 490] width 542 height 38
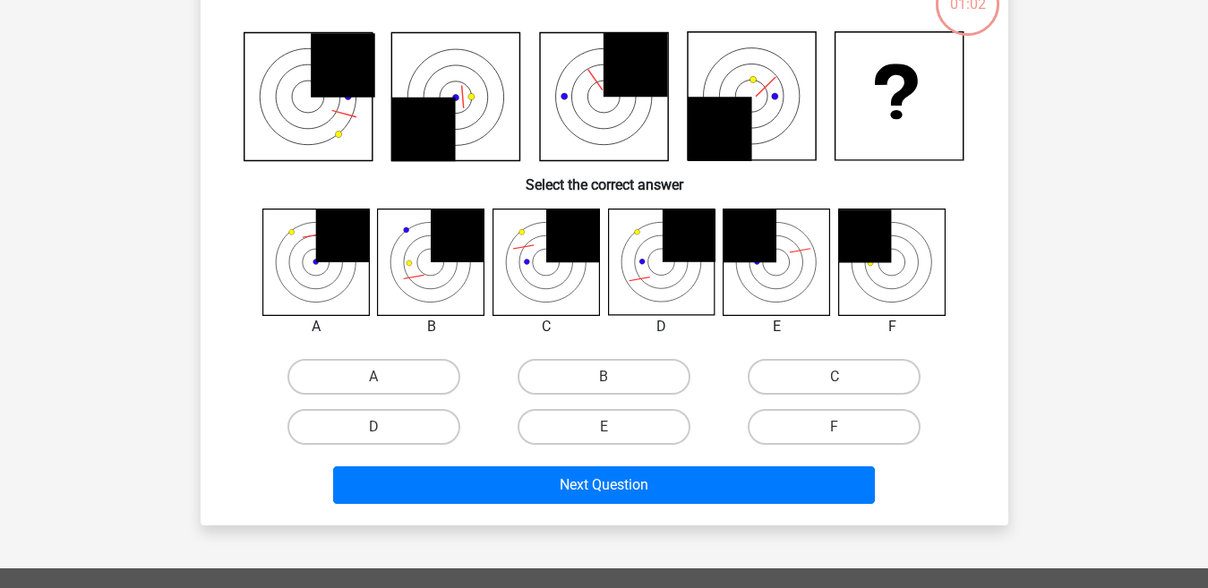
scroll to position [82, 0]
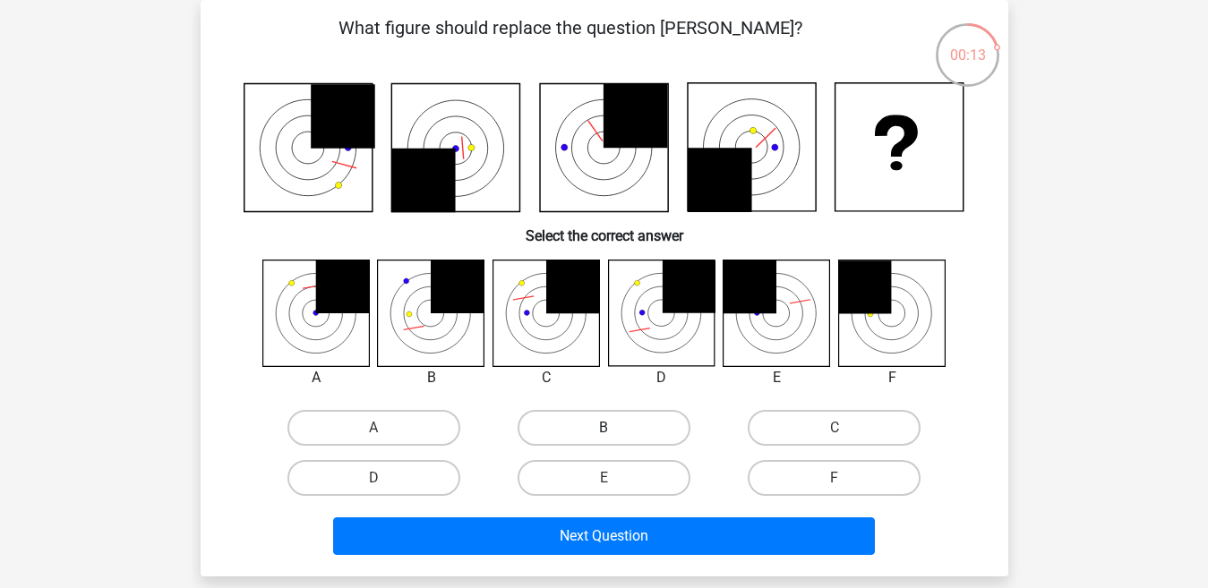
click at [627, 414] on label "B" at bounding box center [604, 428] width 173 height 36
click at [615, 428] on input "B" at bounding box center [610, 434] width 12 height 12
radio input "true"
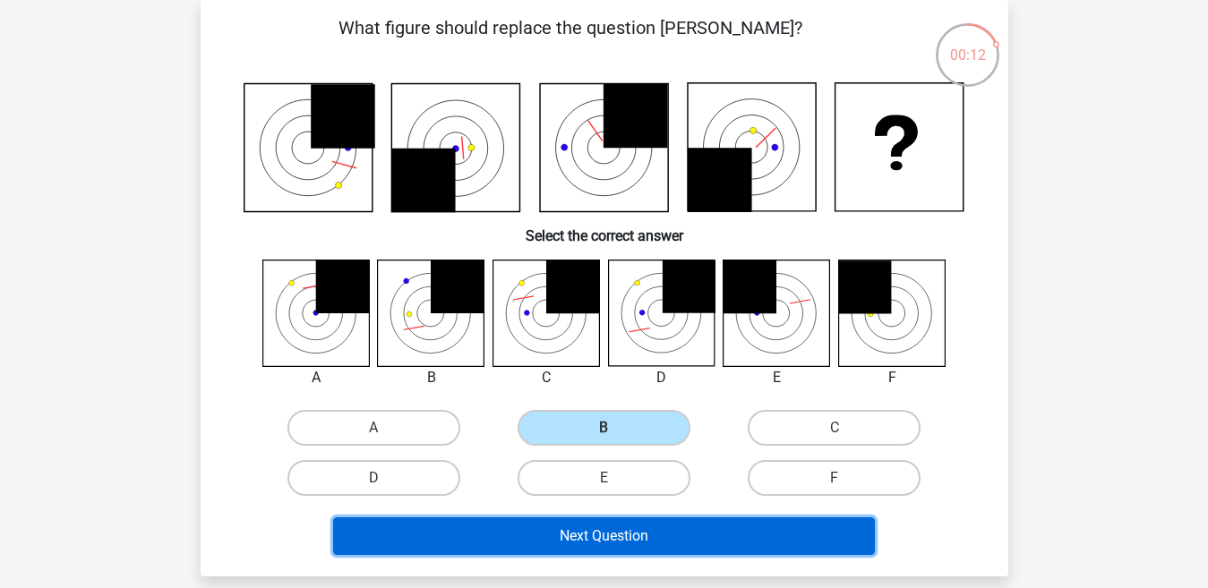
click at [609, 534] on button "Next Question" at bounding box center [604, 537] width 542 height 38
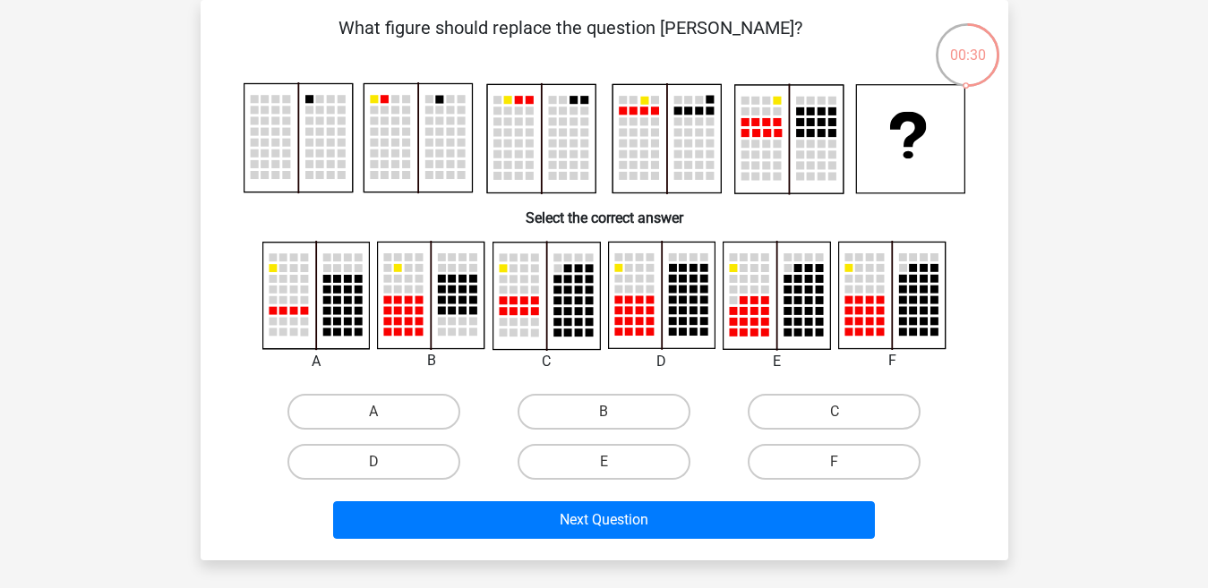
click at [806, 388] on div "C" at bounding box center [834, 412] width 230 height 50
click at [817, 395] on label "C" at bounding box center [834, 412] width 173 height 36
click at [835, 412] on input "C" at bounding box center [841, 418] width 12 height 12
radio input "true"
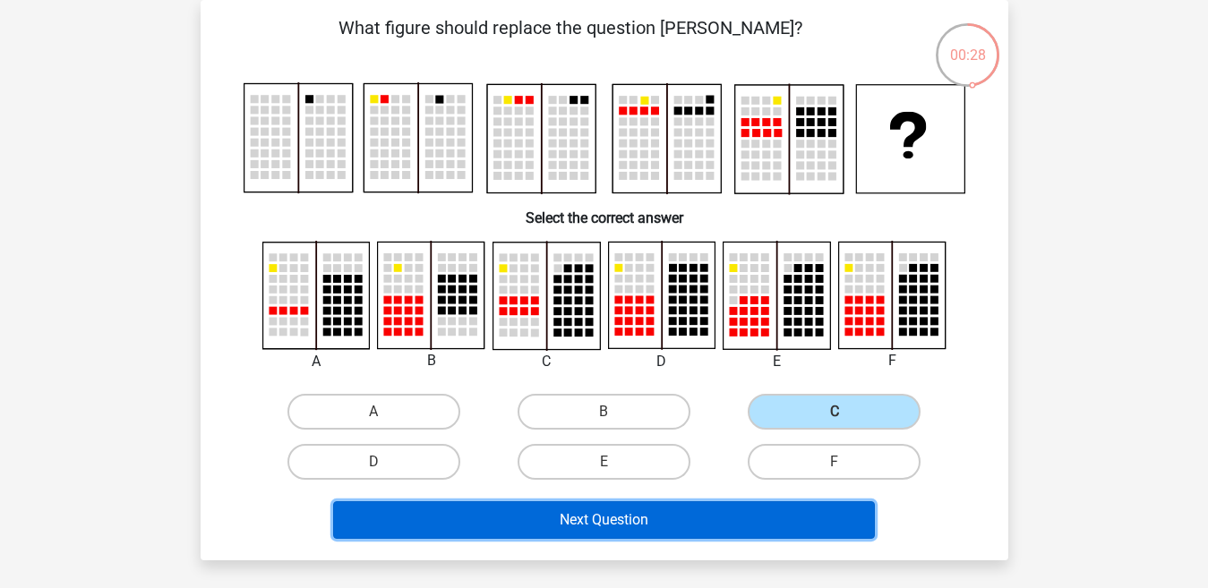
click at [744, 534] on button "Next Question" at bounding box center [604, 521] width 542 height 38
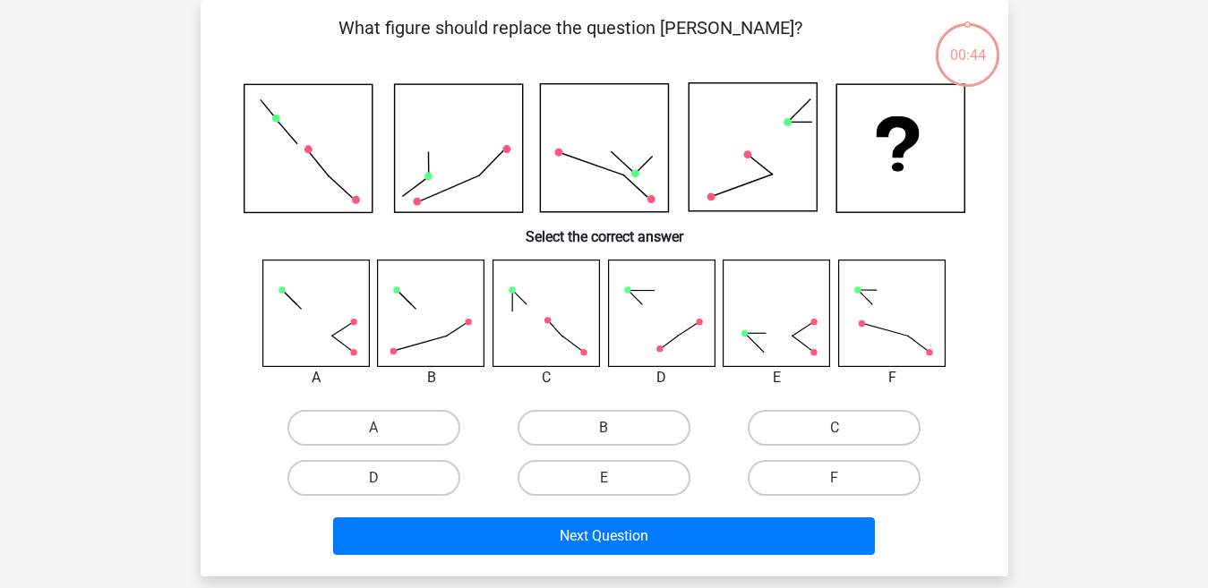
scroll to position [77, 0]
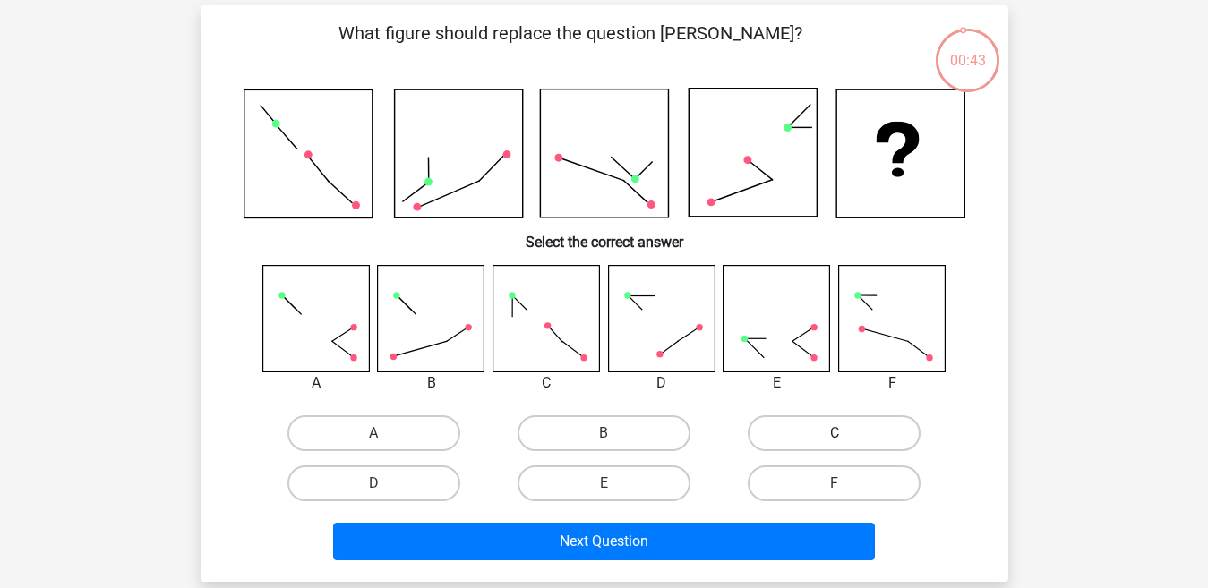
click at [886, 436] on label "C" at bounding box center [834, 434] width 173 height 36
click at [846, 436] on input "C" at bounding box center [841, 439] width 12 height 12
radio input "true"
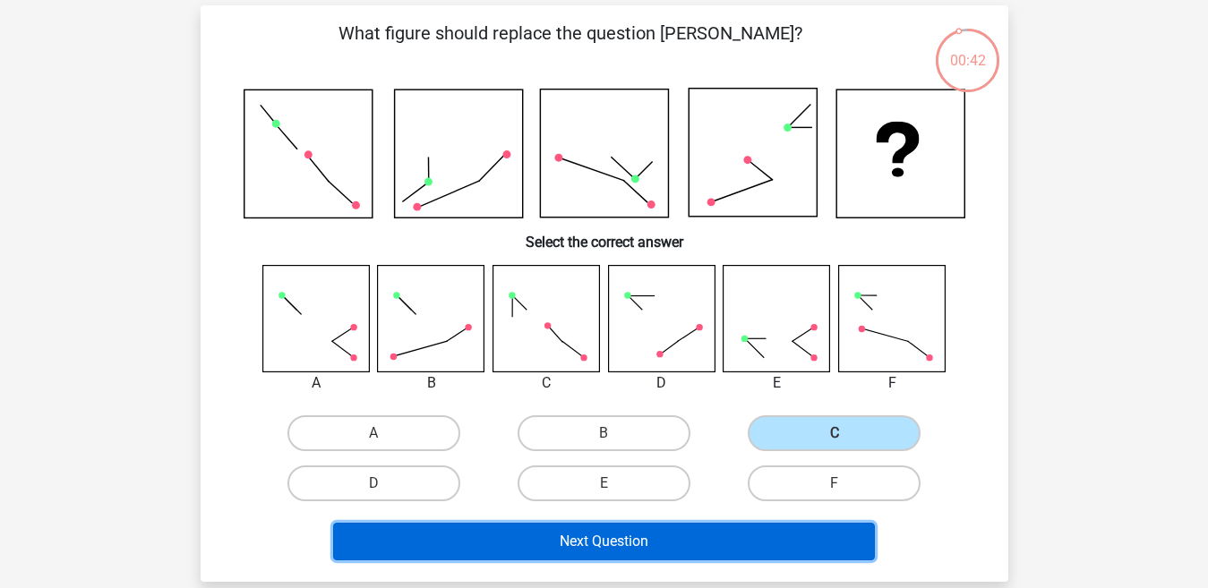
click at [811, 527] on button "Next Question" at bounding box center [604, 542] width 542 height 38
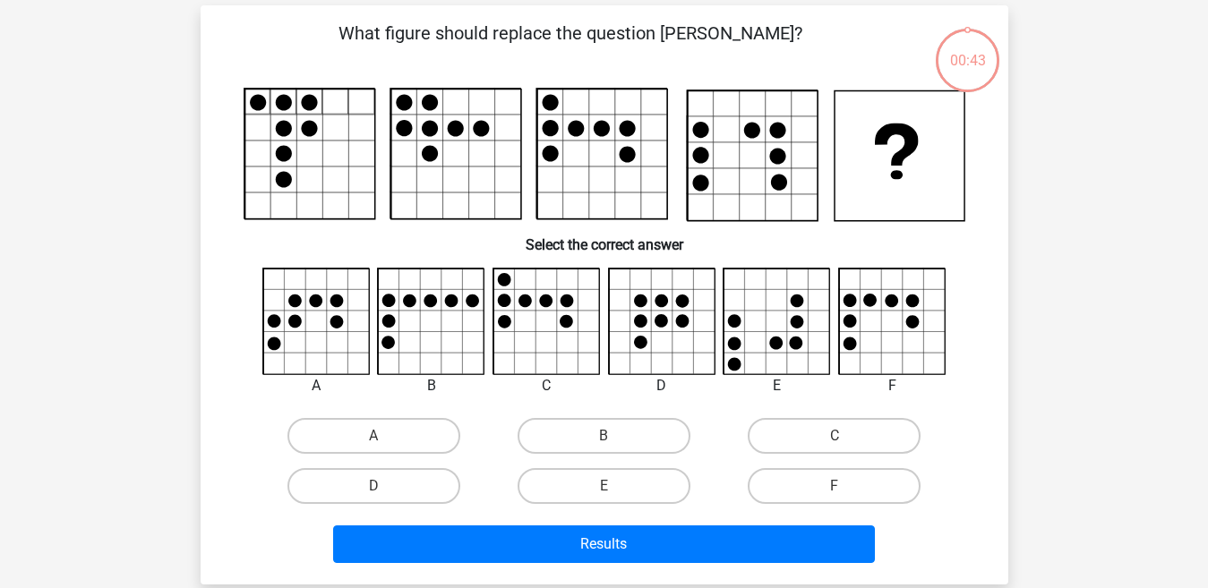
scroll to position [82, 0]
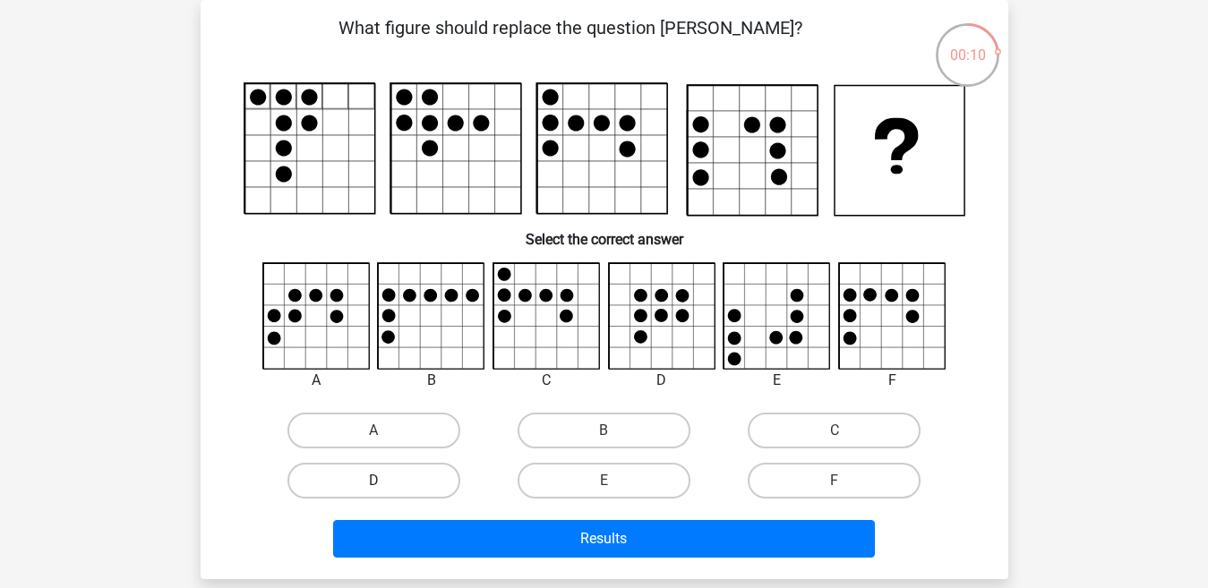
click at [440, 482] on label "D" at bounding box center [373, 481] width 173 height 36
click at [385, 482] on input "D" at bounding box center [379, 487] width 12 height 12
radio input "true"
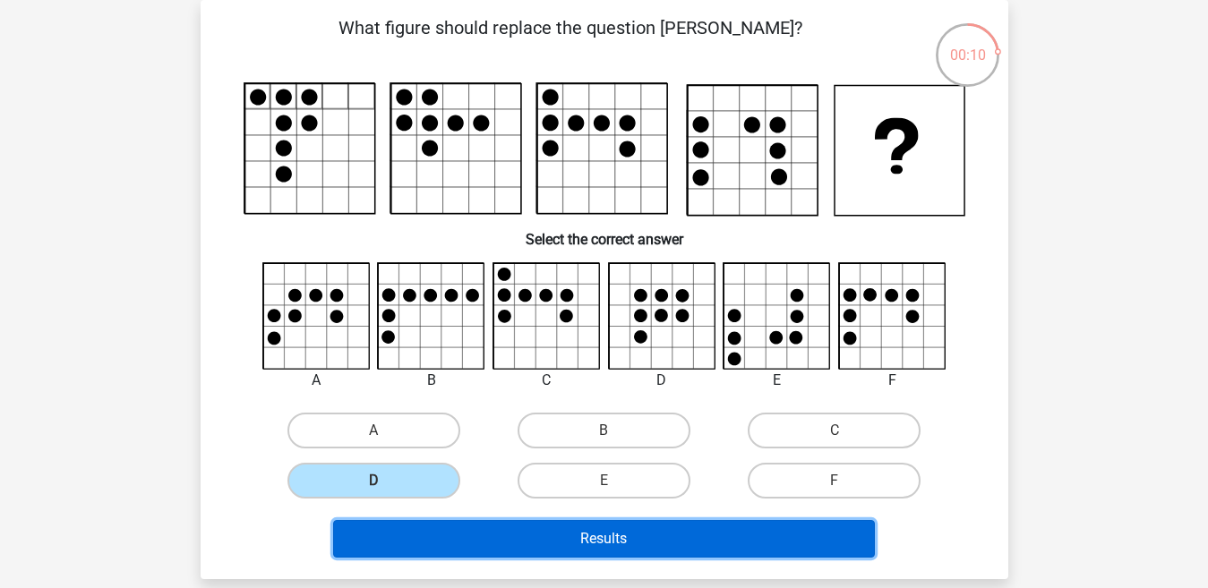
click at [468, 526] on button "Results" at bounding box center [604, 539] width 542 height 38
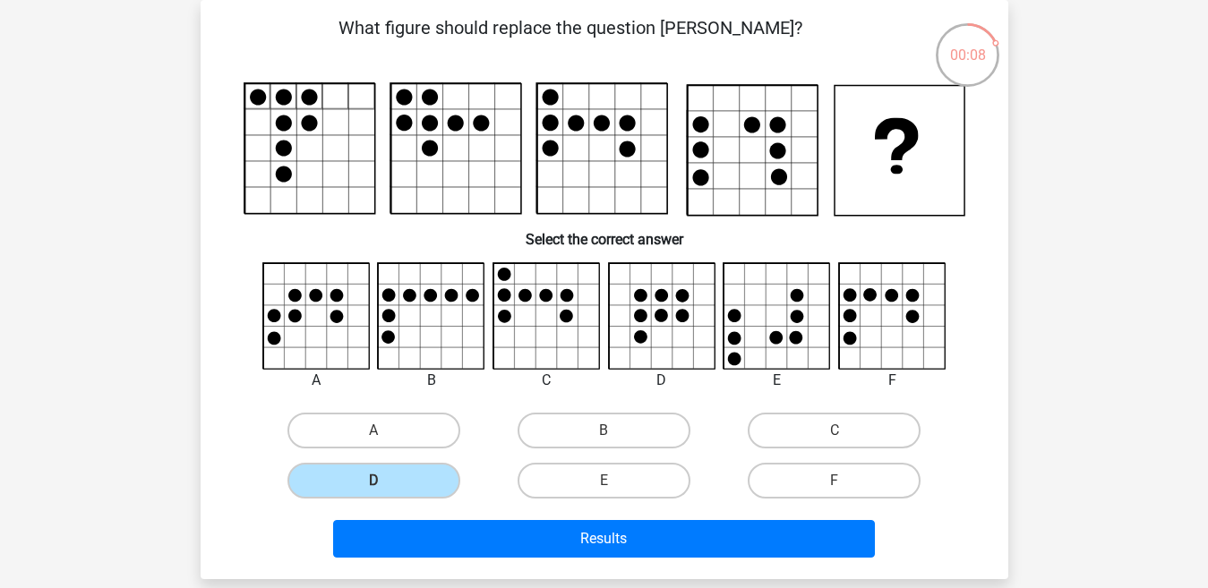
scroll to position [103, 0]
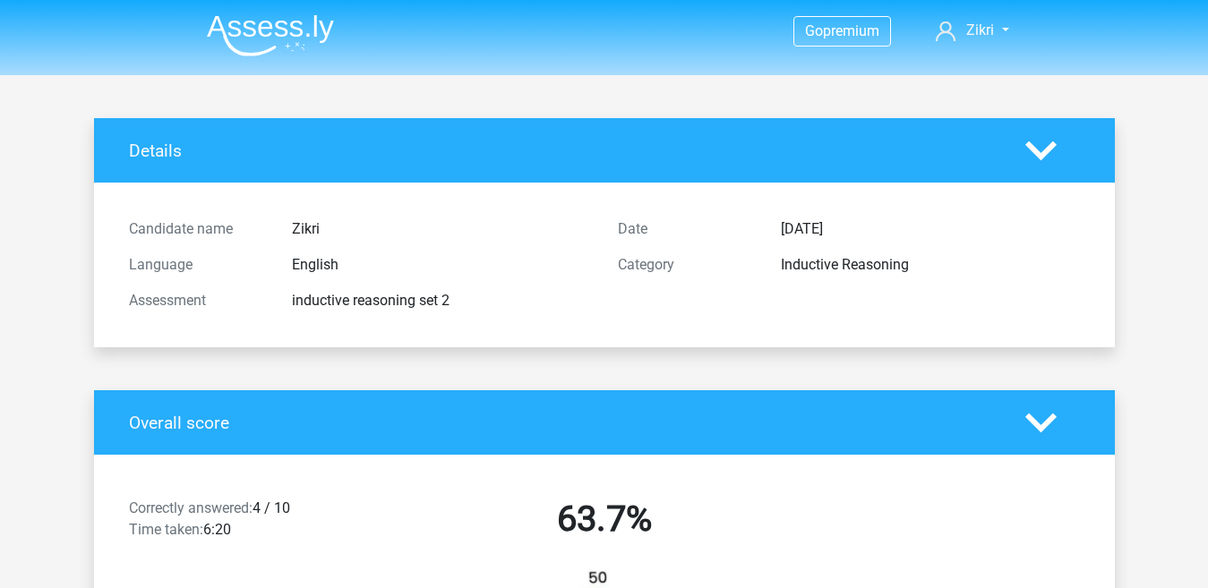
click at [311, 25] on img at bounding box center [270, 35] width 127 height 42
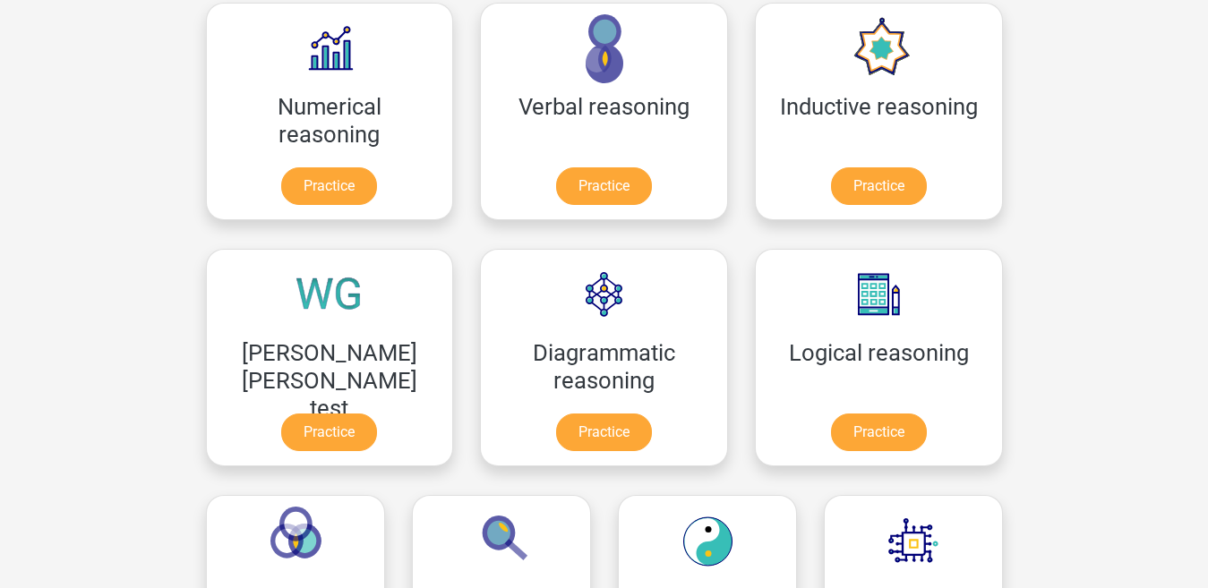
scroll to position [304, 0]
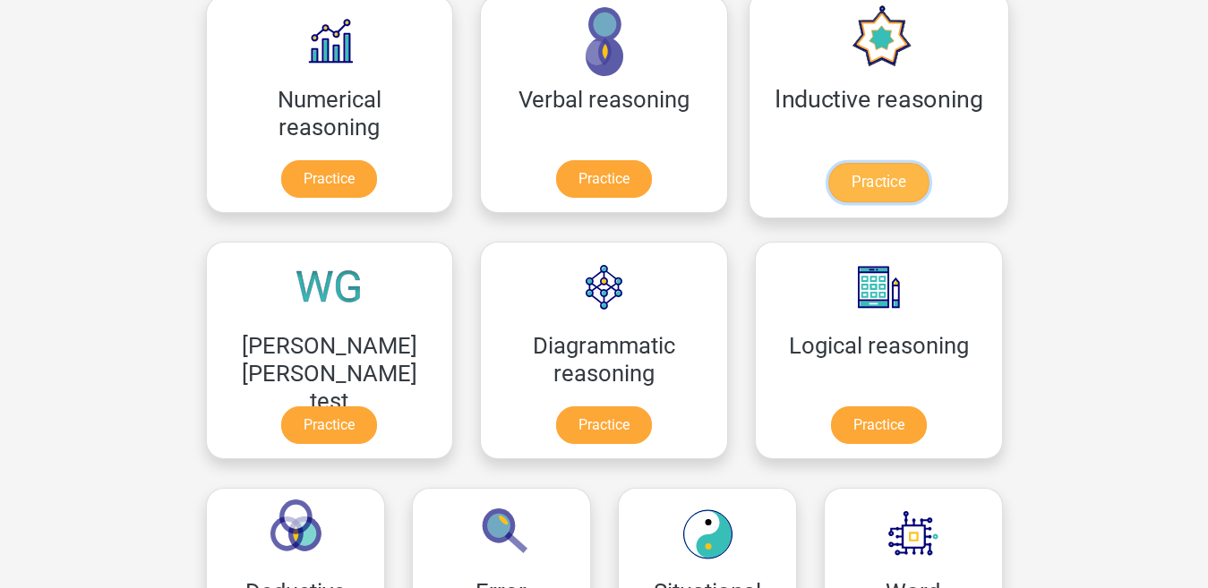
click at [828, 188] on link "Practice" at bounding box center [878, 182] width 100 height 39
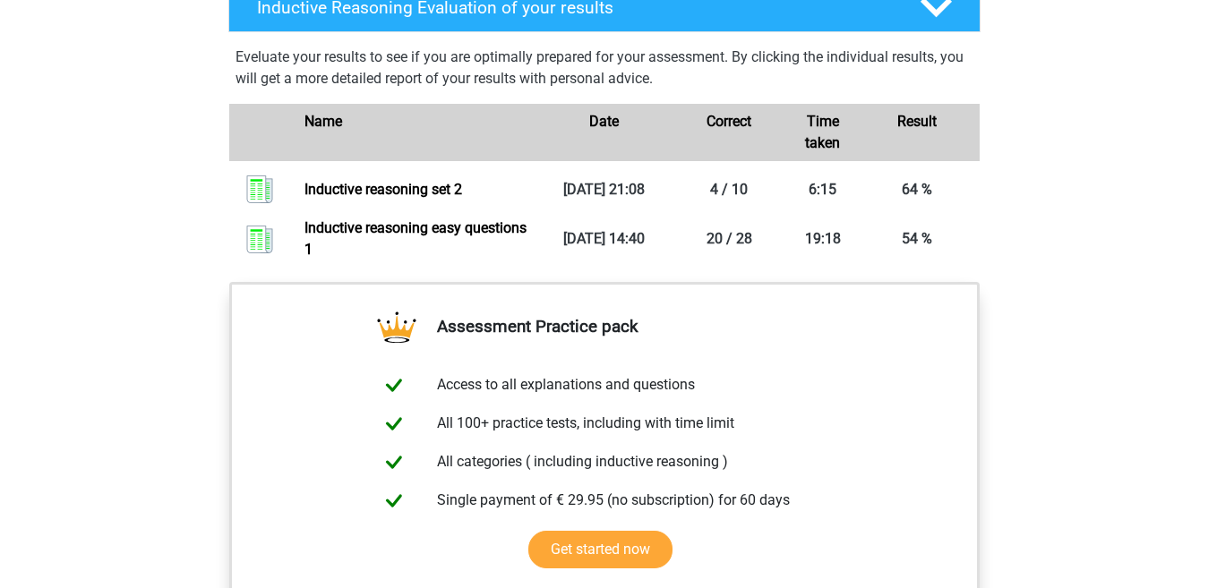
scroll to position [1176, 0]
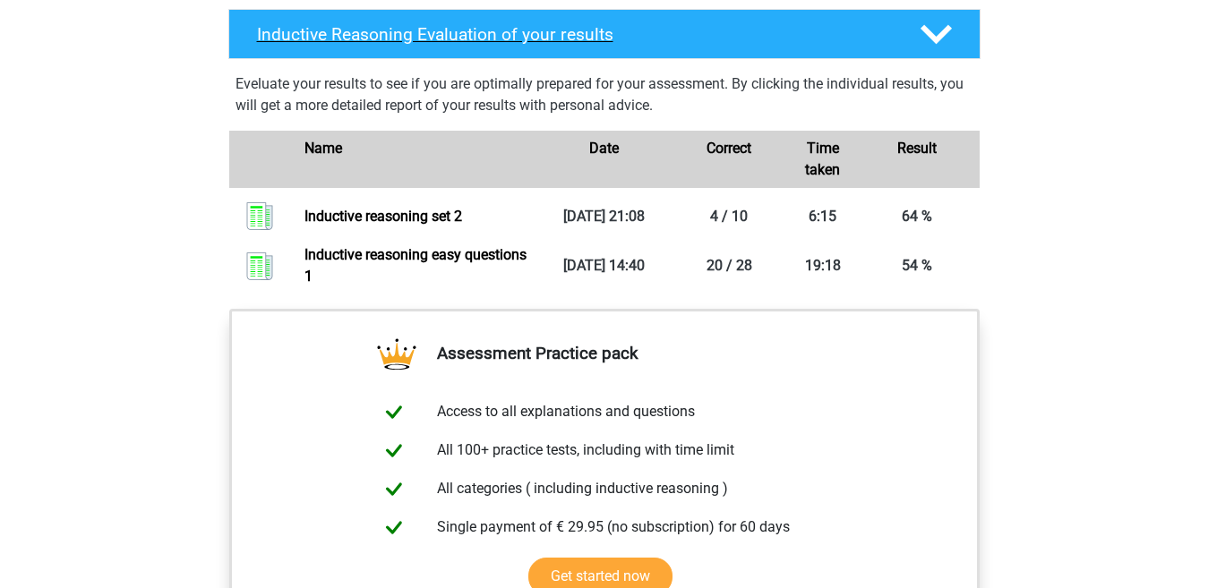
click at [952, 48] on div at bounding box center [935, 34] width 60 height 31
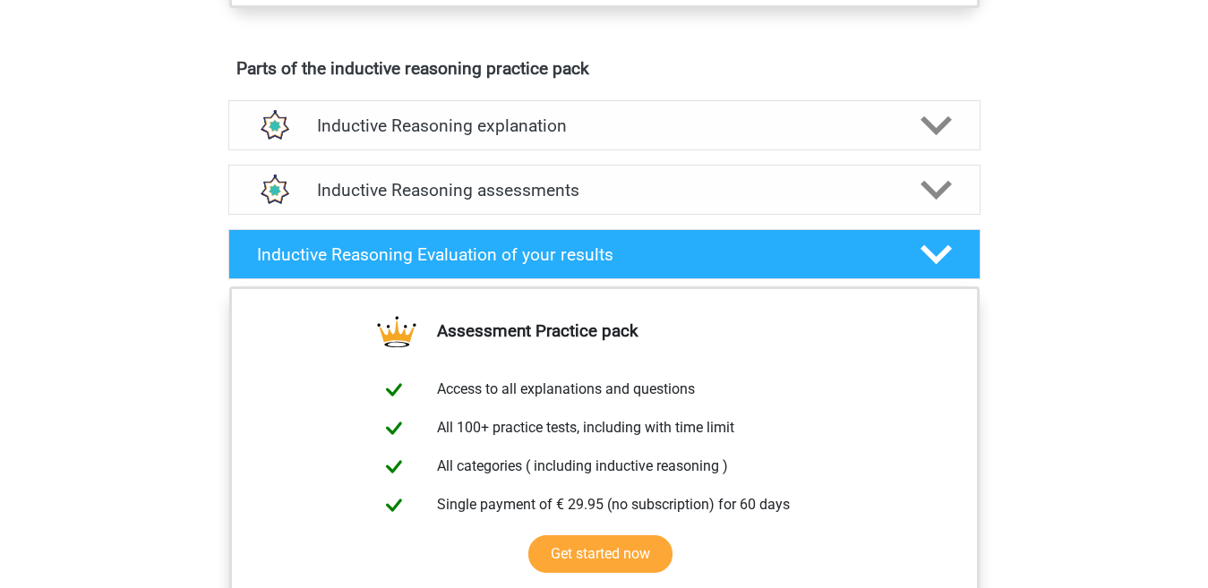
scroll to position [908, 0]
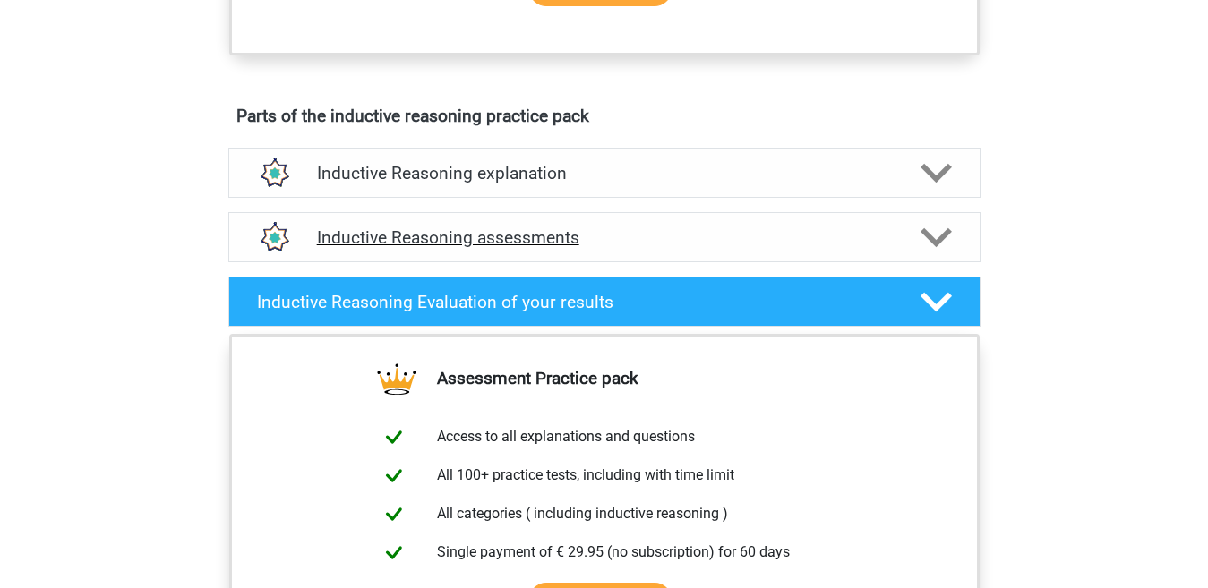
click at [942, 247] on polygon at bounding box center [936, 237] width 31 height 20
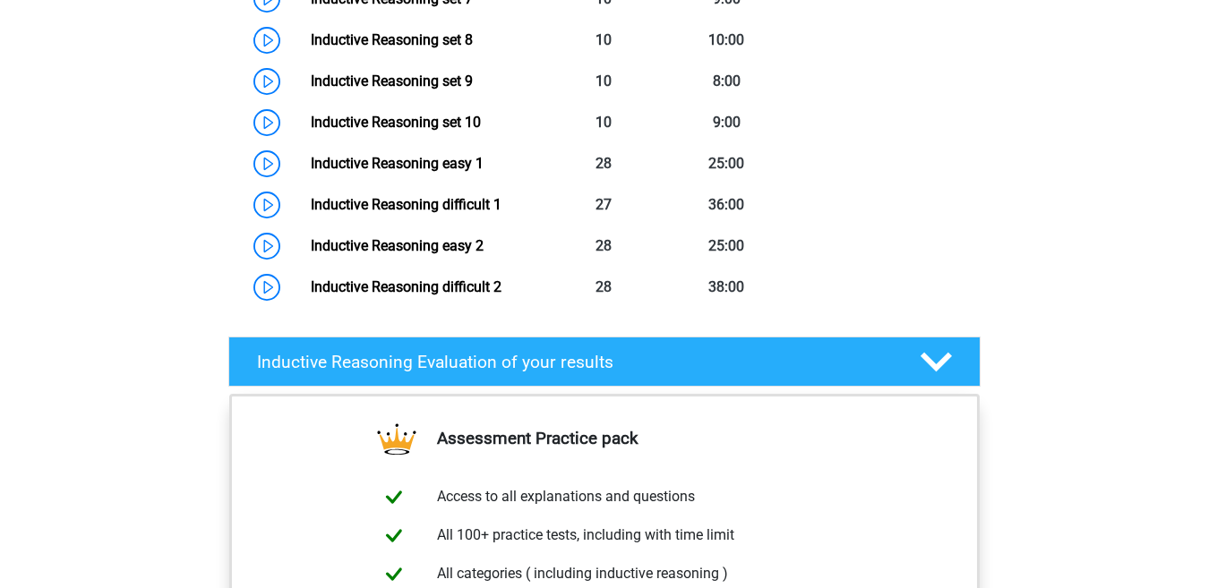
scroll to position [1628, 0]
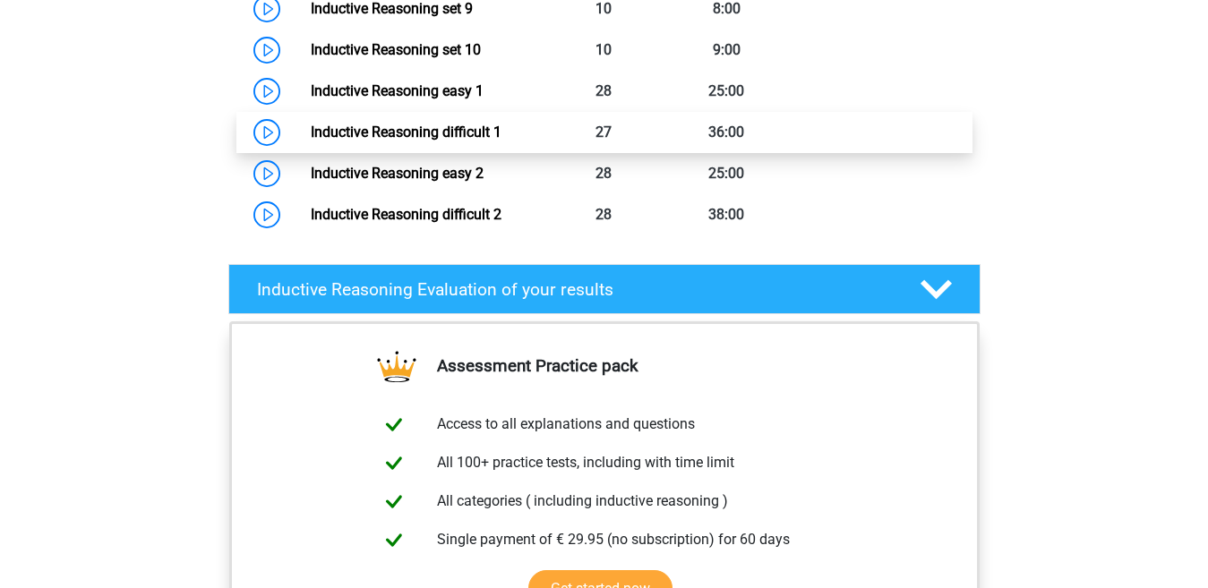
click at [502, 141] on link "Inductive Reasoning difficult 1" at bounding box center [406, 132] width 191 height 17
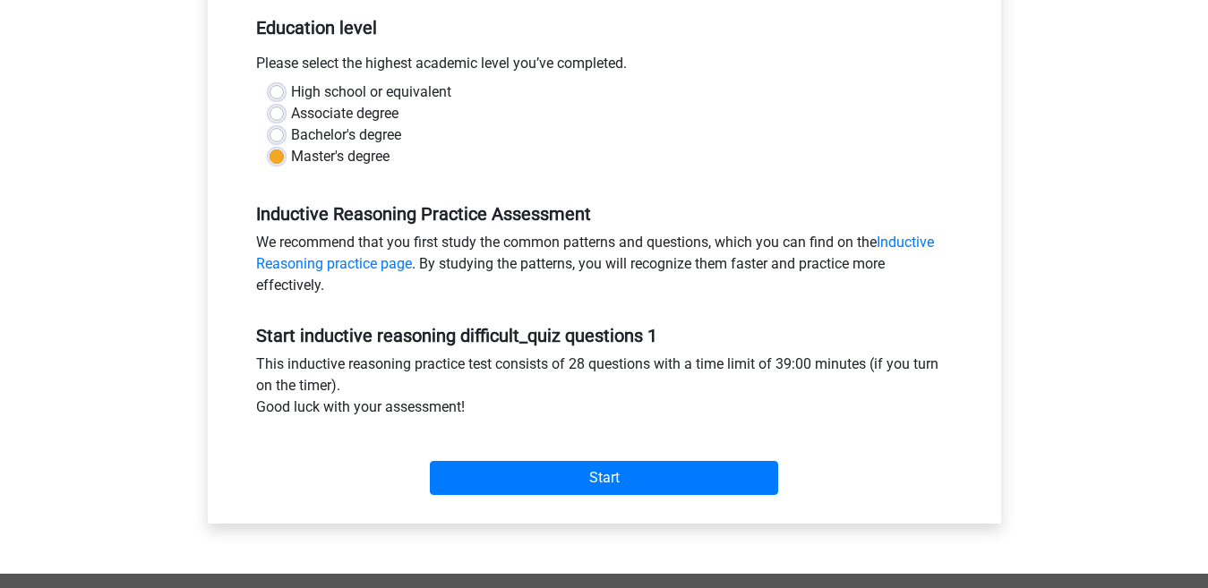
scroll to position [382, 0]
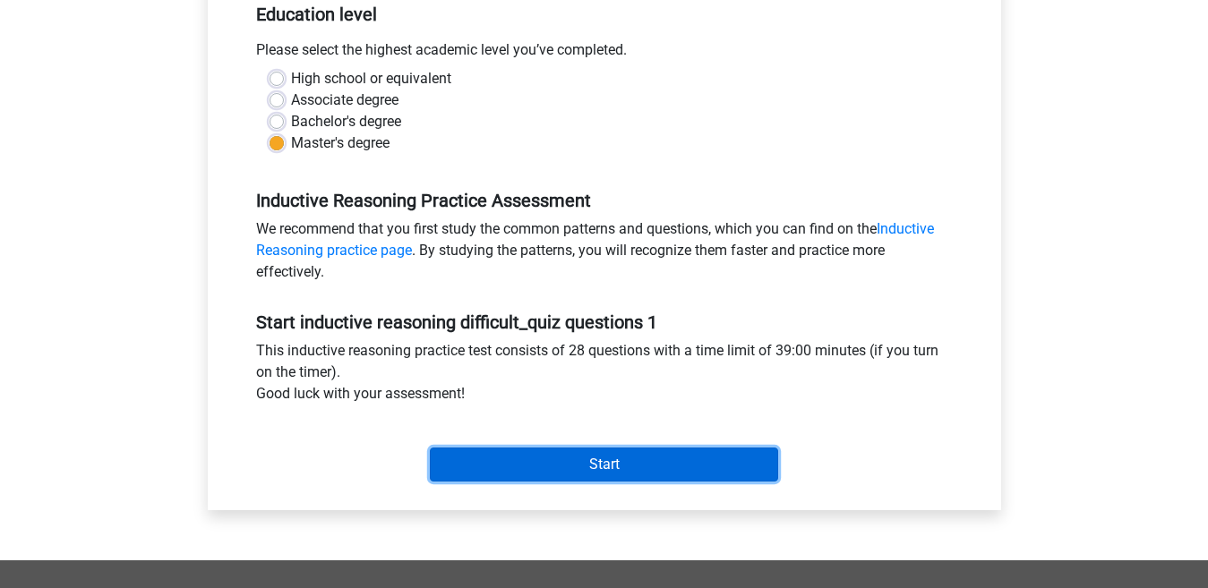
click at [645, 461] on input "Start" at bounding box center [604, 465] width 348 height 34
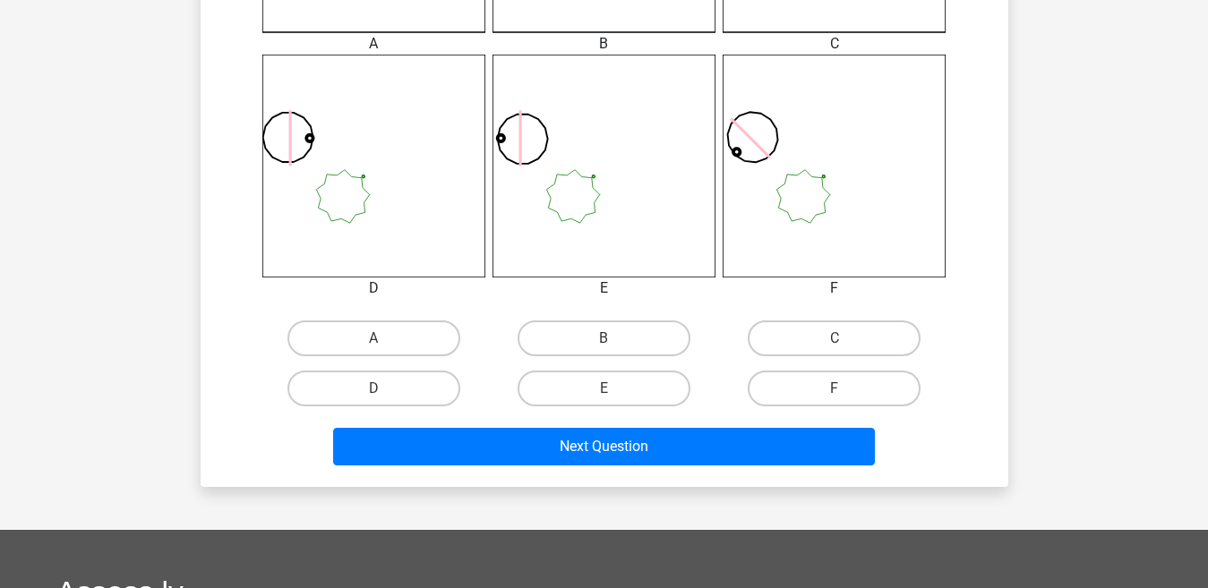
scroll to position [699, 0]
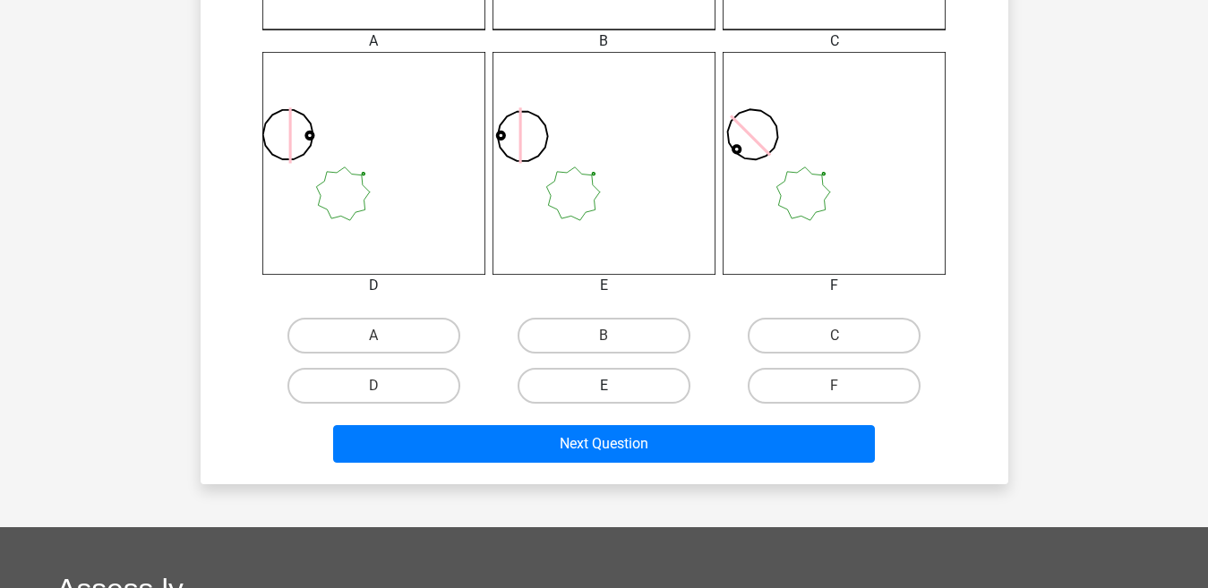
click at [671, 384] on label "E" at bounding box center [604, 386] width 173 height 36
click at [615, 386] on input "E" at bounding box center [610, 392] width 12 height 12
radio input "true"
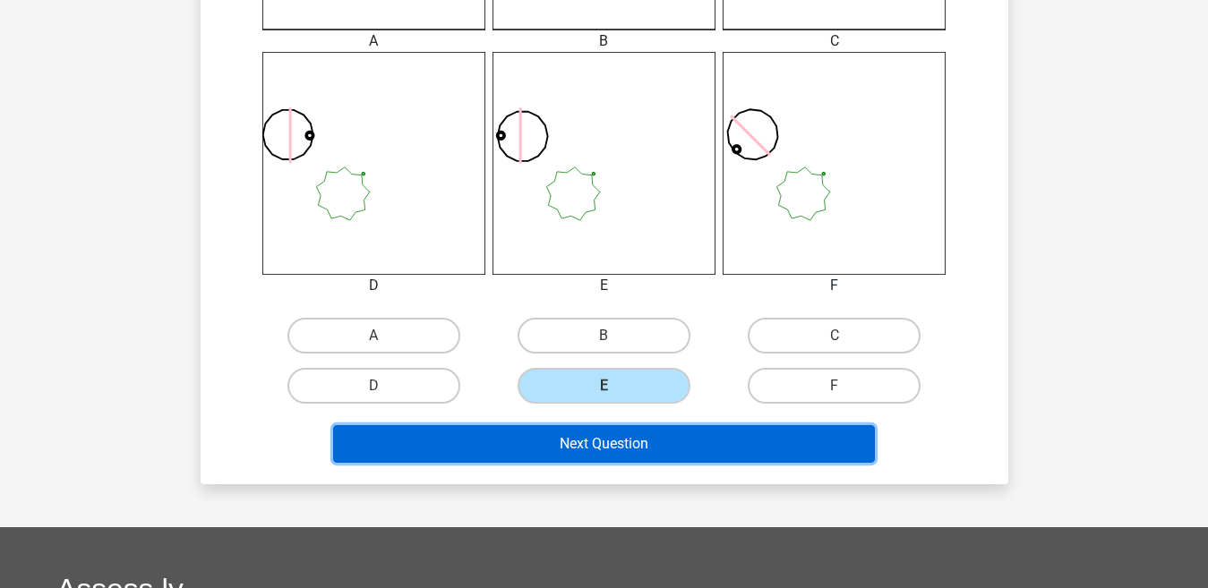
click at [664, 425] on button "Next Question" at bounding box center [604, 444] width 542 height 38
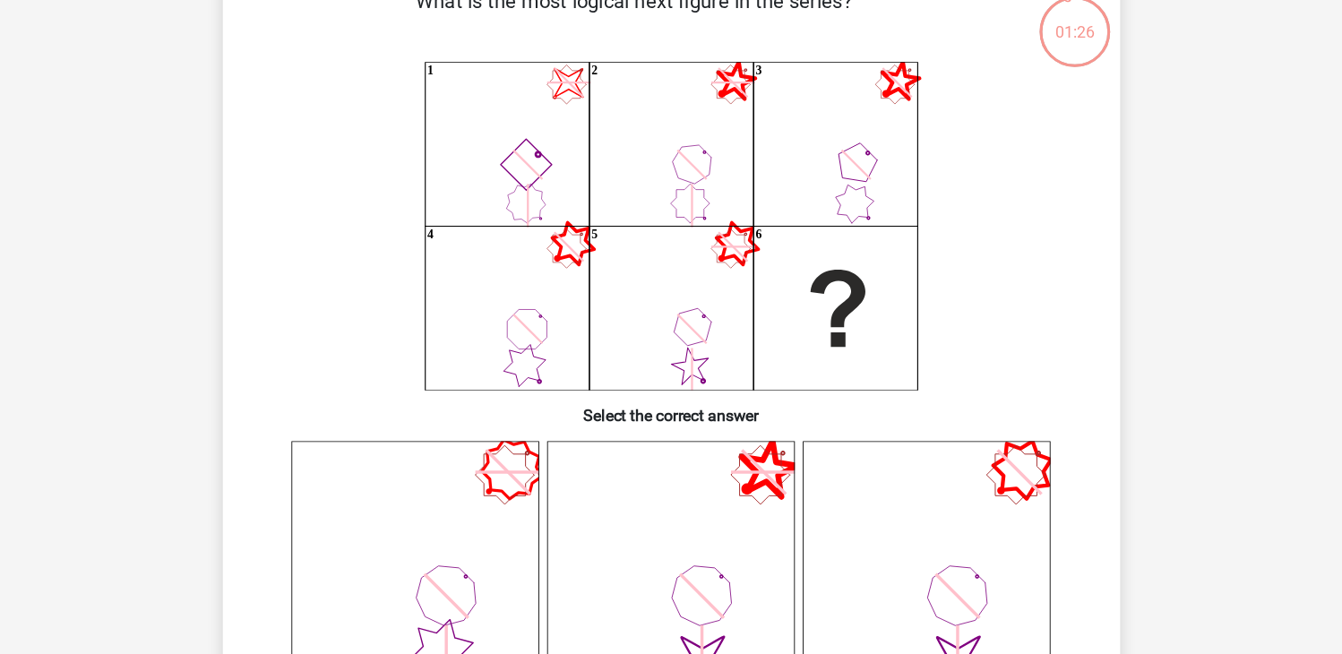
scroll to position [108, 0]
